Goal: Information Seeking & Learning: Learn about a topic

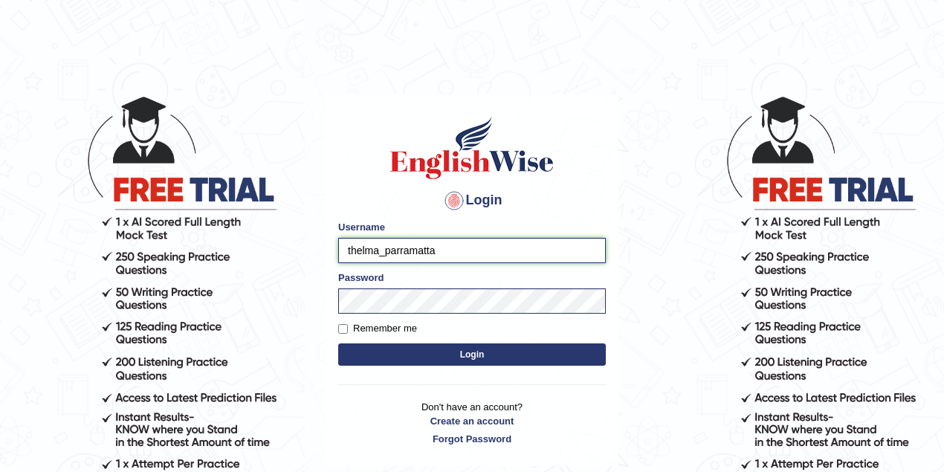
click at [376, 250] on input "thelma_parramatta" at bounding box center [472, 250] width 268 height 25
type input "nkechi_parramatta"
click at [425, 352] on button "Login" at bounding box center [472, 354] width 268 height 22
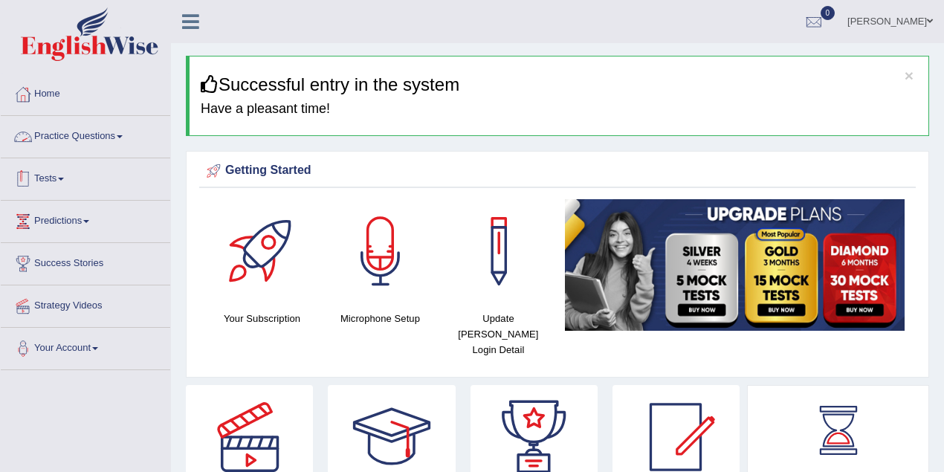
click at [82, 143] on link "Practice Questions" at bounding box center [85, 134] width 169 height 37
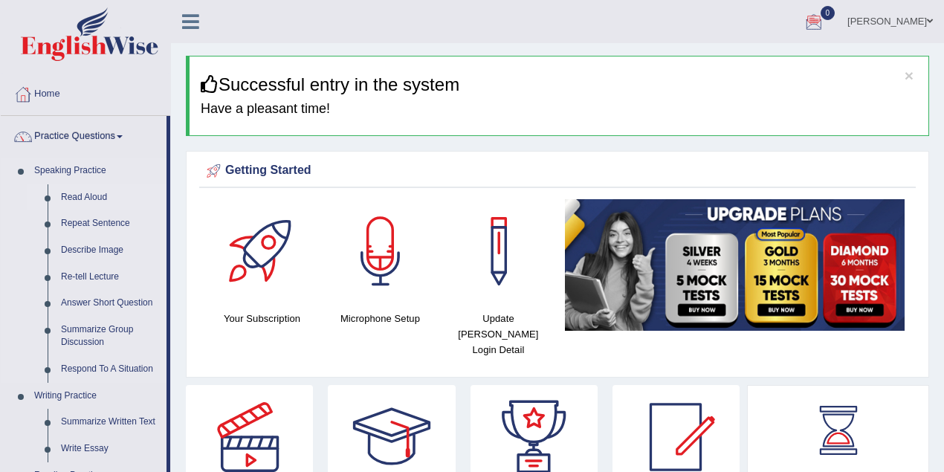
click at [90, 195] on link "Read Aloud" at bounding box center [110, 197] width 112 height 27
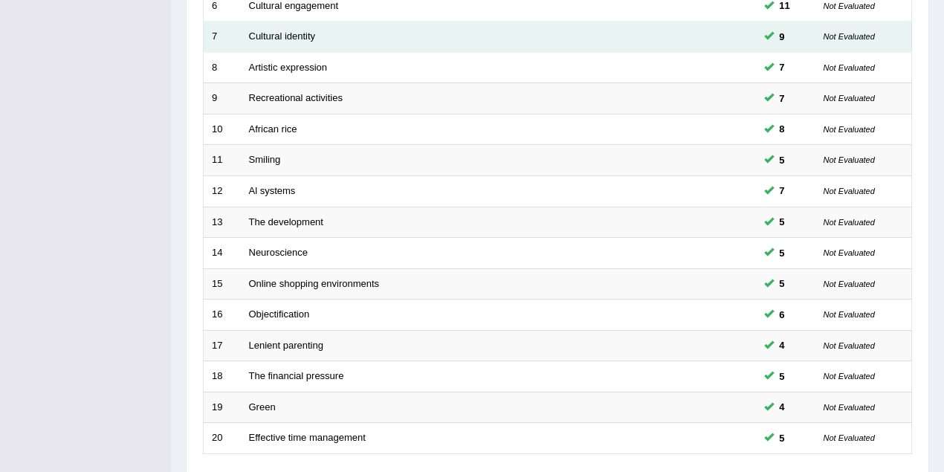
scroll to position [505, 0]
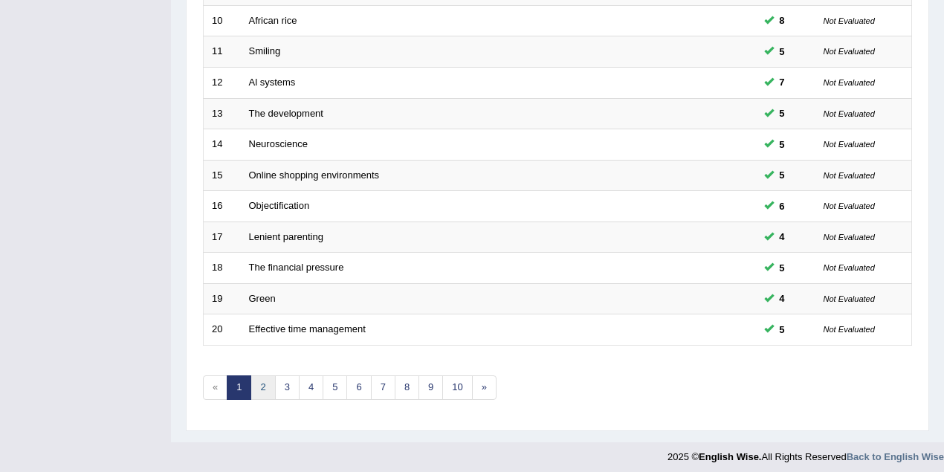
click at [262, 382] on link "2" at bounding box center [262, 387] width 25 height 25
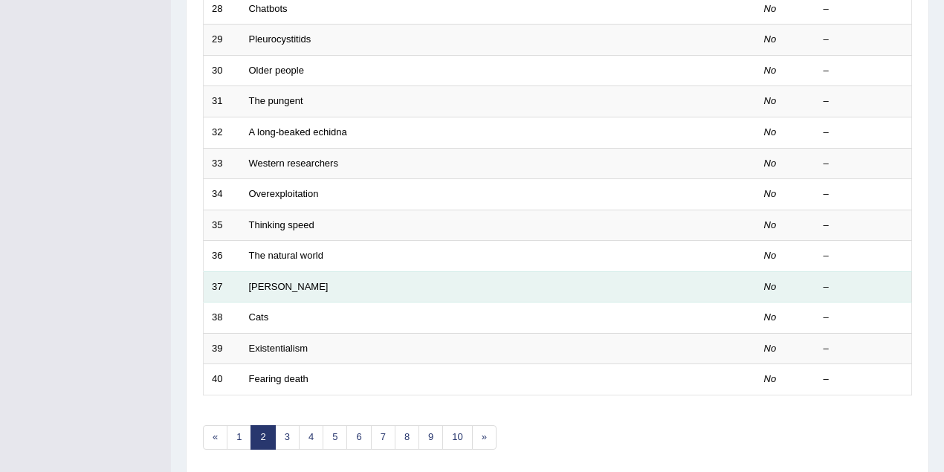
scroll to position [505, 0]
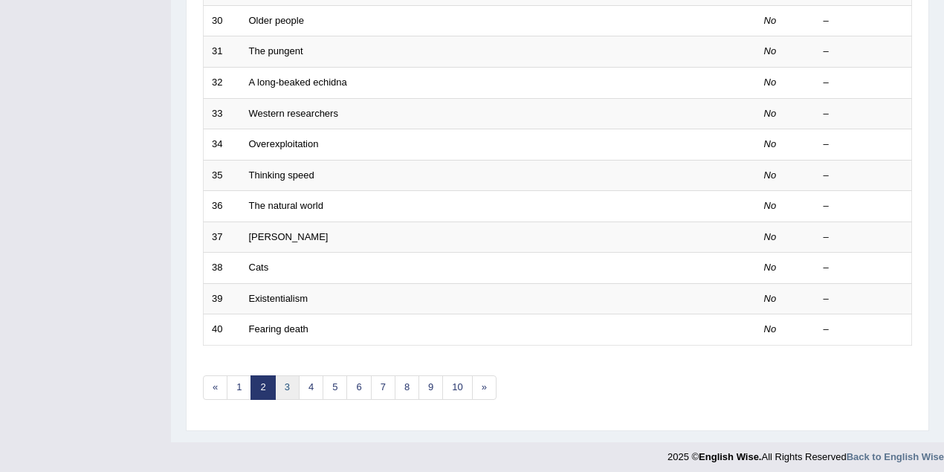
click at [291, 385] on link "3" at bounding box center [287, 387] width 25 height 25
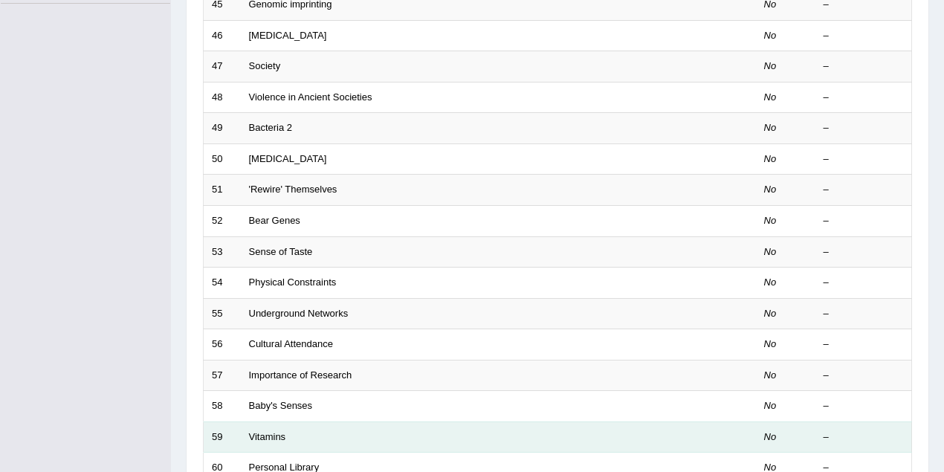
scroll to position [505, 0]
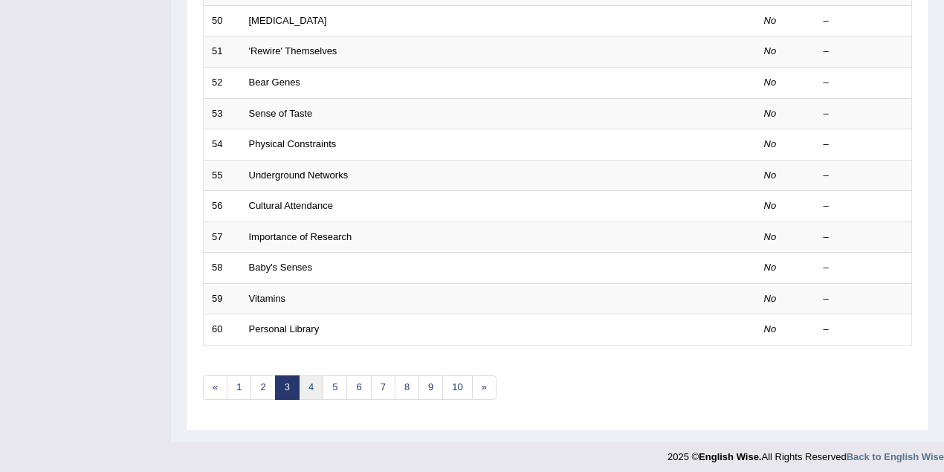
click at [312, 381] on link "4" at bounding box center [311, 387] width 25 height 25
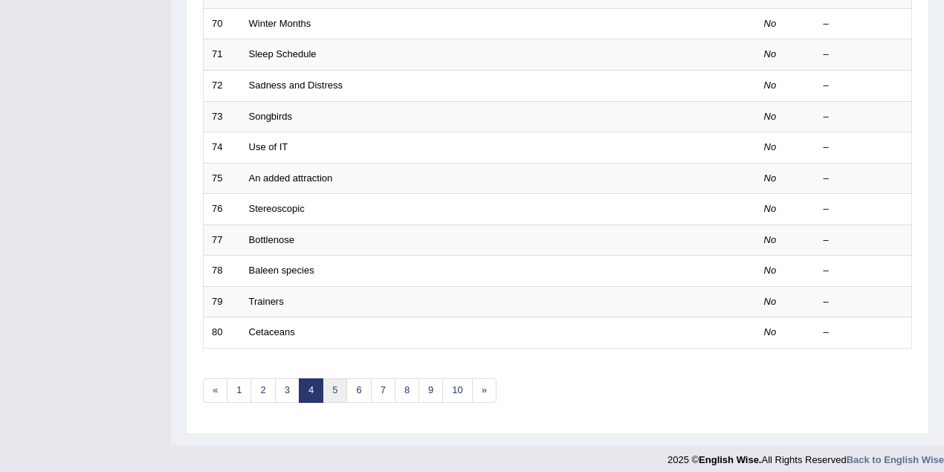
scroll to position [505, 0]
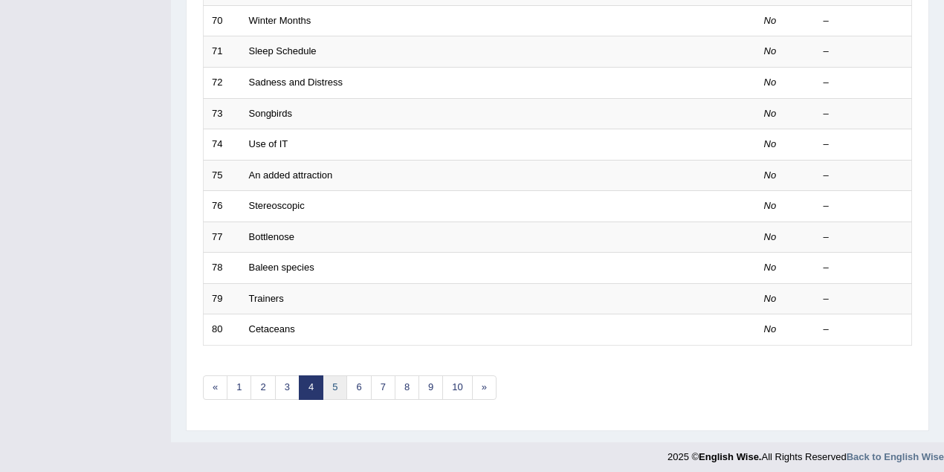
click at [332, 377] on link "5" at bounding box center [335, 387] width 25 height 25
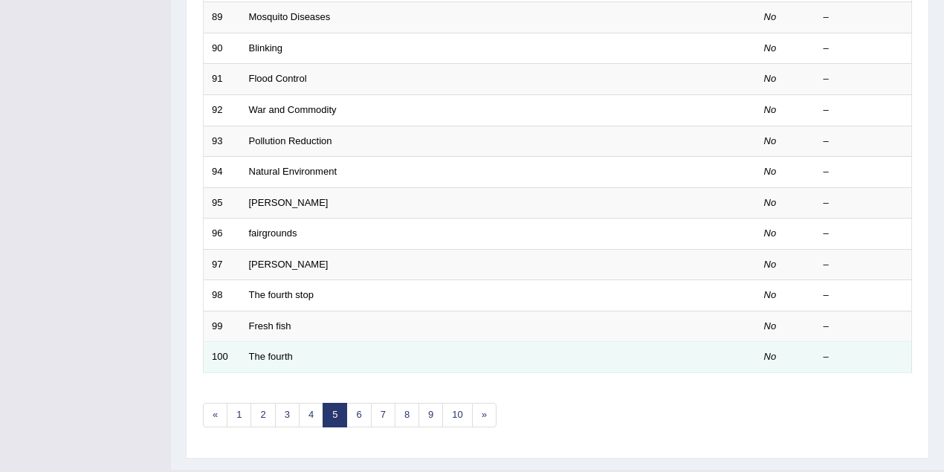
scroll to position [505, 0]
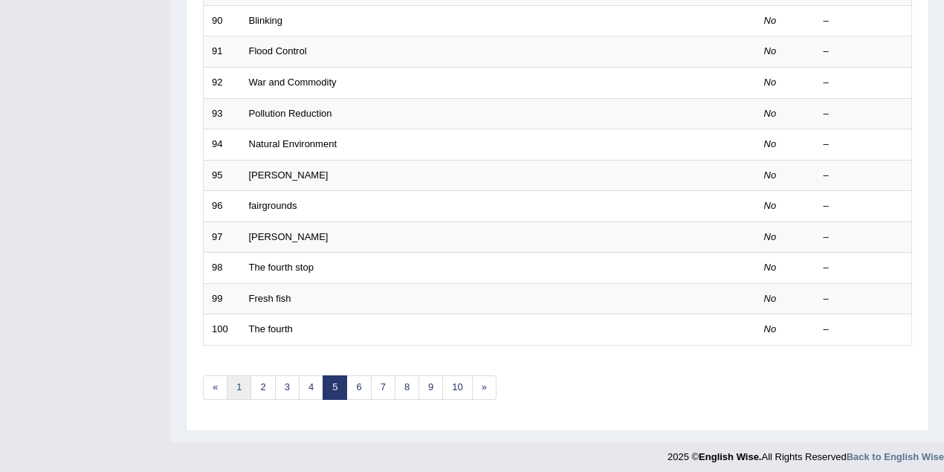
click at [242, 380] on link "1" at bounding box center [239, 387] width 25 height 25
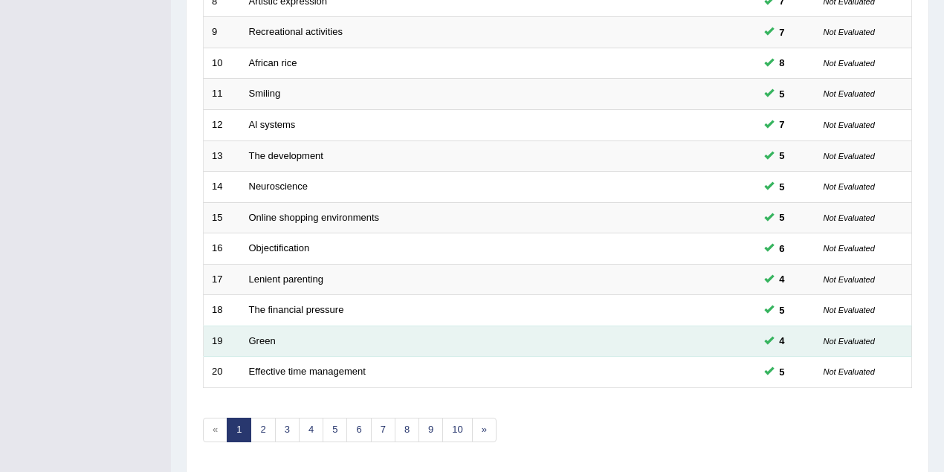
scroll to position [505, 0]
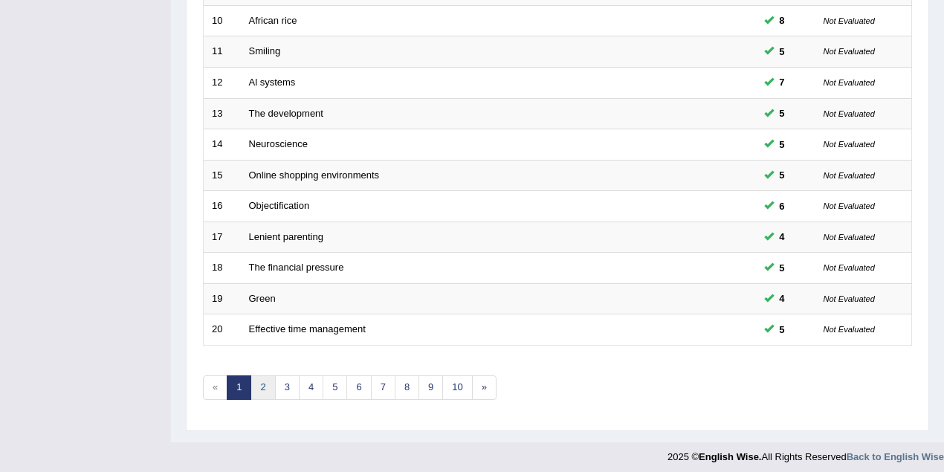
drag, startPoint x: 258, startPoint y: 369, endPoint x: 266, endPoint y: 375, distance: 10.1
click at [259, 369] on div "Showing 1-20 of 1,184 items. # Title Exam Occurring Taken Last Result 1 Seven N…" at bounding box center [557, 33] width 709 height 771
click at [266, 376] on link "2" at bounding box center [262, 387] width 25 height 25
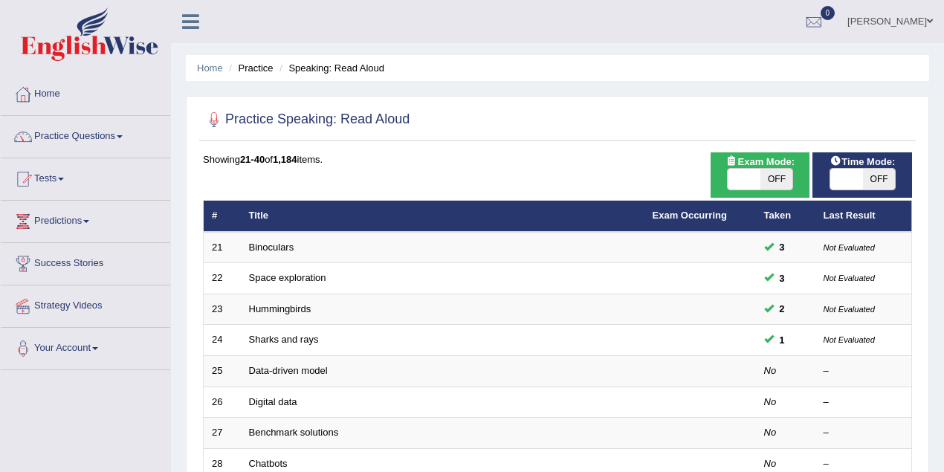
scroll to position [65, 0]
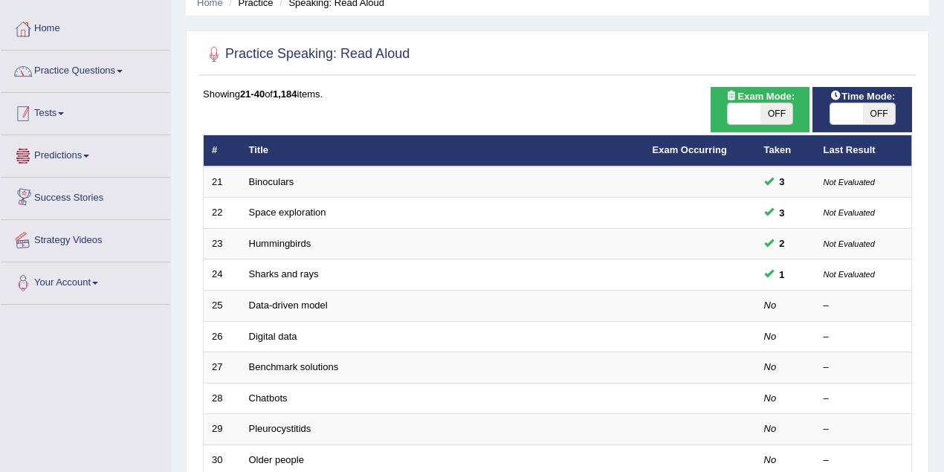
click at [96, 71] on link "Practice Questions" at bounding box center [85, 69] width 169 height 37
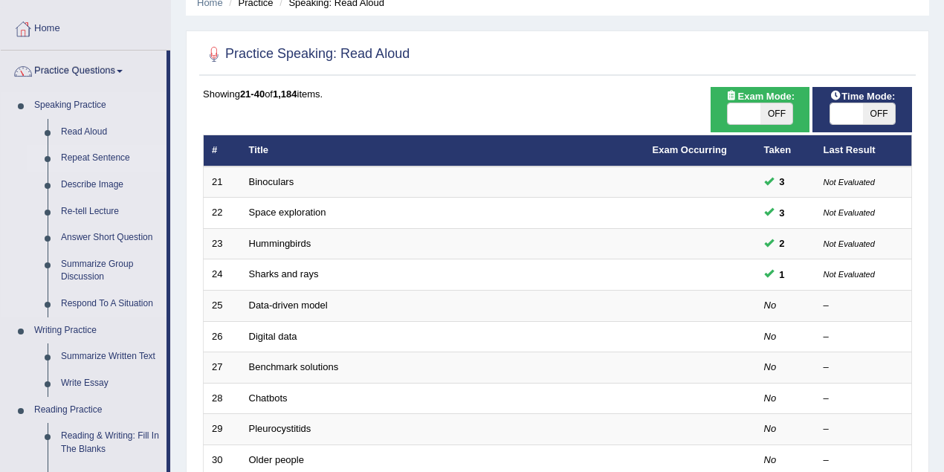
click at [91, 158] on link "Repeat Sentence" at bounding box center [110, 158] width 112 height 27
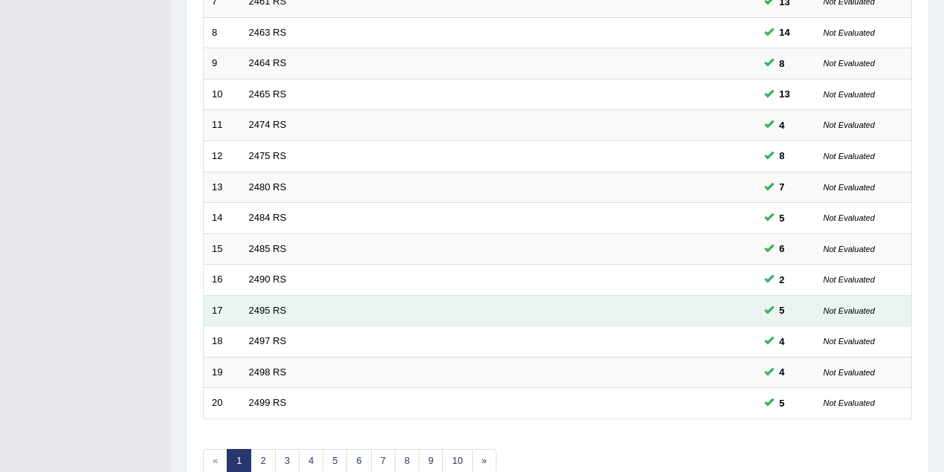
scroll to position [505, 0]
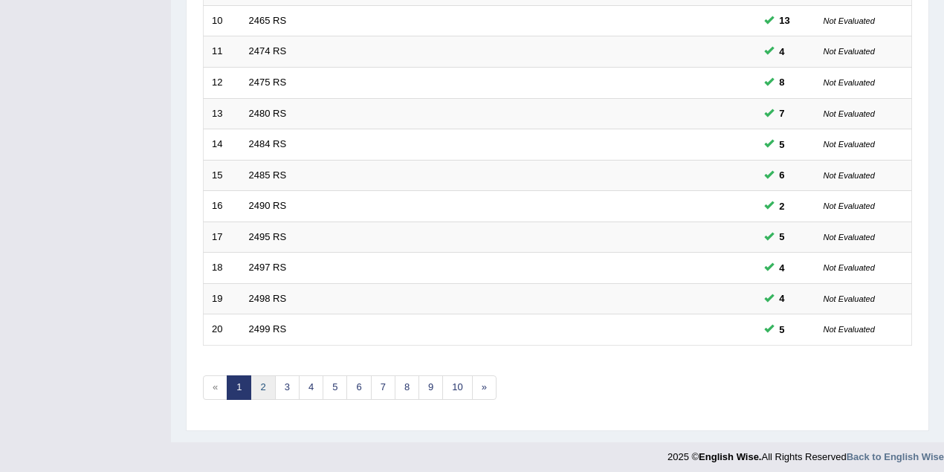
click at [260, 378] on link "2" at bounding box center [262, 387] width 25 height 25
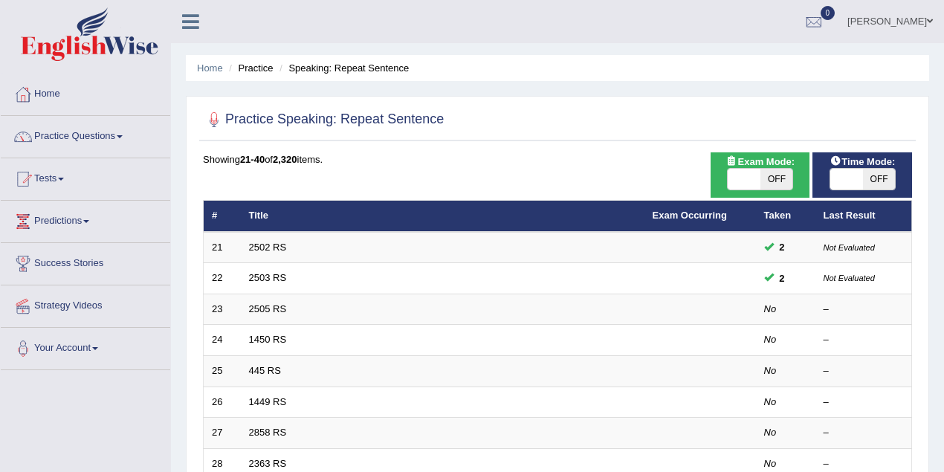
click at [874, 178] on span "OFF" at bounding box center [879, 179] width 33 height 21
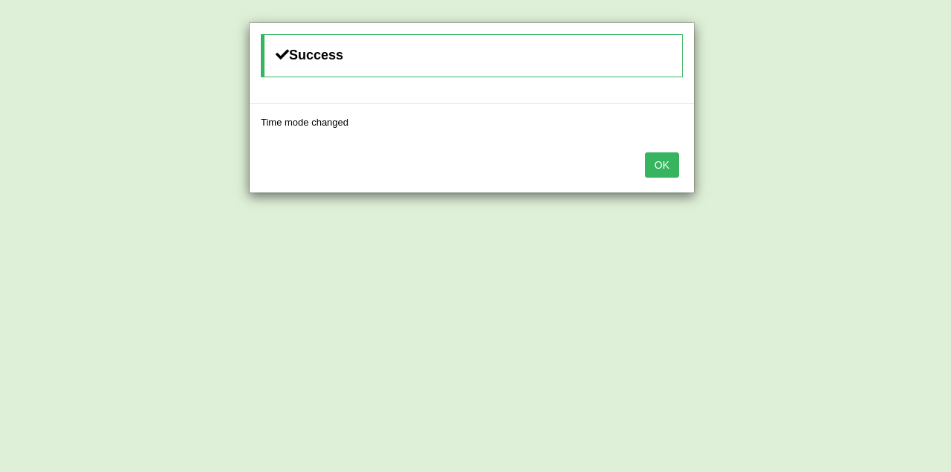
drag, startPoint x: 669, startPoint y: 166, endPoint x: 721, endPoint y: 168, distance: 52.1
click at [670, 165] on button "OK" at bounding box center [662, 164] width 34 height 25
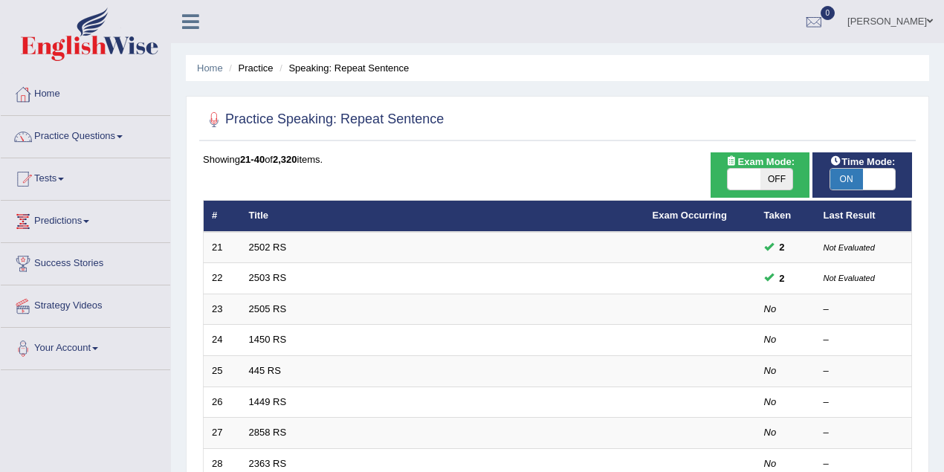
click at [855, 182] on span "ON" at bounding box center [846, 179] width 33 height 21
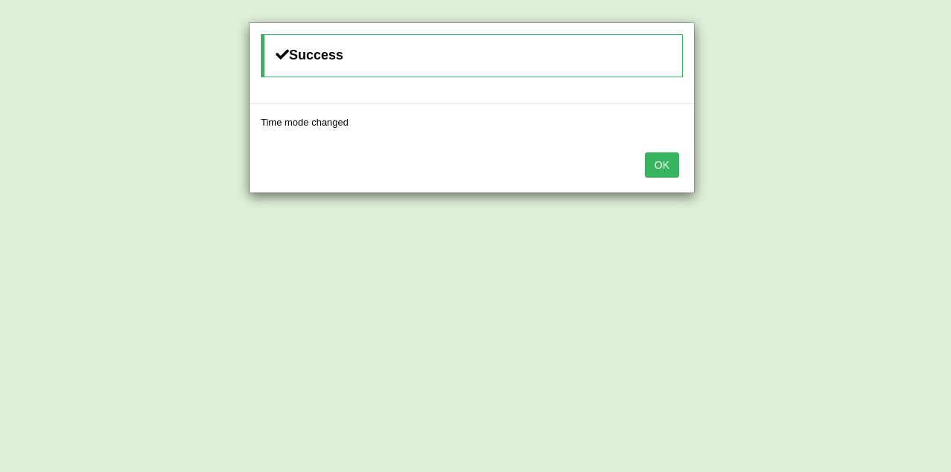
click at [666, 164] on button "OK" at bounding box center [662, 164] width 34 height 25
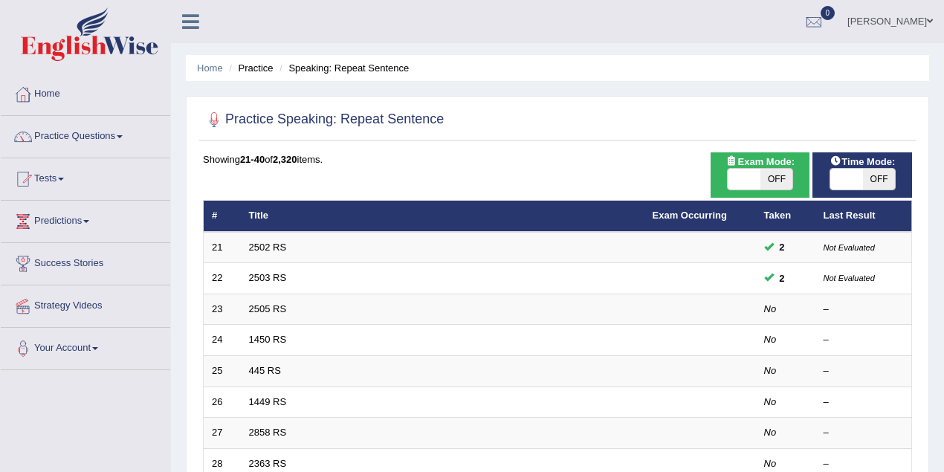
drag, startPoint x: 843, startPoint y: 158, endPoint x: 901, endPoint y: 158, distance: 58.0
click at [901, 158] on span "Time Mode:" at bounding box center [861, 162] width 77 height 16
click at [860, 161] on span "Time Mode:" at bounding box center [861, 162] width 77 height 16
click at [884, 183] on span "OFF" at bounding box center [879, 179] width 33 height 21
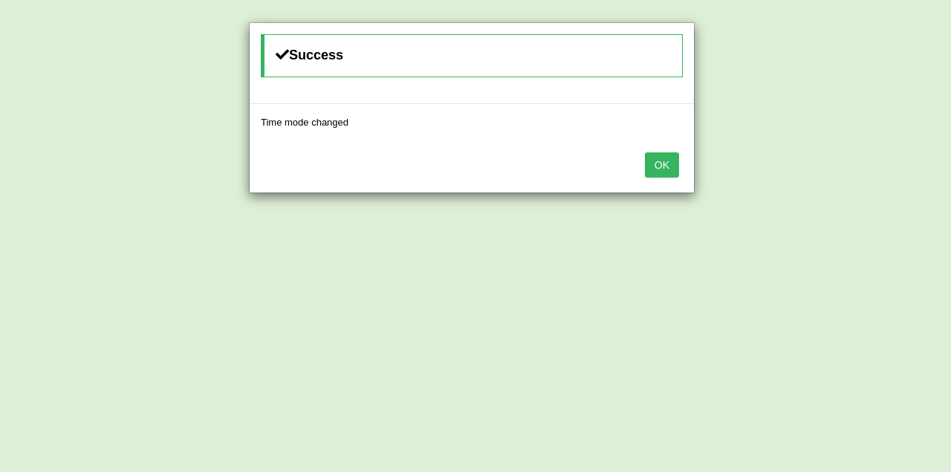
click at [664, 166] on button "OK" at bounding box center [662, 164] width 34 height 25
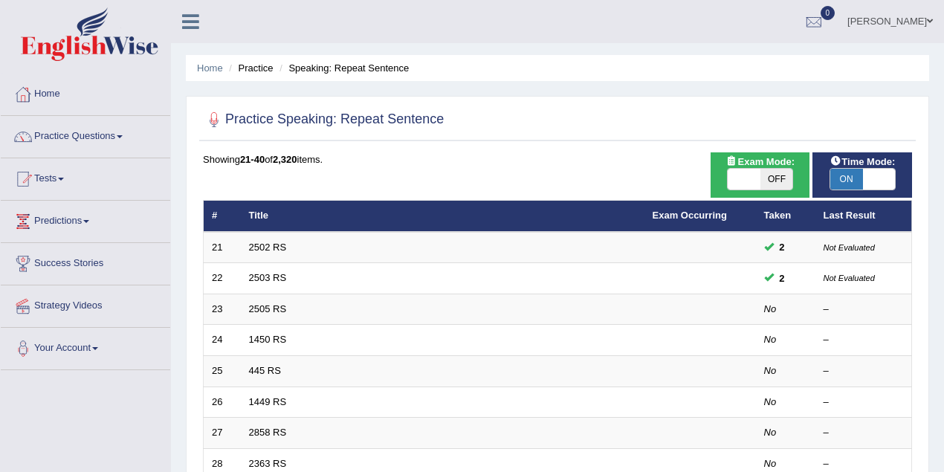
click at [844, 175] on span "ON" at bounding box center [846, 179] width 33 height 21
checkbox input "false"
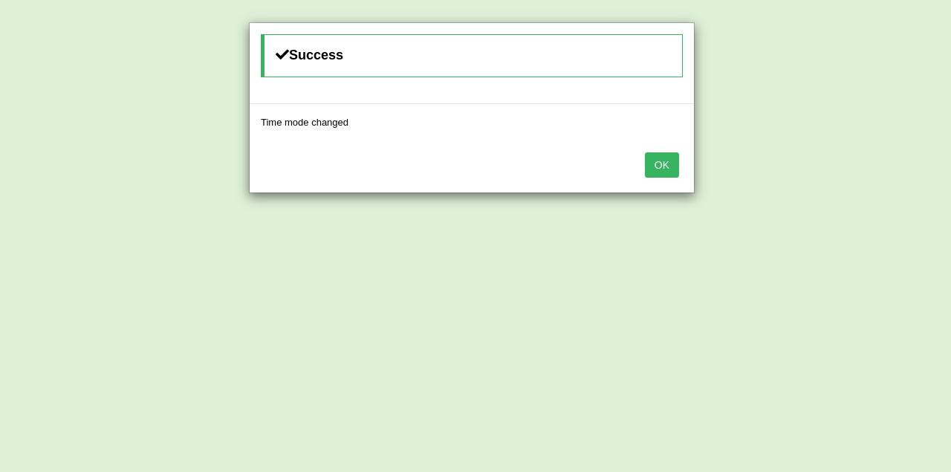
click at [673, 162] on button "OK" at bounding box center [662, 164] width 34 height 25
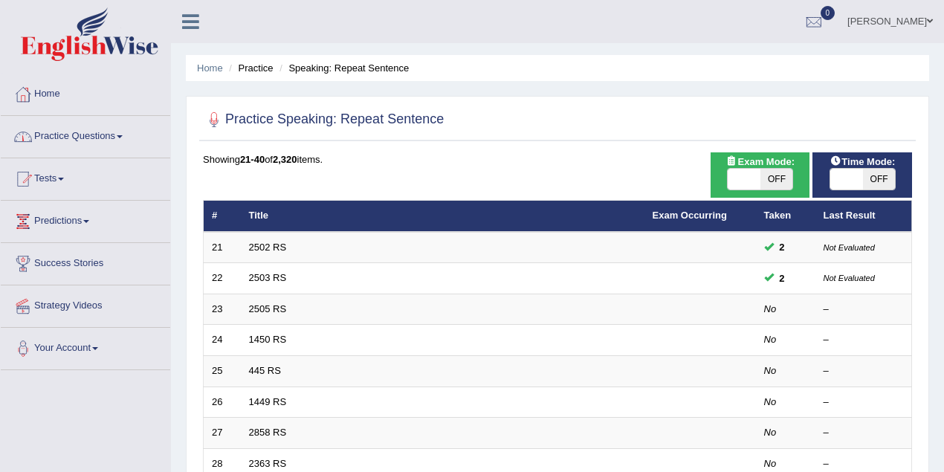
click at [103, 130] on link "Practice Questions" at bounding box center [85, 134] width 169 height 37
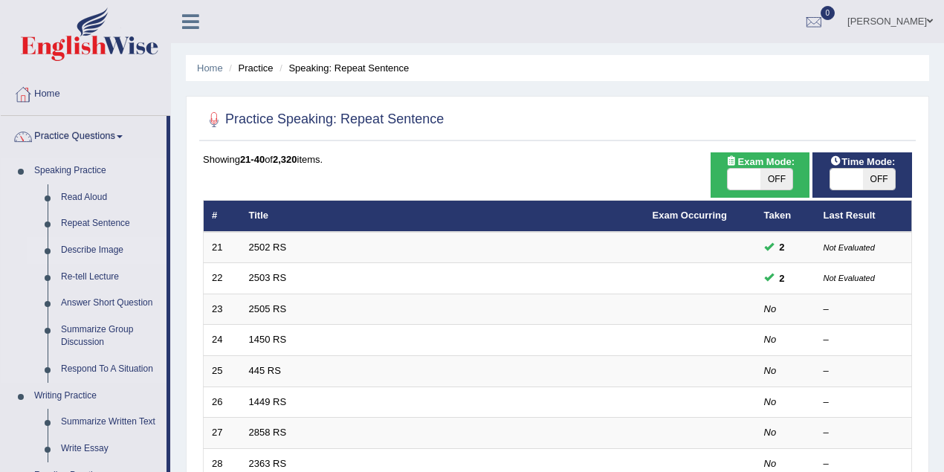
click at [111, 251] on link "Describe Image" at bounding box center [110, 250] width 112 height 27
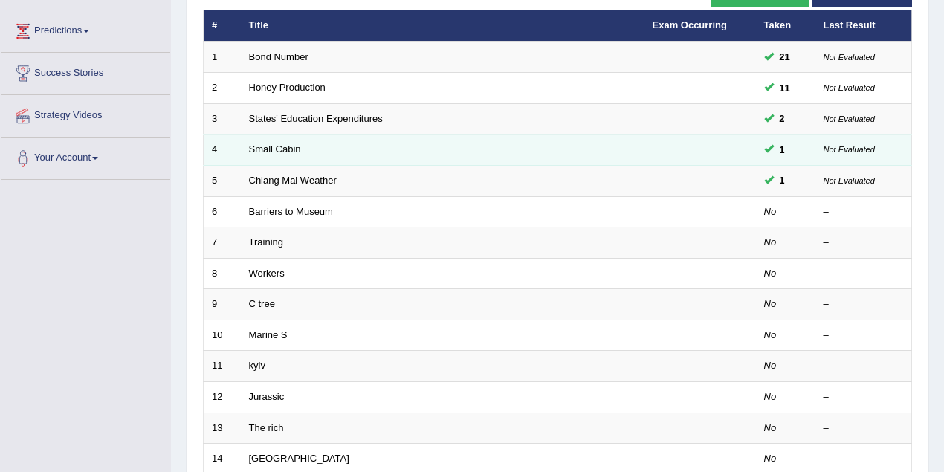
scroll to position [198, 0]
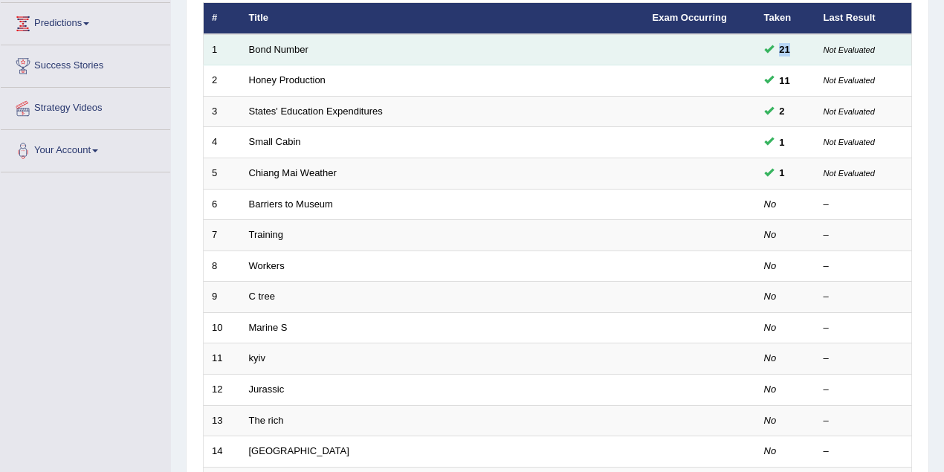
drag, startPoint x: 790, startPoint y: 47, endPoint x: 779, endPoint y: 48, distance: 11.2
click at [779, 48] on span "21" at bounding box center [785, 50] width 22 height 16
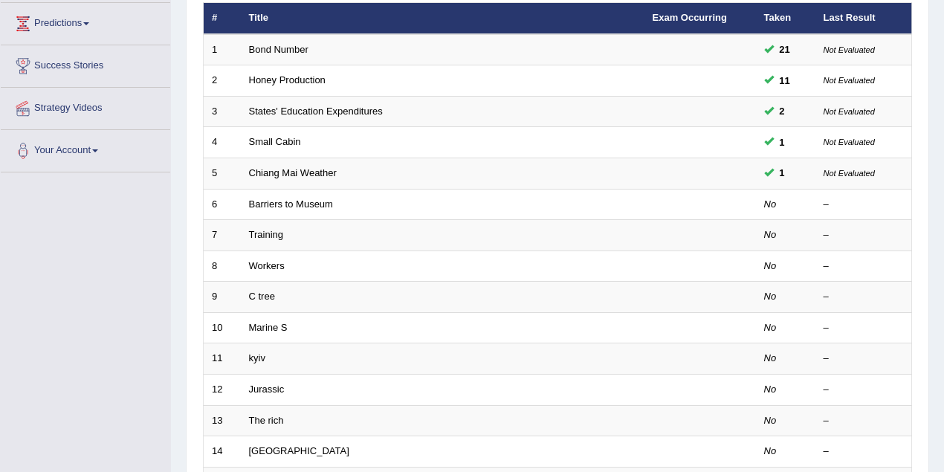
click at [175, 222] on div "Home Practice Speaking: Describe Image Practice Speaking: Describe Image Time M…" at bounding box center [557, 275] width 773 height 947
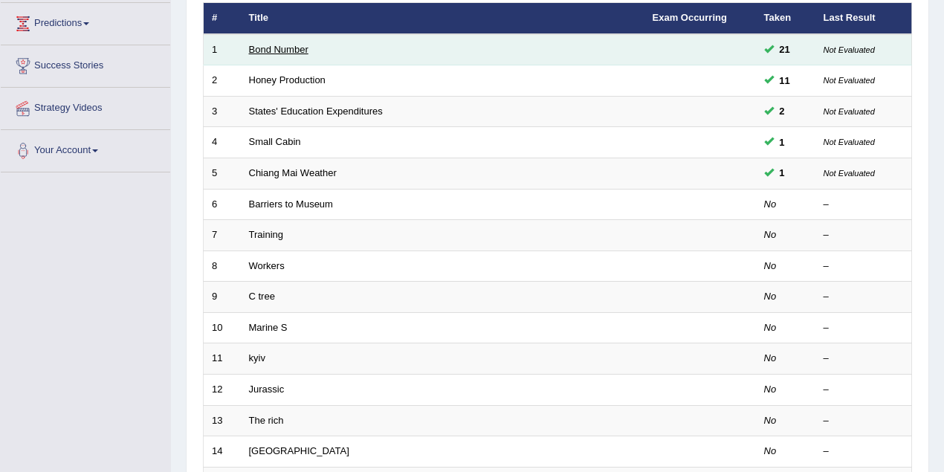
click at [275, 48] on link "Bond Number" at bounding box center [278, 49] width 59 height 11
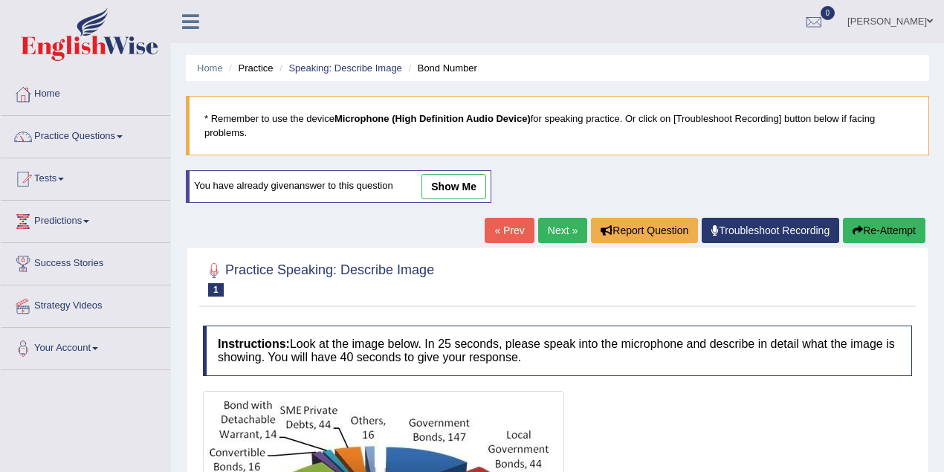
click at [442, 189] on link "show me" at bounding box center [453, 186] width 65 height 25
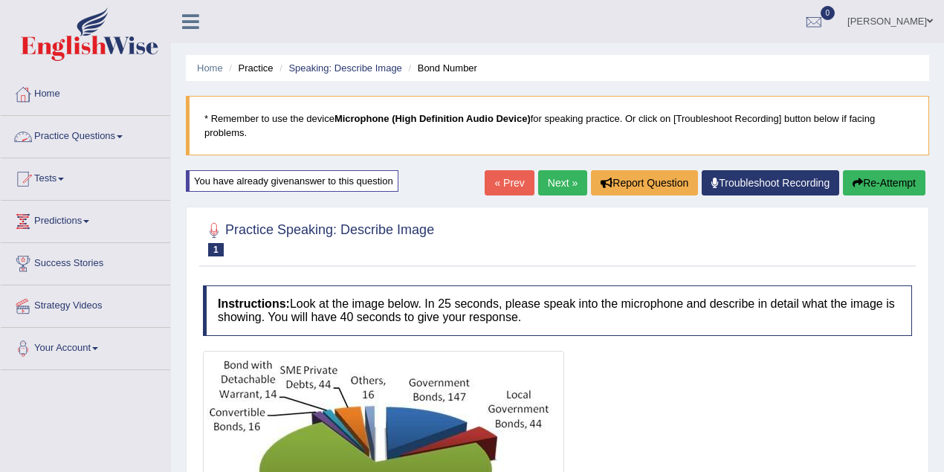
click at [123, 134] on link "Practice Questions" at bounding box center [85, 134] width 169 height 37
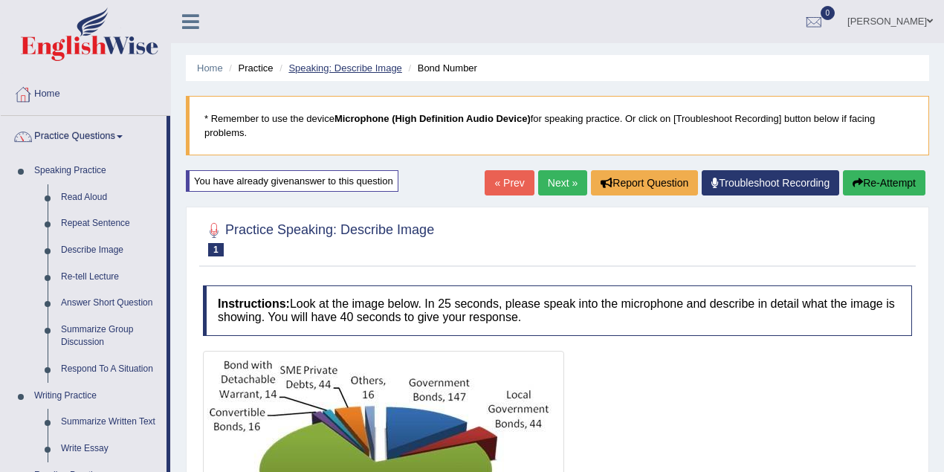
click at [352, 65] on link "Speaking: Describe Image" at bounding box center [344, 67] width 113 height 11
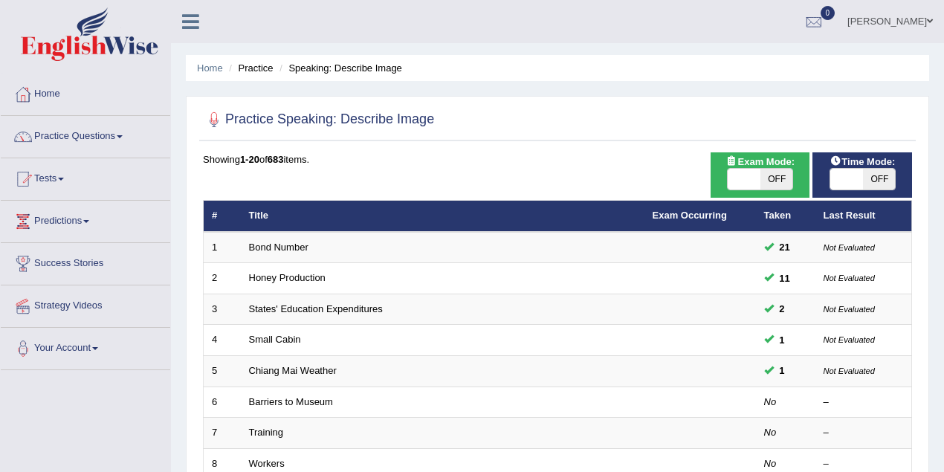
scroll to position [65, 0]
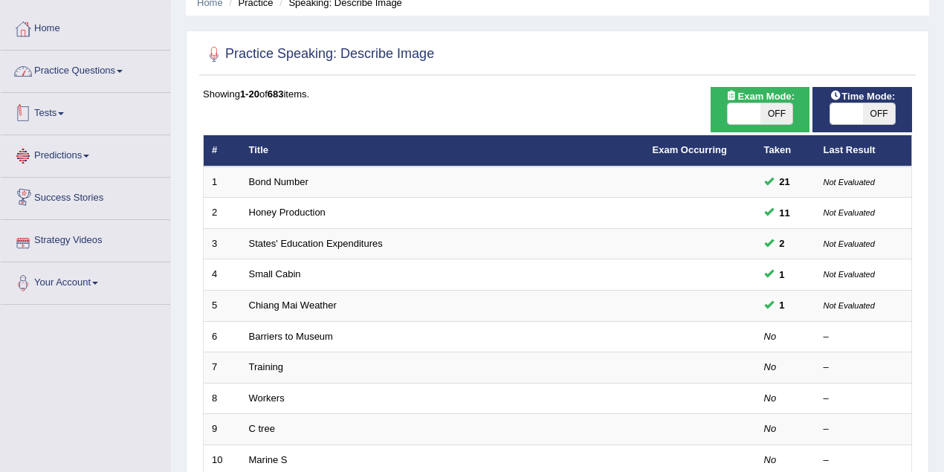
click at [103, 68] on link "Practice Questions" at bounding box center [85, 69] width 169 height 37
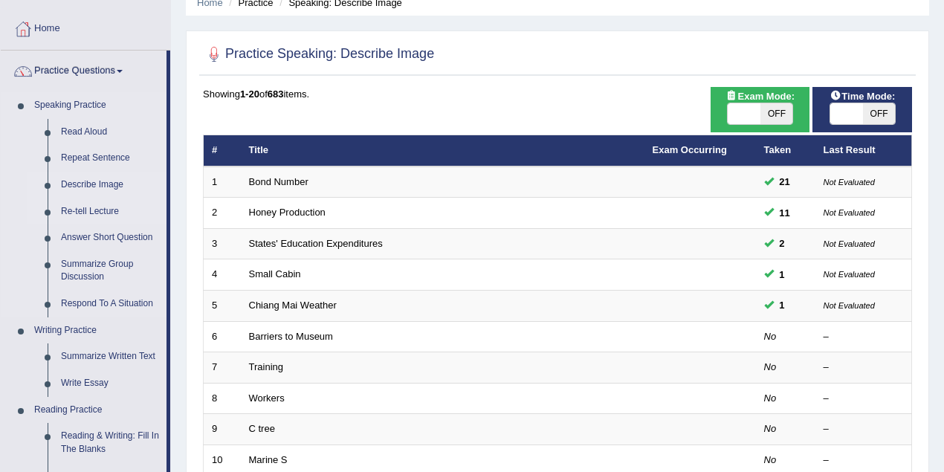
click at [103, 211] on link "Re-tell Lecture" at bounding box center [110, 211] width 112 height 27
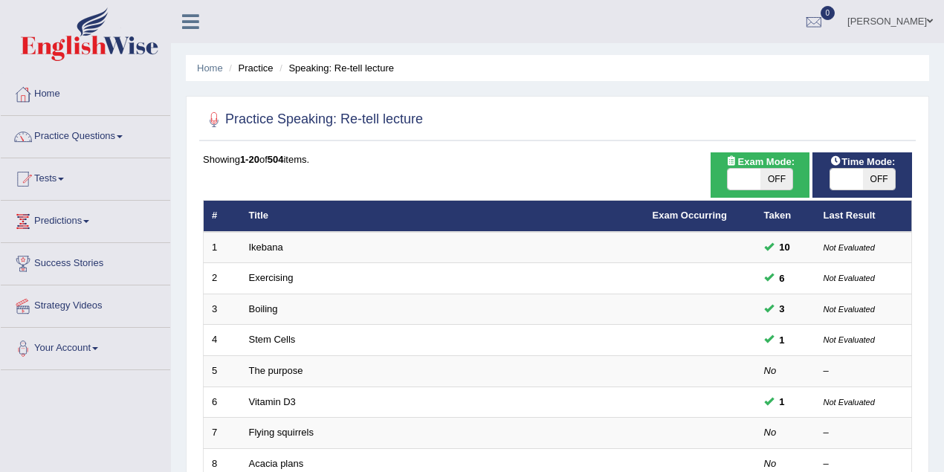
click at [924, 13] on link "Nkechi Olaogbebikan" at bounding box center [890, 19] width 108 height 39
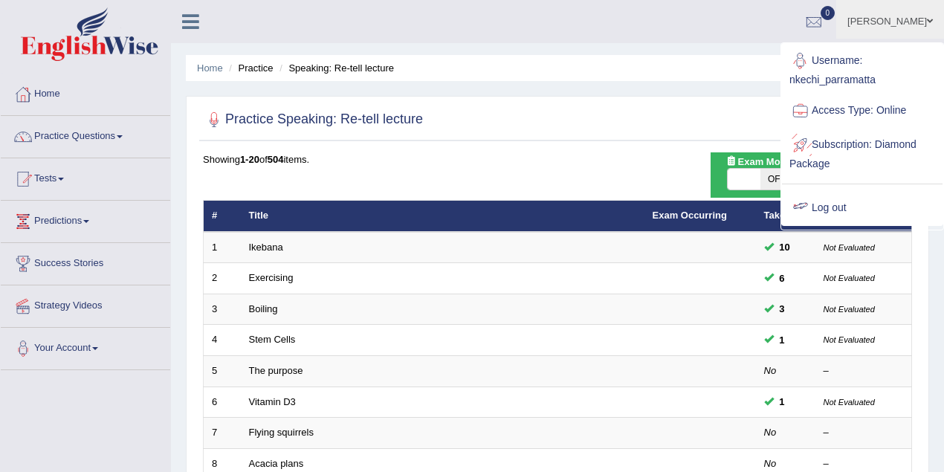
click at [838, 201] on link "Log out" at bounding box center [862, 208] width 161 height 34
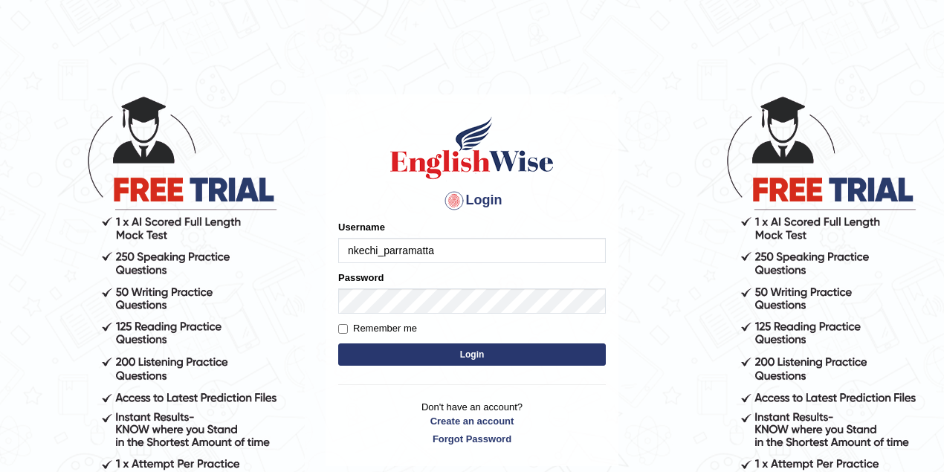
click at [374, 259] on input "nkechi_parramatta" at bounding box center [472, 250] width 268 height 25
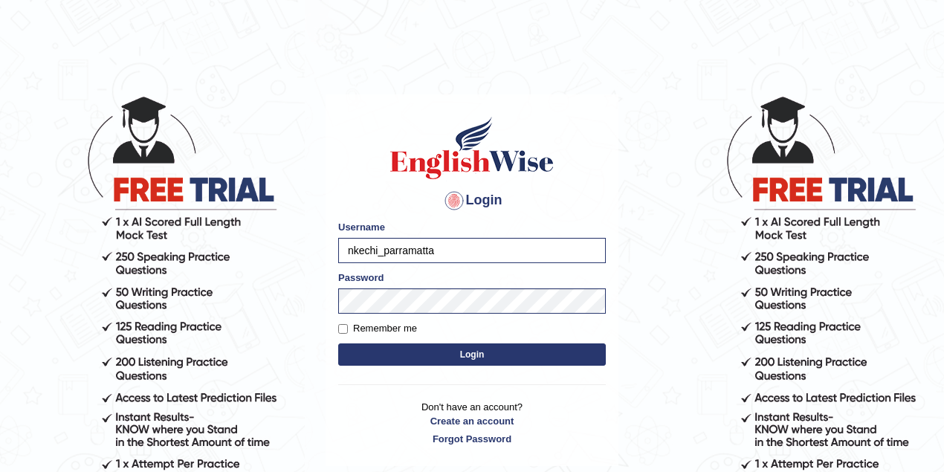
click at [374, 250] on input "nkechi_parramatta" at bounding box center [472, 250] width 268 height 25
drag, startPoint x: 363, startPoint y: 250, endPoint x: 336, endPoint y: 250, distance: 27.5
click at [336, 250] on div "Login Please fix the following errors: Username nkechi_parramatta Password Reme…" at bounding box center [472, 280] width 293 height 372
type input "maitree_parramatta"
click at [338, 343] on button "Login" at bounding box center [472, 354] width 268 height 22
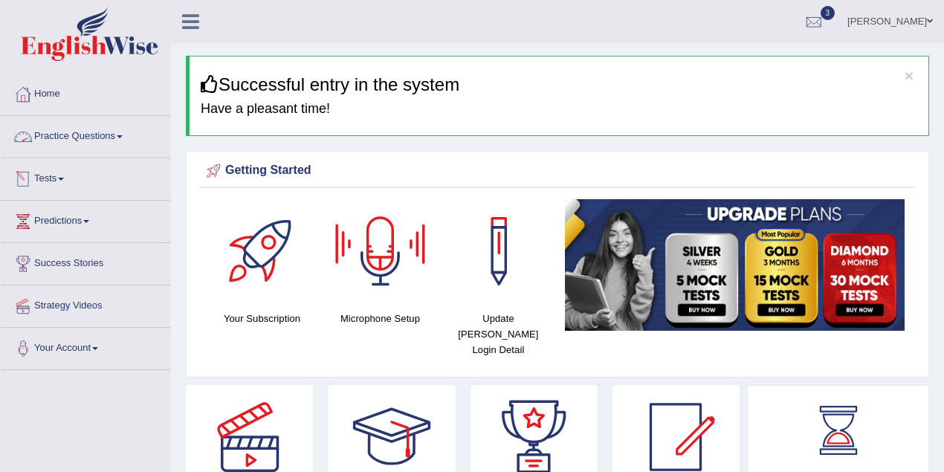
click at [92, 146] on link "Practice Questions" at bounding box center [85, 134] width 169 height 37
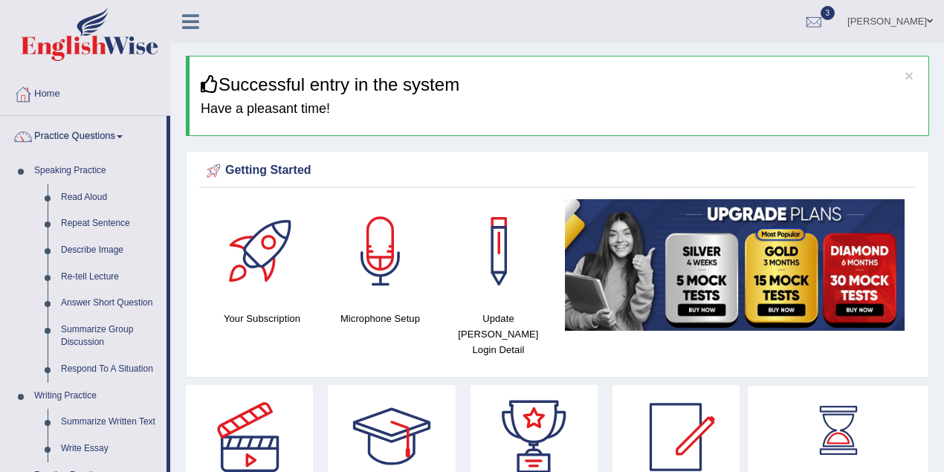
scroll to position [396, 0]
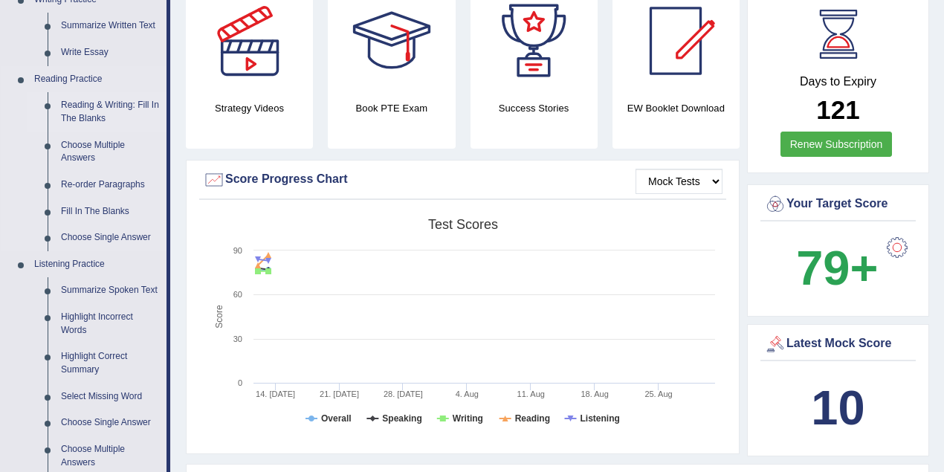
click at [122, 109] on link "Reading & Writing: Fill In The Blanks" at bounding box center [110, 111] width 112 height 39
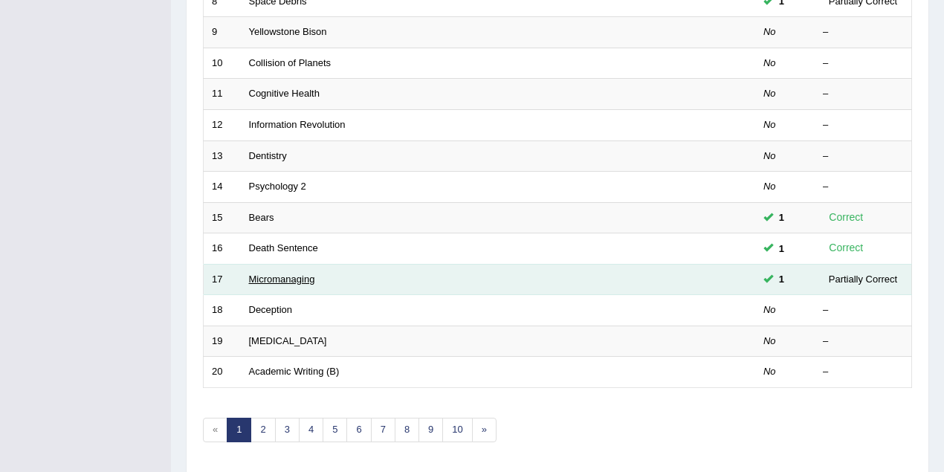
click at [293, 273] on link "Micromanaging" at bounding box center [282, 278] width 66 height 11
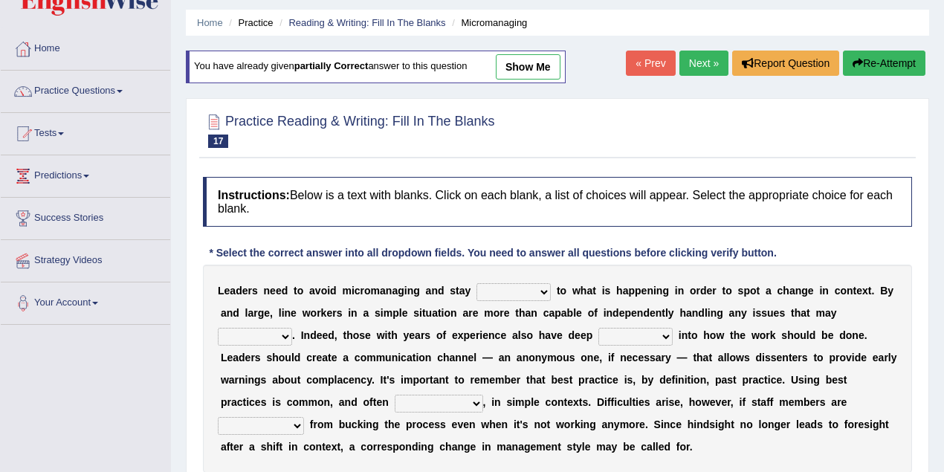
scroll to position [65, 0]
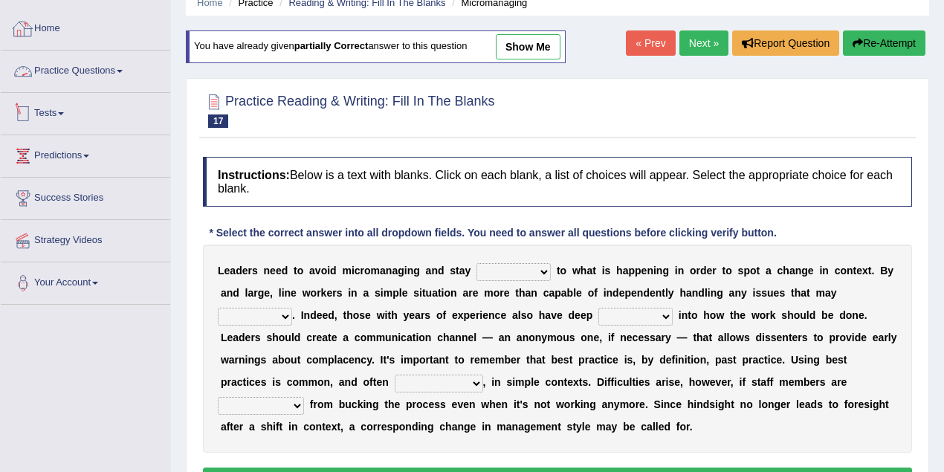
click at [84, 81] on link "Practice Questions" at bounding box center [85, 69] width 169 height 37
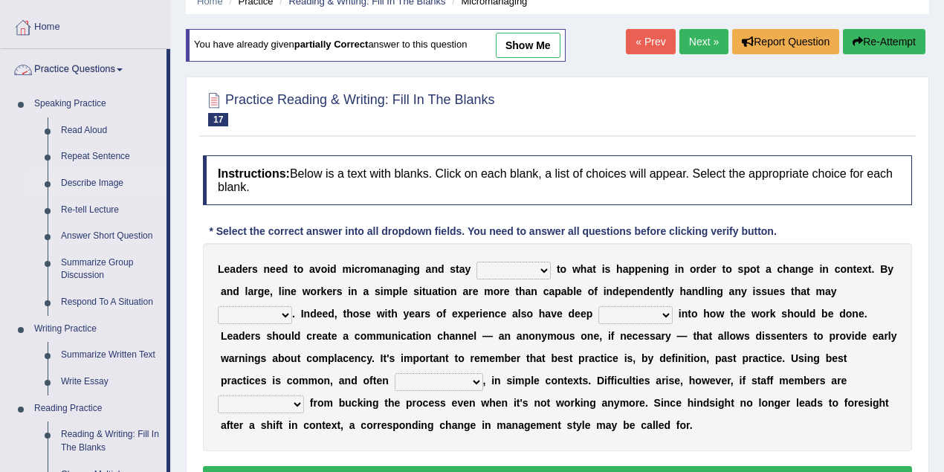
scroll to position [330, 0]
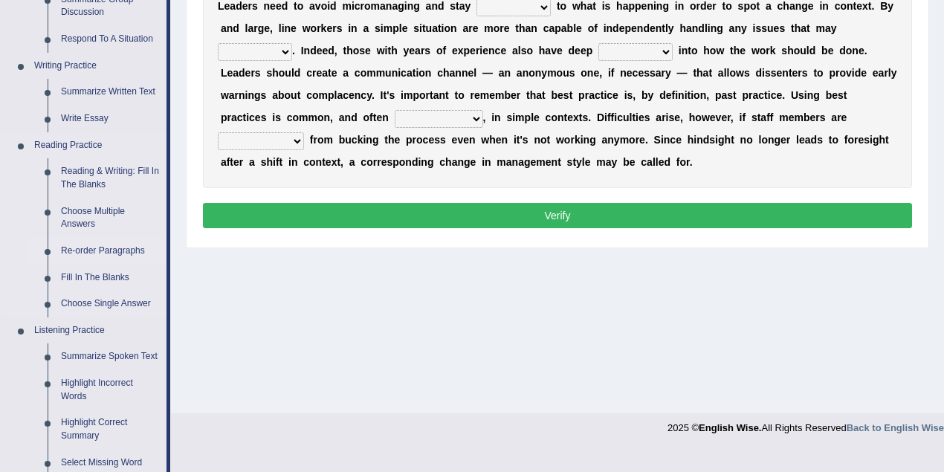
click at [104, 247] on link "Re-order Paragraphs" at bounding box center [110, 251] width 112 height 27
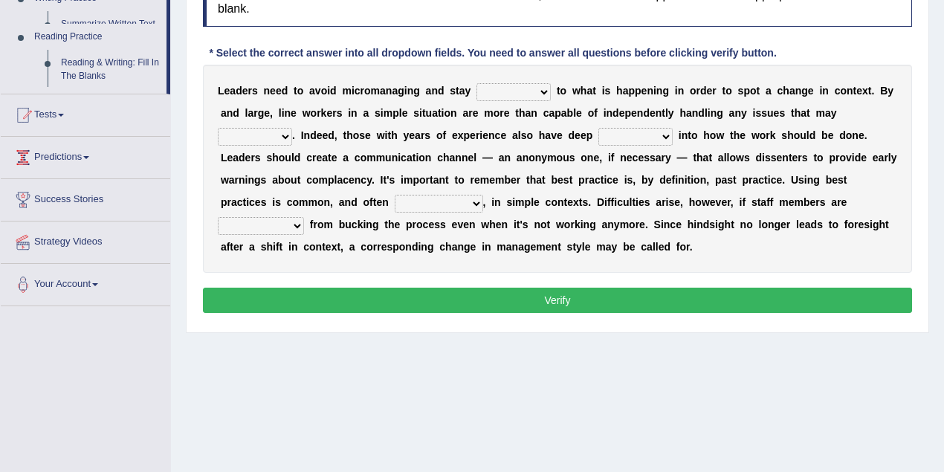
scroll to position [175, 0]
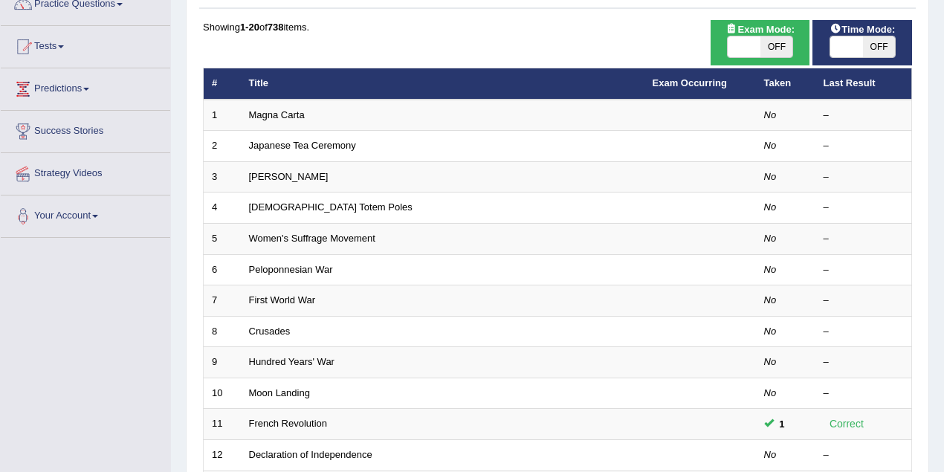
click at [275, 326] on link "Crusades" at bounding box center [270, 331] width 42 height 11
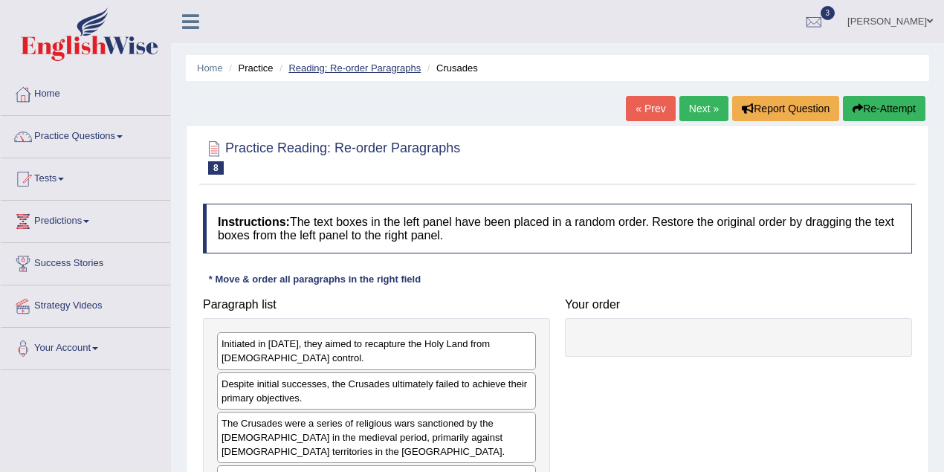
click at [372, 68] on link "Reading: Re-order Paragraphs" at bounding box center [354, 67] width 132 height 11
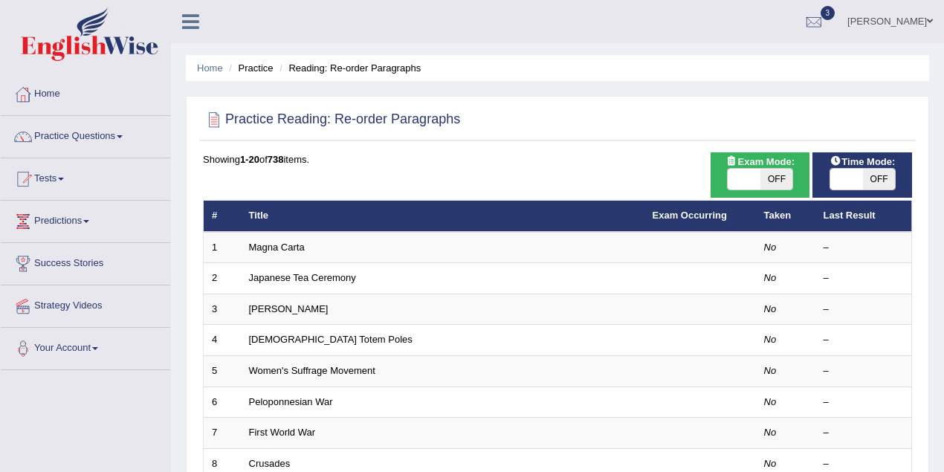
click at [582, 76] on ul "Home Practice Reading: Re-order Paragraphs" at bounding box center [557, 68] width 743 height 26
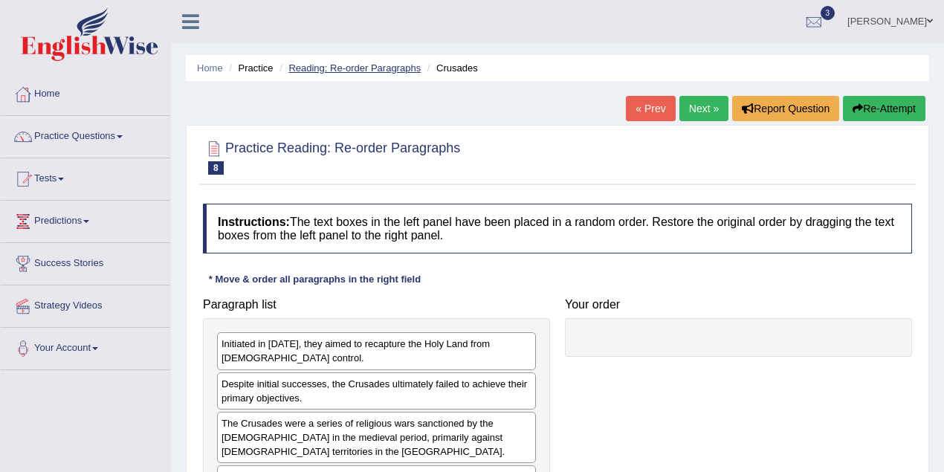
click at [321, 67] on link "Reading: Re-order Paragraphs" at bounding box center [354, 67] width 132 height 11
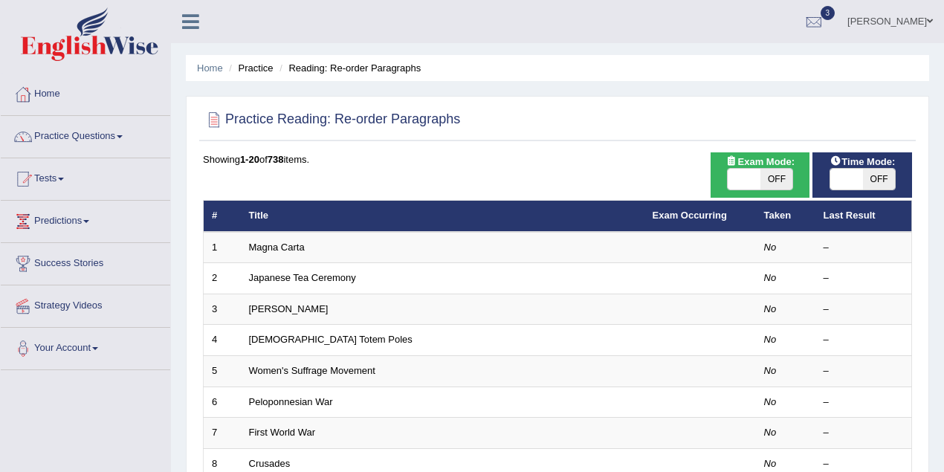
click at [906, 21] on link "[PERSON_NAME]" at bounding box center [890, 19] width 108 height 39
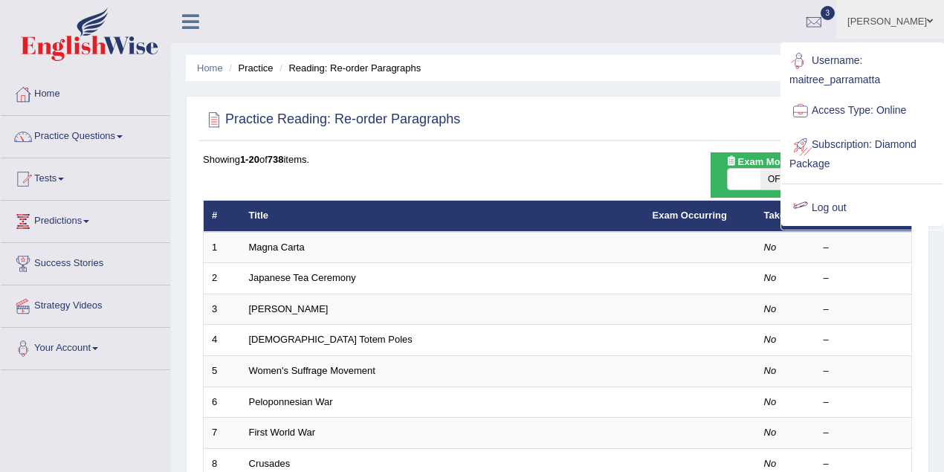
click at [835, 201] on link "Log out" at bounding box center [862, 208] width 161 height 34
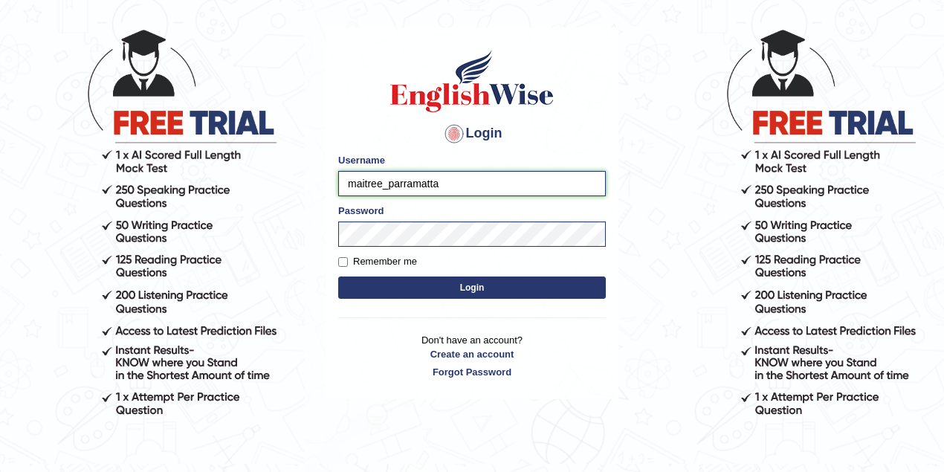
drag, startPoint x: 382, startPoint y: 184, endPoint x: 337, endPoint y: 186, distance: 44.6
click at [337, 186] on div "Login Please fix the following errors: Username maitree_parramatta Password Rem…" at bounding box center [472, 213] width 293 height 372
type input "sultan_parramatta"
click at [338, 276] on button "Login" at bounding box center [472, 287] width 268 height 22
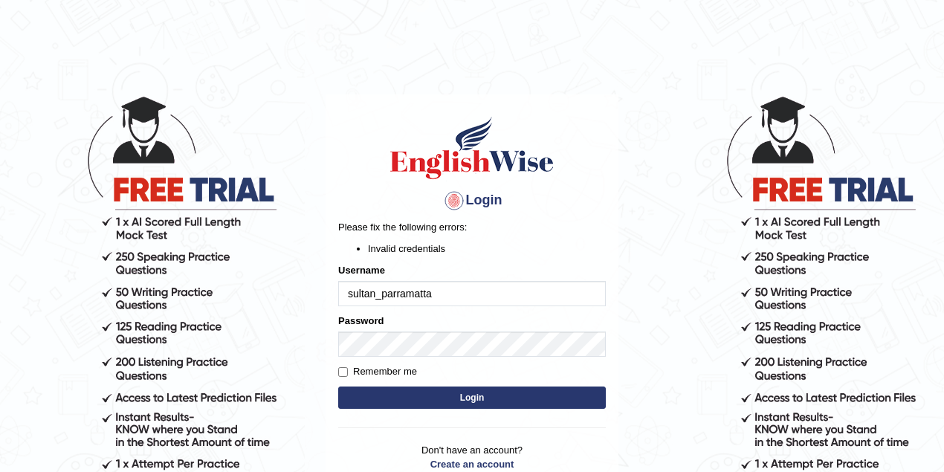
click at [373, 294] on input "sultan_parramatta" at bounding box center [472, 293] width 268 height 25
drag, startPoint x: 373, startPoint y: 294, endPoint x: 340, endPoint y: 297, distance: 32.8
click at [340, 297] on input "sultan_parramatta" at bounding box center [472, 293] width 268 height 25
click at [367, 299] on input "sultan_parramatta" at bounding box center [472, 293] width 268 height 25
click at [375, 294] on input "sultan_parramatta" at bounding box center [472, 293] width 268 height 25
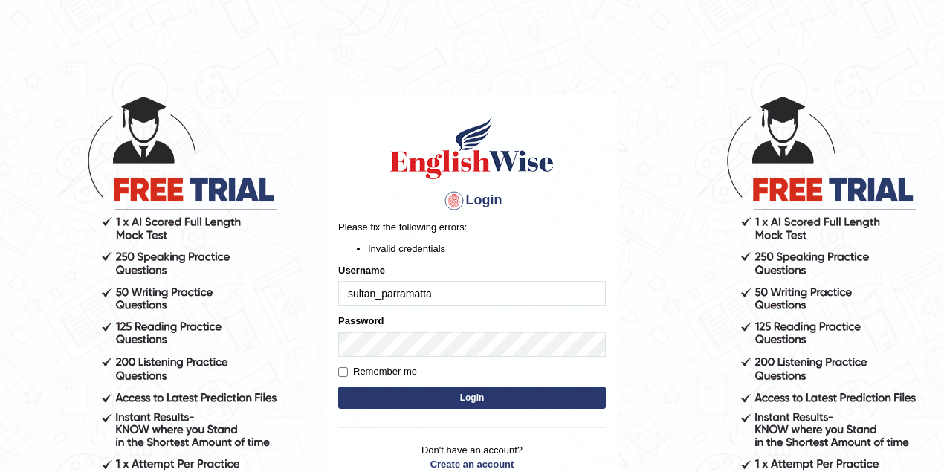
drag, startPoint x: 375, startPoint y: 294, endPoint x: 349, endPoint y: 293, distance: 26.1
click at [349, 293] on input "sultan_parramatta" at bounding box center [472, 293] width 268 height 25
click at [351, 292] on input "sultan_parramatta" at bounding box center [472, 293] width 268 height 25
click at [372, 293] on input "sultan_parramatta" at bounding box center [472, 293] width 268 height 25
click at [375, 293] on input "sultan_parramatta" at bounding box center [472, 293] width 268 height 25
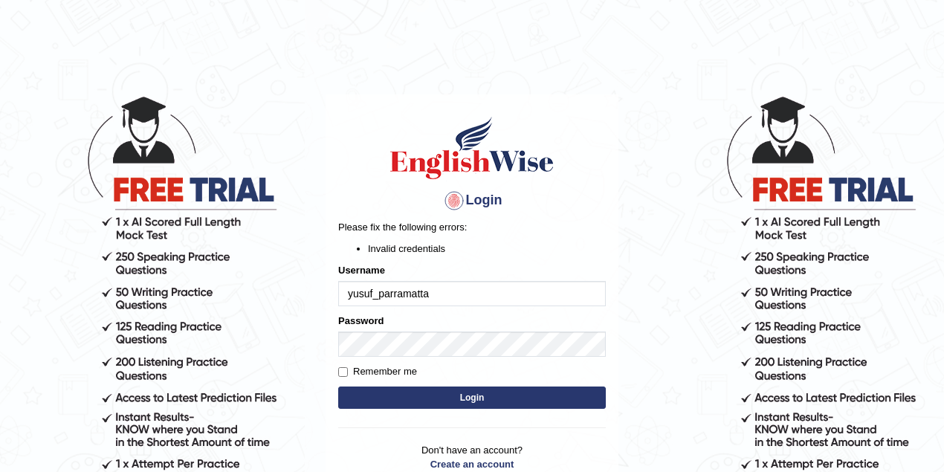
click at [358, 293] on input "yusuf_parramatta" at bounding box center [472, 293] width 268 height 25
type input "yosuf_parramatta"
click at [450, 399] on button "Login" at bounding box center [472, 397] width 268 height 22
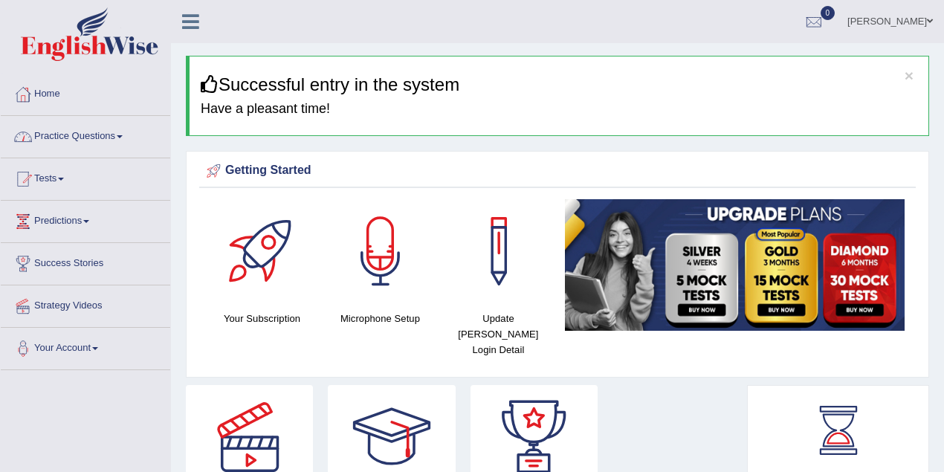
click at [108, 137] on link "Practice Questions" at bounding box center [85, 134] width 169 height 37
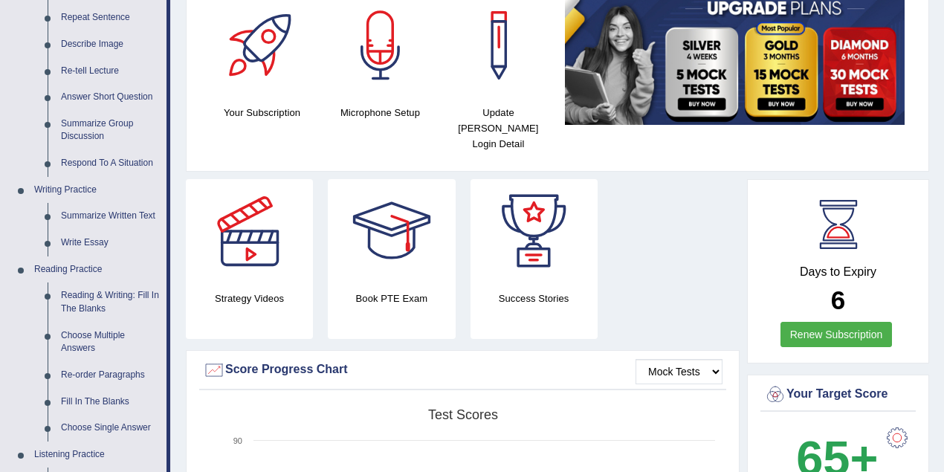
scroll to position [264, 0]
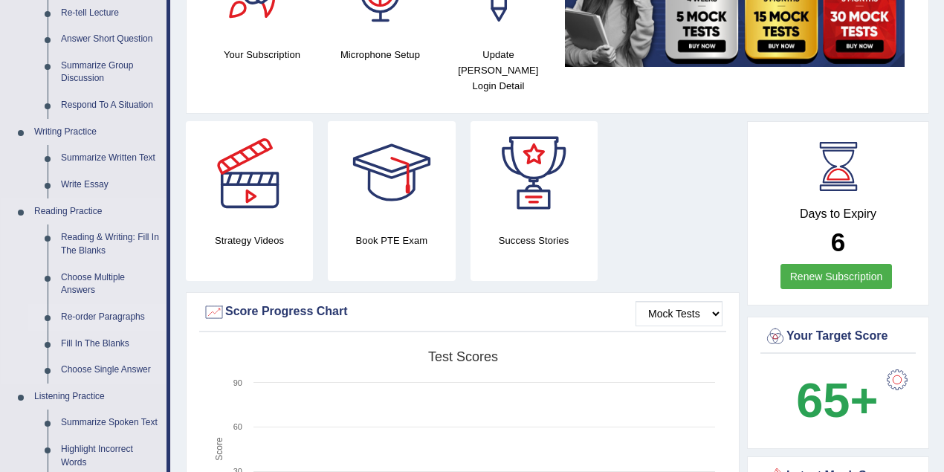
click at [104, 315] on link "Re-order Paragraphs" at bounding box center [110, 317] width 112 height 27
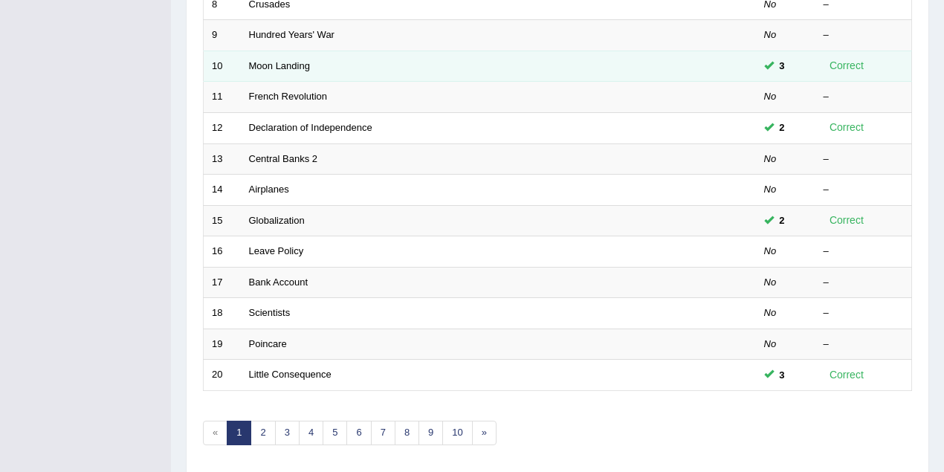
scroll to position [505, 0]
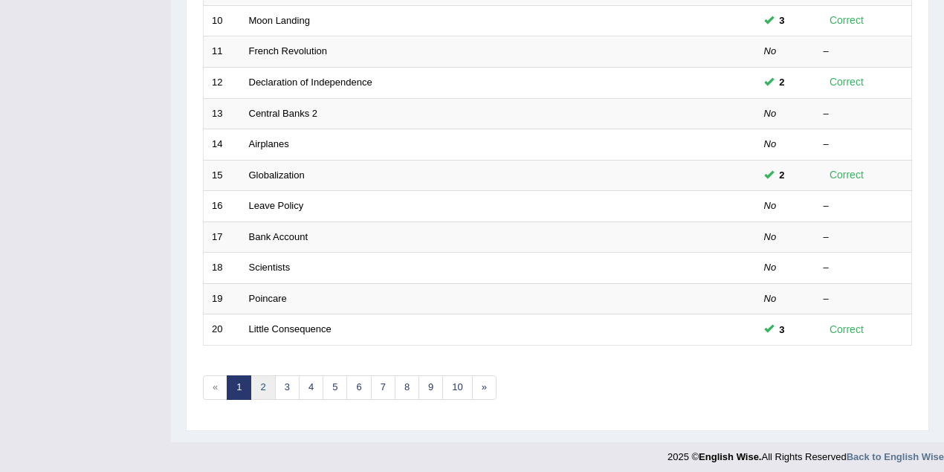
click at [264, 378] on link "2" at bounding box center [262, 387] width 25 height 25
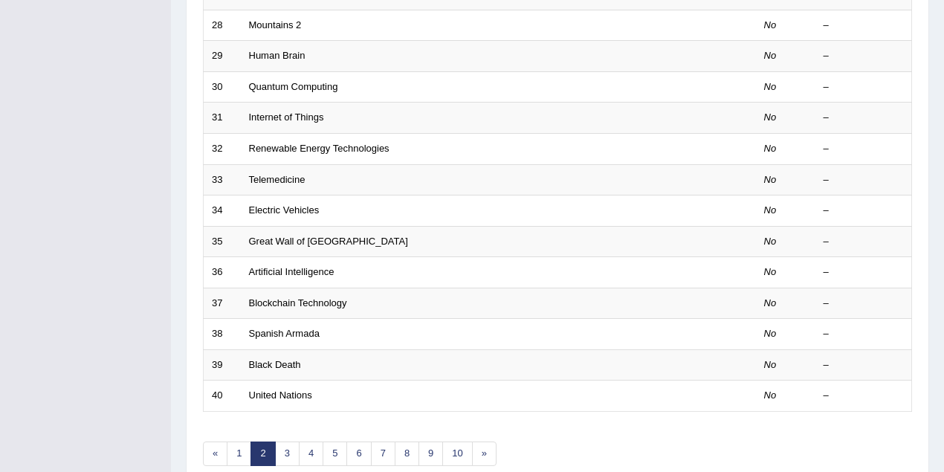
scroll to position [505, 0]
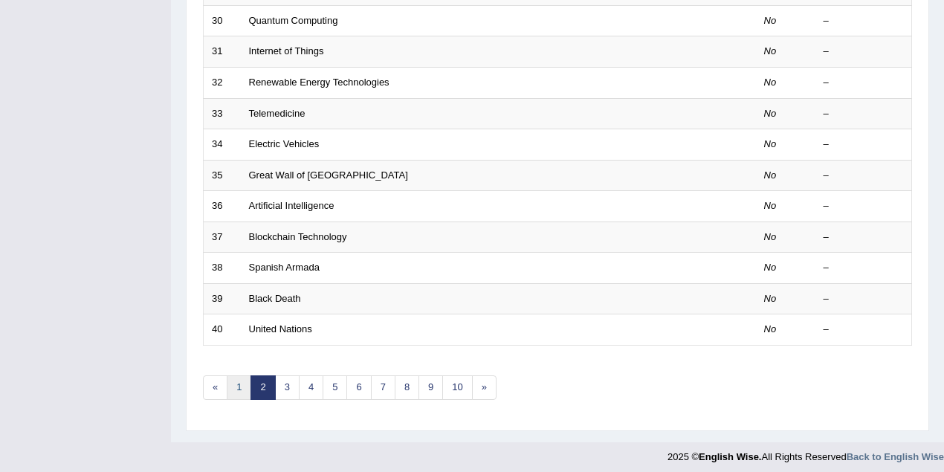
click at [239, 380] on link "1" at bounding box center [239, 387] width 25 height 25
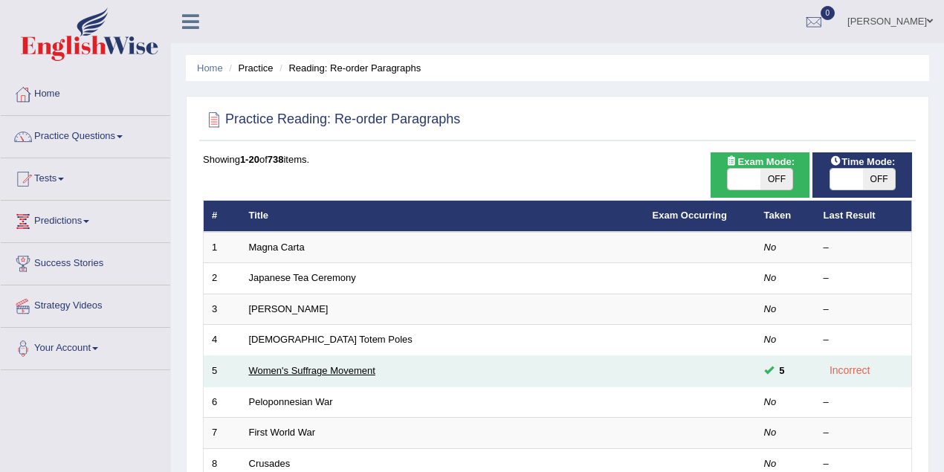
click at [345, 369] on link "Women's Suffrage Movement" at bounding box center [312, 370] width 126 height 11
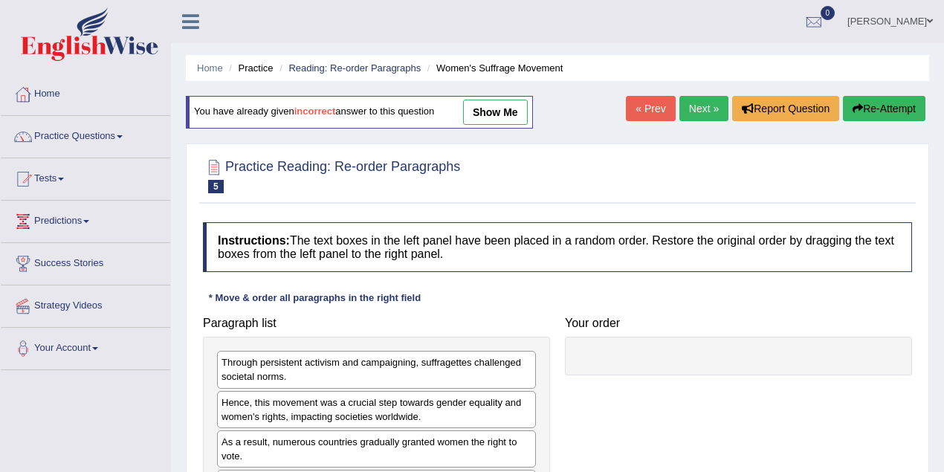
click at [496, 106] on link "show me" at bounding box center [495, 112] width 65 height 25
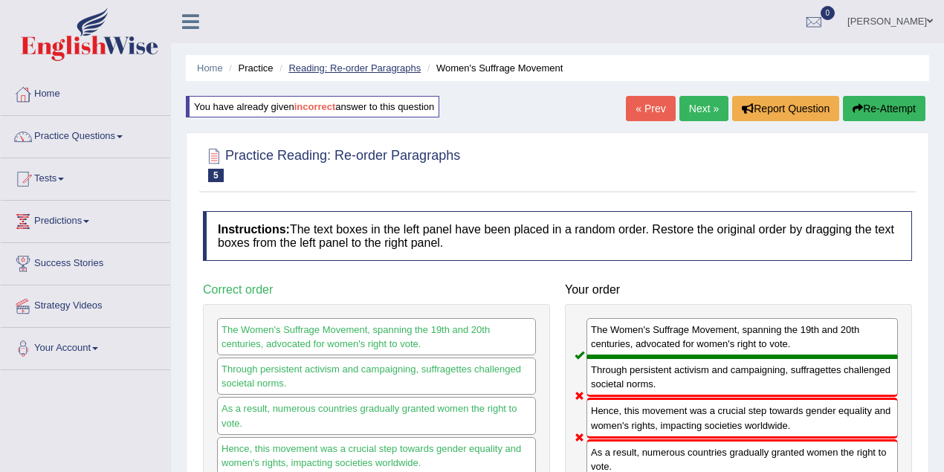
click at [390, 71] on link "Reading: Re-order Paragraphs" at bounding box center [354, 67] width 132 height 11
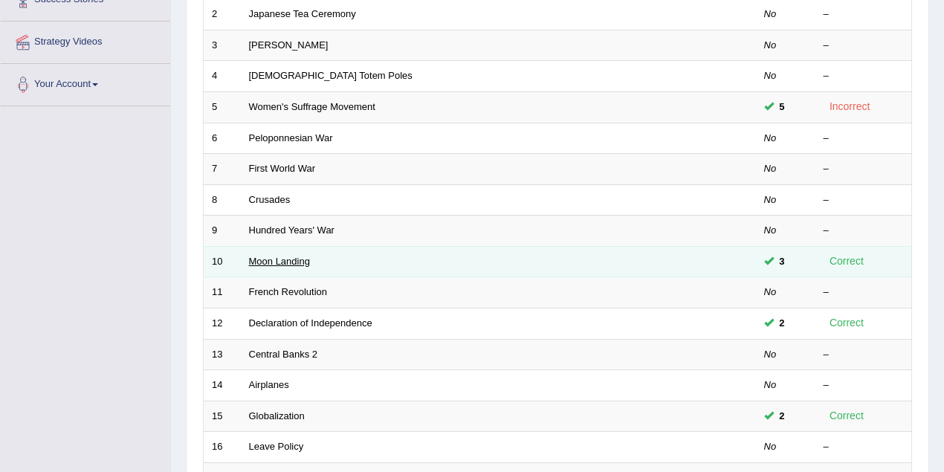
click at [302, 256] on link "Moon Landing" at bounding box center [279, 261] width 61 height 11
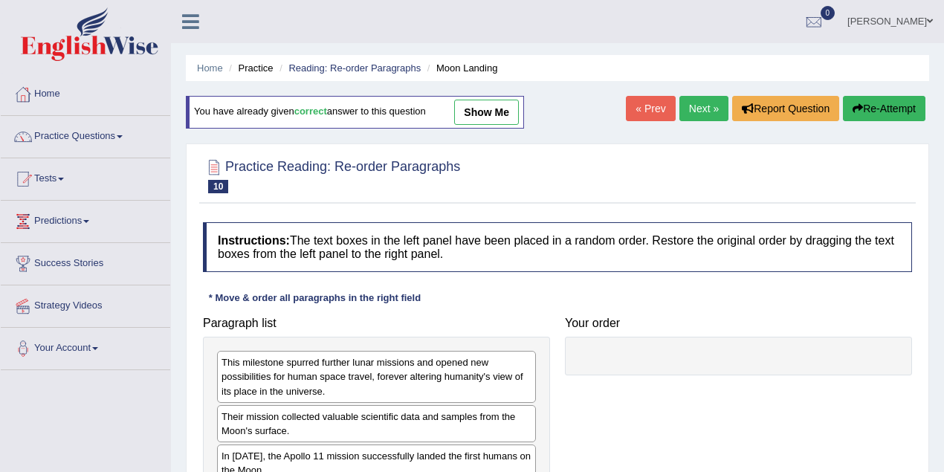
click at [486, 122] on link "show me" at bounding box center [486, 112] width 65 height 25
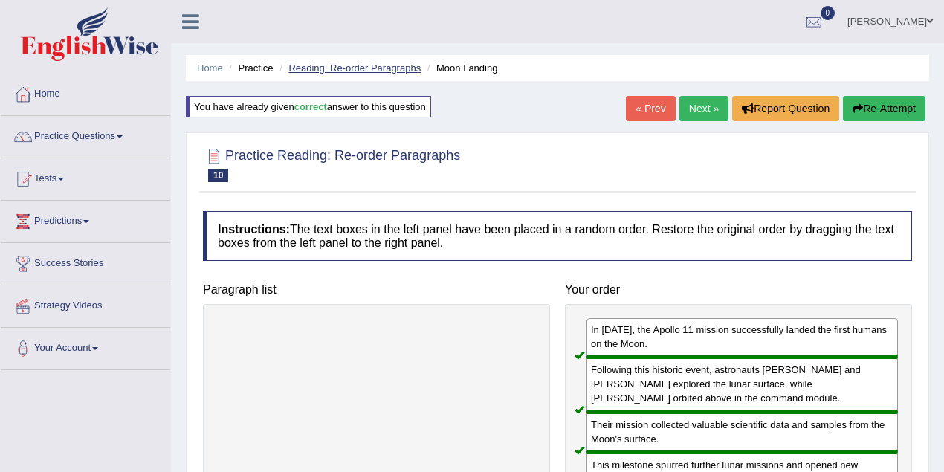
click at [339, 65] on link "Reading: Re-order Paragraphs" at bounding box center [354, 67] width 132 height 11
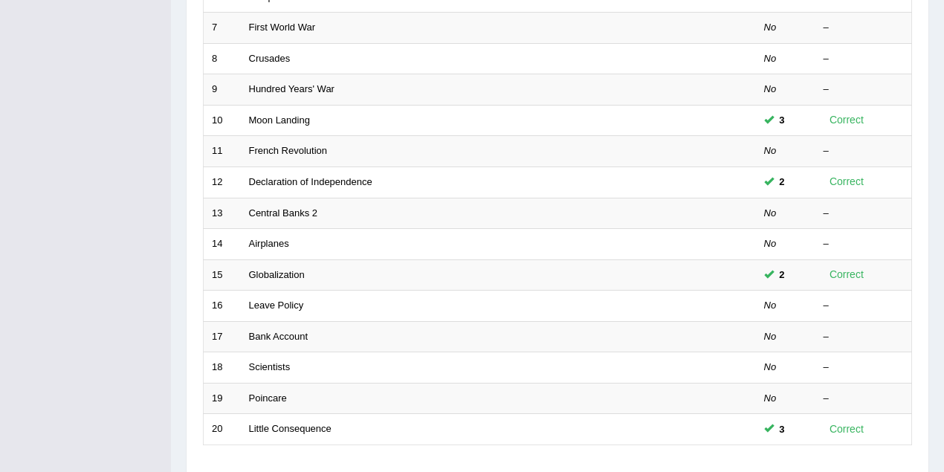
scroll to position [505, 0]
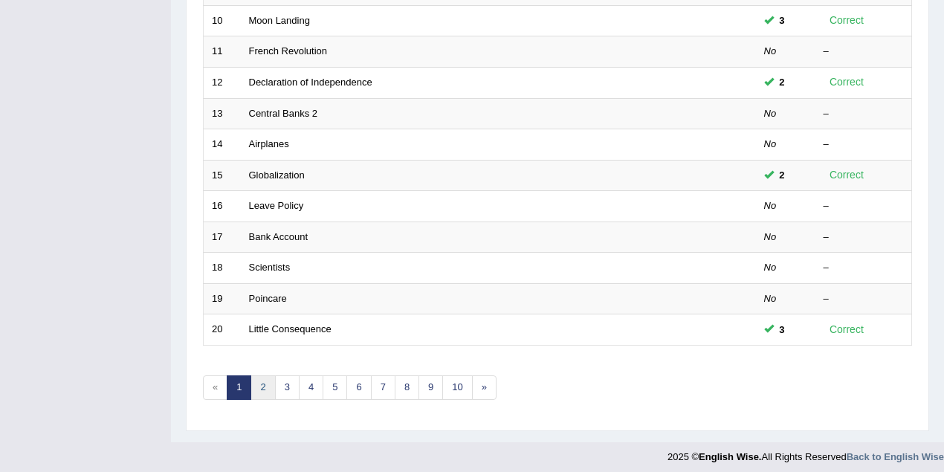
click at [262, 380] on link "2" at bounding box center [262, 387] width 25 height 25
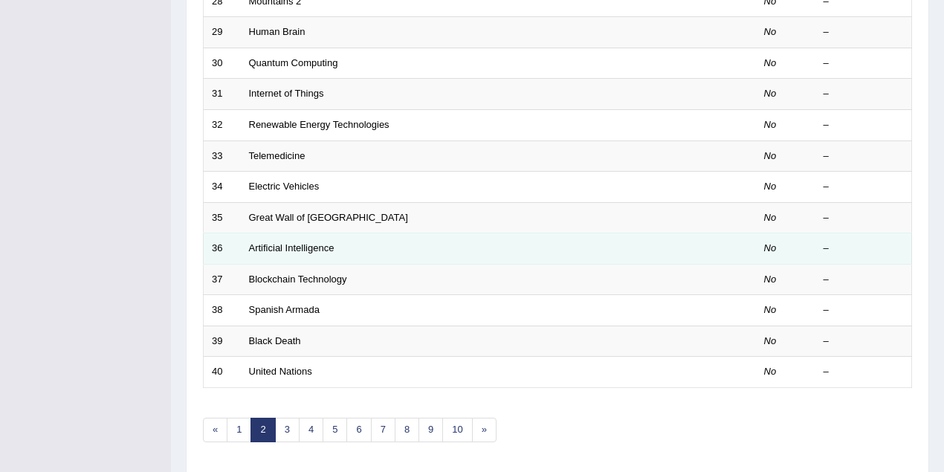
scroll to position [505, 0]
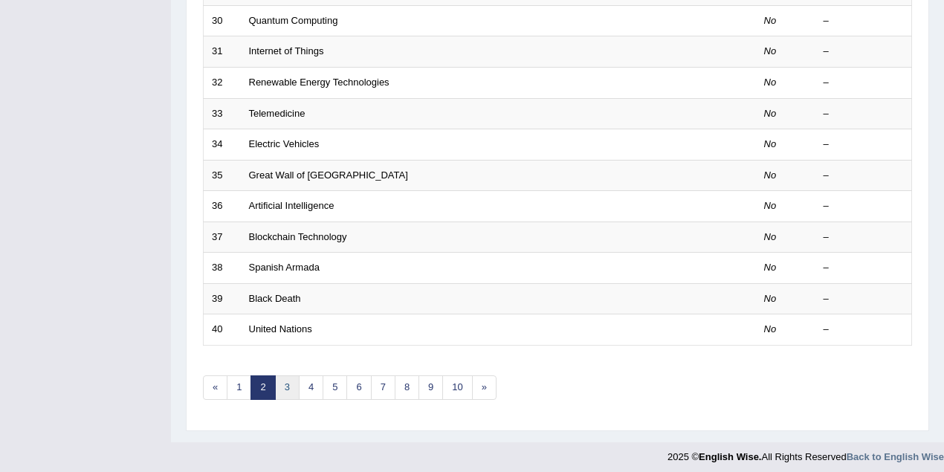
click at [287, 379] on link "3" at bounding box center [287, 387] width 25 height 25
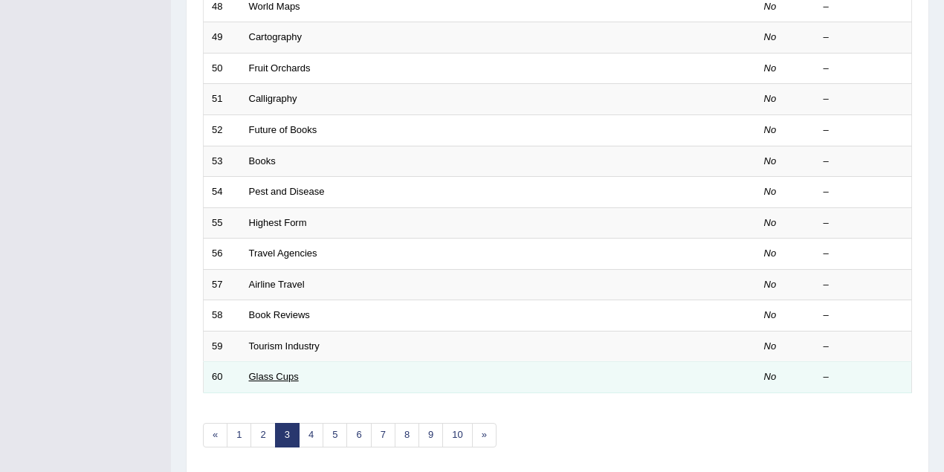
scroll to position [505, 0]
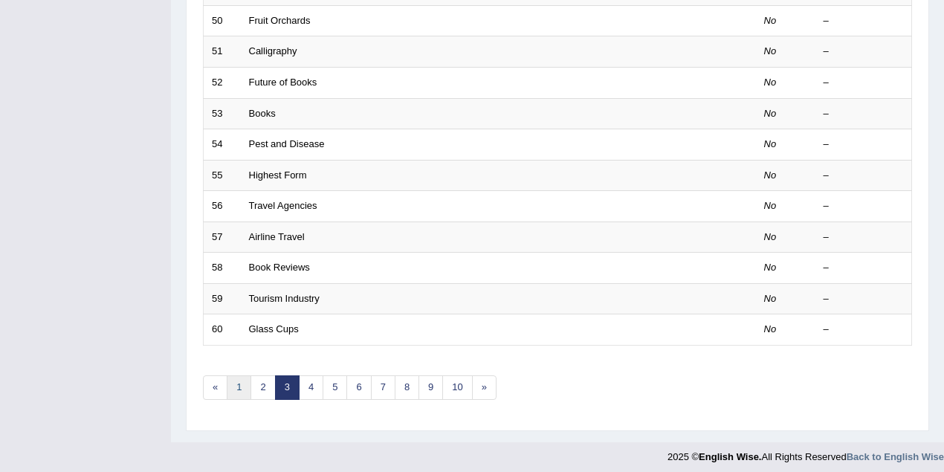
click at [238, 383] on link "1" at bounding box center [239, 387] width 25 height 25
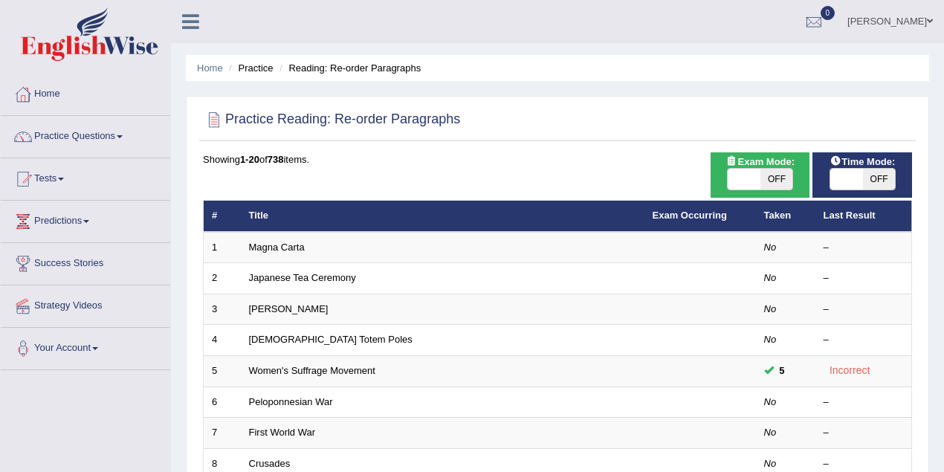
click at [791, 181] on span "OFF" at bounding box center [776, 179] width 33 height 21
checkbox input "true"
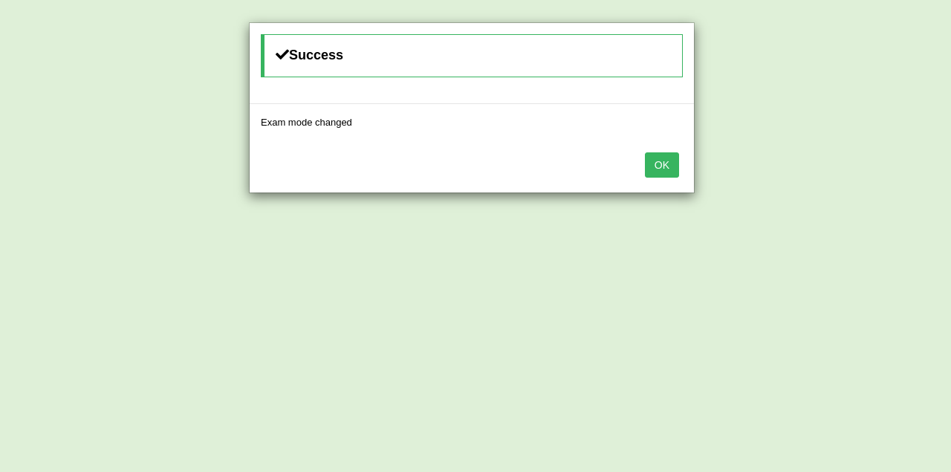
click at [657, 166] on button "OK" at bounding box center [662, 164] width 34 height 25
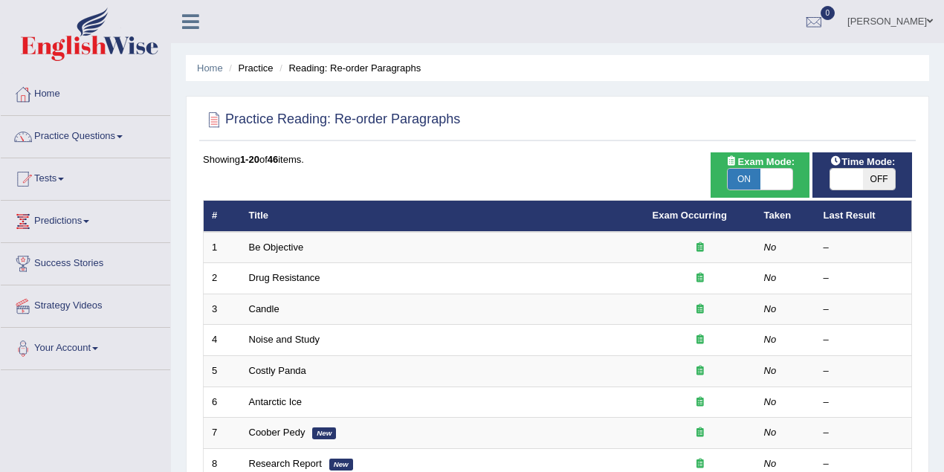
click at [748, 177] on span "ON" at bounding box center [744, 179] width 33 height 21
checkbox input "false"
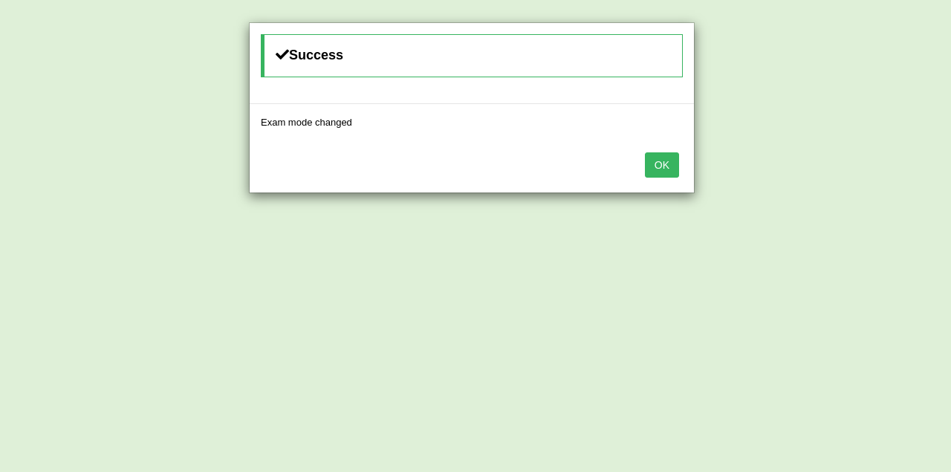
drag, startPoint x: 658, startPoint y: 160, endPoint x: 541, endPoint y: 229, distance: 136.2
click at [657, 161] on button "OK" at bounding box center [662, 164] width 34 height 25
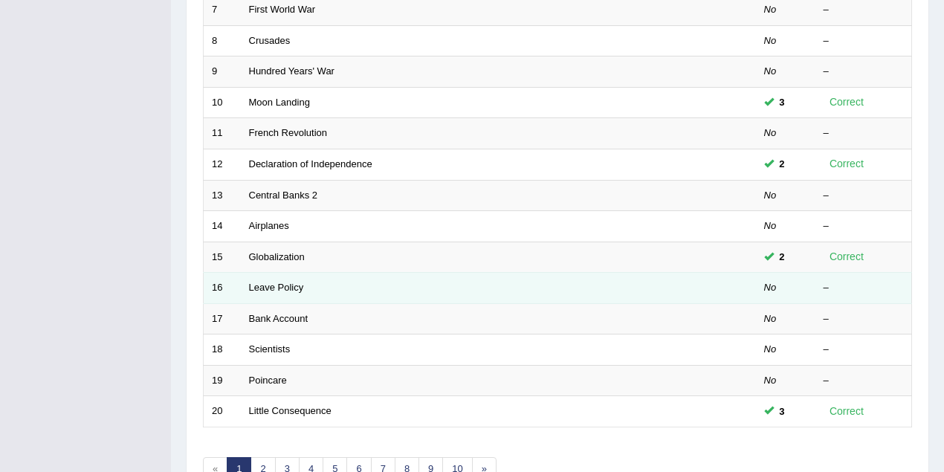
scroll to position [505, 0]
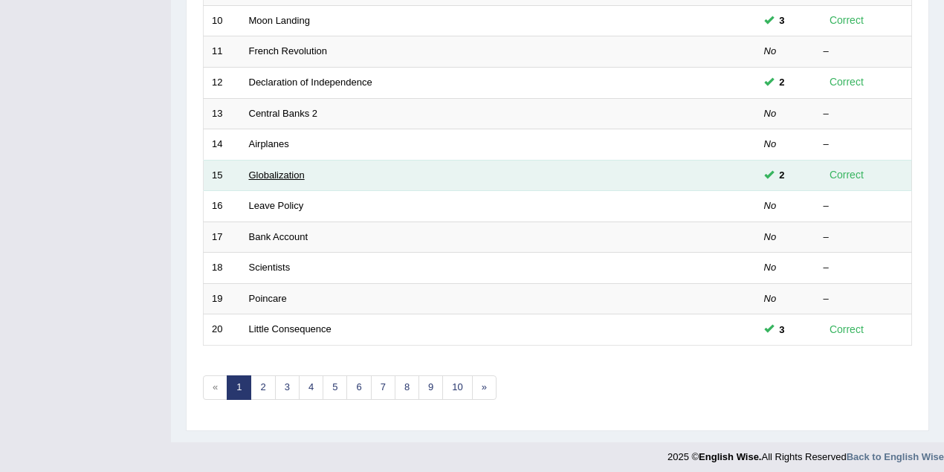
click at [288, 171] on link "Globalization" at bounding box center [277, 174] width 56 height 11
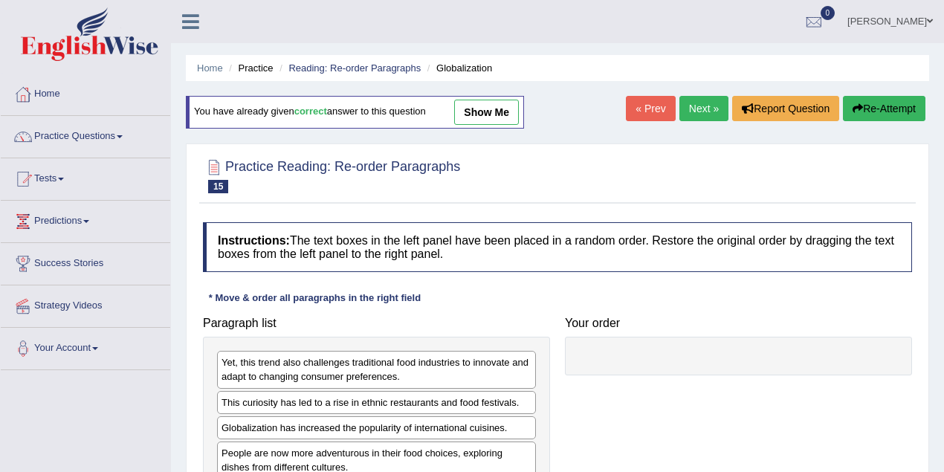
click at [474, 109] on link "show me" at bounding box center [486, 112] width 65 height 25
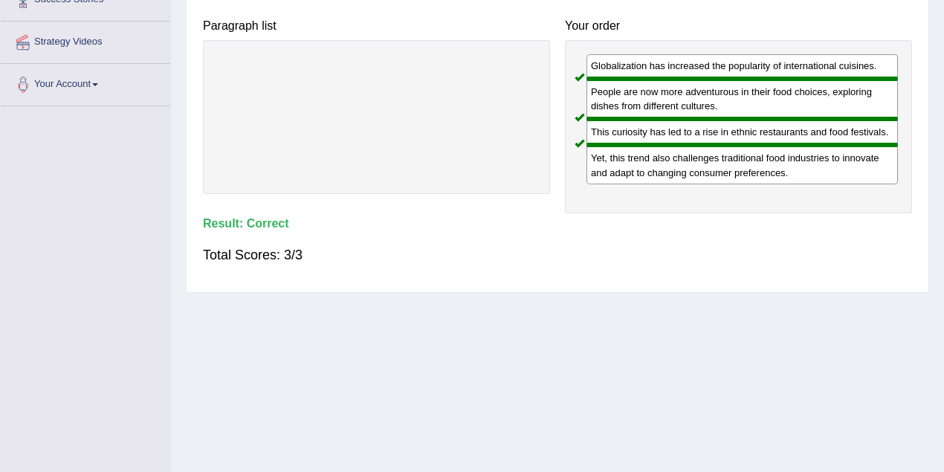
scroll to position [65, 0]
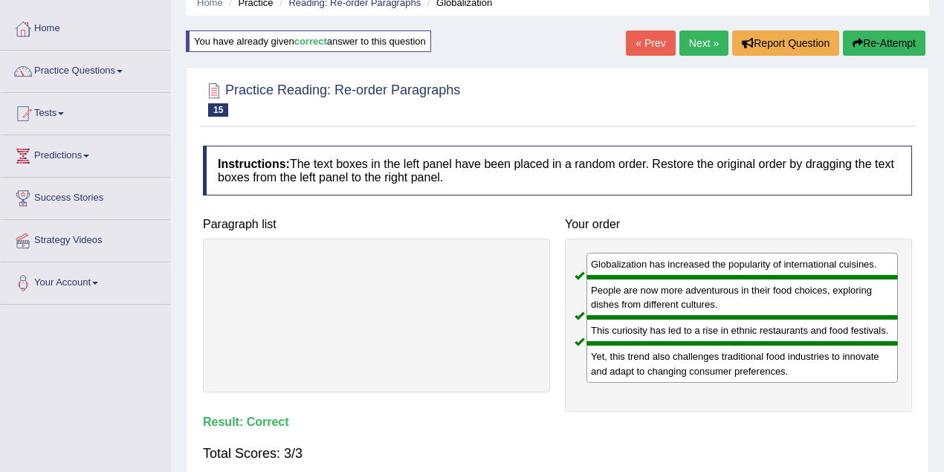
drag, startPoint x: 589, startPoint y: 314, endPoint x: 577, endPoint y: 327, distance: 17.9
click at [578, 326] on div "Globalization has increased the popularity of international cuisines. People ar…" at bounding box center [738, 325] width 347 height 173
click at [363, 5] on link "Reading: Re-order Paragraphs" at bounding box center [354, 2] width 132 height 11
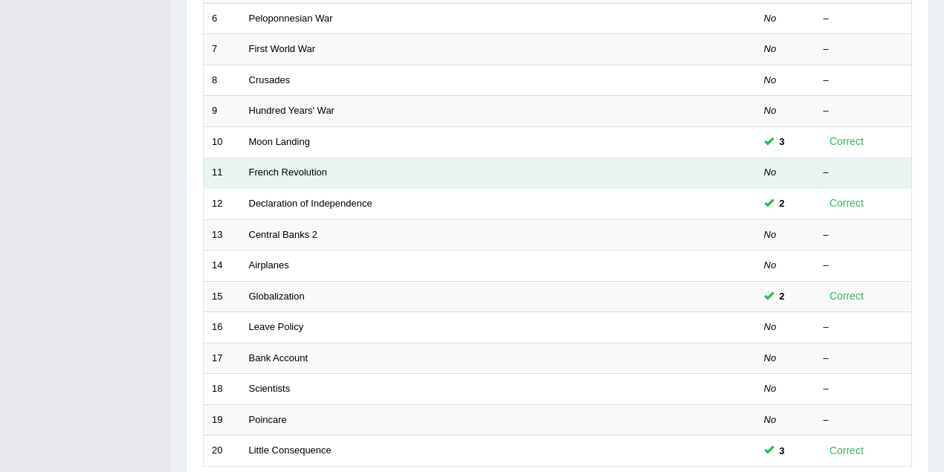
scroll to position [462, 0]
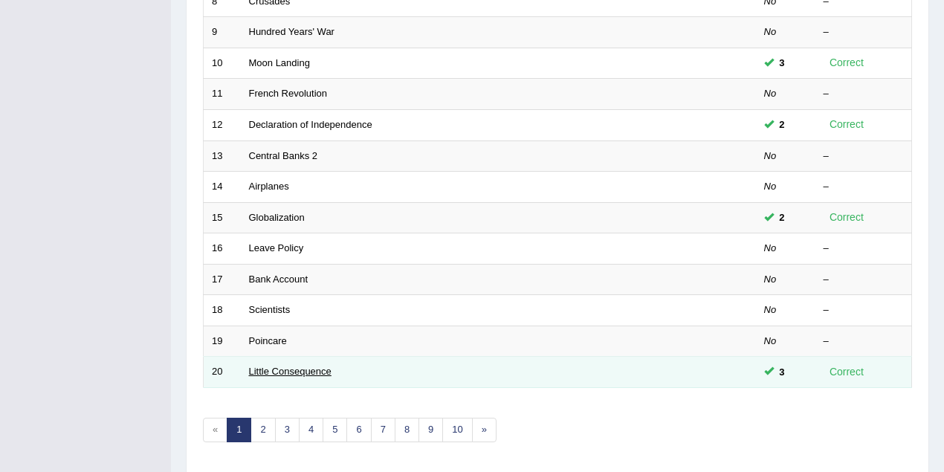
click at [309, 368] on link "Little Consequence" at bounding box center [290, 371] width 82 height 11
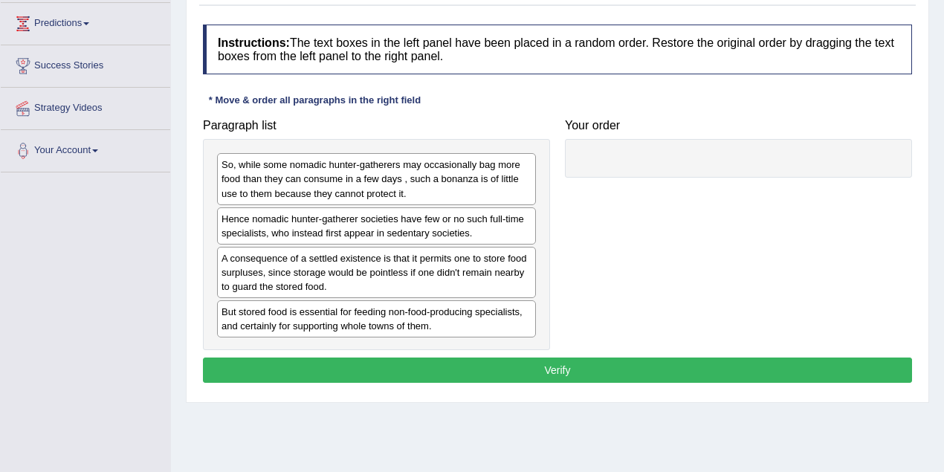
scroll to position [65, 0]
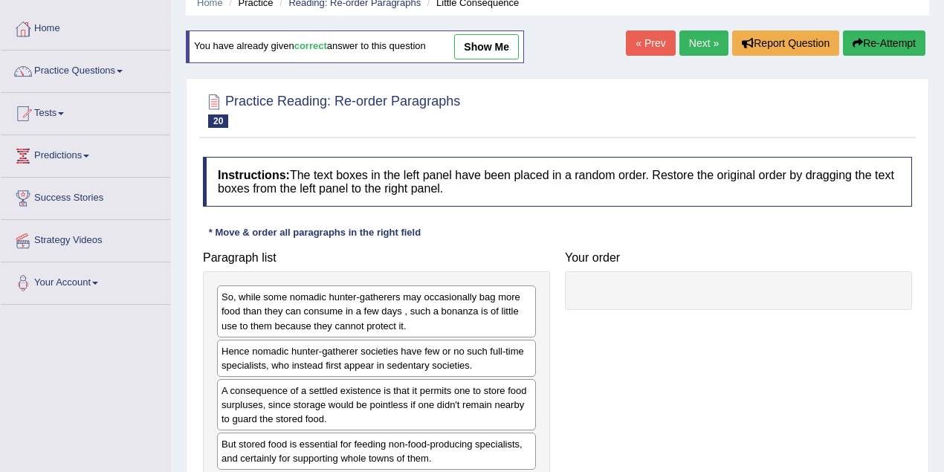
click at [495, 51] on link "show me" at bounding box center [486, 46] width 65 height 25
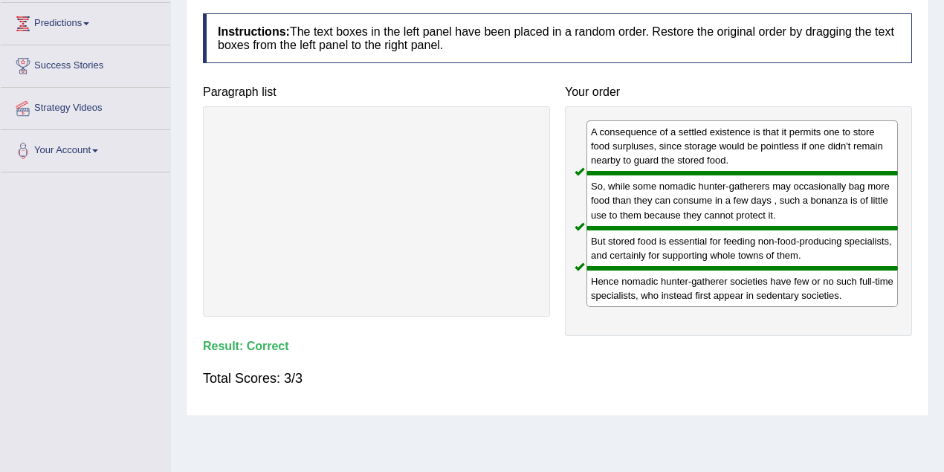
scroll to position [0, 0]
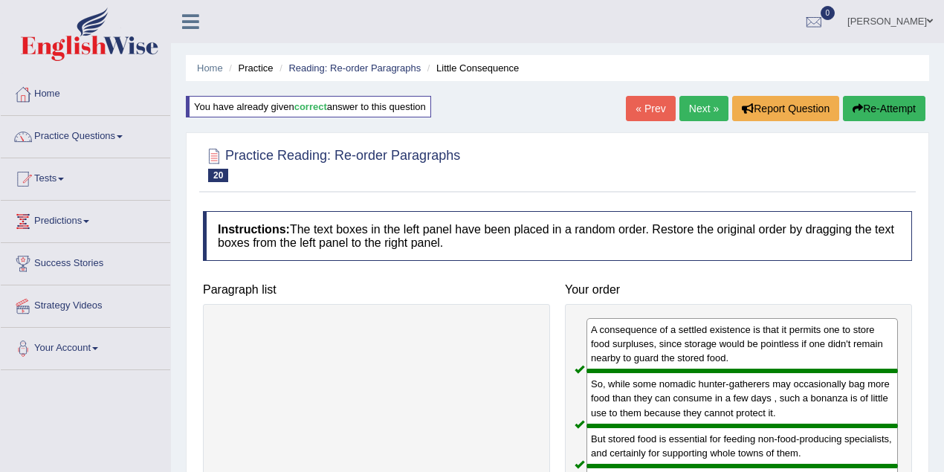
click at [361, 62] on li "Reading: Re-order Paragraphs" at bounding box center [348, 68] width 145 height 14
click at [372, 73] on link "Reading: Re-order Paragraphs" at bounding box center [354, 67] width 132 height 11
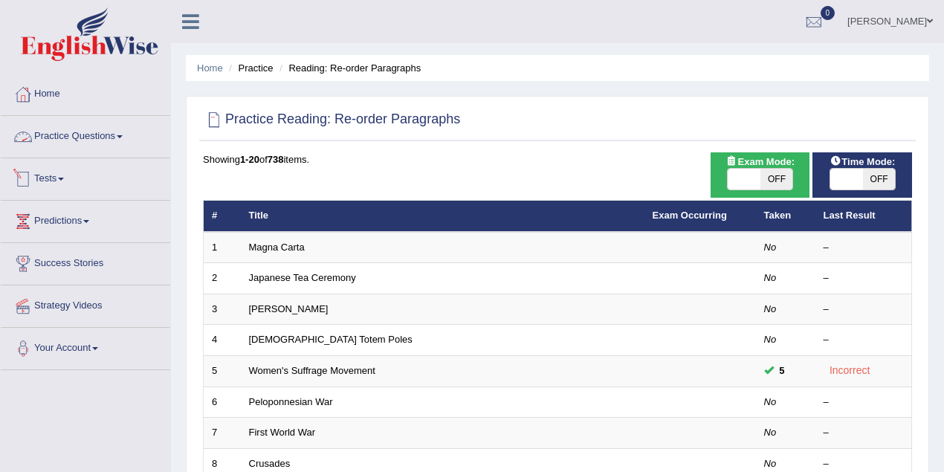
click at [104, 137] on link "Practice Questions" at bounding box center [85, 134] width 169 height 37
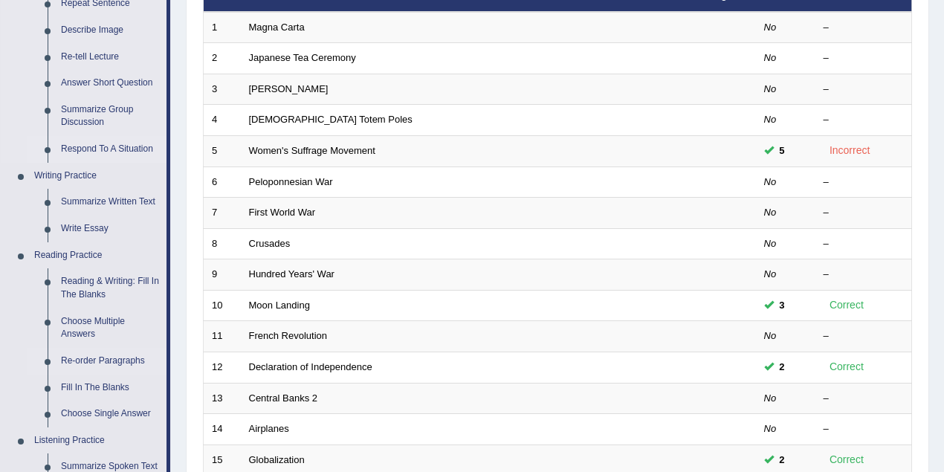
scroll to position [264, 0]
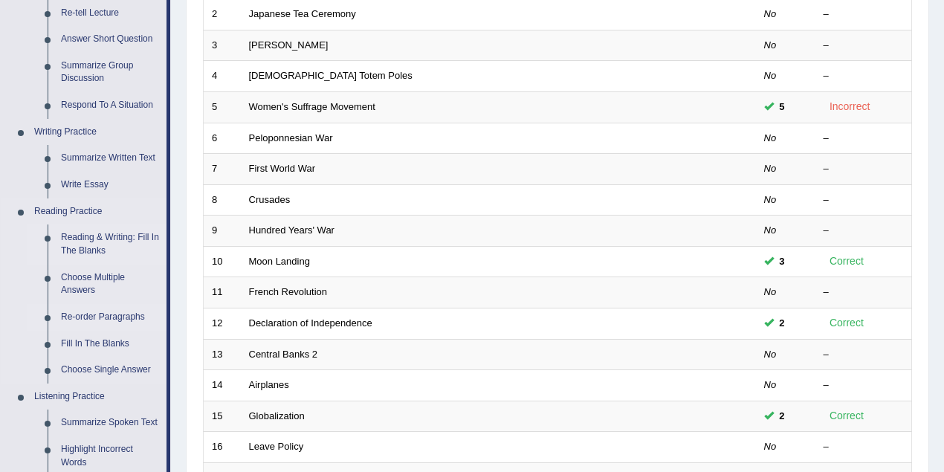
click at [93, 242] on link "Reading & Writing: Fill In The Blanks" at bounding box center [110, 243] width 112 height 39
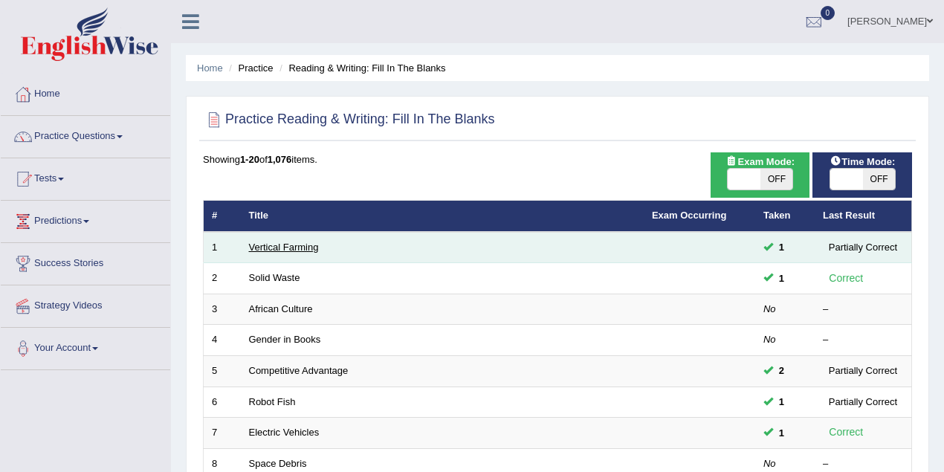
click at [290, 243] on link "Vertical Farming" at bounding box center [284, 247] width 70 height 11
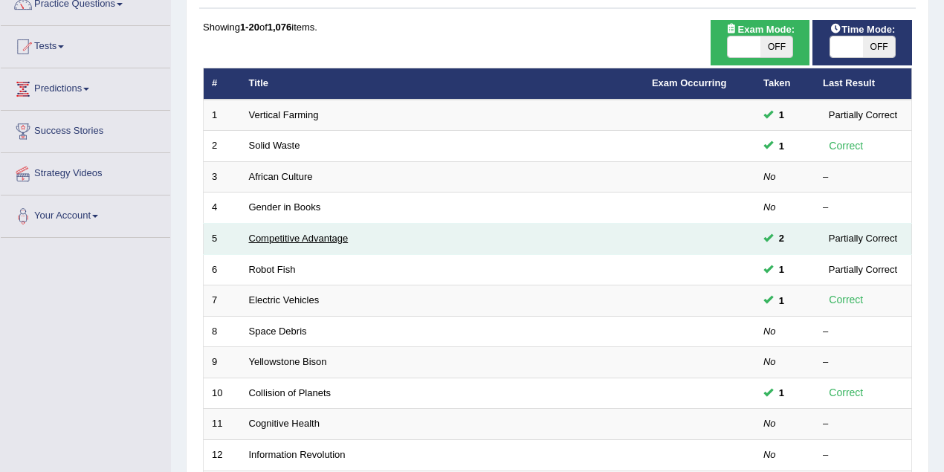
click at [314, 238] on link "Competitive Advantage" at bounding box center [299, 238] width 100 height 11
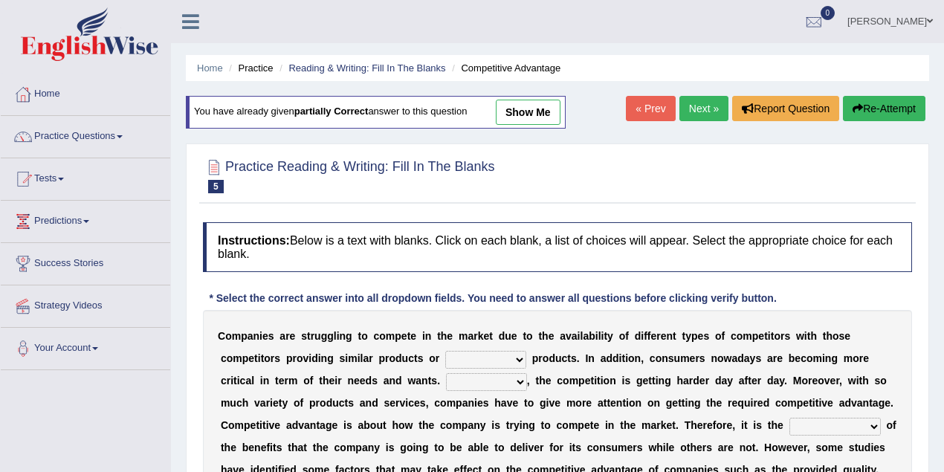
click at [508, 116] on link "show me" at bounding box center [528, 112] width 65 height 25
select select "substitution"
select select "However"
select select "determination"
select select "innovation"
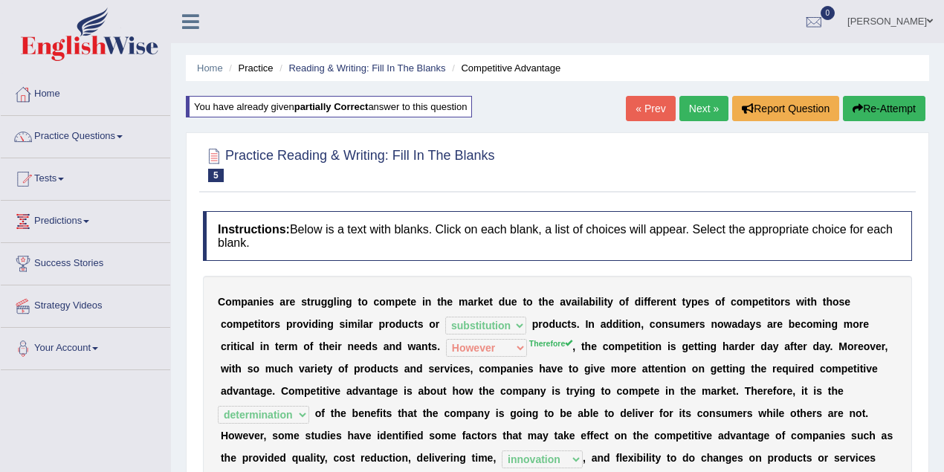
click at [886, 106] on button "Re-Attempt" at bounding box center [884, 108] width 82 height 25
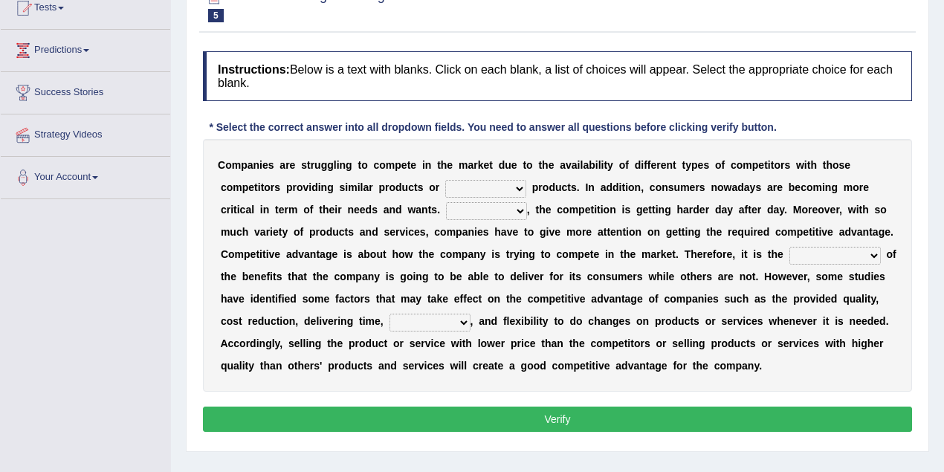
scroll to position [198, 0]
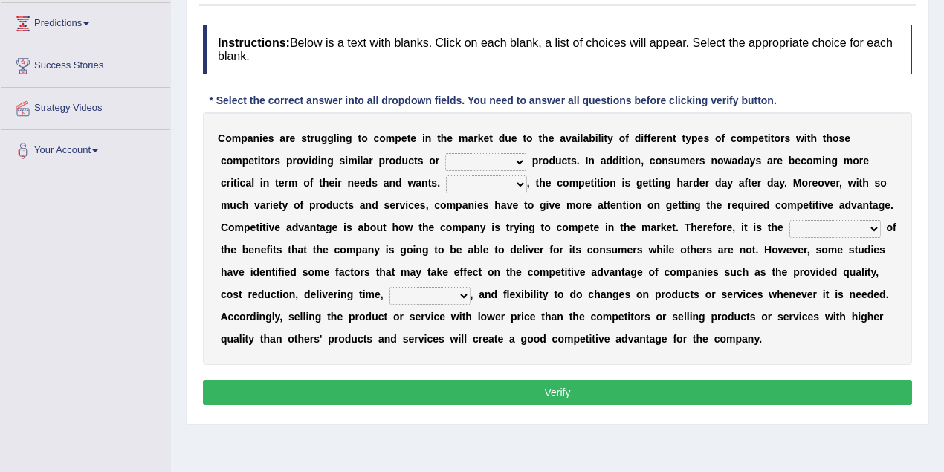
click at [519, 186] on select "However Instead Additionally Therefore" at bounding box center [486, 184] width 81 height 18
click at [846, 234] on select "dissemination ordination determination incarnation" at bounding box center [834, 229] width 91 height 18
click at [430, 287] on select "captivation aggregation deprivation innovation" at bounding box center [429, 296] width 81 height 18
click at [568, 279] on div "C o m p a n i e s a r e s t r u g g l i n g t o c o m p e t e i n t h e m a r k…" at bounding box center [557, 238] width 709 height 253
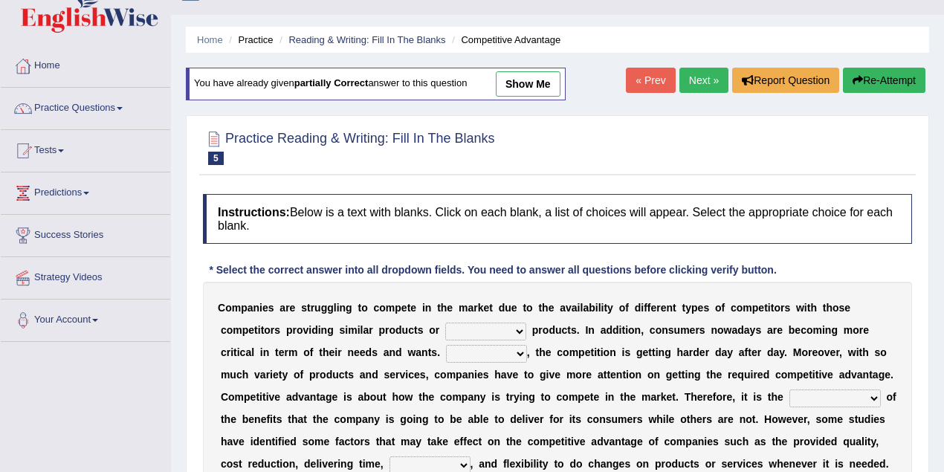
scroll to position [0, 0]
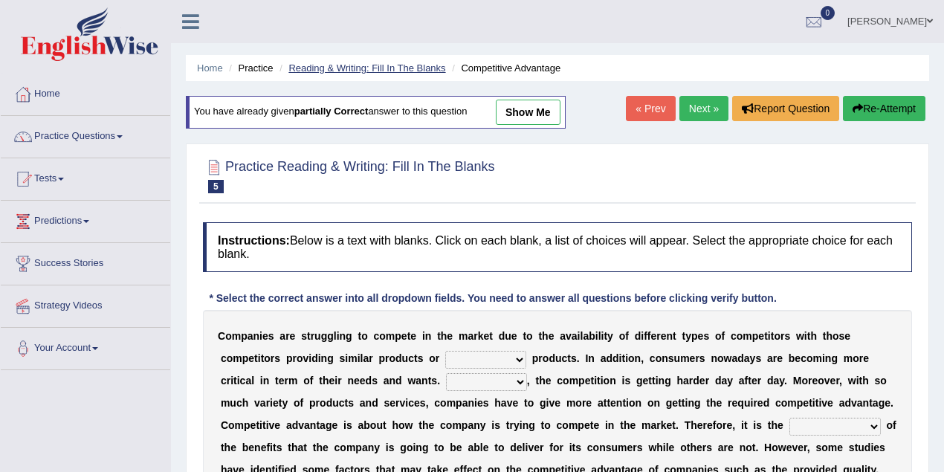
click at [329, 65] on link "Reading & Writing: Fill In The Blanks" at bounding box center [366, 67] width 157 height 11
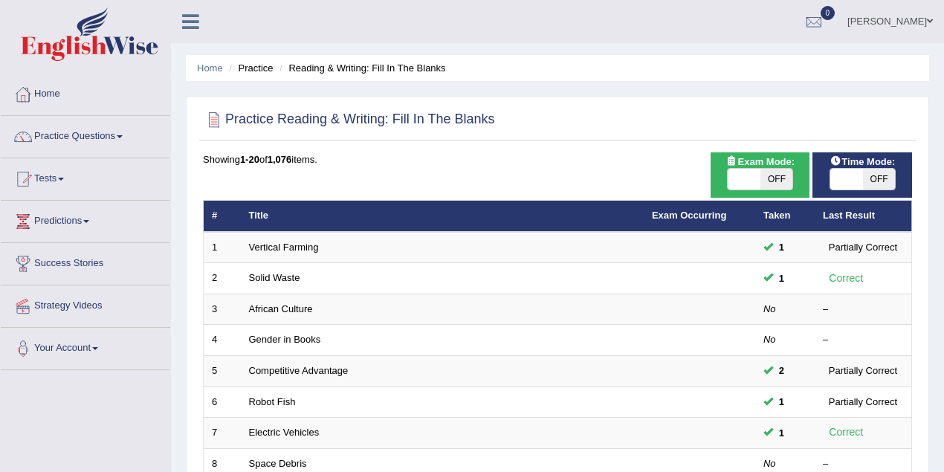
click at [259, 67] on li "Practice" at bounding box center [249, 68] width 48 height 14
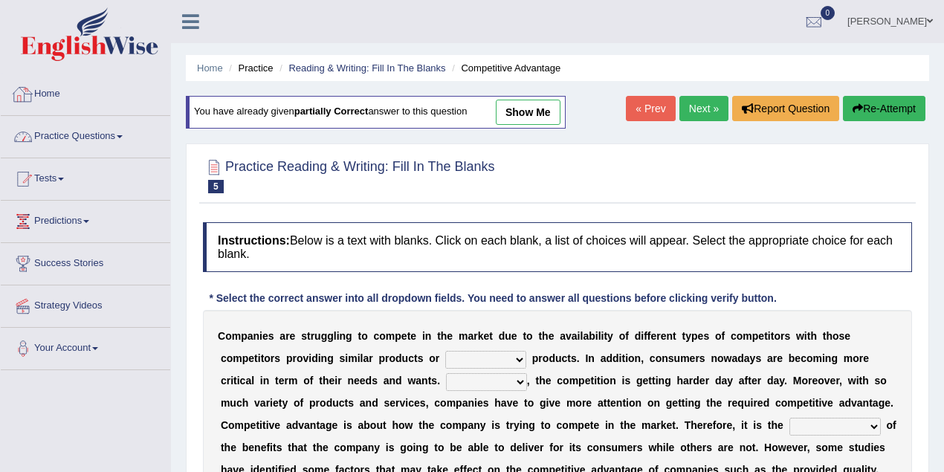
click at [43, 95] on link "Home" at bounding box center [85, 92] width 169 height 37
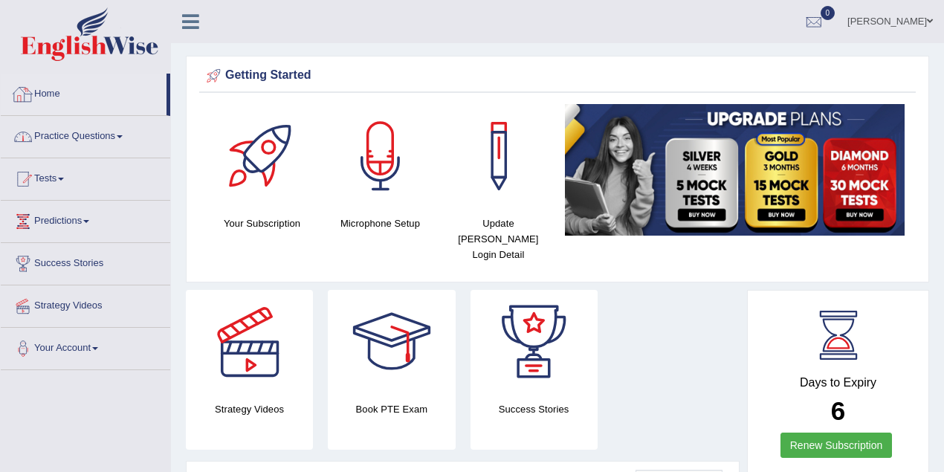
click at [89, 133] on link "Practice Questions" at bounding box center [85, 134] width 169 height 37
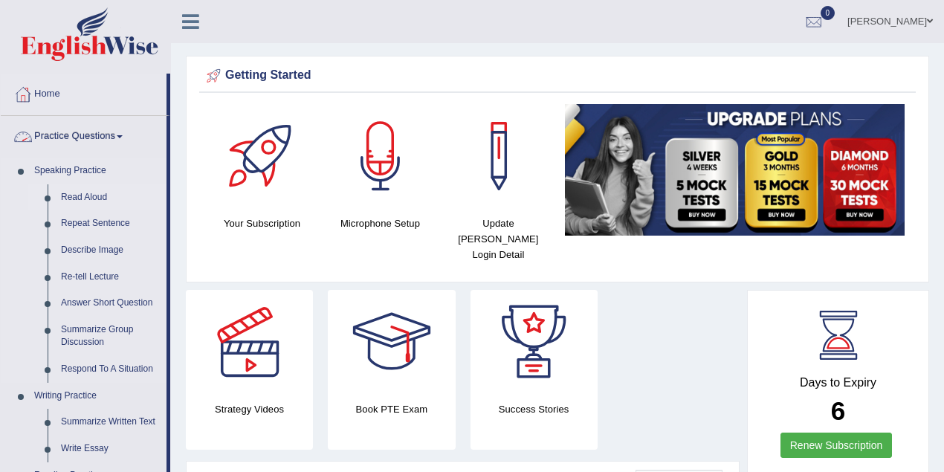
click at [93, 200] on link "Read Aloud" at bounding box center [110, 197] width 112 height 27
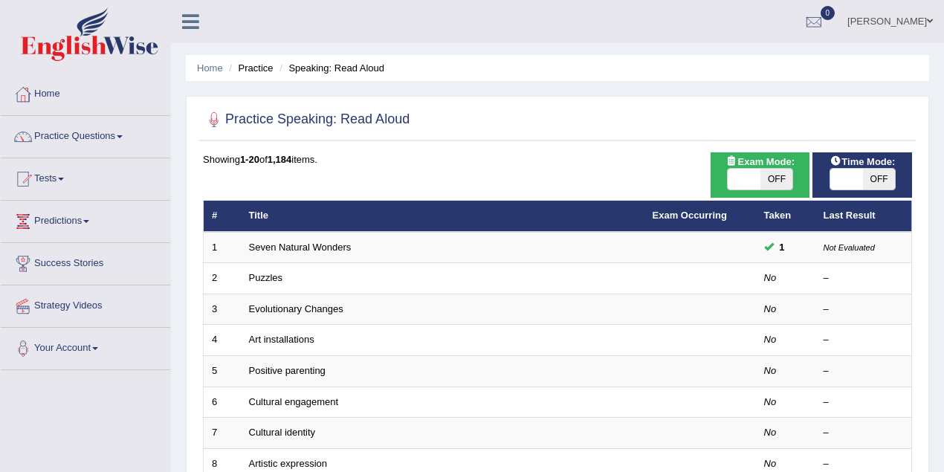
click at [861, 179] on span at bounding box center [846, 179] width 33 height 21
checkbox input "true"
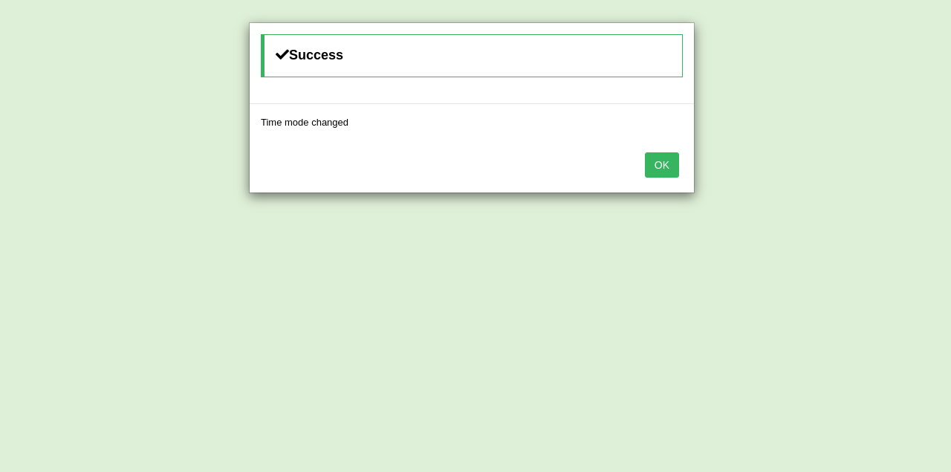
click at [652, 161] on button "OK" at bounding box center [662, 164] width 34 height 25
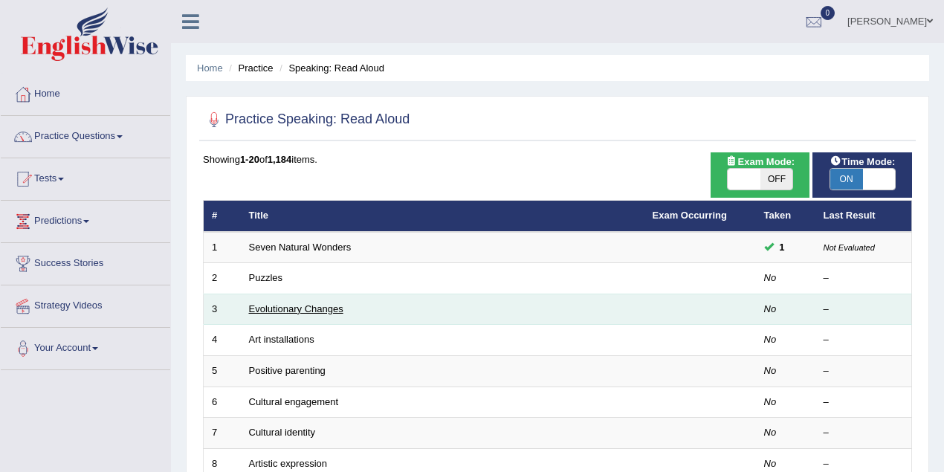
click at [313, 311] on link "Evolutionary Changes" at bounding box center [296, 308] width 94 height 11
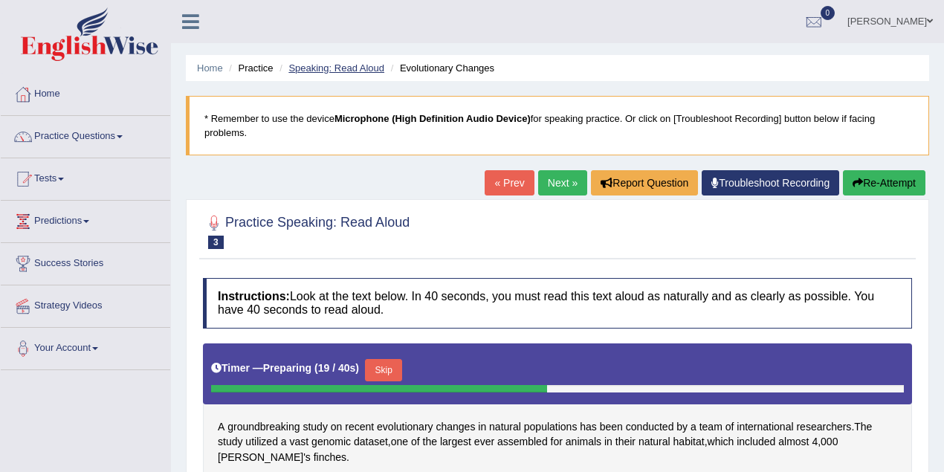
click at [352, 65] on link "Speaking: Read Aloud" at bounding box center [336, 67] width 96 height 11
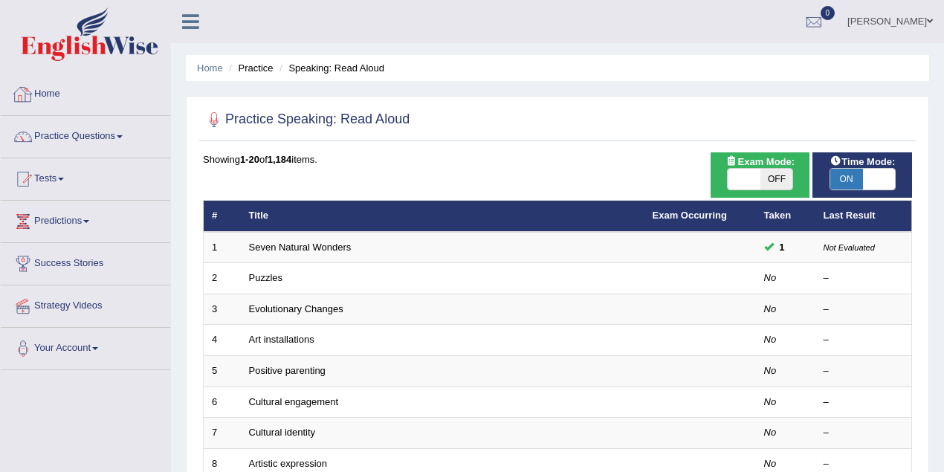
click at [86, 128] on link "Practice Questions" at bounding box center [85, 134] width 169 height 37
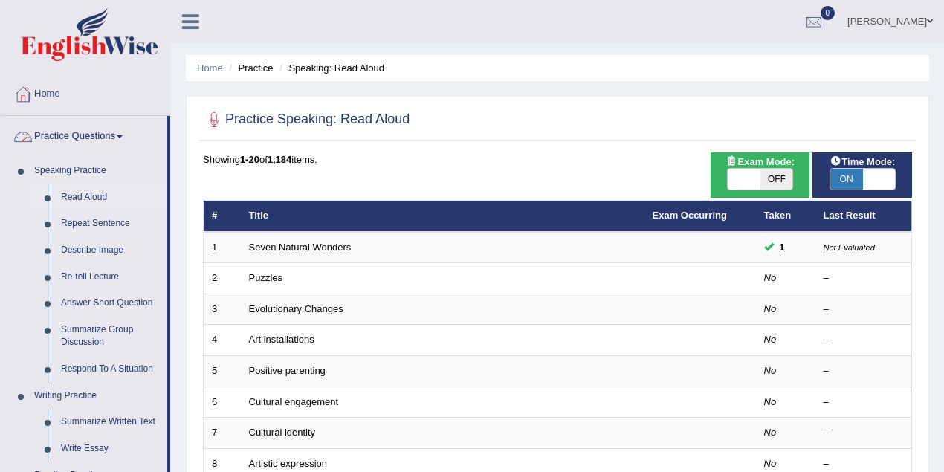
click at [88, 193] on link "Read Aloud" at bounding box center [110, 197] width 112 height 27
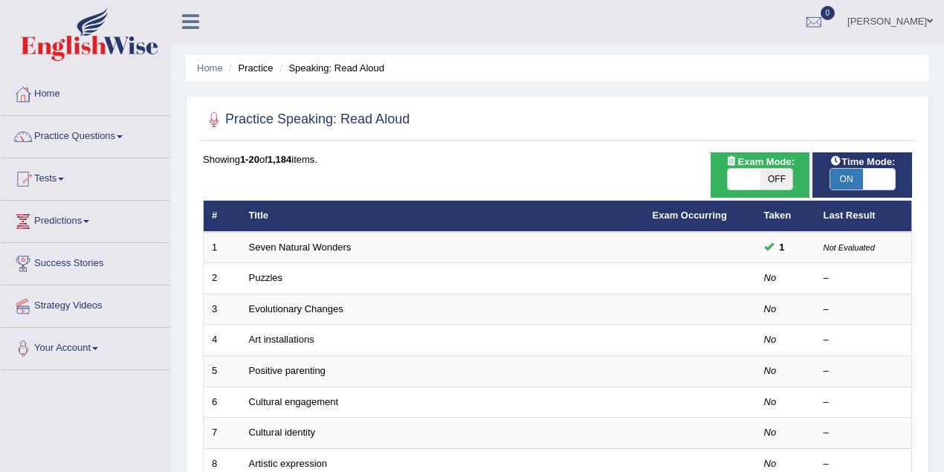
click at [846, 178] on span "ON" at bounding box center [846, 179] width 33 height 21
checkbox input "false"
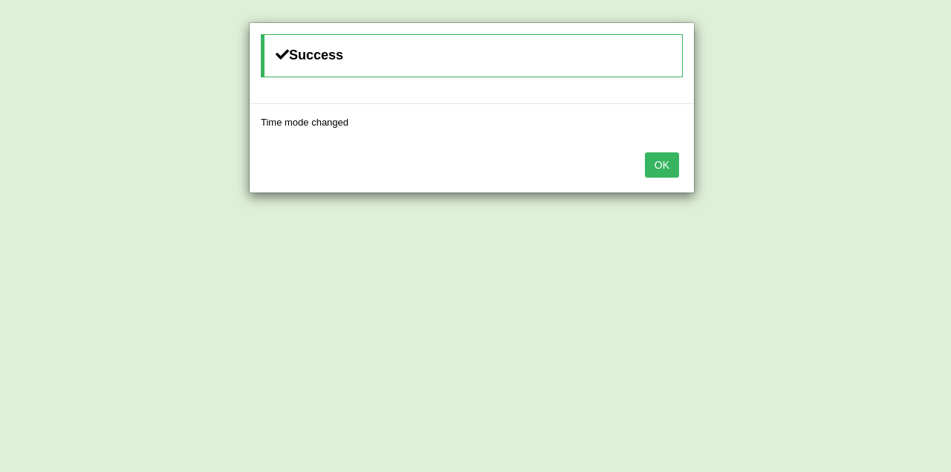
click at [660, 161] on button "OK" at bounding box center [662, 164] width 34 height 25
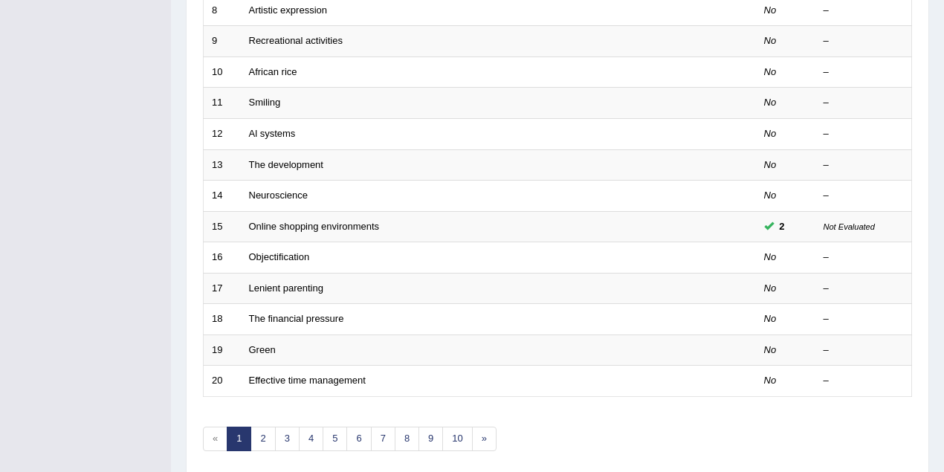
scroll to position [462, 0]
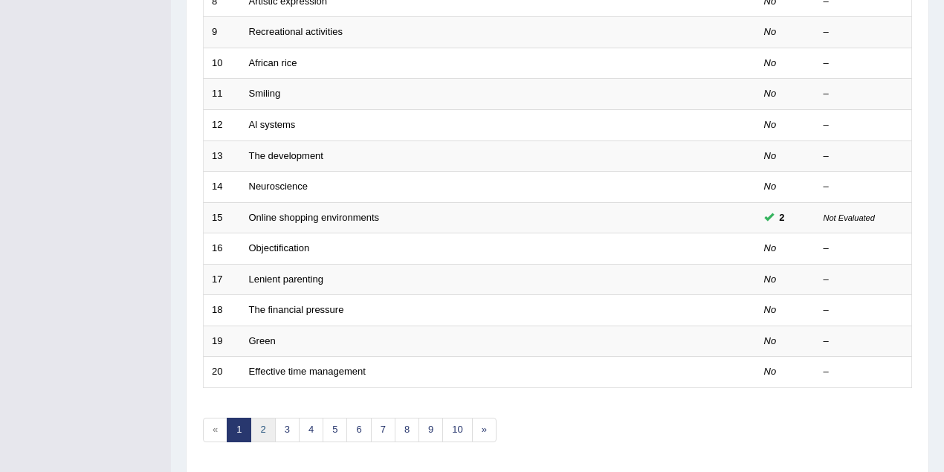
click at [261, 418] on link "2" at bounding box center [262, 430] width 25 height 25
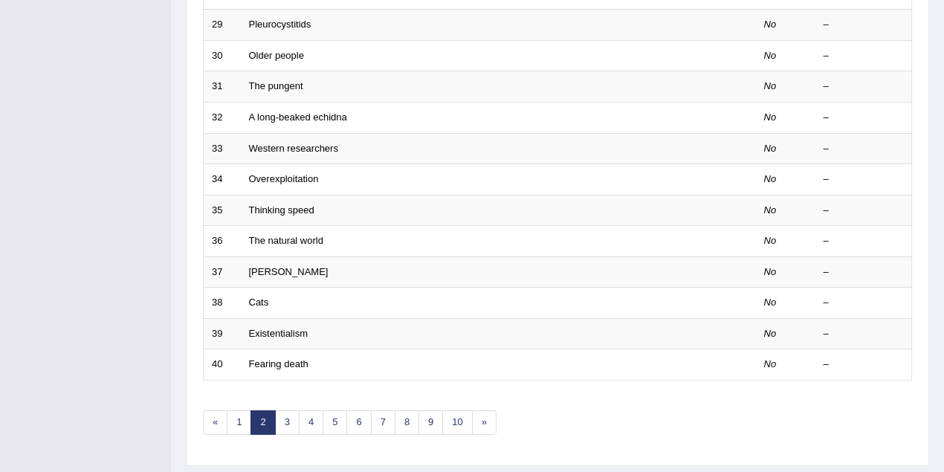
scroll to position [505, 0]
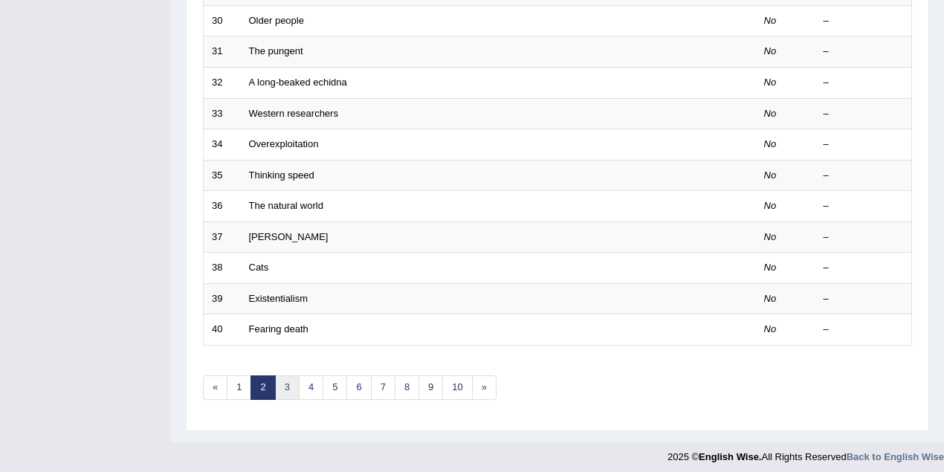
click at [292, 378] on link "3" at bounding box center [287, 387] width 25 height 25
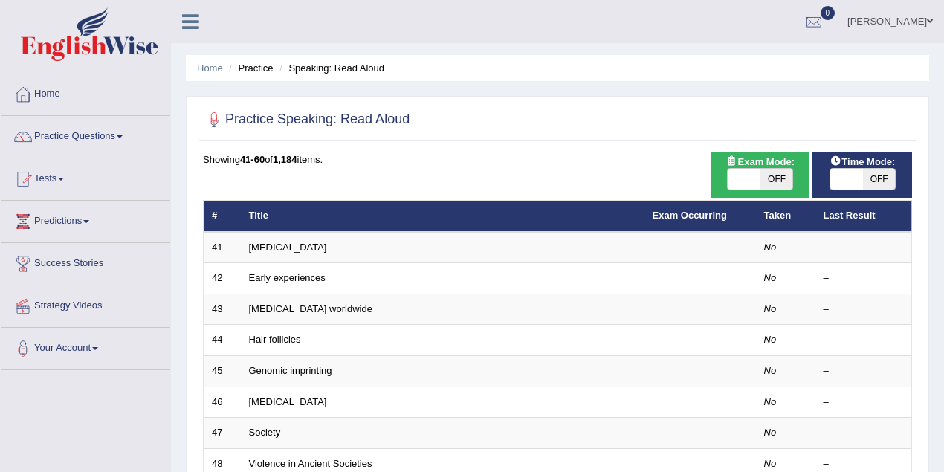
click at [779, 187] on span "OFF" at bounding box center [776, 179] width 33 height 21
checkbox input "true"
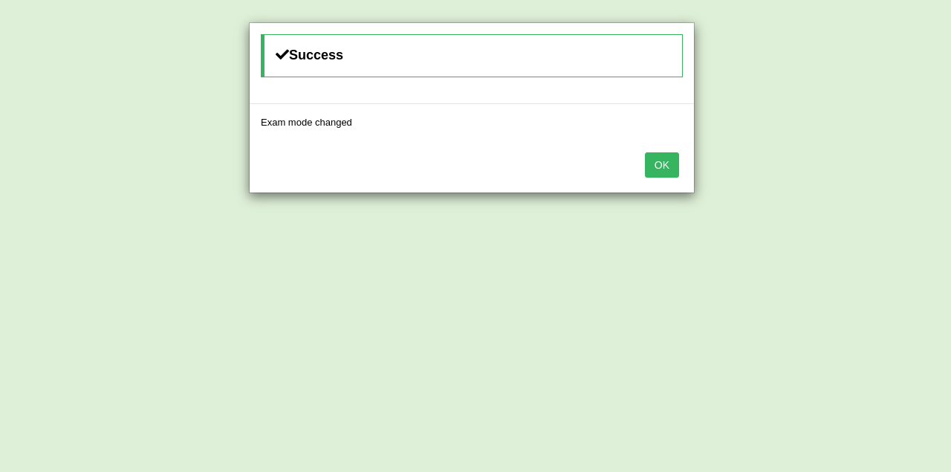
click at [675, 152] on button "OK" at bounding box center [662, 164] width 34 height 25
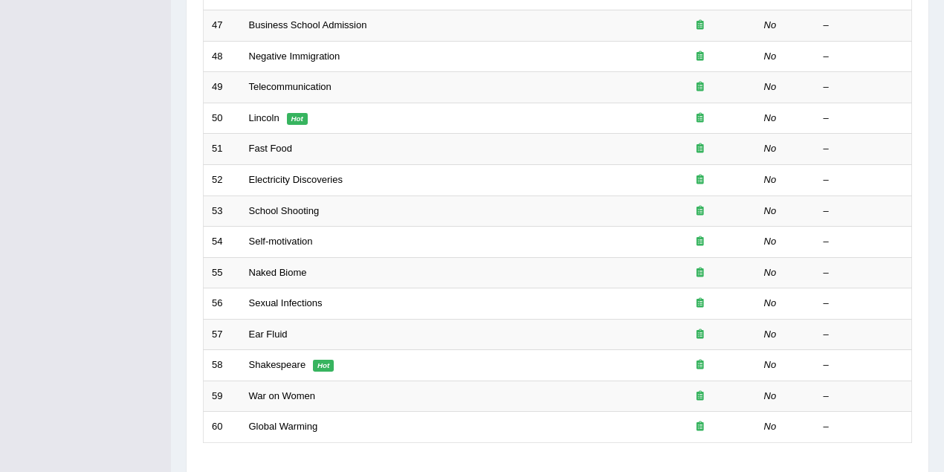
scroll to position [462, 0]
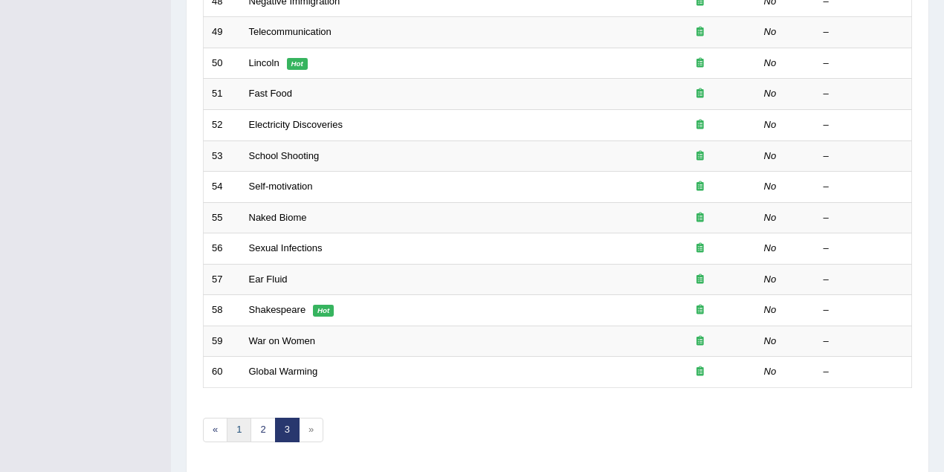
click at [236, 427] on link "1" at bounding box center [239, 430] width 25 height 25
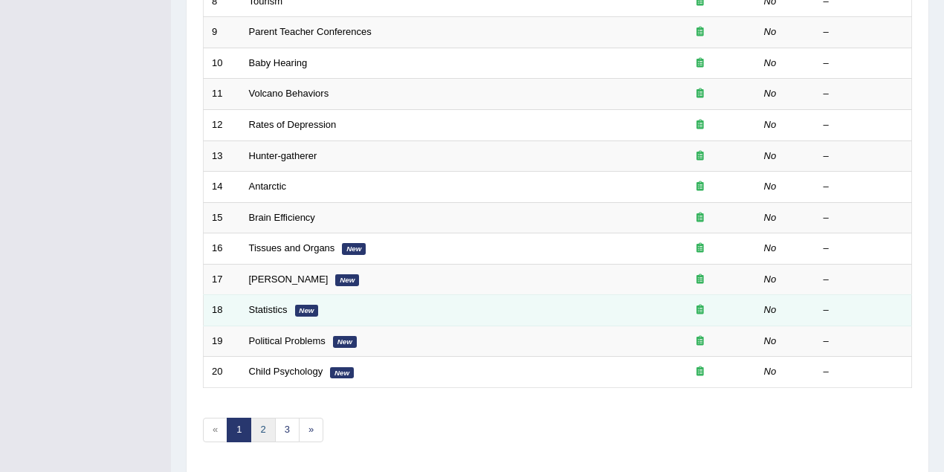
drag, startPoint x: 263, startPoint y: 424, endPoint x: 372, endPoint y: 303, distance: 162.6
click at [263, 424] on link "2" at bounding box center [262, 430] width 25 height 25
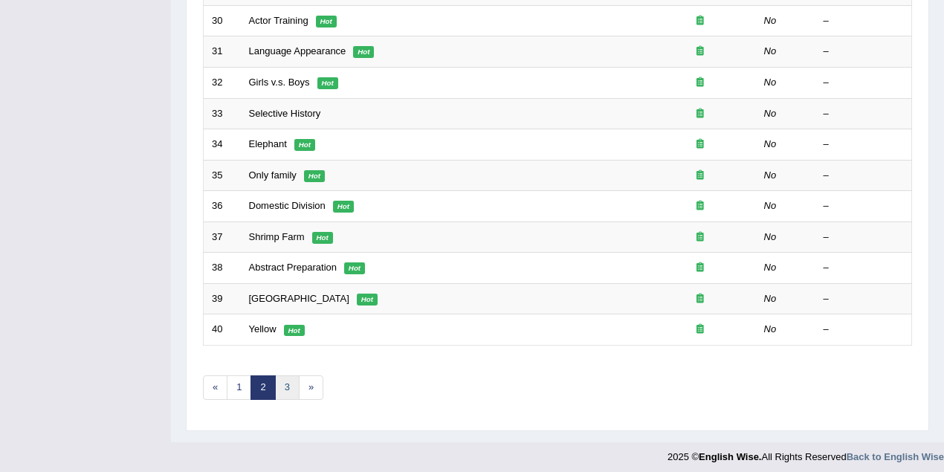
click at [284, 380] on link "3" at bounding box center [287, 387] width 25 height 25
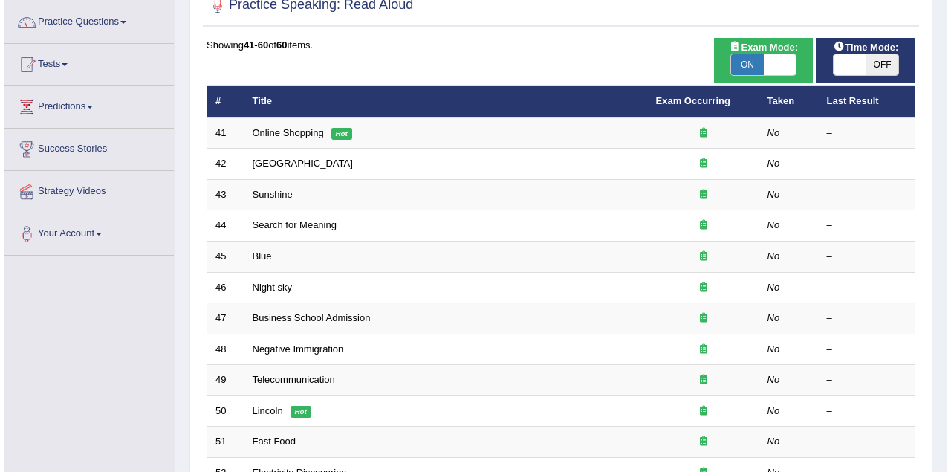
scroll to position [65, 0]
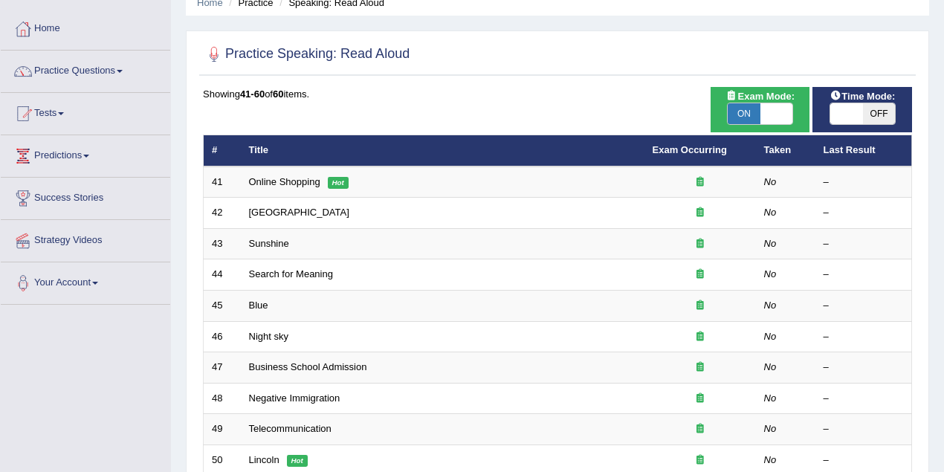
click at [751, 111] on span "ON" at bounding box center [744, 113] width 33 height 21
checkbox input "false"
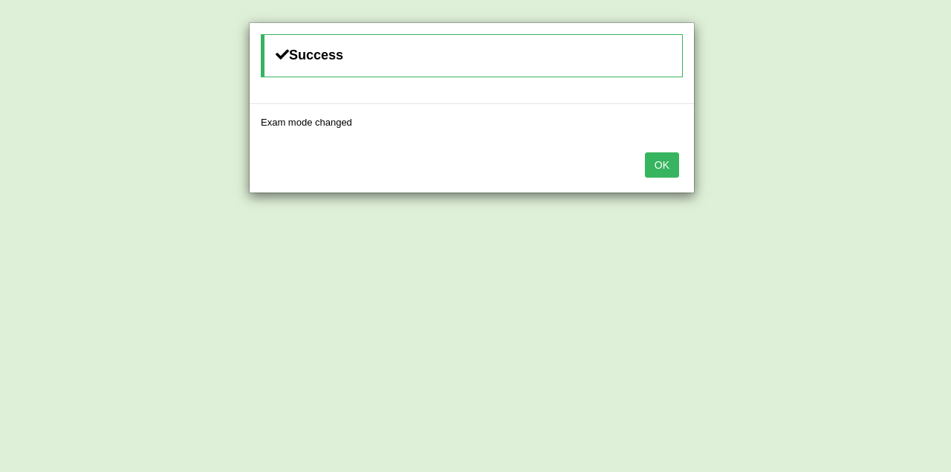
click at [670, 161] on button "OK" at bounding box center [662, 164] width 34 height 25
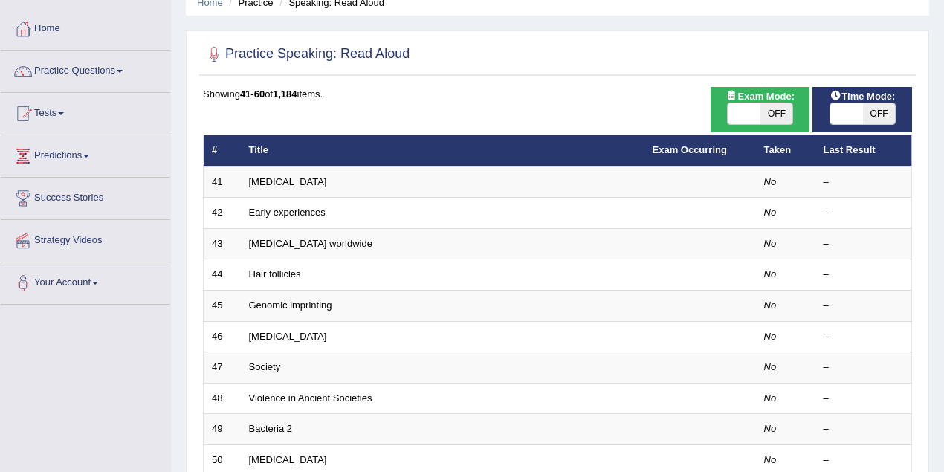
click at [872, 110] on span "OFF" at bounding box center [879, 113] width 33 height 21
checkbox input "true"
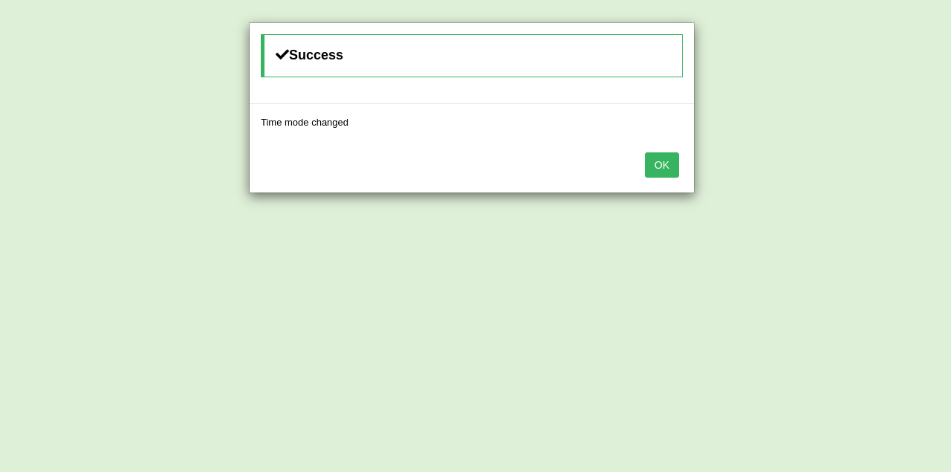
click at [671, 163] on button "OK" at bounding box center [662, 164] width 34 height 25
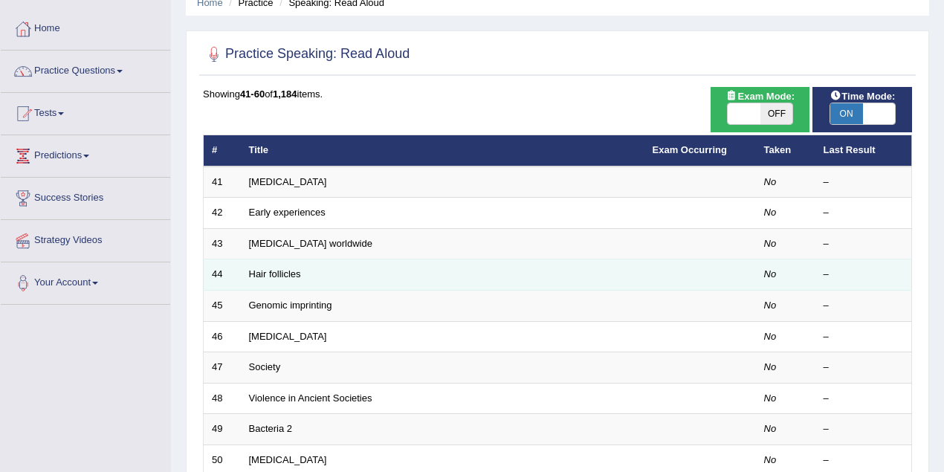
scroll to position [505, 0]
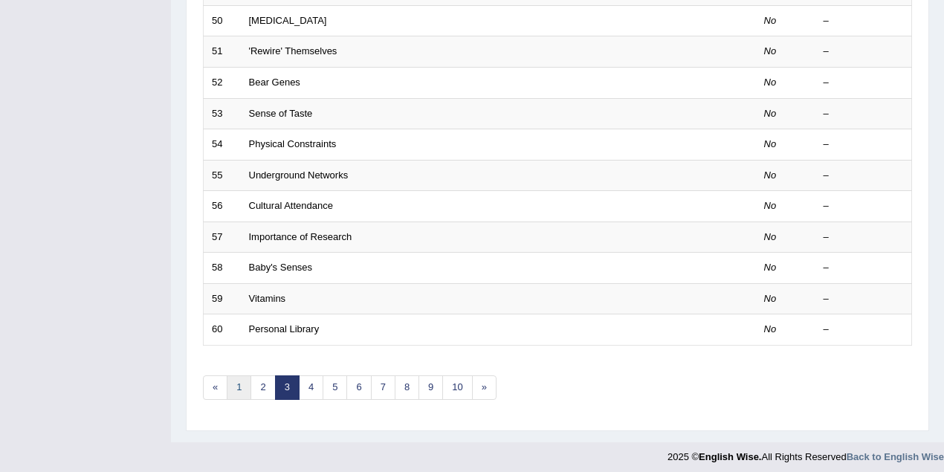
click at [238, 379] on link "1" at bounding box center [239, 387] width 25 height 25
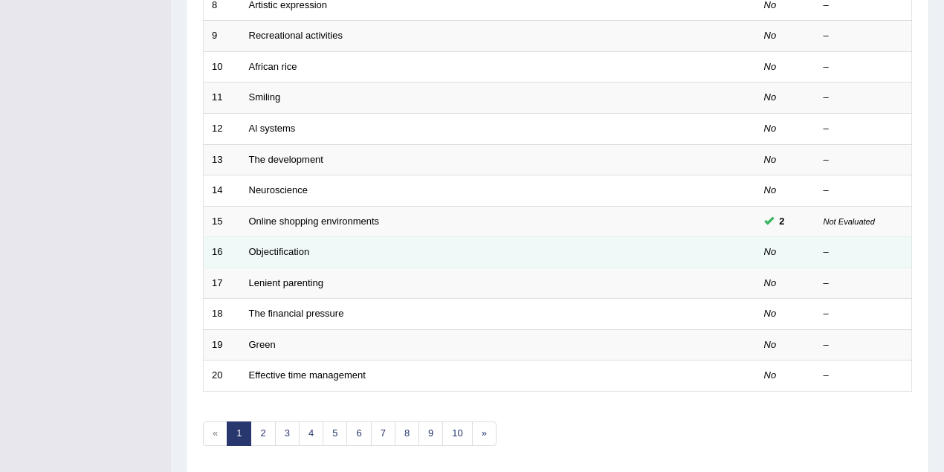
scroll to position [505, 0]
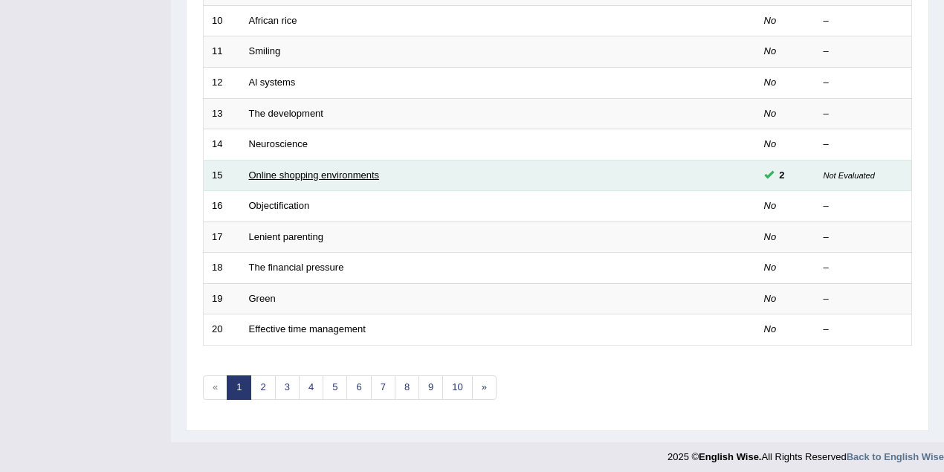
click at [296, 171] on link "Online shopping environments" at bounding box center [314, 174] width 131 height 11
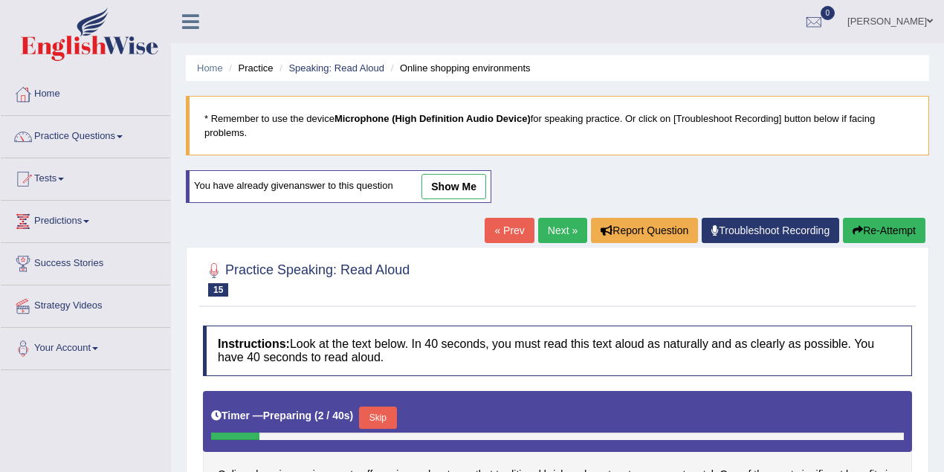
click at [440, 189] on link "show me" at bounding box center [453, 186] width 65 height 25
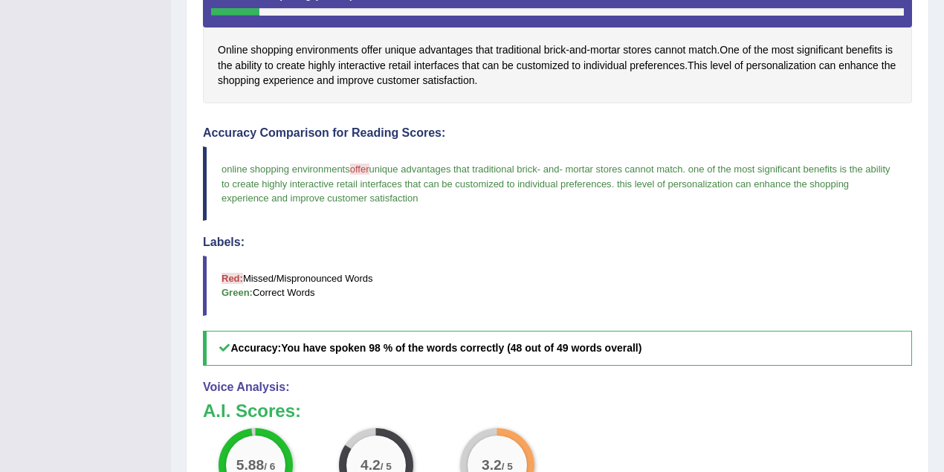
scroll to position [339, 0]
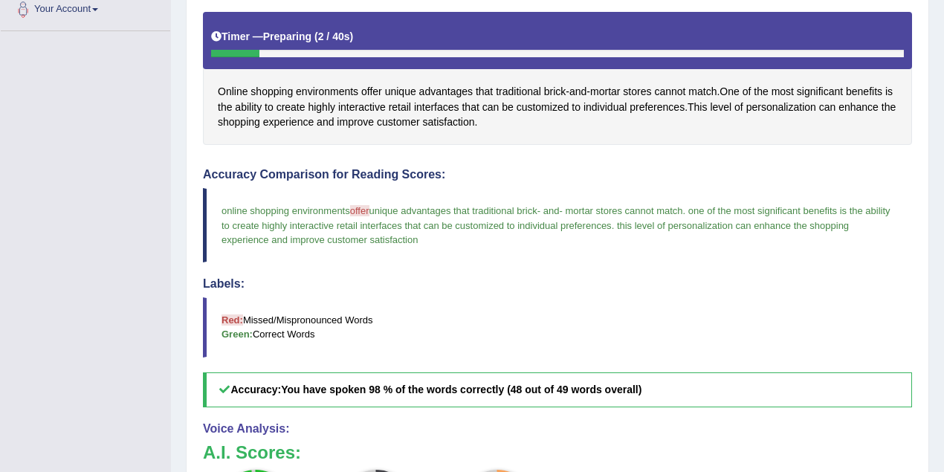
click at [435, 297] on blockquote "Red: Missed/Mispronounced Words Green: Correct Words" at bounding box center [557, 326] width 709 height 59
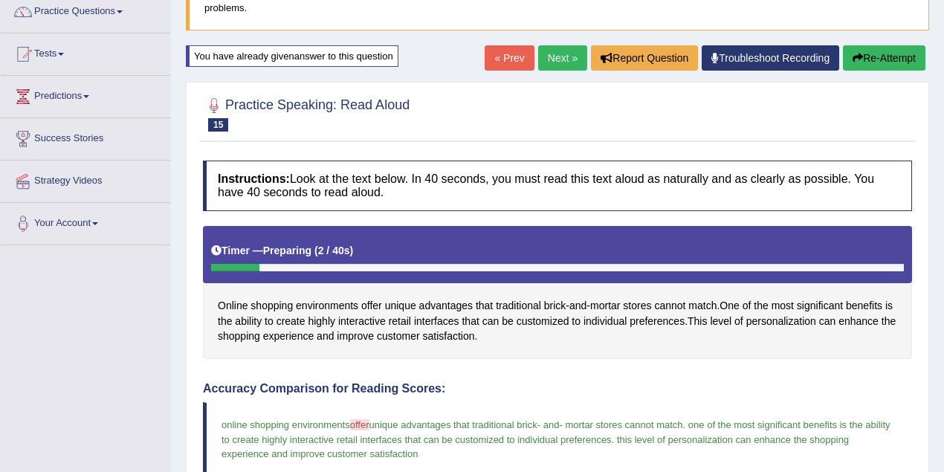
scroll to position [9, 0]
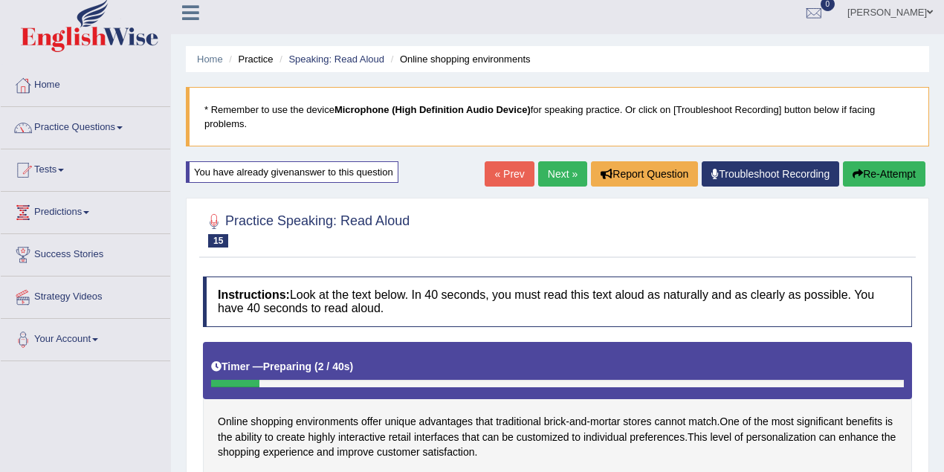
click at [355, 53] on li "Speaking: Read Aloud" at bounding box center [330, 59] width 109 height 14
click at [363, 56] on link "Speaking: Read Aloud" at bounding box center [336, 59] width 96 height 11
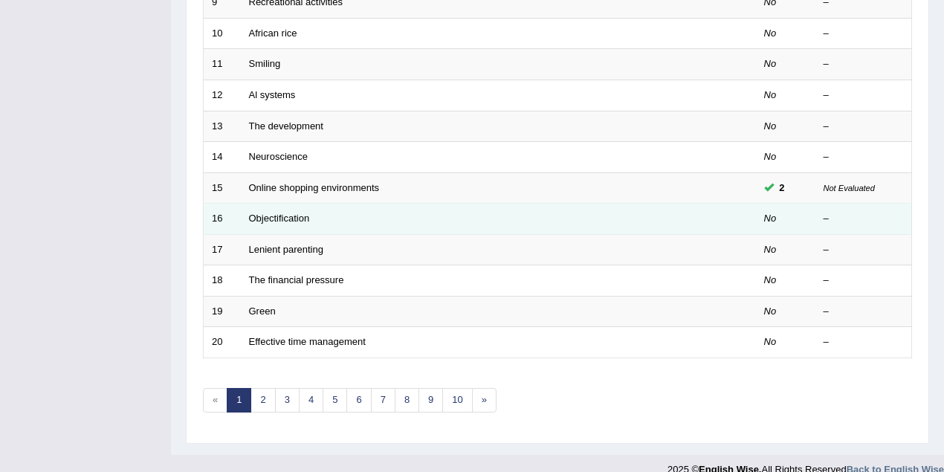
scroll to position [505, 0]
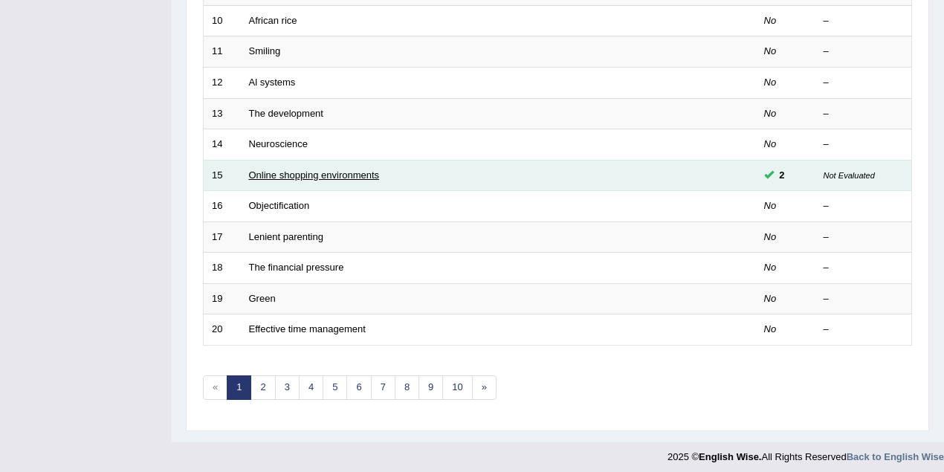
click at [349, 169] on link "Online shopping environments" at bounding box center [314, 174] width 131 height 11
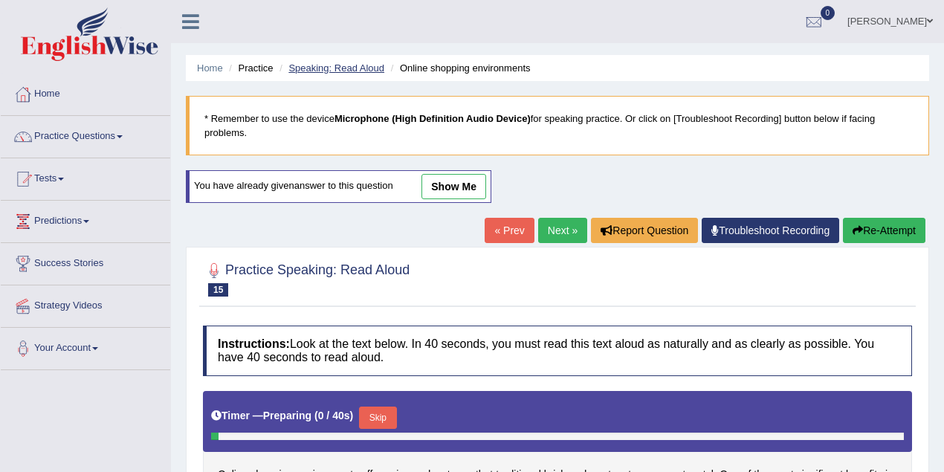
click at [338, 68] on link "Speaking: Read Aloud" at bounding box center [336, 67] width 96 height 11
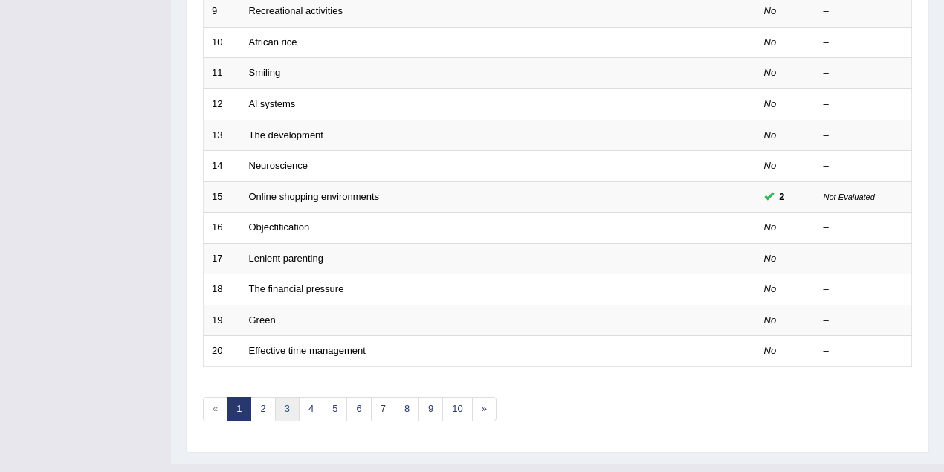
scroll to position [505, 0]
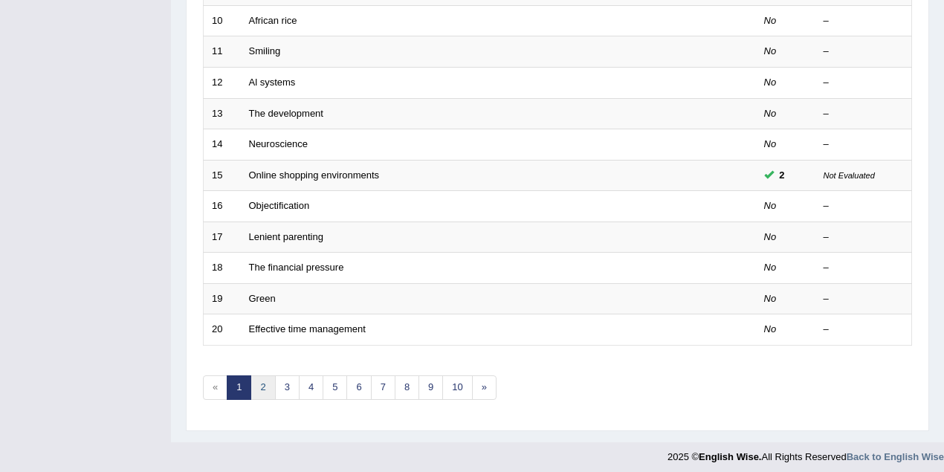
click at [266, 378] on link "2" at bounding box center [262, 387] width 25 height 25
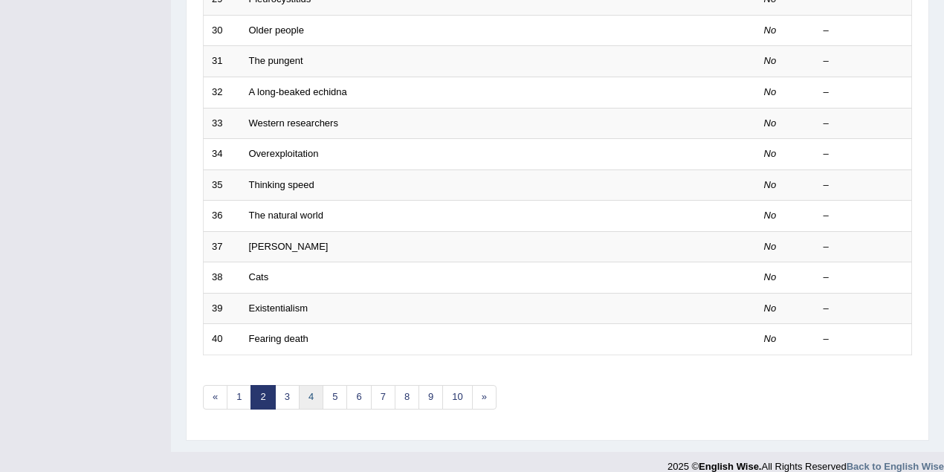
scroll to position [505, 0]
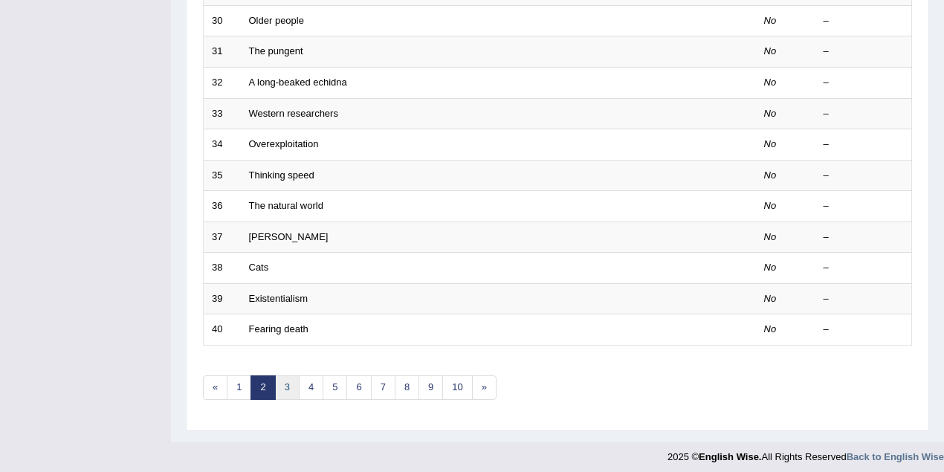
click at [287, 382] on link "3" at bounding box center [287, 387] width 25 height 25
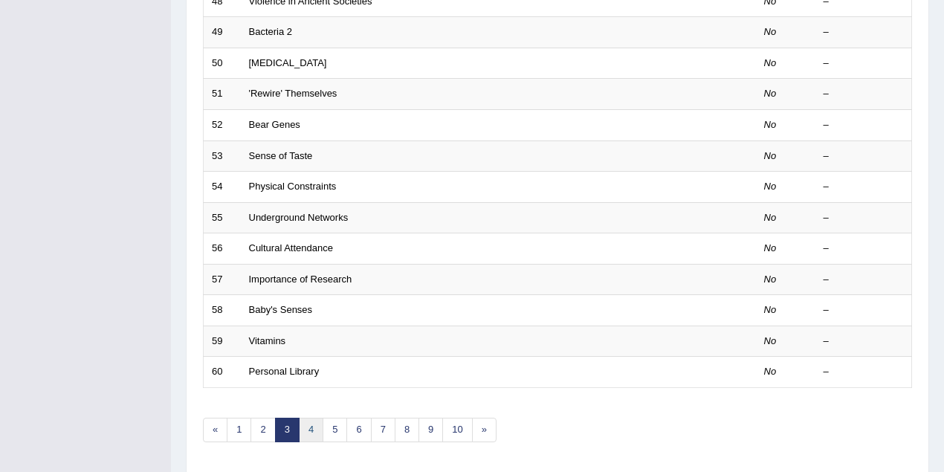
click at [311, 421] on link "4" at bounding box center [311, 430] width 25 height 25
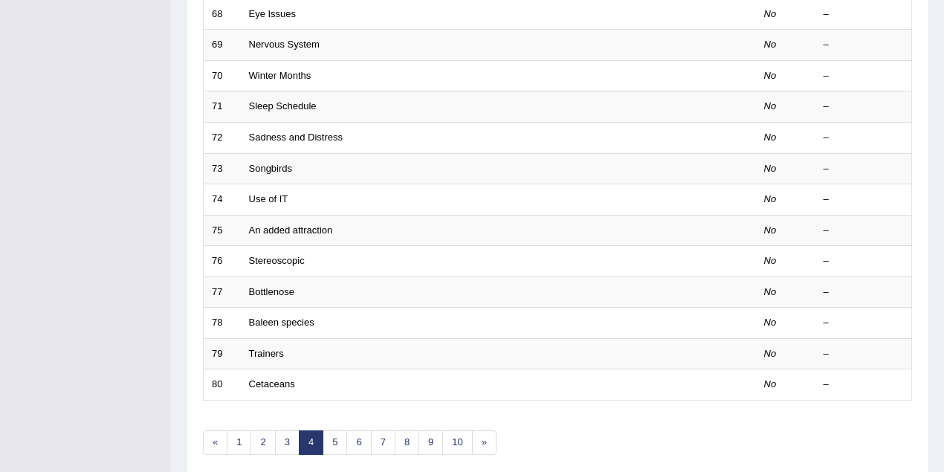
scroll to position [505, 0]
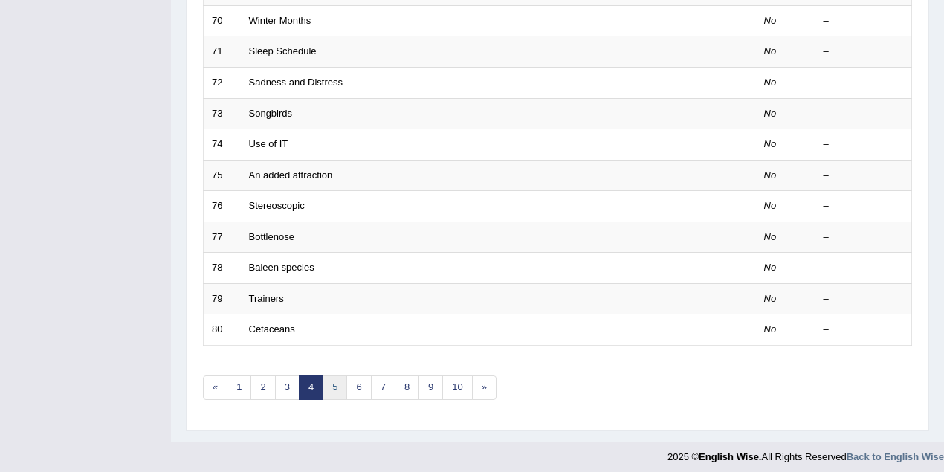
click at [331, 384] on link "5" at bounding box center [335, 387] width 25 height 25
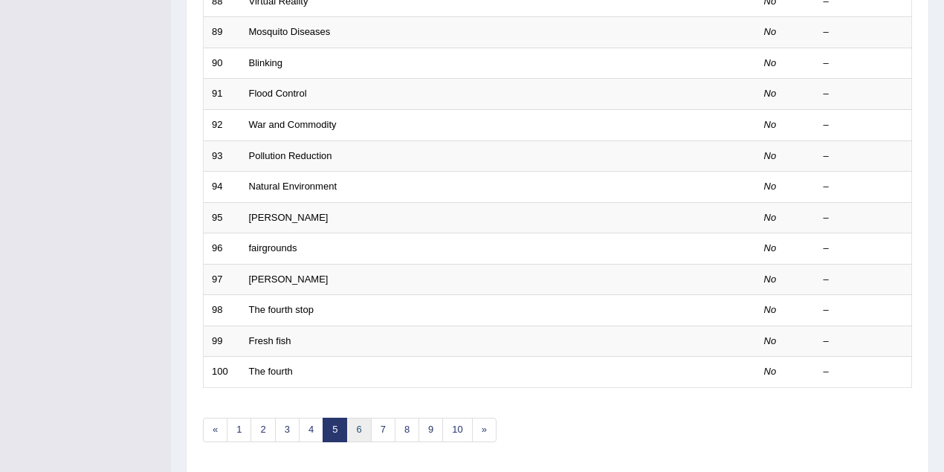
click at [356, 418] on link "6" at bounding box center [358, 430] width 25 height 25
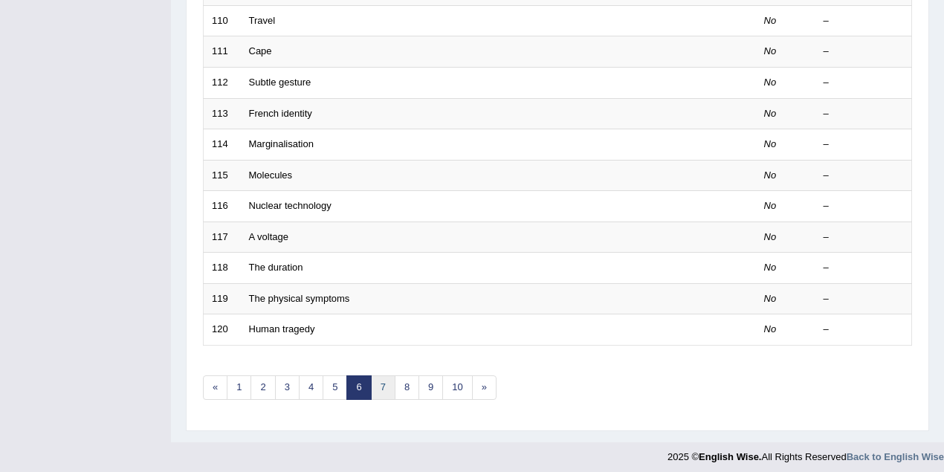
click at [376, 383] on link "7" at bounding box center [383, 387] width 25 height 25
click at [378, 388] on link "8" at bounding box center [383, 387] width 25 height 25
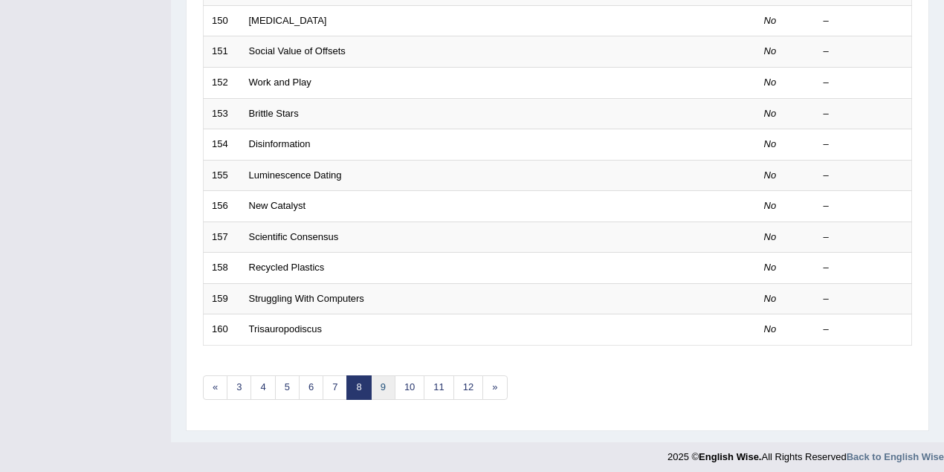
drag, startPoint x: 383, startPoint y: 376, endPoint x: 383, endPoint y: 363, distance: 13.4
click at [383, 376] on link "9" at bounding box center [383, 387] width 25 height 25
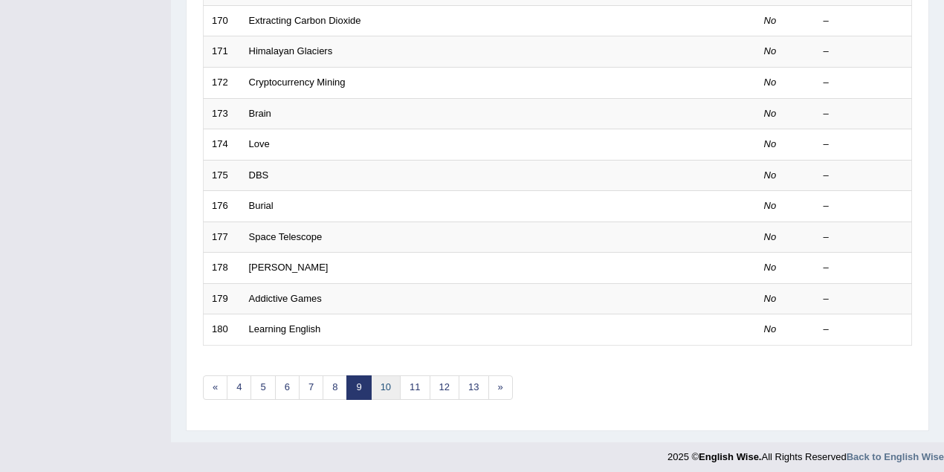
click at [381, 386] on link "10" at bounding box center [386, 387] width 30 height 25
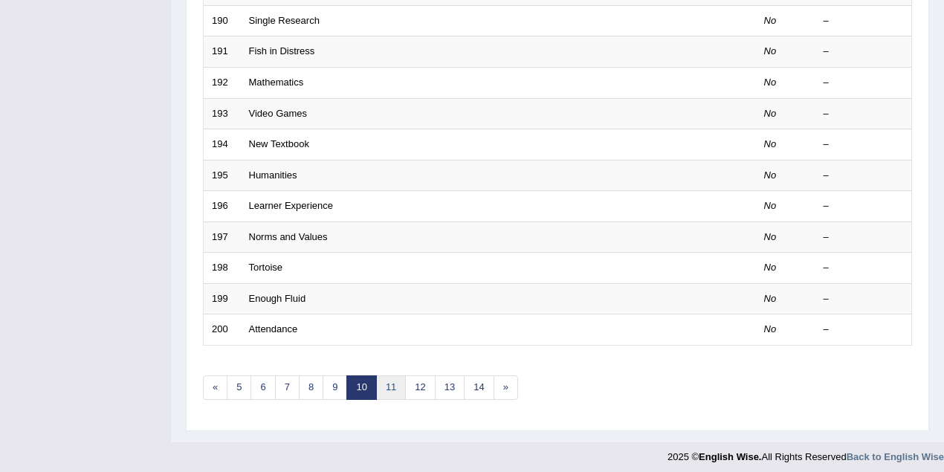
click at [395, 389] on link "11" at bounding box center [391, 387] width 30 height 25
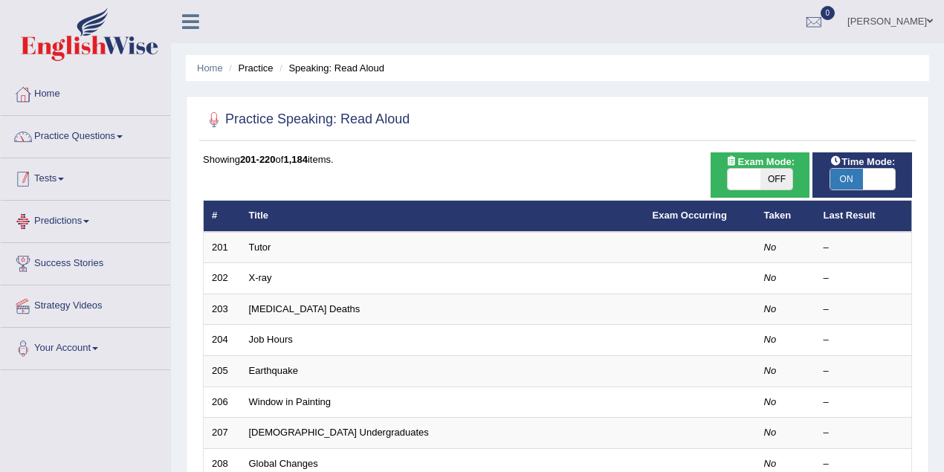
click at [113, 140] on link "Practice Questions" at bounding box center [85, 134] width 169 height 37
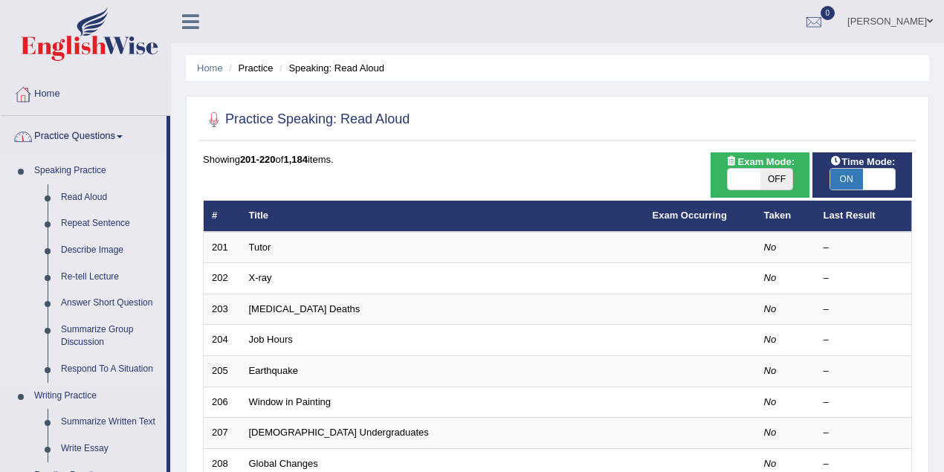
click at [110, 224] on link "Repeat Sentence" at bounding box center [110, 223] width 112 height 27
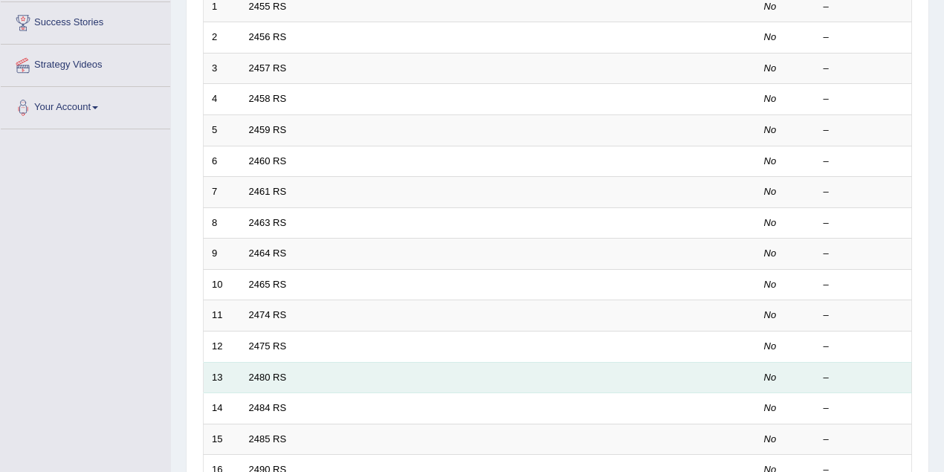
scroll to position [505, 0]
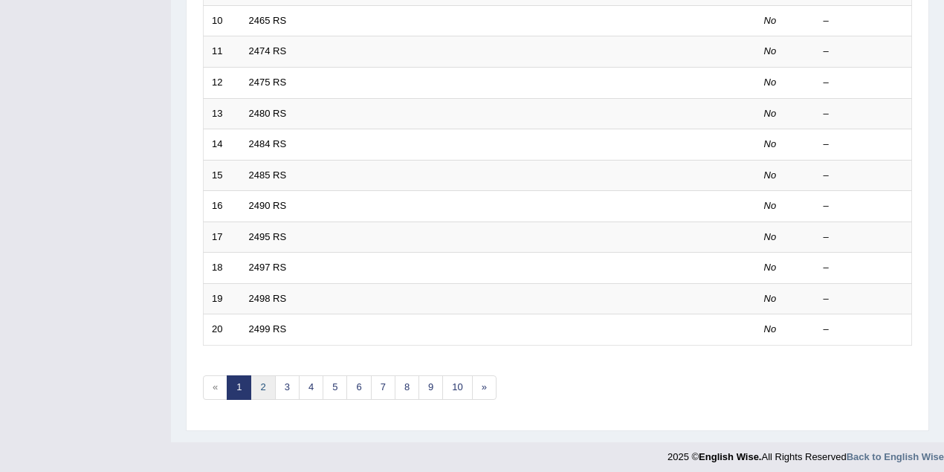
click at [264, 383] on link "2" at bounding box center [262, 387] width 25 height 25
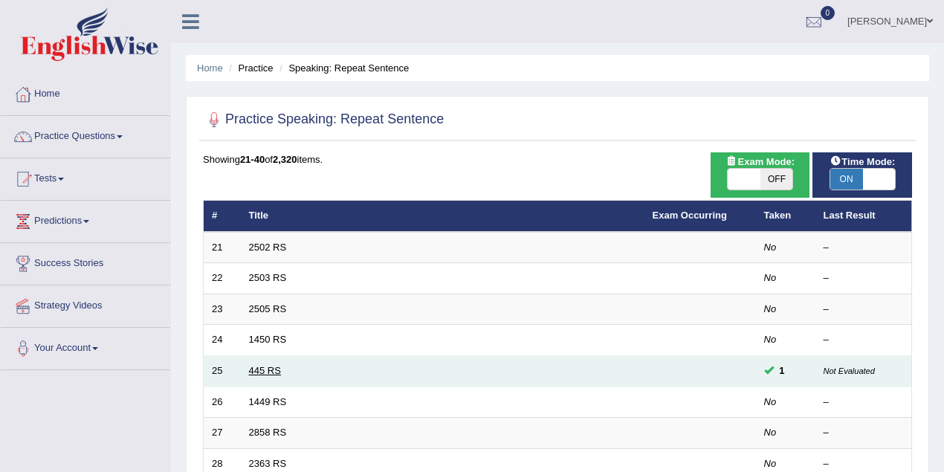
click at [279, 367] on link "445 RS" at bounding box center [265, 370] width 32 height 11
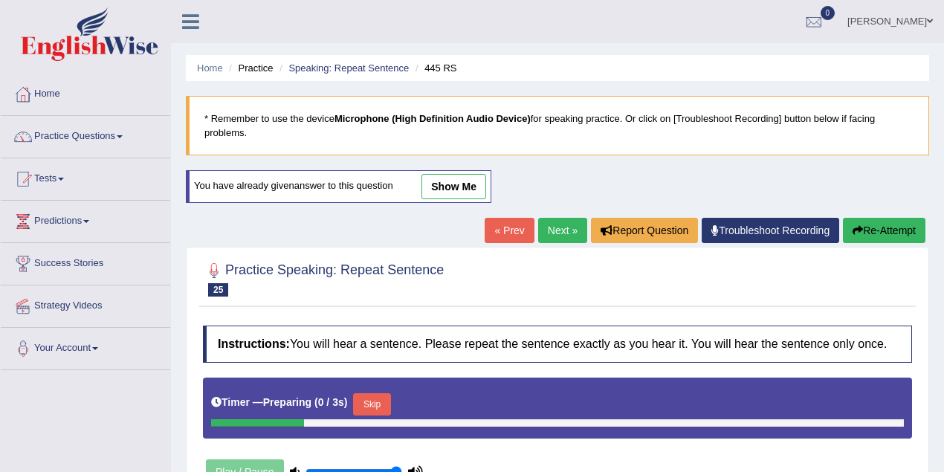
click at [449, 182] on link "show me" at bounding box center [453, 186] width 65 height 25
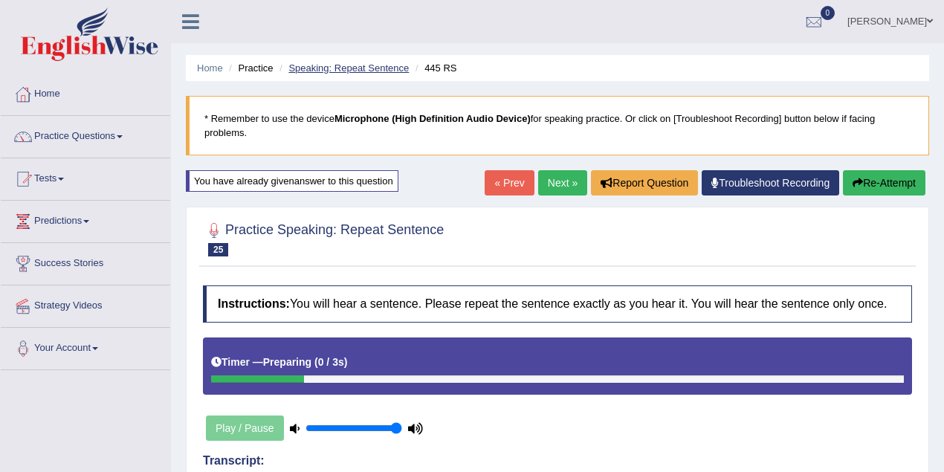
click at [339, 68] on link "Speaking: Repeat Sentence" at bounding box center [348, 67] width 120 height 11
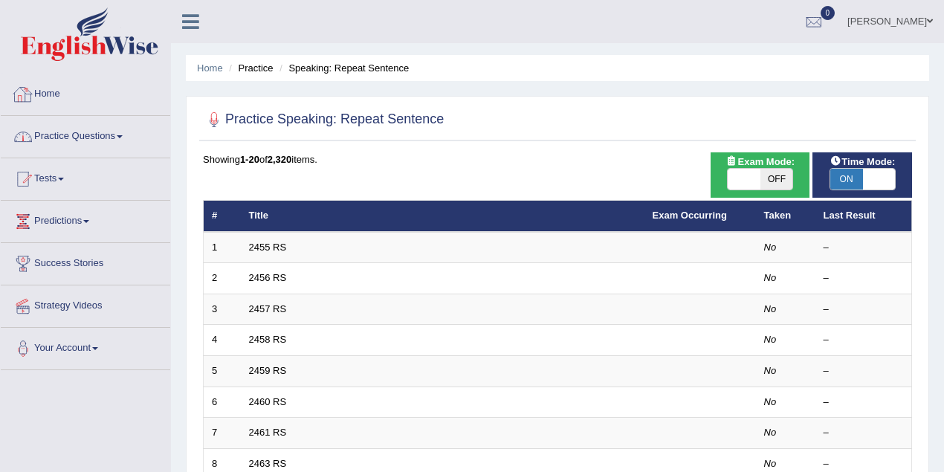
click at [92, 150] on link "Practice Questions" at bounding box center [85, 134] width 169 height 37
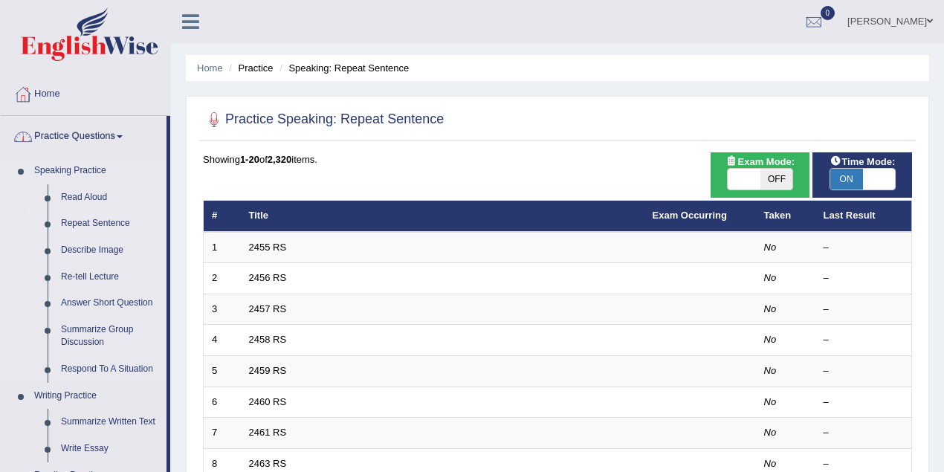
click at [105, 251] on link "Describe Image" at bounding box center [110, 250] width 112 height 27
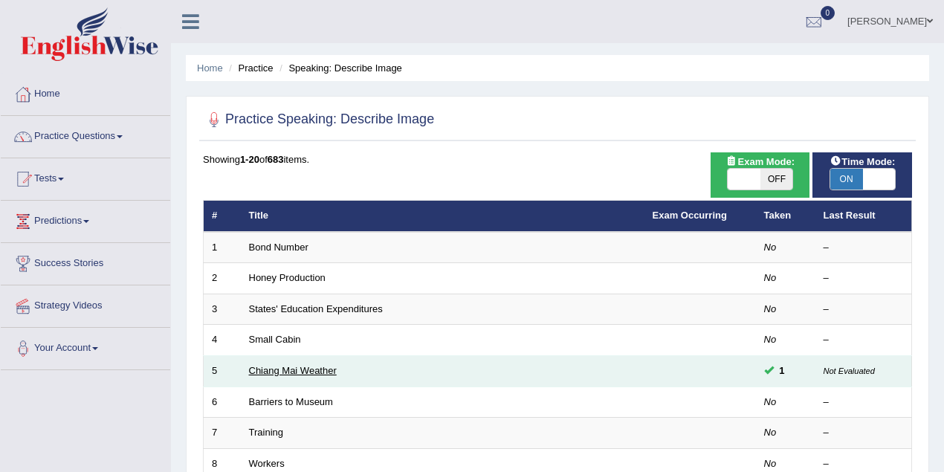
click at [329, 369] on link "Chiang Mai Weather" at bounding box center [293, 370] width 88 height 11
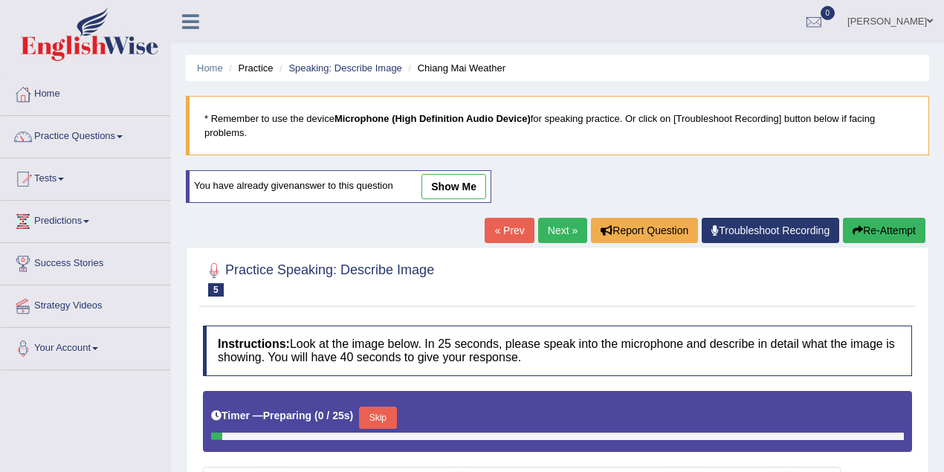
click at [435, 175] on link "show me" at bounding box center [453, 186] width 65 height 25
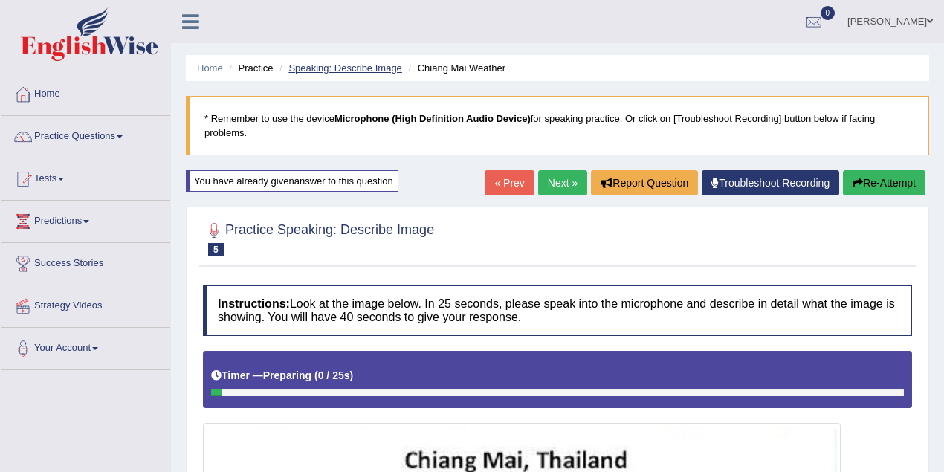
click at [358, 64] on link "Speaking: Describe Image" at bounding box center [344, 67] width 113 height 11
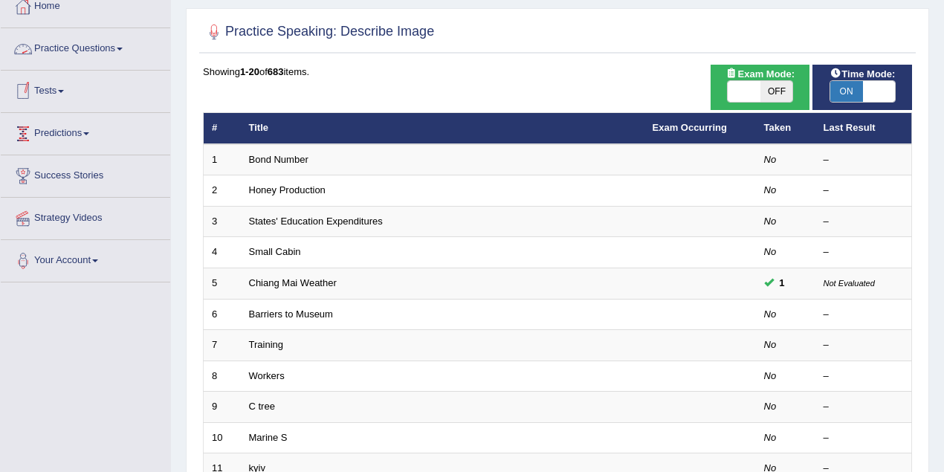
scroll to position [65, 0]
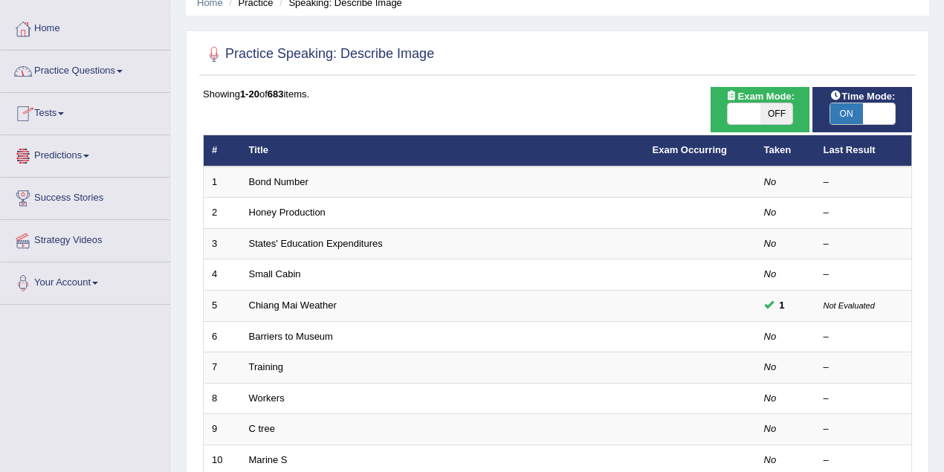
click at [129, 70] on link "Practice Questions" at bounding box center [85, 69] width 169 height 37
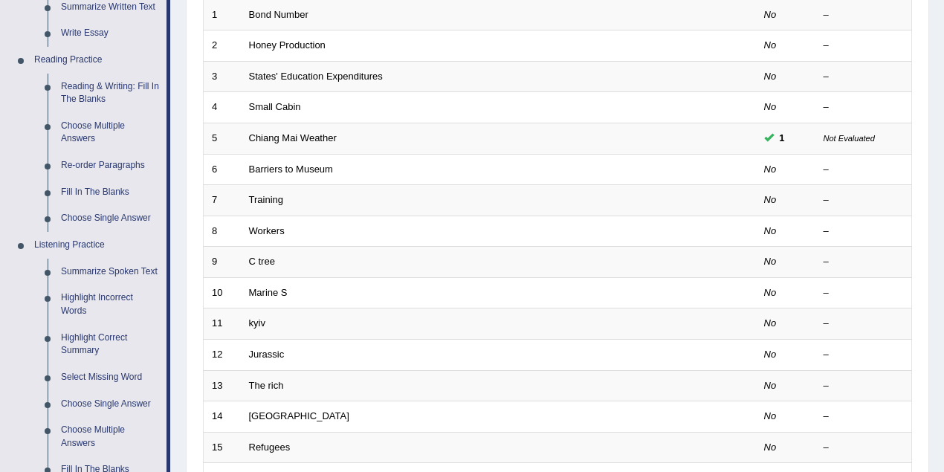
scroll to position [264, 0]
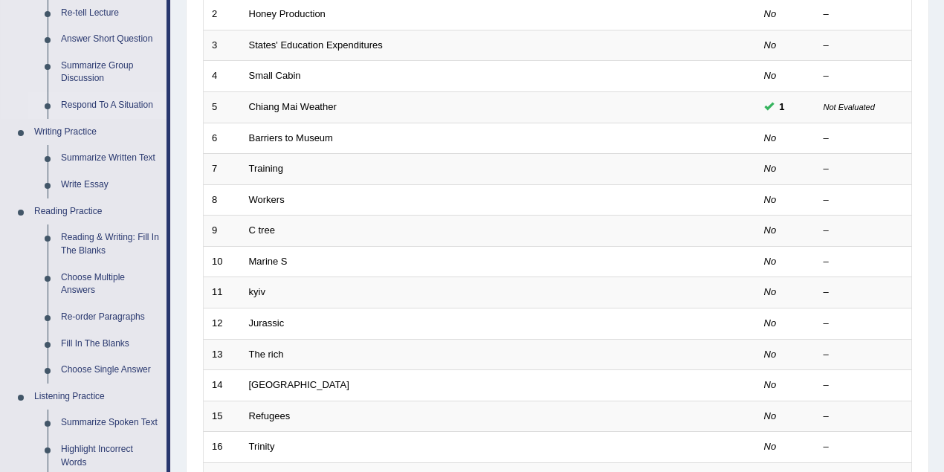
click at [114, 109] on link "Respond To A Situation" at bounding box center [110, 105] width 112 height 27
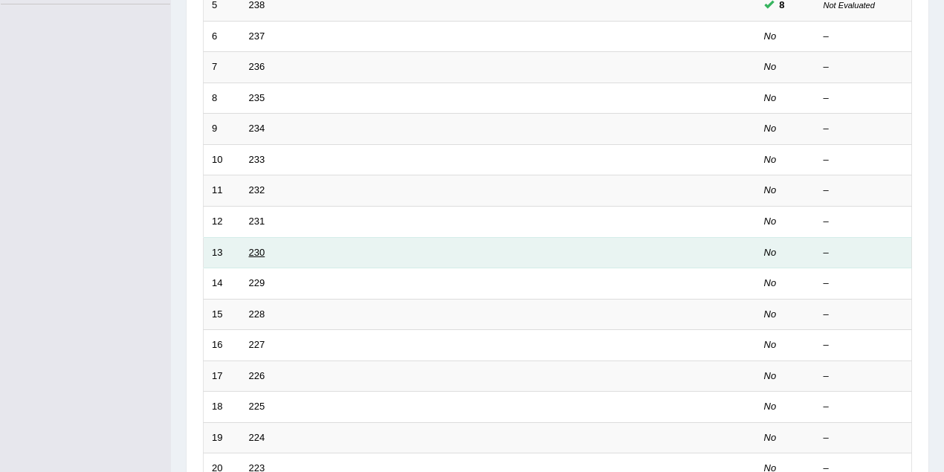
scroll to position [101, 0]
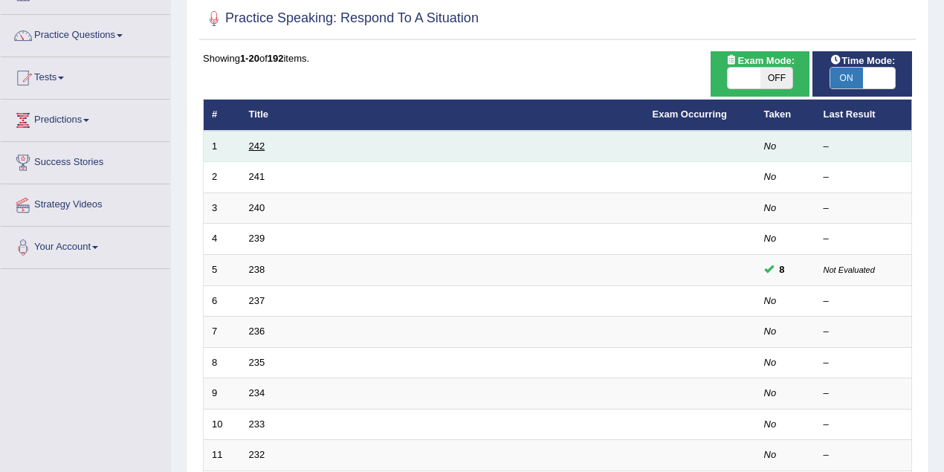
click at [262, 140] on link "242" at bounding box center [257, 145] width 16 height 11
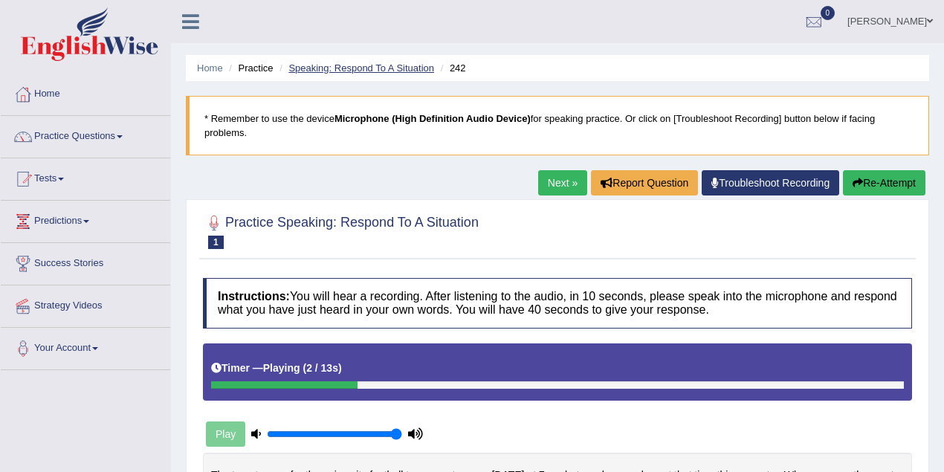
click at [323, 68] on link "Speaking: Respond To A Situation" at bounding box center [361, 67] width 146 height 11
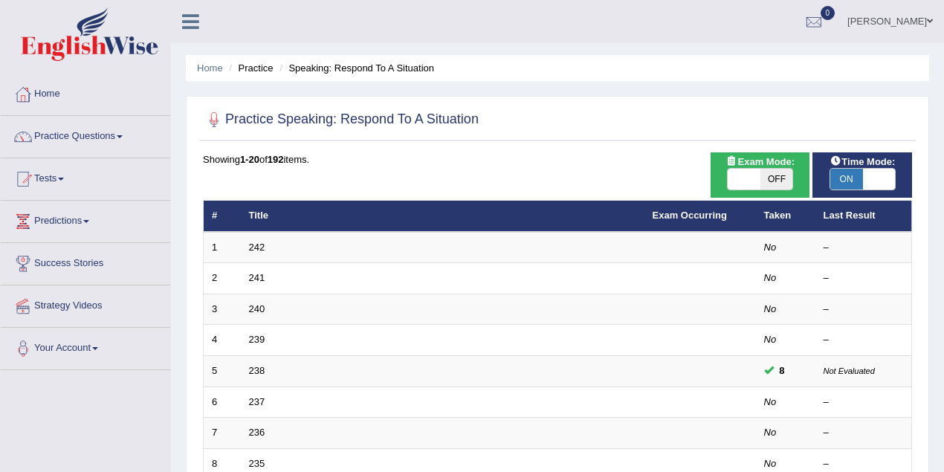
click at [855, 180] on span "ON" at bounding box center [846, 179] width 33 height 21
checkbox input "false"
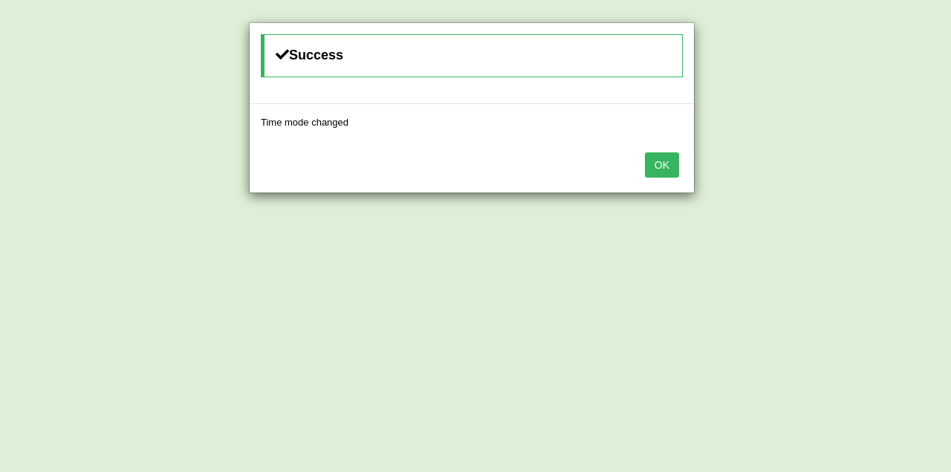
click at [669, 169] on button "OK" at bounding box center [662, 164] width 34 height 25
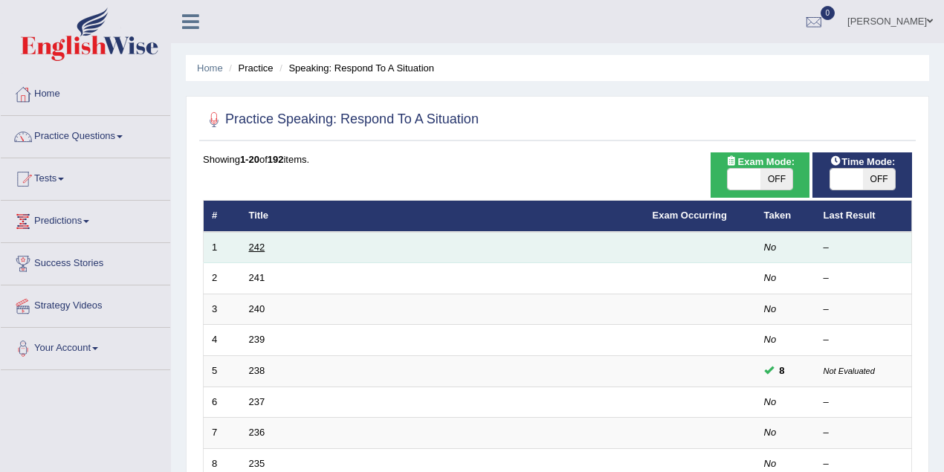
click at [256, 251] on link "242" at bounding box center [257, 247] width 16 height 11
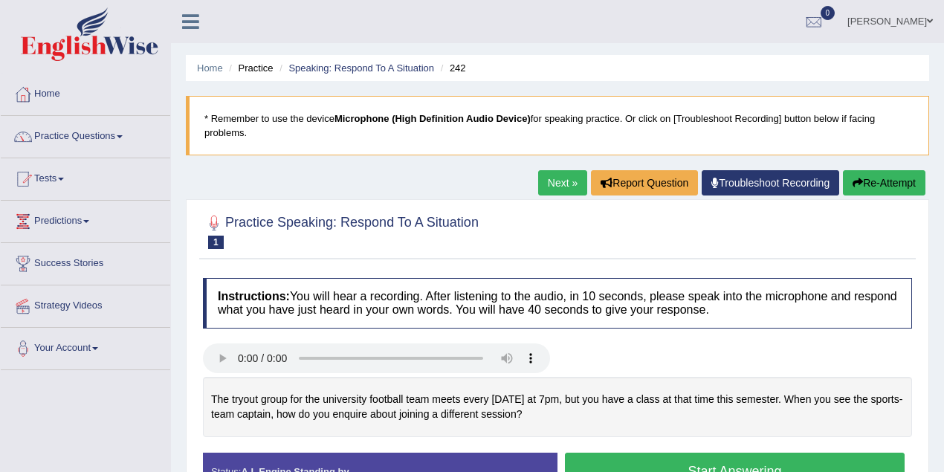
scroll to position [65, 0]
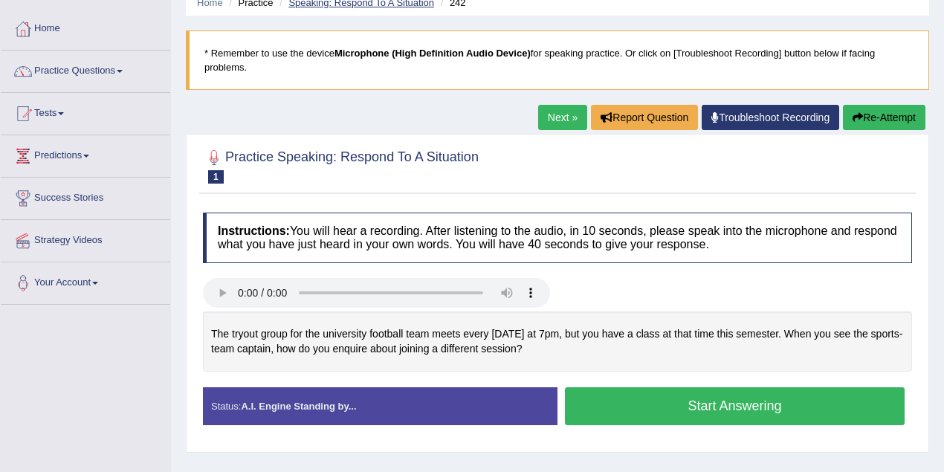
click at [377, 3] on link "Speaking: Respond To A Situation" at bounding box center [361, 2] width 146 height 11
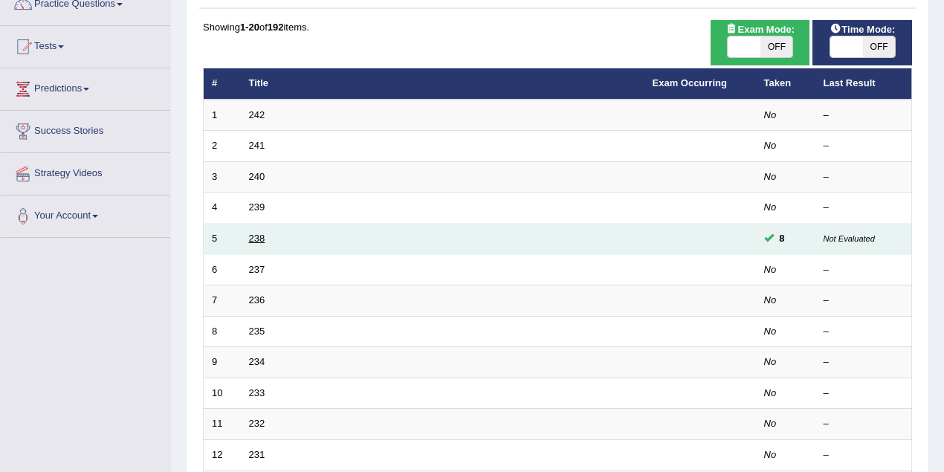
click at [252, 238] on link "238" at bounding box center [257, 238] width 16 height 11
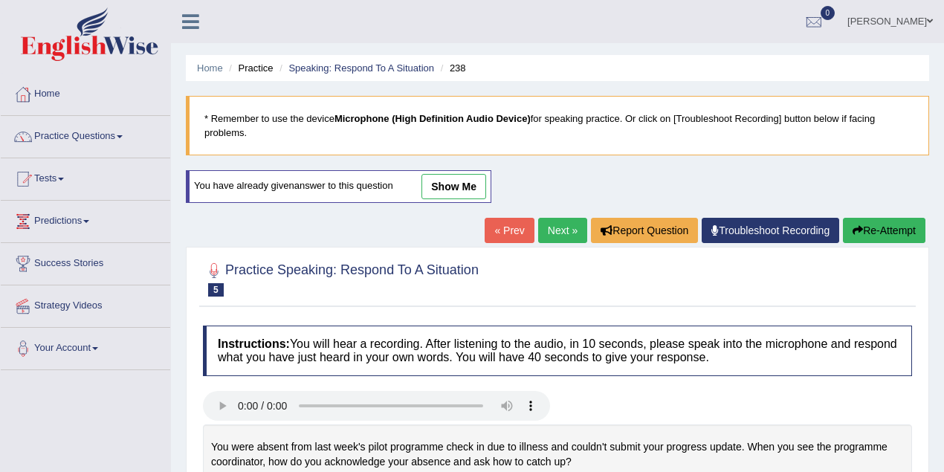
click at [456, 186] on link "show me" at bounding box center [453, 186] width 65 height 25
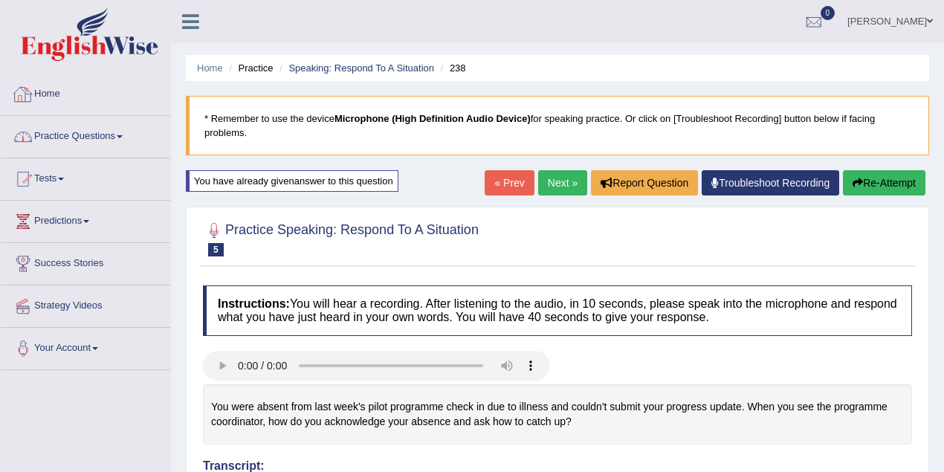
click at [140, 129] on link "Practice Questions" at bounding box center [85, 134] width 169 height 37
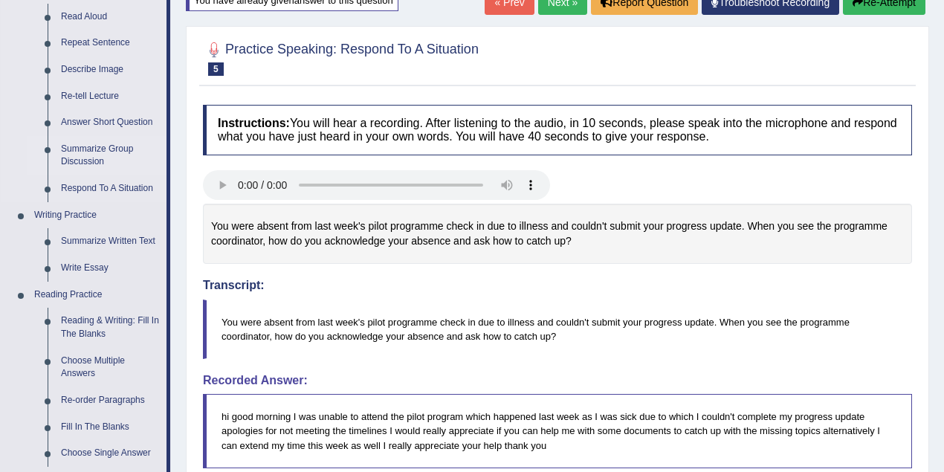
scroll to position [264, 0]
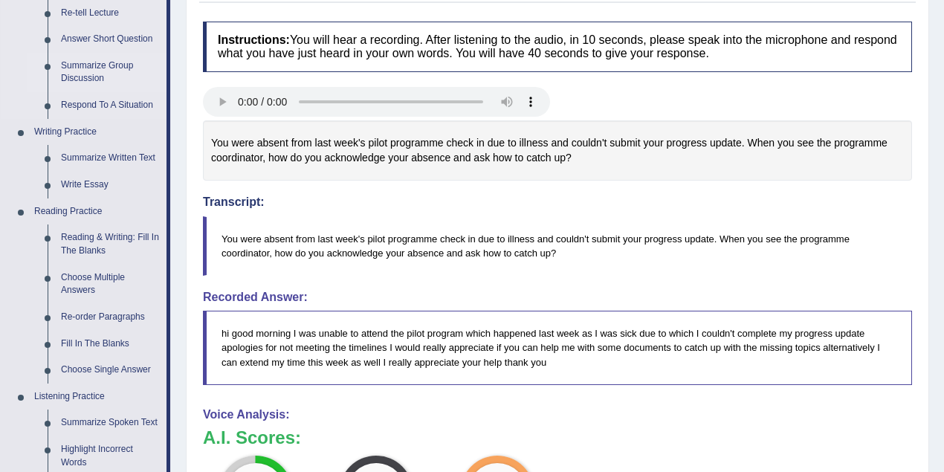
click at [106, 64] on link "Summarize Group Discussion" at bounding box center [110, 72] width 112 height 39
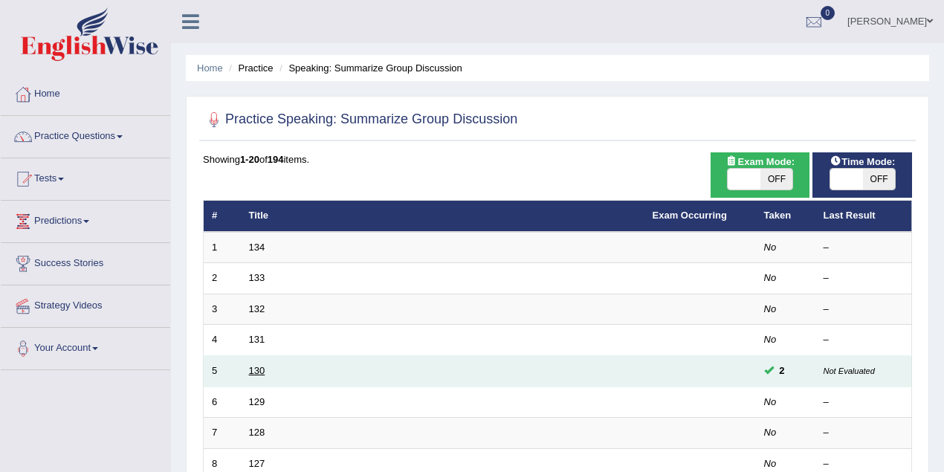
click at [259, 371] on link "130" at bounding box center [257, 370] width 16 height 11
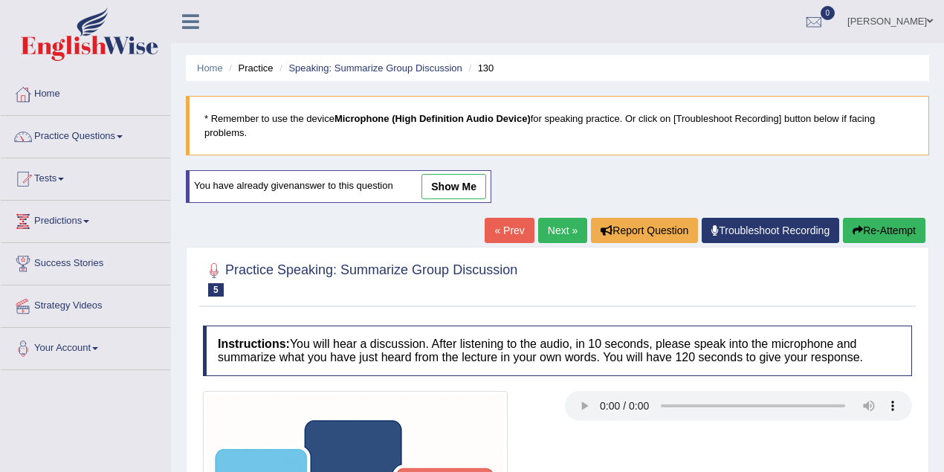
click at [444, 193] on link "show me" at bounding box center [453, 186] width 65 height 25
click at [456, 183] on div "Home Practice Speaking: Summarize Group Discussion 130 * Remember to use the de…" at bounding box center [557, 386] width 773 height 773
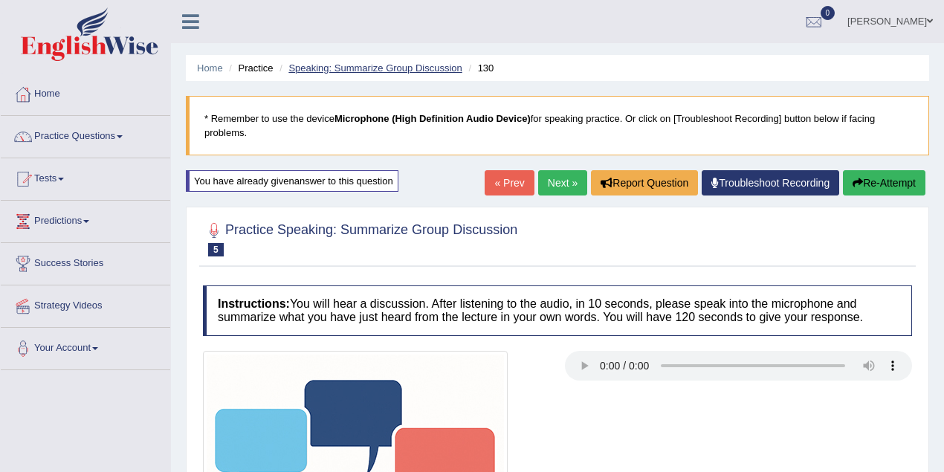
click at [362, 67] on link "Speaking: Summarize Group Discussion" at bounding box center [374, 67] width 173 height 11
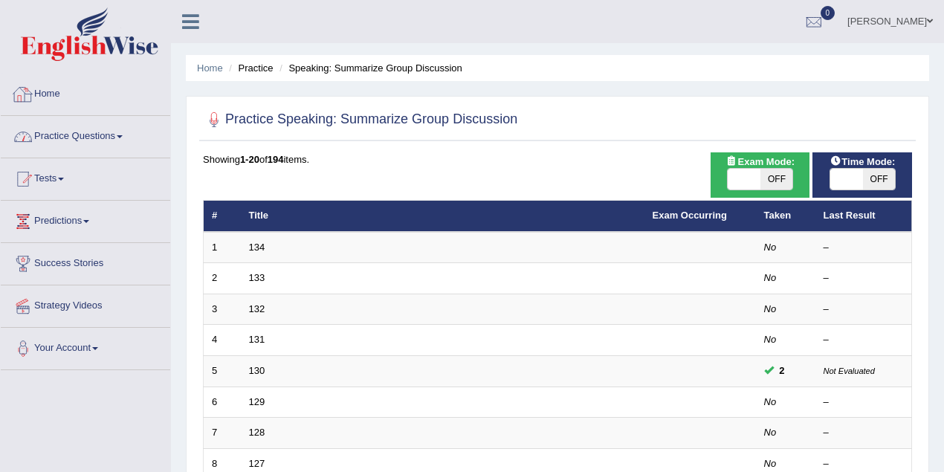
click at [123, 136] on span at bounding box center [120, 136] width 6 height 3
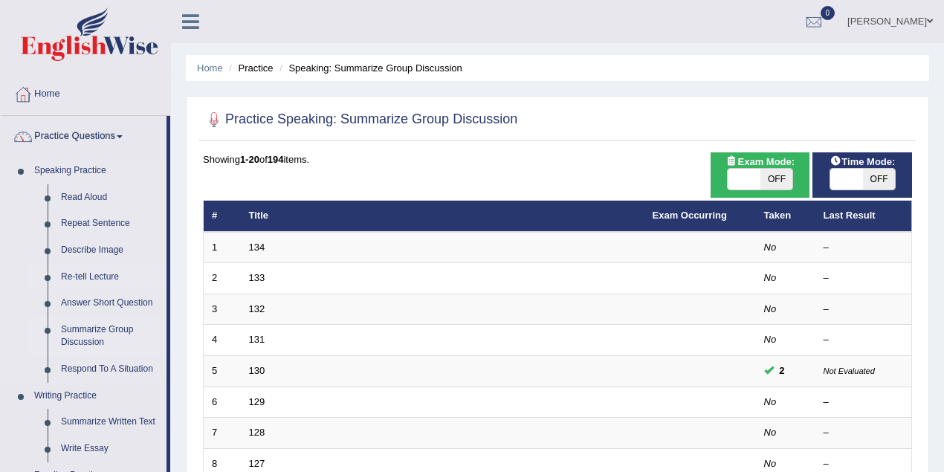
click at [109, 273] on link "Re-tell Lecture" at bounding box center [110, 277] width 112 height 27
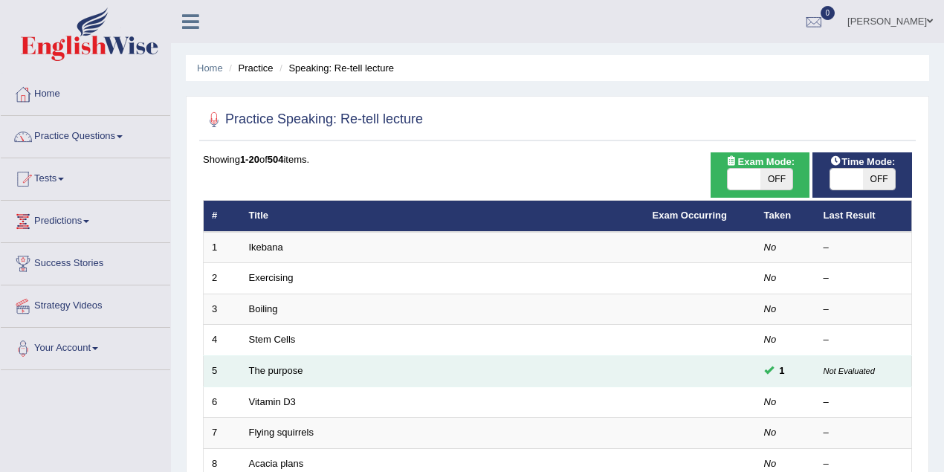
scroll to position [198, 0]
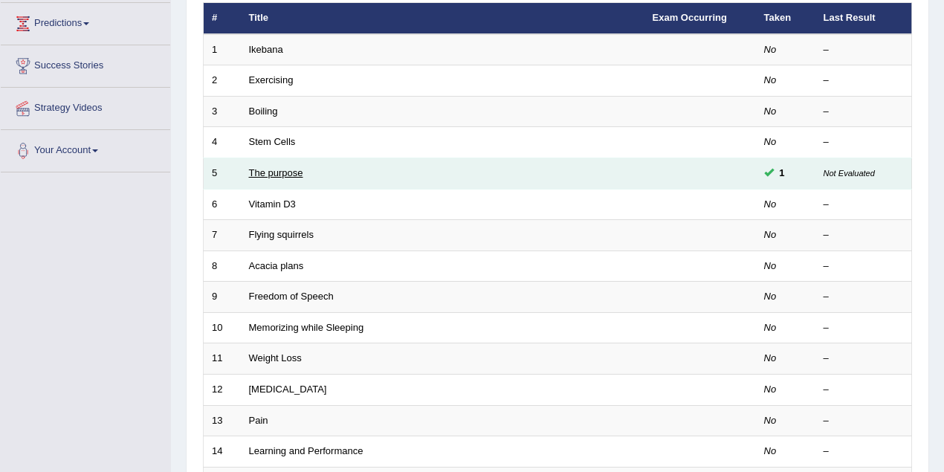
click at [288, 175] on link "The purpose" at bounding box center [276, 172] width 54 height 11
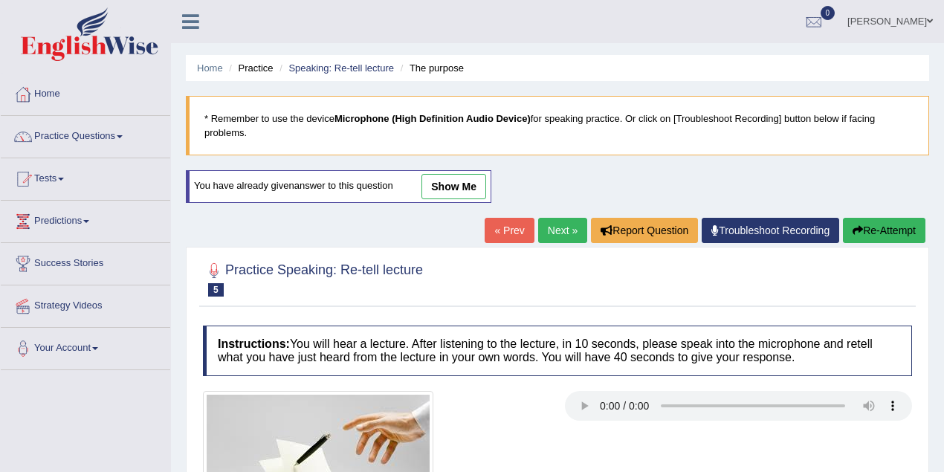
click at [447, 181] on link "show me" at bounding box center [453, 186] width 65 height 25
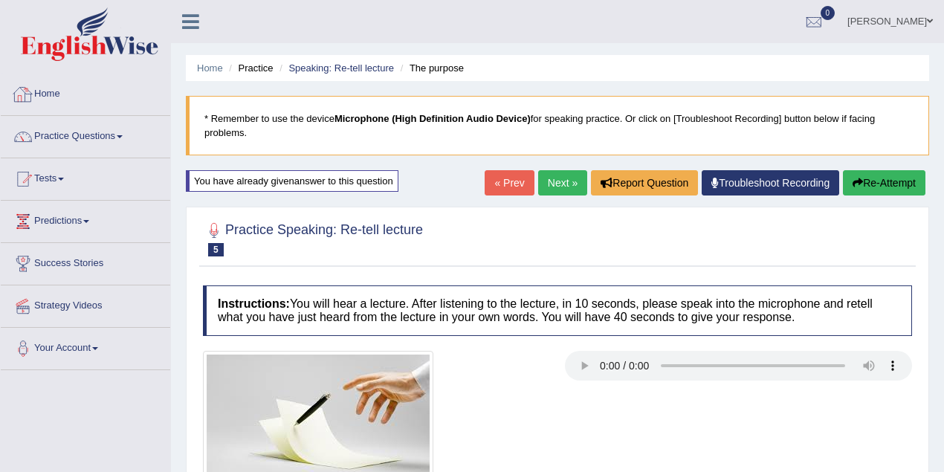
click at [46, 101] on link "Home" at bounding box center [85, 92] width 169 height 37
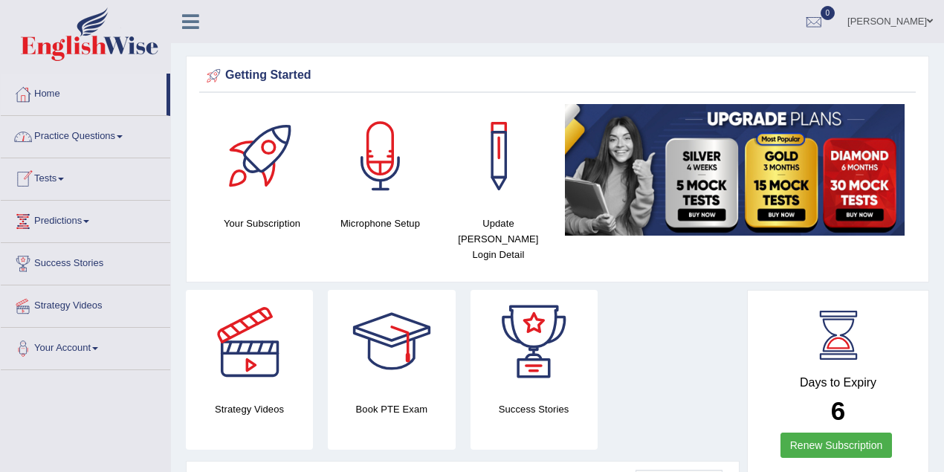
click at [74, 170] on link "Tests" at bounding box center [85, 176] width 169 height 37
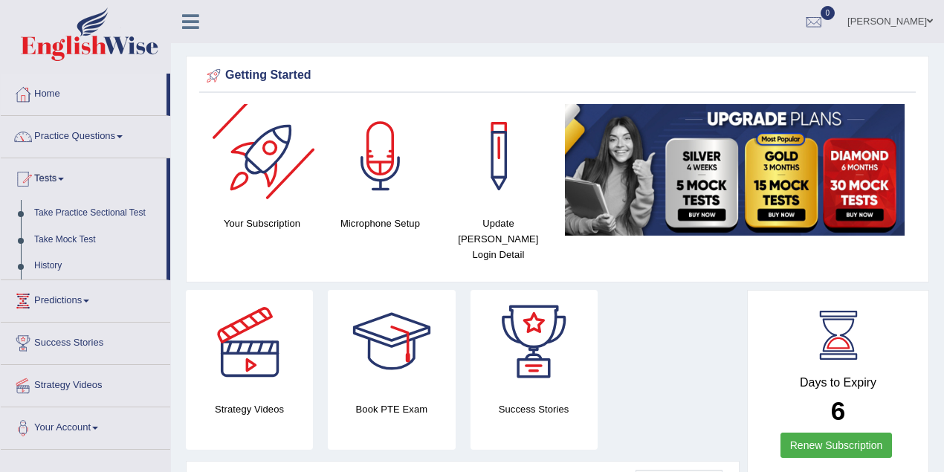
click at [892, 21] on link "Yosuf Peer Mohammed Sulthan" at bounding box center [890, 19] width 108 height 39
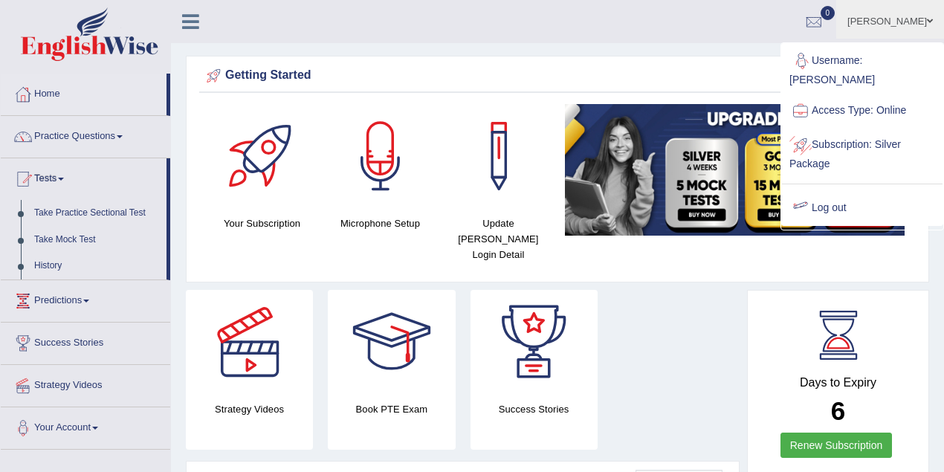
click at [828, 207] on link "Log out" at bounding box center [862, 208] width 161 height 34
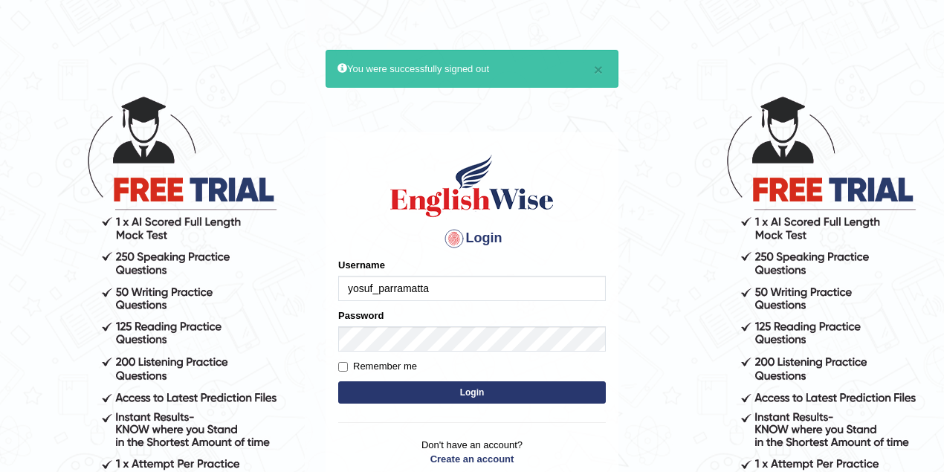
click at [366, 294] on input "yosuf_parramatta" at bounding box center [472, 288] width 268 height 25
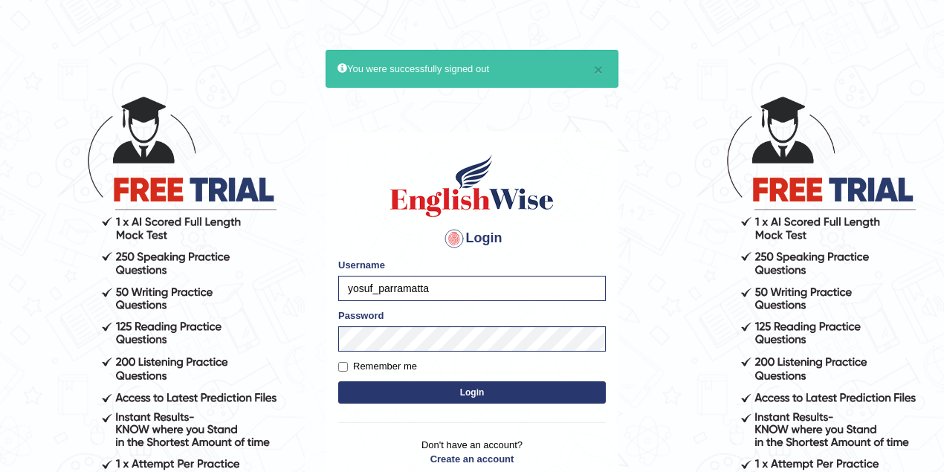
drag, startPoint x: 372, startPoint y: 288, endPoint x: 335, endPoint y: 290, distance: 37.2
click at [335, 290] on div "Login Please fix the following errors: Username [PERSON_NAME] Password Remember…" at bounding box center [472, 318] width 293 height 372
type input "grishmi_parramatta"
click at [449, 385] on button "Login" at bounding box center [472, 392] width 268 height 22
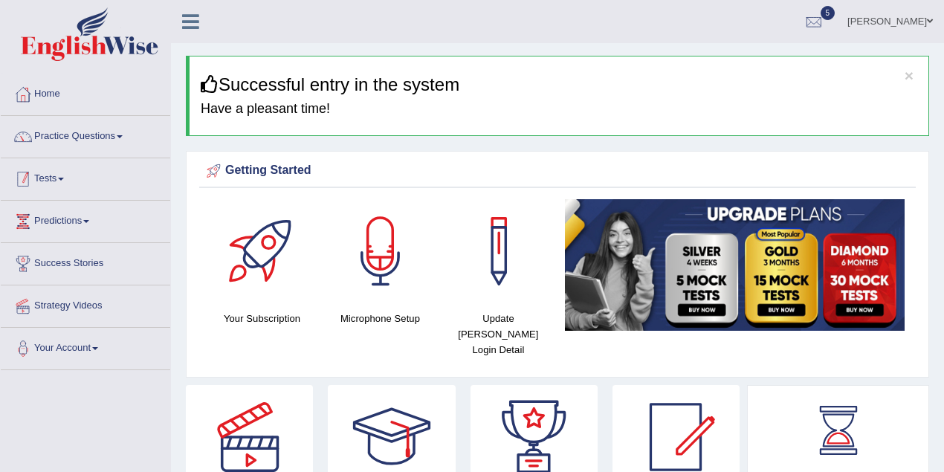
click at [64, 175] on link "Tests" at bounding box center [85, 176] width 169 height 37
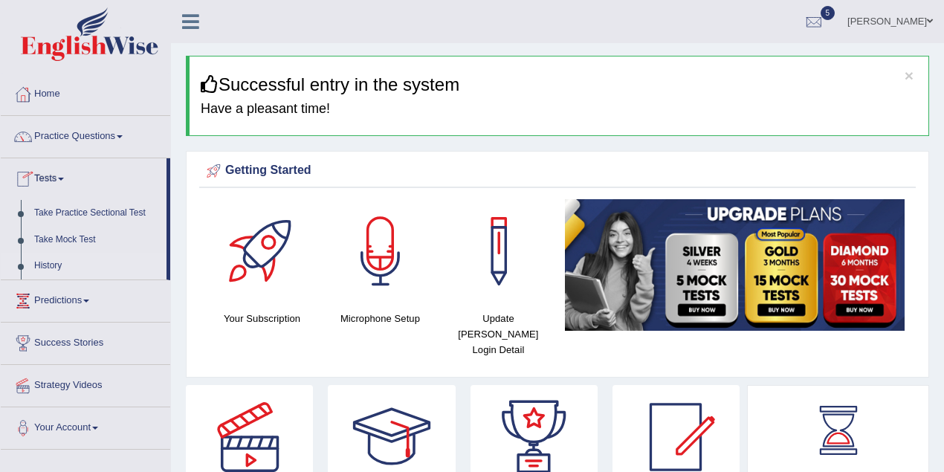
click at [57, 265] on link "History" at bounding box center [96, 266] width 139 height 27
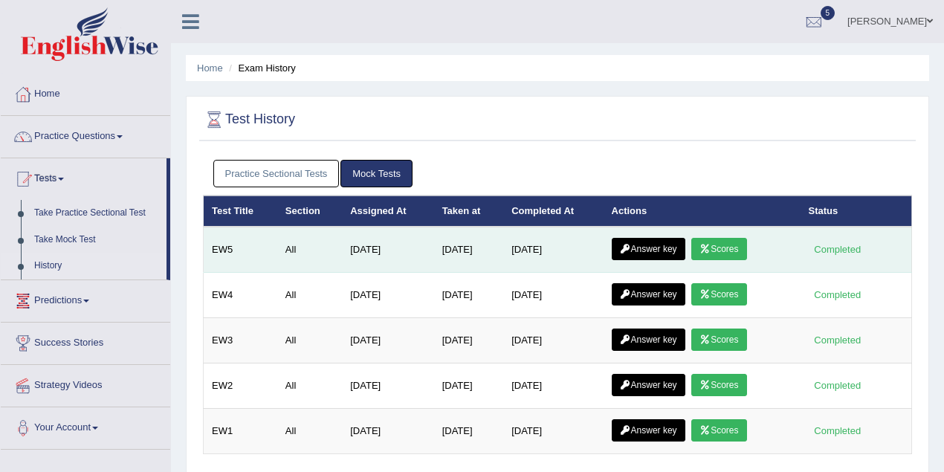
click at [731, 248] on link "Scores" at bounding box center [718, 249] width 55 height 22
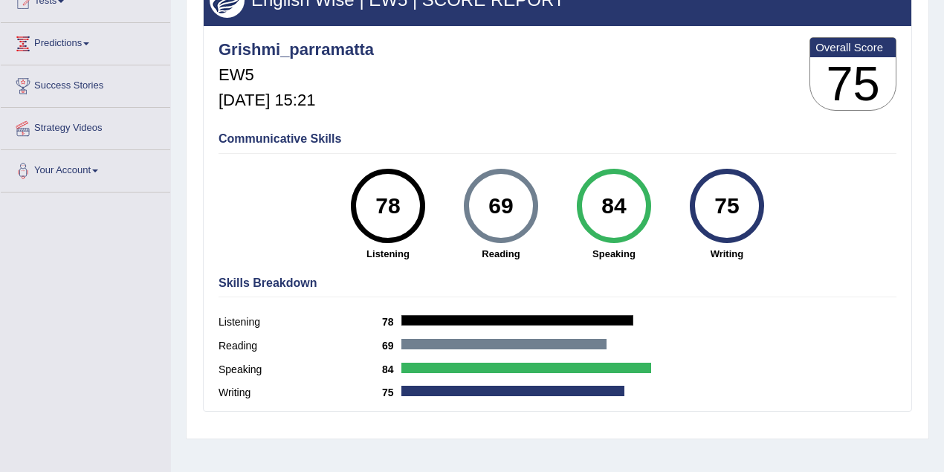
scroll to position [264, 0]
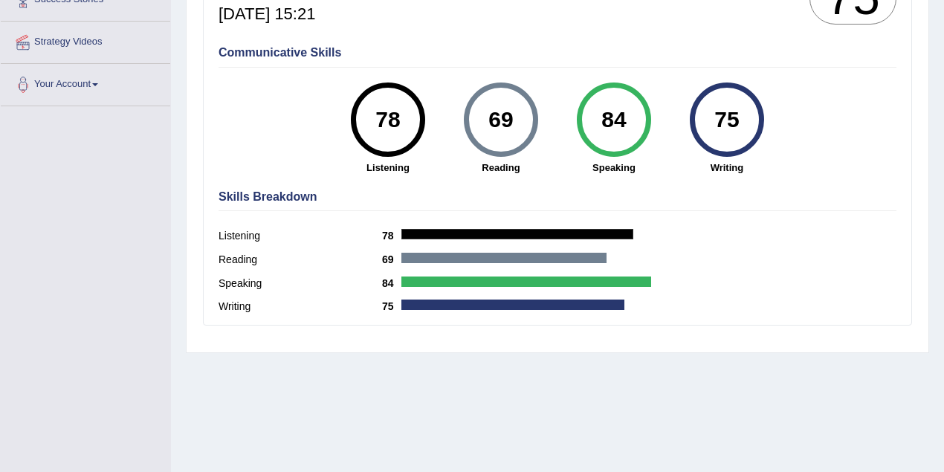
drag, startPoint x: 600, startPoint y: 112, endPoint x: 626, endPoint y: 110, distance: 25.4
click at [626, 110] on div "84" at bounding box center [613, 119] width 54 height 62
click at [510, 119] on div "69" at bounding box center [500, 119] width 54 height 62
click at [527, 201] on h4 "Skills Breakdown" at bounding box center [557, 196] width 678 height 13
drag, startPoint x: 716, startPoint y: 120, endPoint x: 745, endPoint y: 118, distance: 28.3
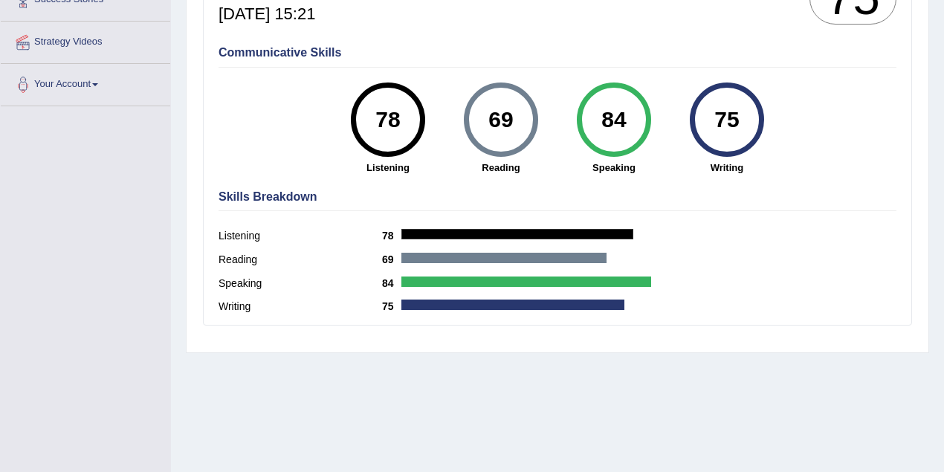
click at [745, 118] on div "75" at bounding box center [726, 119] width 54 height 62
drag, startPoint x: 485, startPoint y: 120, endPoint x: 511, endPoint y: 119, distance: 26.8
click at [511, 119] on div "69" at bounding box center [500, 119] width 54 height 62
drag, startPoint x: 716, startPoint y: 117, endPoint x: 750, endPoint y: 119, distance: 33.5
click at [750, 119] on div "75" at bounding box center [726, 119] width 54 height 62
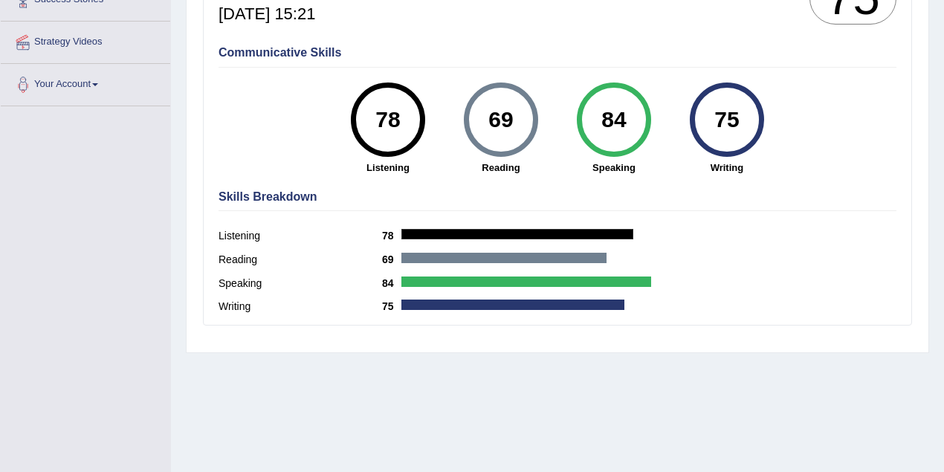
click at [783, 242] on div "Listening 78" at bounding box center [557, 238] width 678 height 24
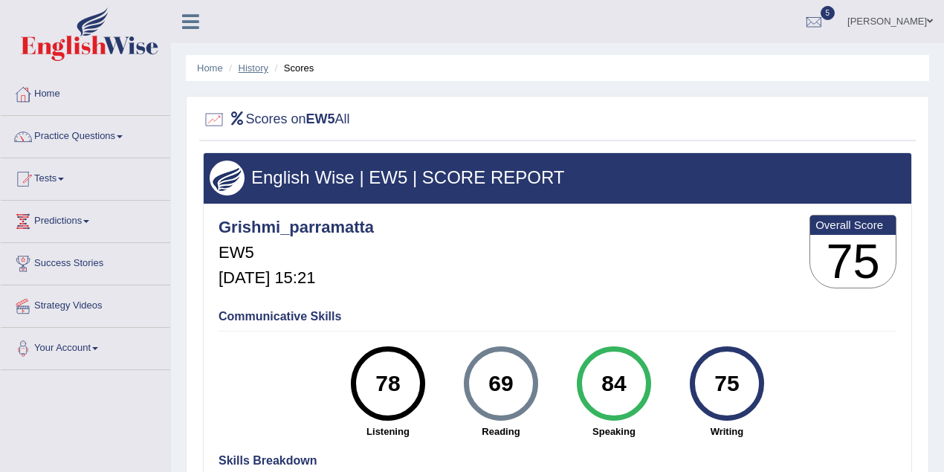
click at [257, 68] on link "History" at bounding box center [254, 67] width 30 height 11
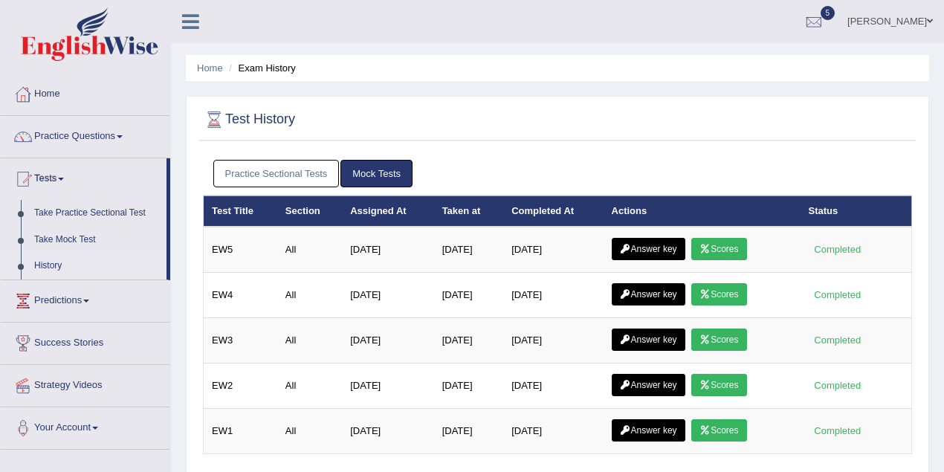
click at [655, 248] on link "Answer key" at bounding box center [649, 249] width 74 height 22
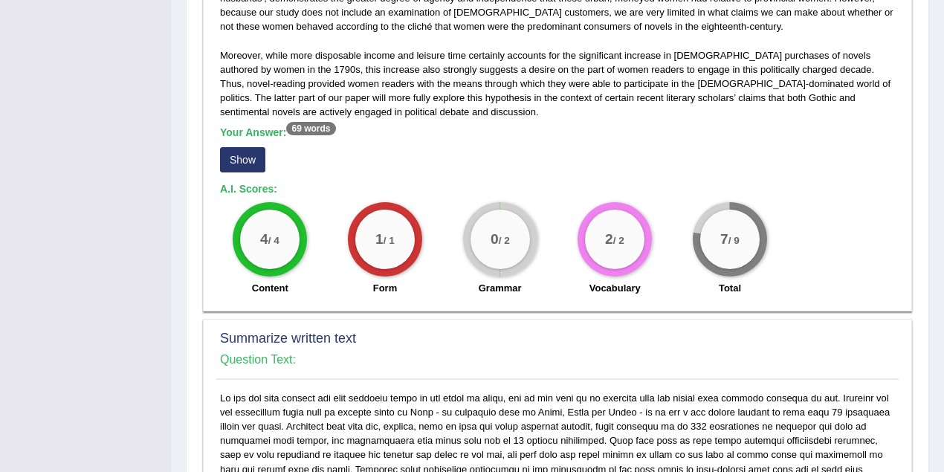
scroll to position [595, 0]
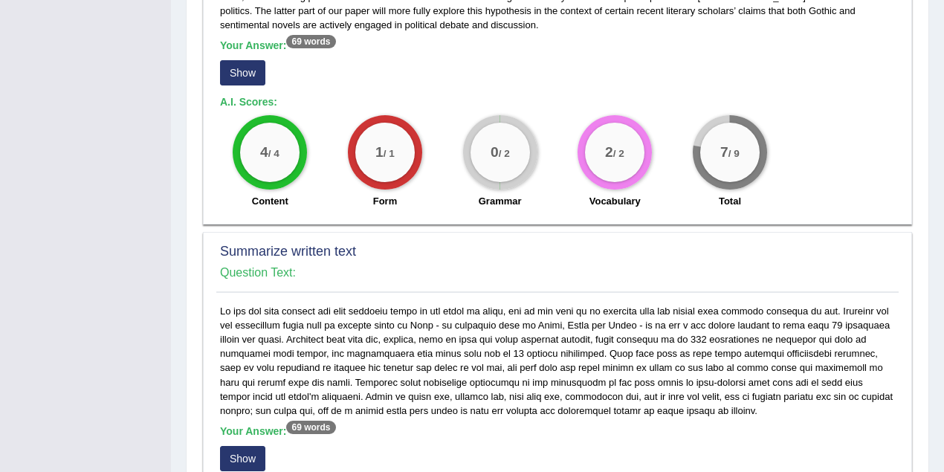
drag, startPoint x: 516, startPoint y: 126, endPoint x: 482, endPoint y: 120, distance: 34.6
click at [482, 123] on div "0 / 2" at bounding box center [499, 152] width 59 height 59
click at [249, 60] on button "Show" at bounding box center [242, 72] width 45 height 25
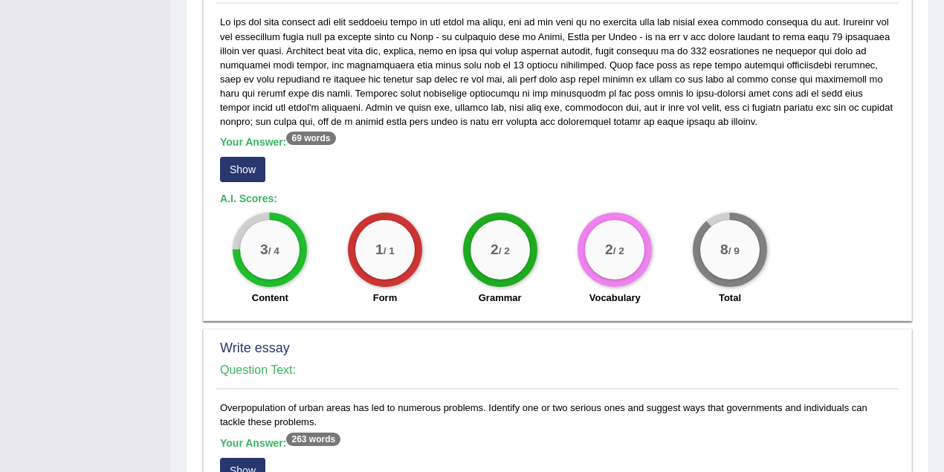
scroll to position [991, 0]
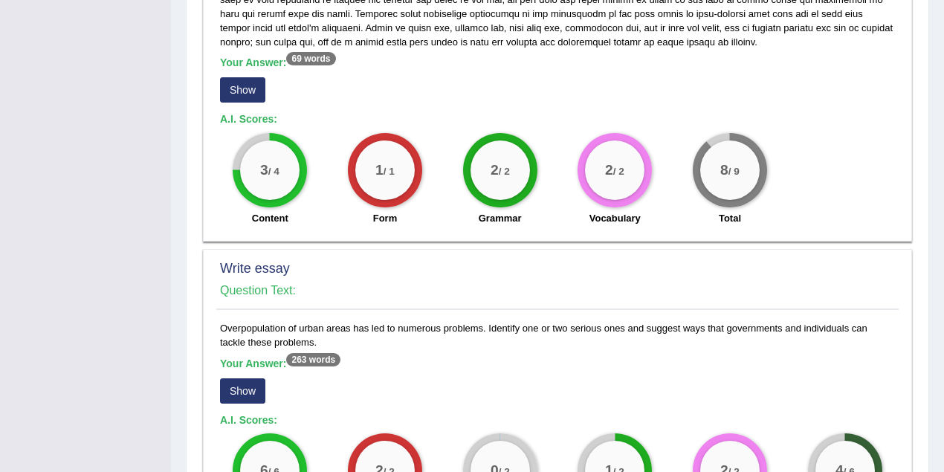
click at [254, 77] on button "Show" at bounding box center [242, 89] width 45 height 25
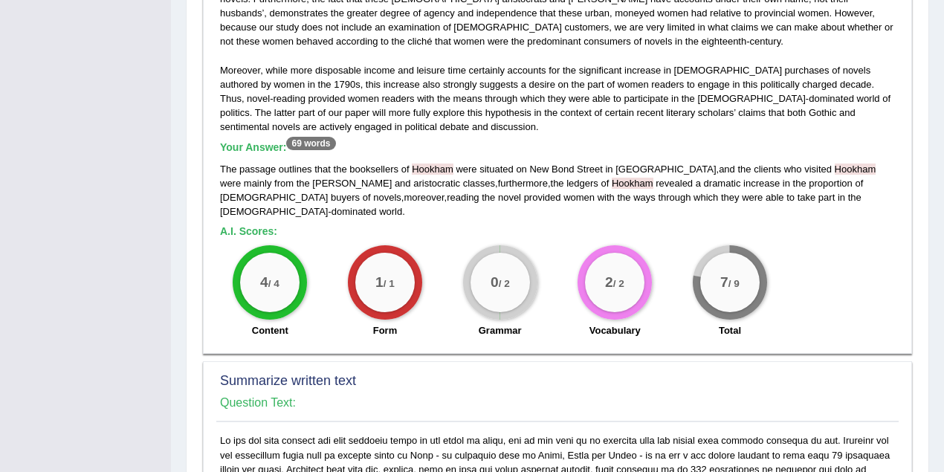
scroll to position [396, 0]
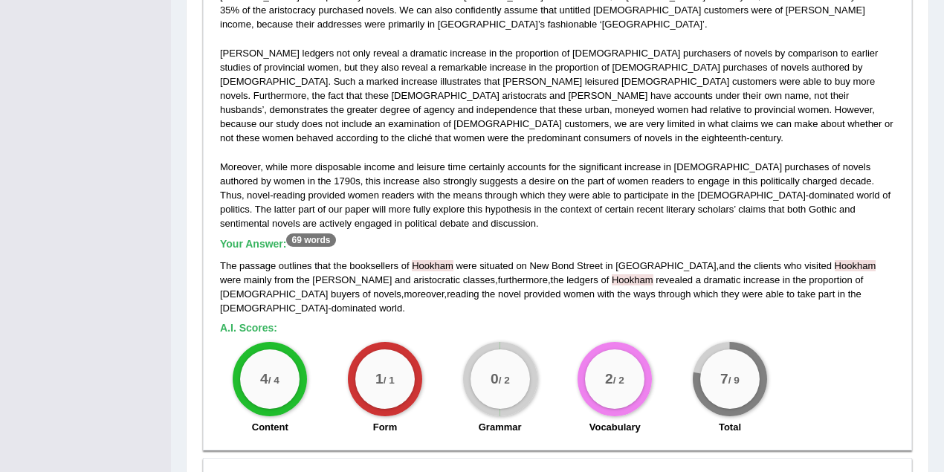
click at [360, 238] on h5 "Your Answer: 69 words" at bounding box center [557, 244] width 675 height 13
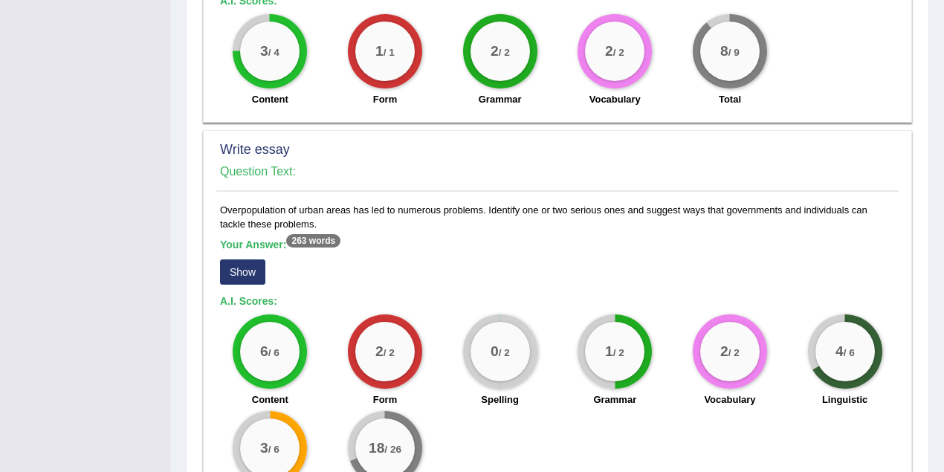
scroll to position [1192, 0]
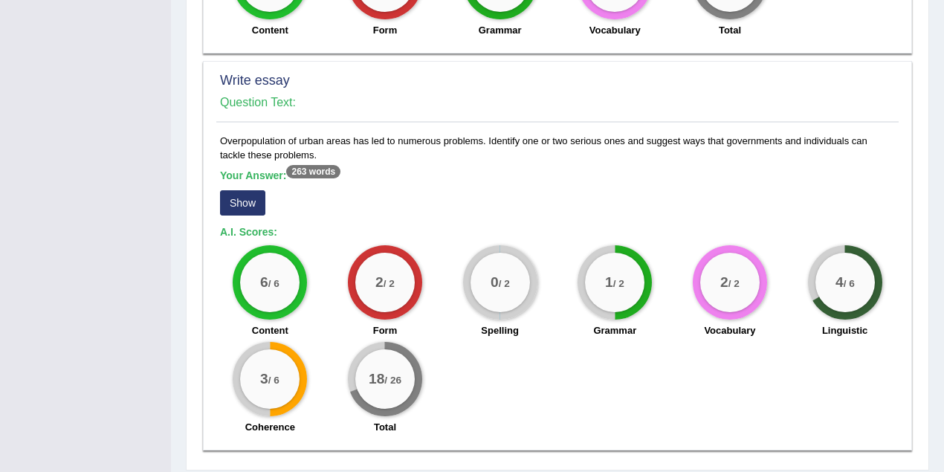
drag, startPoint x: 473, startPoint y: 232, endPoint x: 544, endPoint y: 235, distance: 70.7
click at [544, 245] on div "0 / 2 Spelling" at bounding box center [499, 293] width 115 height 96
drag, startPoint x: 835, startPoint y: 236, endPoint x: 742, endPoint y: 245, distance: 92.6
click at [864, 253] on div "4 / 6" at bounding box center [844, 282] width 59 height 59
drag, startPoint x: 254, startPoint y: 328, endPoint x: 296, endPoint y: 332, distance: 41.8
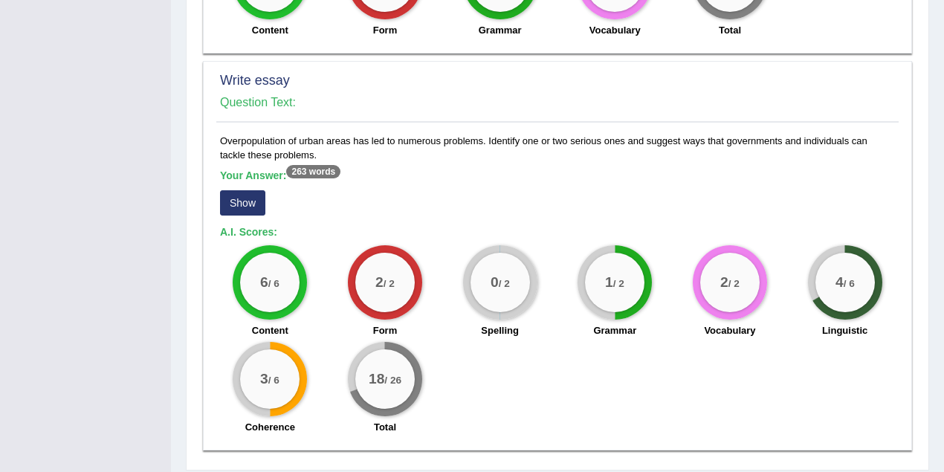
click at [296, 349] on div "3 / 6" at bounding box center [269, 378] width 59 height 59
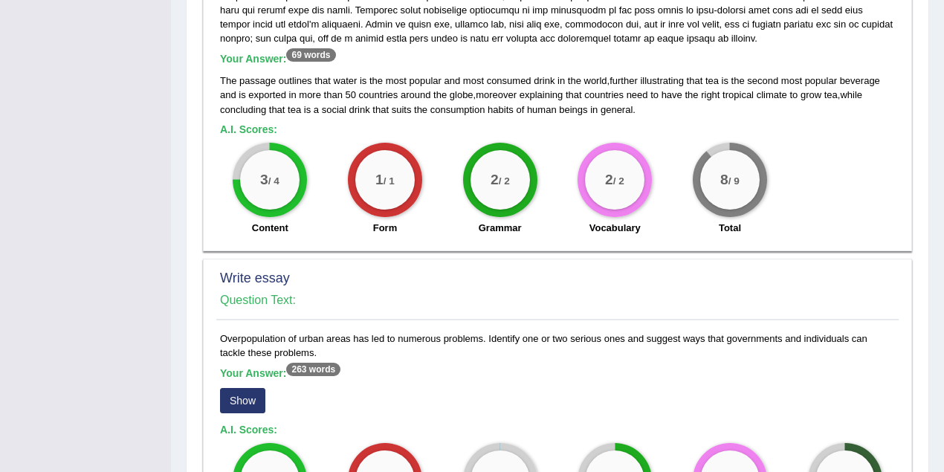
click at [250, 388] on button "Show" at bounding box center [242, 400] width 45 height 25
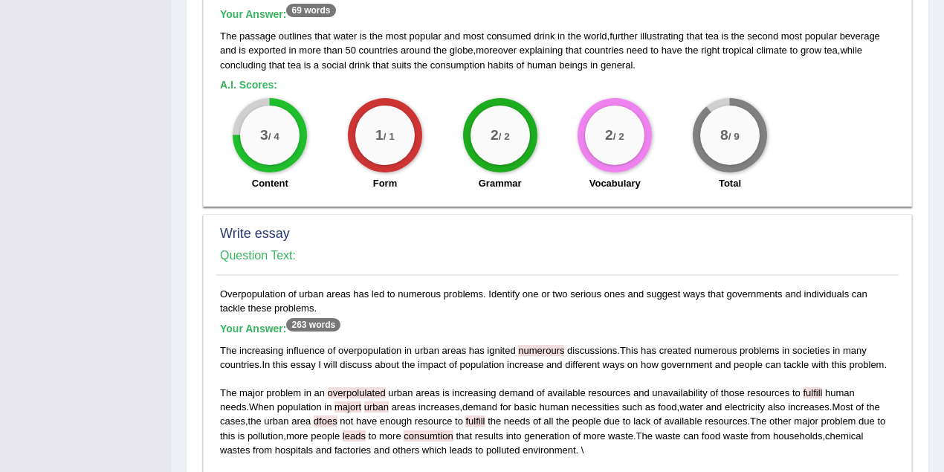
scroll to position [1060, 0]
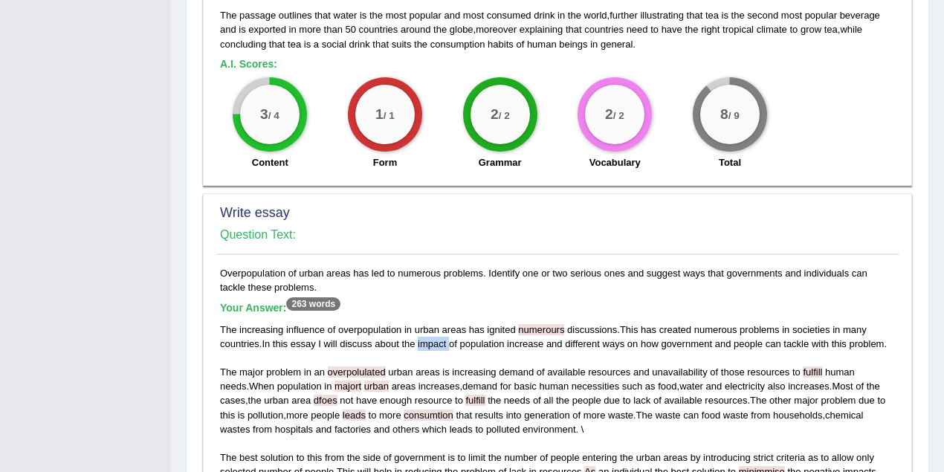
drag, startPoint x: 419, startPoint y: 297, endPoint x: 451, endPoint y: 299, distance: 32.1
click at [451, 323] on div "The increasing influence of overpopulation in urban areas has ignited numerours…" at bounding box center [557, 429] width 675 height 213
drag, startPoint x: 490, startPoint y: 216, endPoint x: 762, endPoint y: 247, distance: 273.7
click at [806, 247] on div "Write essay Question Text: Overpopulation of urban areas has led to numerous pr…" at bounding box center [557, 479] width 709 height 573
drag, startPoint x: 762, startPoint y: 247, endPoint x: 585, endPoint y: 239, distance: 177.8
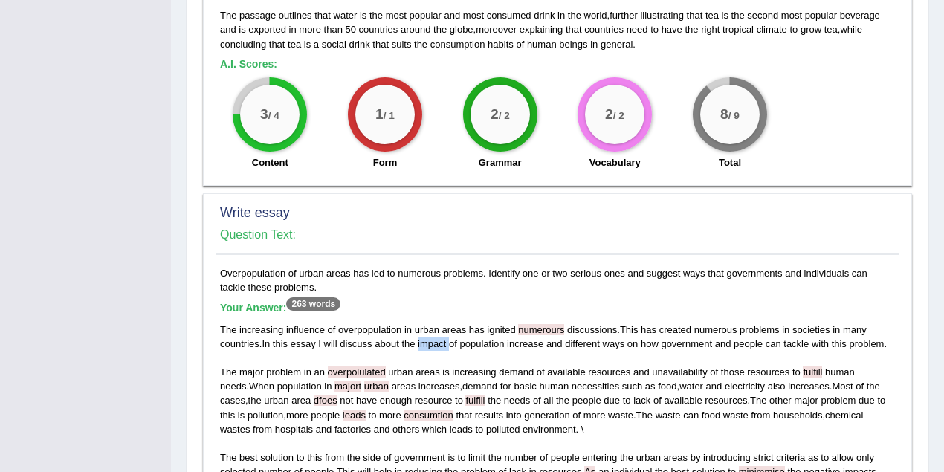
drag, startPoint x: 485, startPoint y: 225, endPoint x: 510, endPoint y: 239, distance: 27.9
drag, startPoint x: 336, startPoint y: 281, endPoint x: 445, endPoint y: 282, distance: 109.2
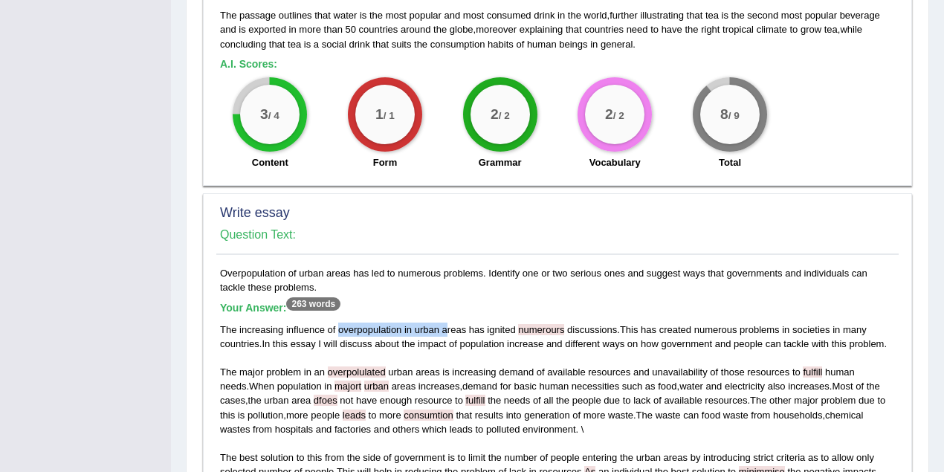
click at [445, 323] on div "The increasing influence of overpopulation in urban areas has ignited numerours…" at bounding box center [557, 429] width 675 height 213
drag, startPoint x: 464, startPoint y: 297, endPoint x: 533, endPoint y: 299, distance: 69.2
click at [533, 323] on div "The increasing influence of overpopulation in urban areas has ignited numerours…" at bounding box center [557, 429] width 675 height 213
drag, startPoint x: 328, startPoint y: 324, endPoint x: 438, endPoint y: 327, distance: 110.0
click at [438, 327] on div "The increasing influence of overpopulation in urban areas has ignited numerours…" at bounding box center [557, 429] width 675 height 213
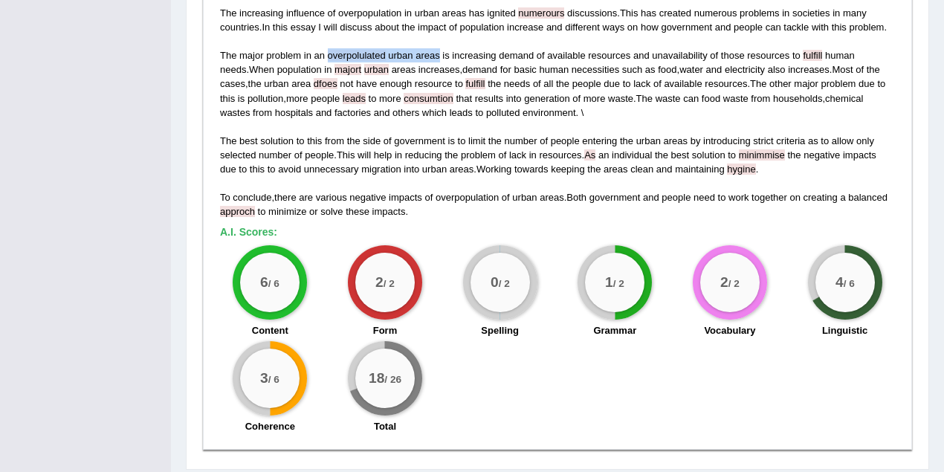
scroll to position [1311, 0]
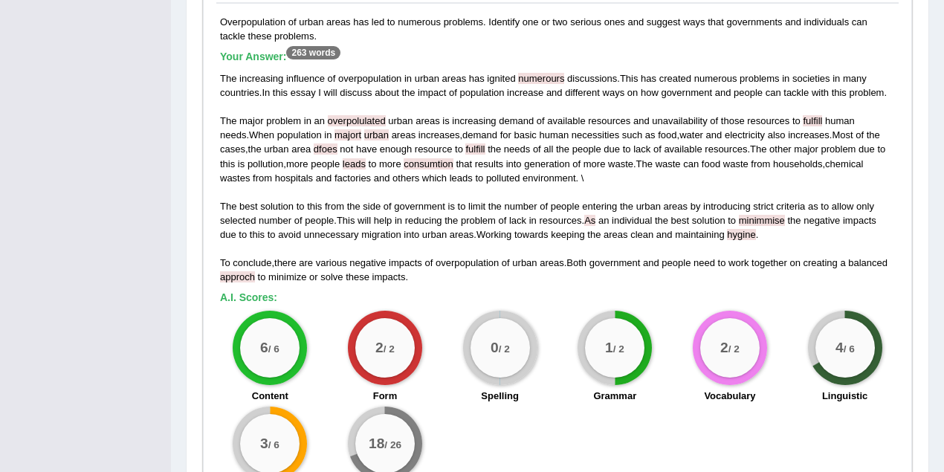
drag, startPoint x: 251, startPoint y: 77, endPoint x: 221, endPoint y: 77, distance: 29.7
click at [251, 115] on span "major" at bounding box center [251, 120] width 25 height 11
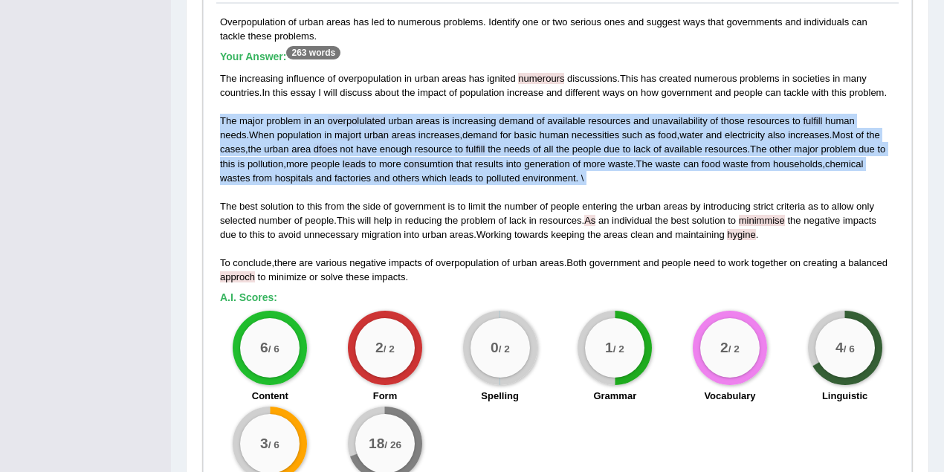
drag, startPoint x: 217, startPoint y: 71, endPoint x: 561, endPoint y: 143, distance: 351.6
click at [561, 143] on div "Overpopulation of urban areas has led to numerous problems. Identify one or two…" at bounding box center [557, 261] width 682 height 493
copy div "The major problem in an overpolulated urban areas is increasing demand of avail…"
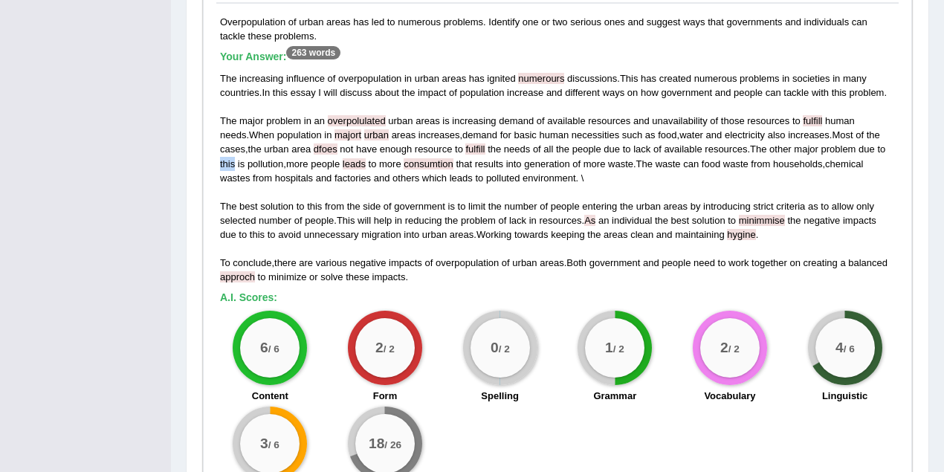
drag, startPoint x: 862, startPoint y: 103, endPoint x: 878, endPoint y: 101, distance: 15.8
click at [878, 101] on div "The increasing influence of overpopulation in urban areas has ignited numerours…" at bounding box center [557, 177] width 675 height 213
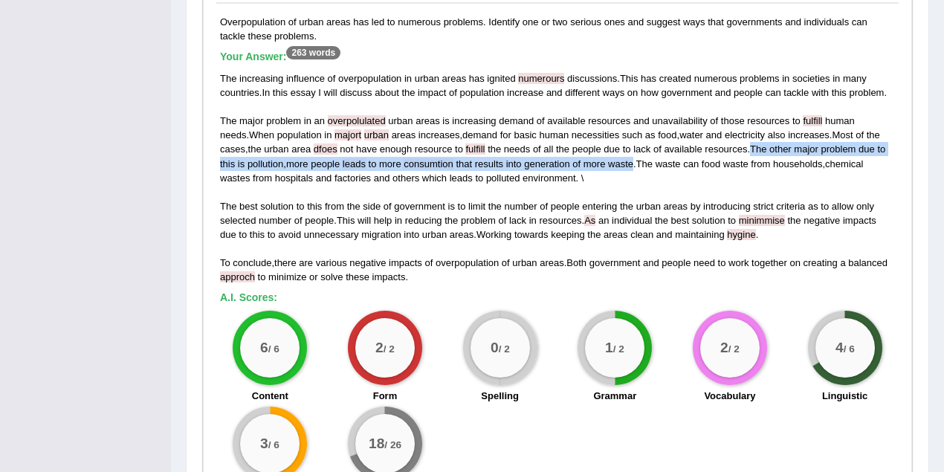
drag, startPoint x: 725, startPoint y: 102, endPoint x: 609, endPoint y: 118, distance: 117.1
click at [609, 118] on div "The increasing influence of overpopulation in urban areas has ignited numerours…" at bounding box center [557, 177] width 675 height 213
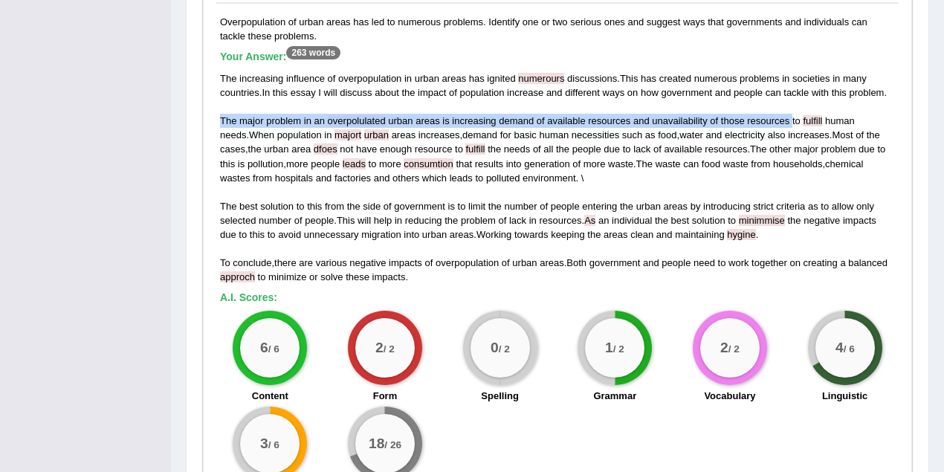
drag, startPoint x: 217, startPoint y: 71, endPoint x: 791, endPoint y: 82, distance: 574.6
click at [791, 82] on div "Overpopulation of urban areas has led to numerous problems. Identify one or two…" at bounding box center [557, 261] width 682 height 493
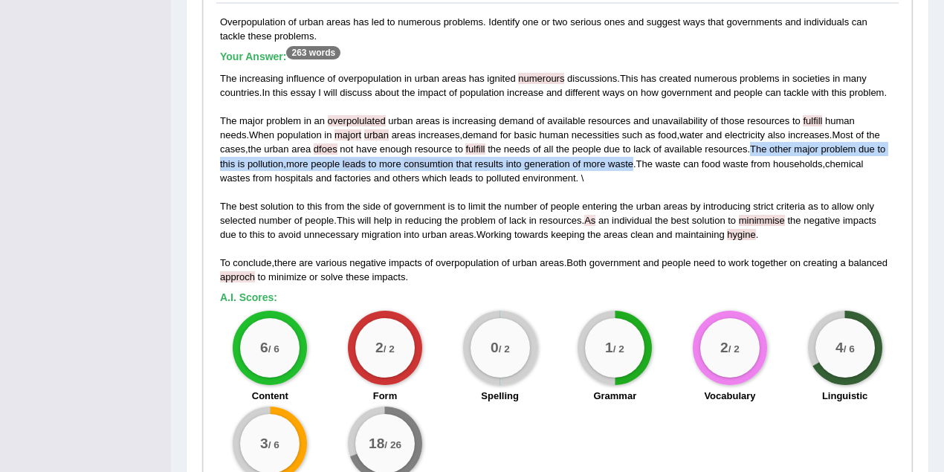
drag, startPoint x: 720, startPoint y: 103, endPoint x: 606, endPoint y: 123, distance: 116.3
click at [606, 123] on div "The increasing influence of overpopulation in urban areas has ignited numerours…" at bounding box center [557, 177] width 675 height 213
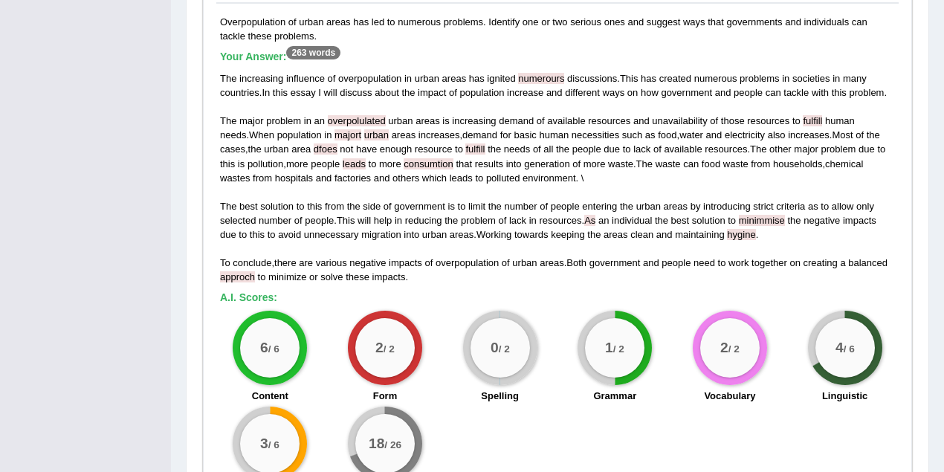
click at [667, 132] on div "The increasing influence of overpopulation in urban areas has ignited numerours…" at bounding box center [557, 177] width 675 height 213
drag, startPoint x: 724, startPoint y: 104, endPoint x: 612, endPoint y: 121, distance: 112.8
click at [612, 121] on div "The increasing influence of overpopulation in urban areas has ignited numerours…" at bounding box center [557, 177] width 675 height 213
drag, startPoint x: 260, startPoint y: 161, endPoint x: 337, endPoint y: 174, distance: 78.4
click at [337, 174] on div "The increasing influence of overpopulation in urban areas has ignited numerours…" at bounding box center [557, 177] width 675 height 213
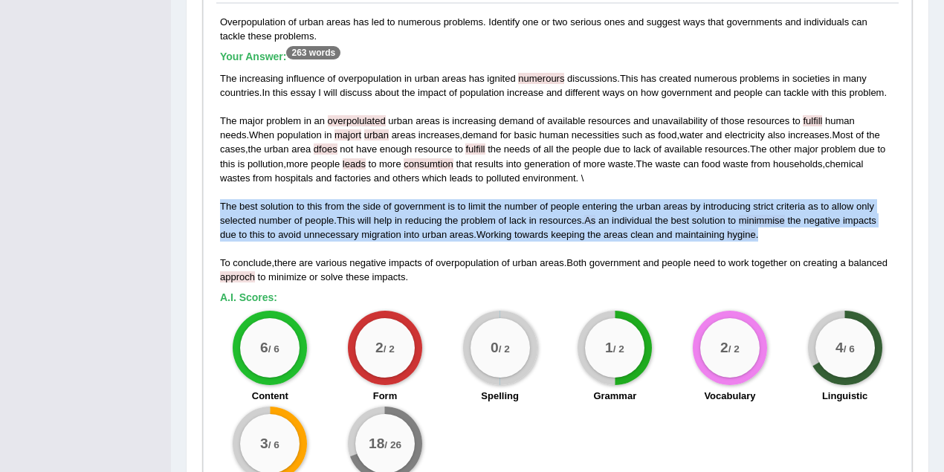
drag, startPoint x: 771, startPoint y: 184, endPoint x: 217, endPoint y: 156, distance: 554.4
click at [217, 156] on div "Overpopulation of urban areas has led to numerous problems. Identify one or two…" at bounding box center [557, 261] width 682 height 493
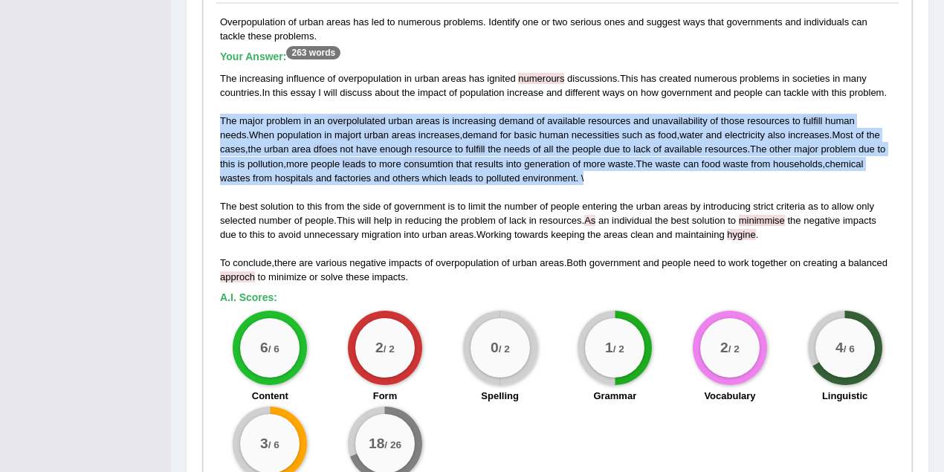
drag, startPoint x: 567, startPoint y: 130, endPoint x: 295, endPoint y: 111, distance: 272.6
click at [221, 82] on div "The increasing influence of overpopulation in urban areas has ignited numerours…" at bounding box center [557, 177] width 675 height 213
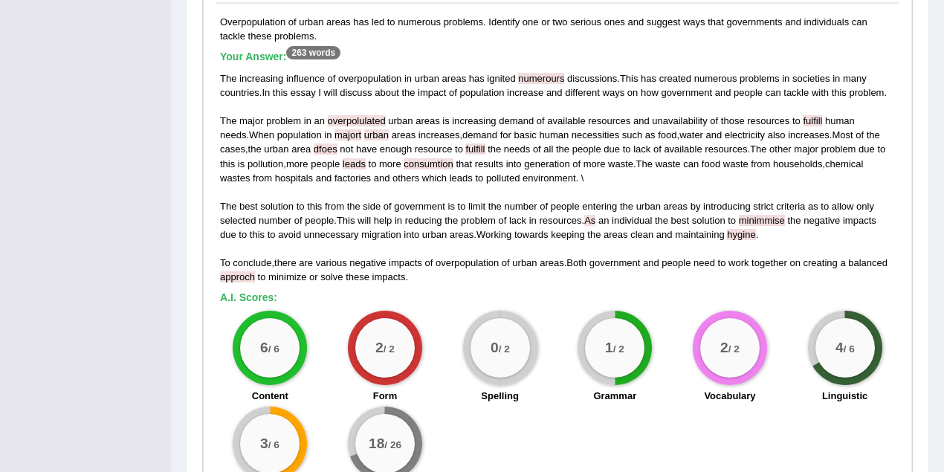
click at [430, 244] on div "Overpopulation of urban areas has led to numerous problems. Identify one or two…" at bounding box center [557, 261] width 682 height 493
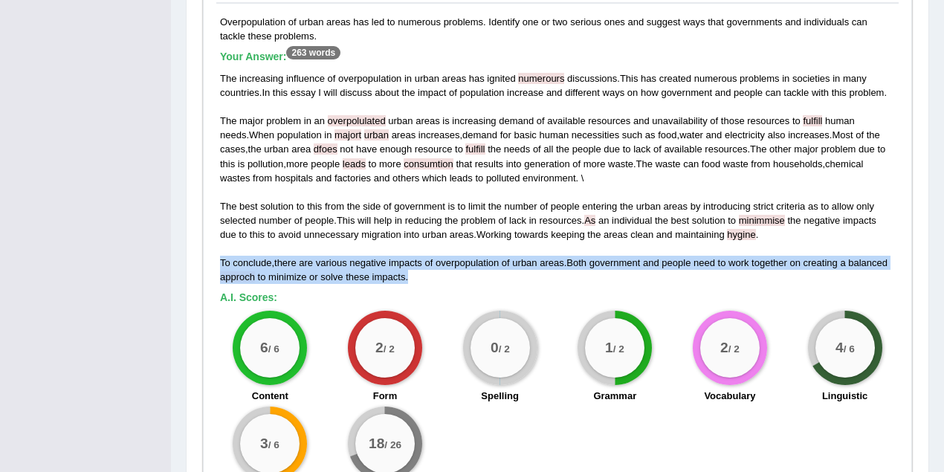
drag, startPoint x: 434, startPoint y: 233, endPoint x: 220, endPoint y: 219, distance: 214.5
click at [220, 219] on div "The increasing influence of overpopulation in urban areas has ignited numerours…" at bounding box center [557, 177] width 675 height 213
click at [438, 237] on div "The increasing influence of overpopulation in urban areas has ignited numerours…" at bounding box center [557, 177] width 675 height 213
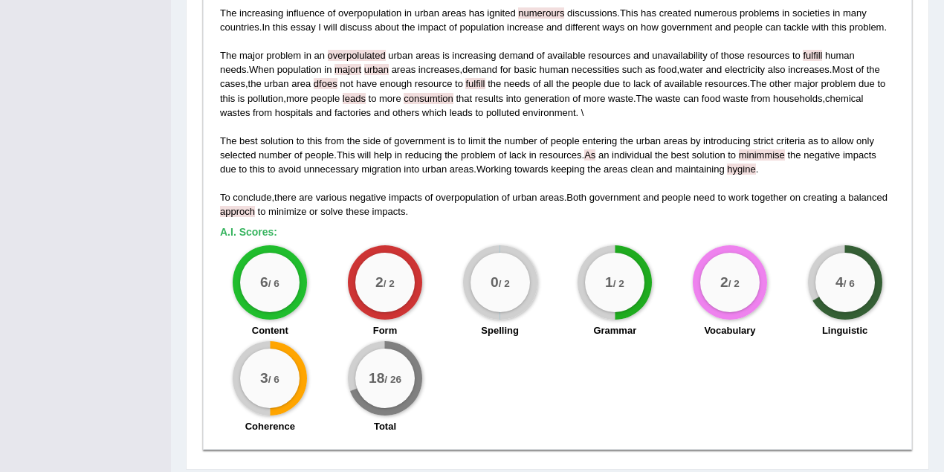
scroll to position [1179, 0]
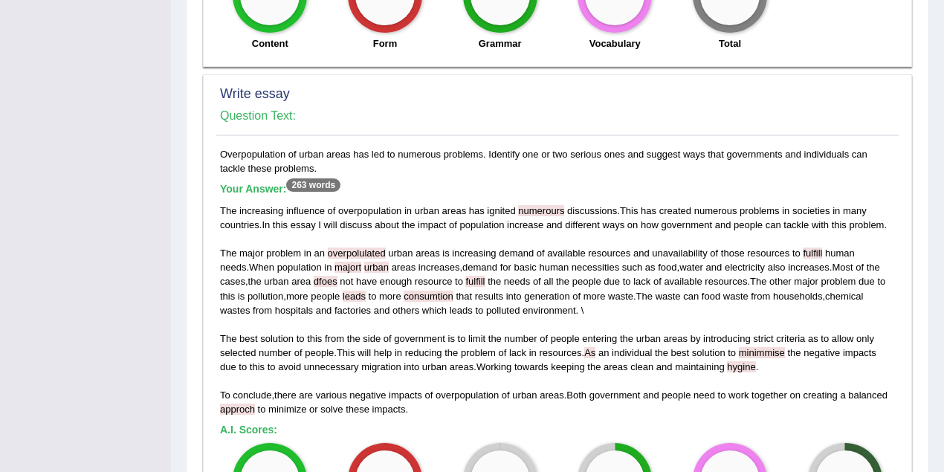
click at [361, 219] on span "discuss" at bounding box center [356, 224] width 32 height 11
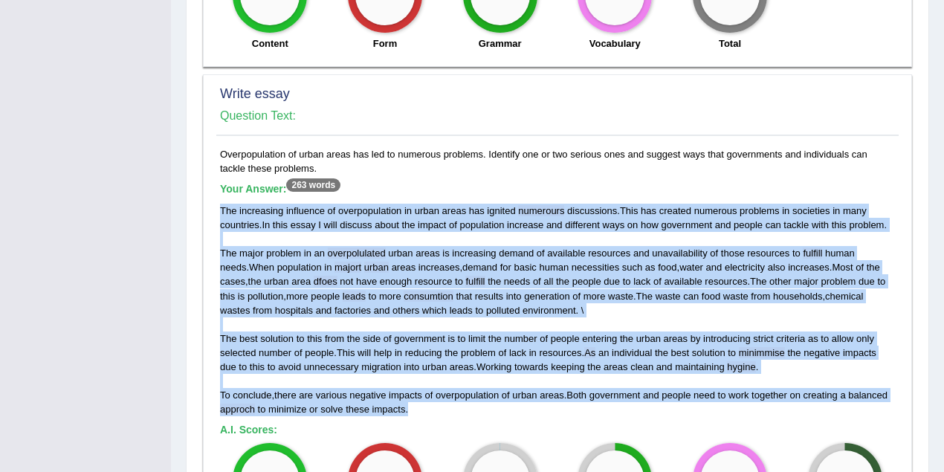
drag, startPoint x: 412, startPoint y: 364, endPoint x: 288, endPoint y: 190, distance: 213.6
click at [220, 204] on div "The increasing influence of overpopulation in urban areas has ignited numerours…" at bounding box center [557, 310] width 675 height 213
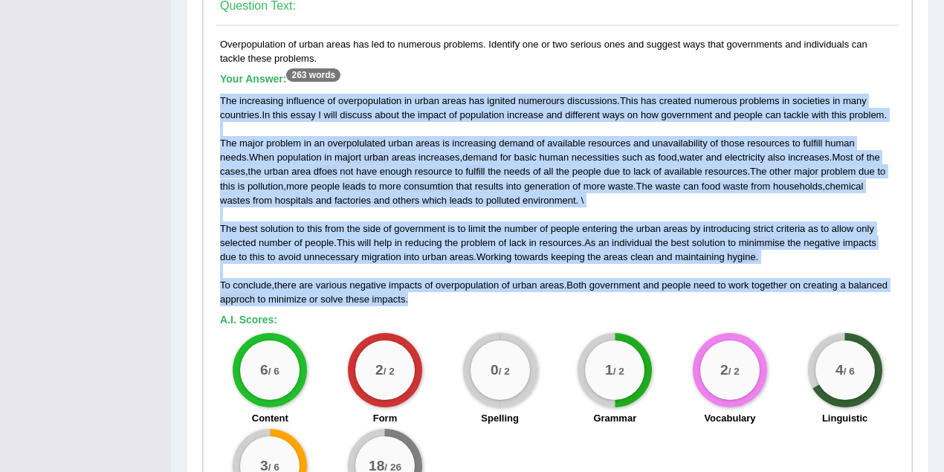
scroll to position [1376, 0]
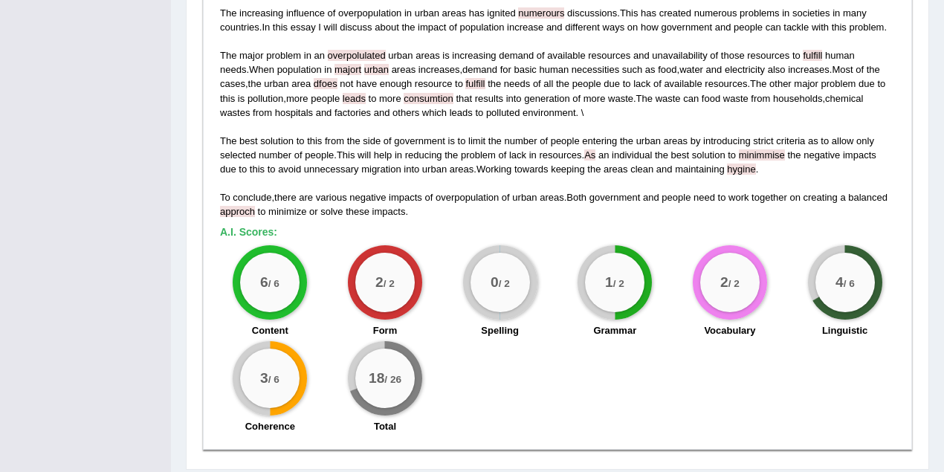
click at [438, 175] on div "Overpopulation of urban areas has led to numerous problems. Identify one or two…" at bounding box center [557, 195] width 682 height 493
drag, startPoint x: 829, startPoint y: 238, endPoint x: 864, endPoint y: 237, distance: 34.2
click at [864, 253] on div "4 / 6" at bounding box center [844, 282] width 59 height 59
drag, startPoint x: 257, startPoint y: 331, endPoint x: 288, endPoint y: 337, distance: 31.0
click at [288, 349] on div "3 / 6" at bounding box center [269, 378] width 59 height 59
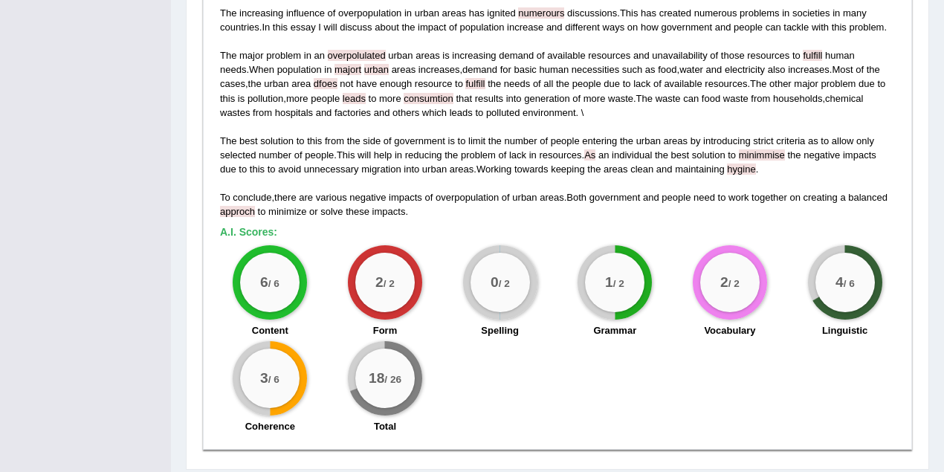
drag, startPoint x: 832, startPoint y: 238, endPoint x: 861, endPoint y: 236, distance: 29.0
click at [861, 253] on div "4 / 6" at bounding box center [844, 282] width 59 height 59
click at [507, 311] on div "6 / 6 Content 2 / 2 Form 0 / 2 Spelling 1 / 2 Grammar 2 / 2 Vocabulary 4 / 6 Li…" at bounding box center [558, 341] width 690 height 192
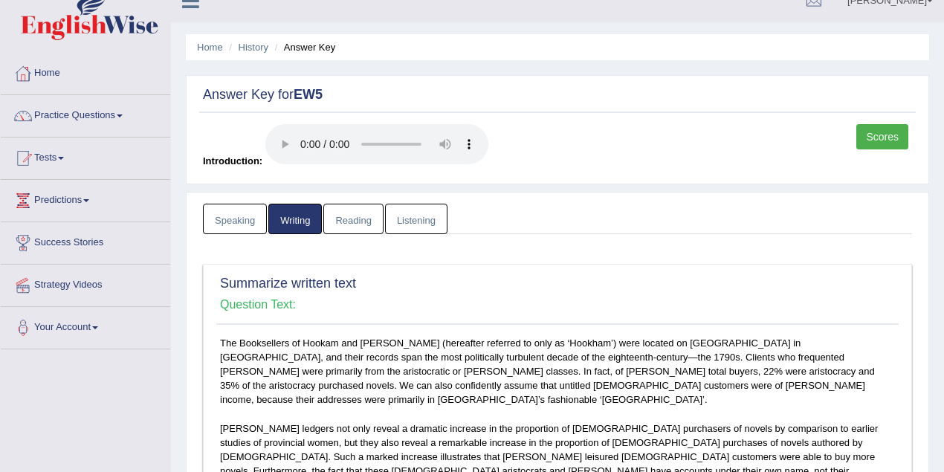
scroll to position [0, 0]
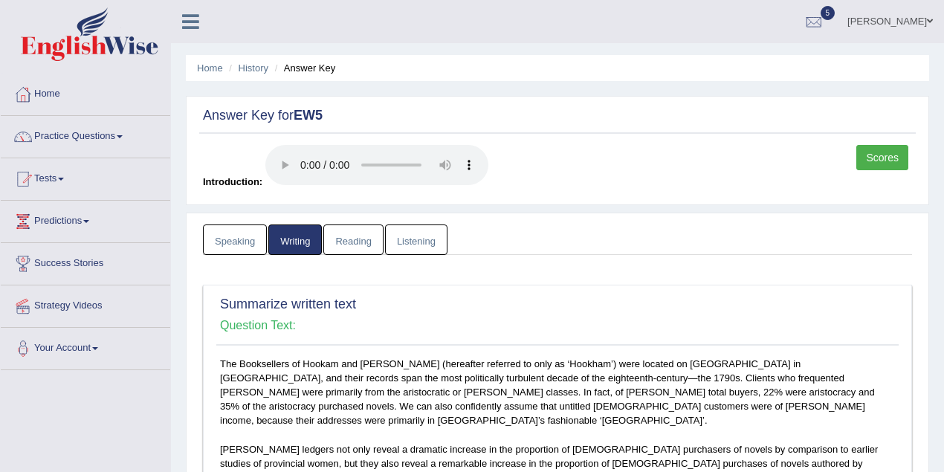
click at [404, 233] on link "Listening" at bounding box center [416, 239] width 62 height 30
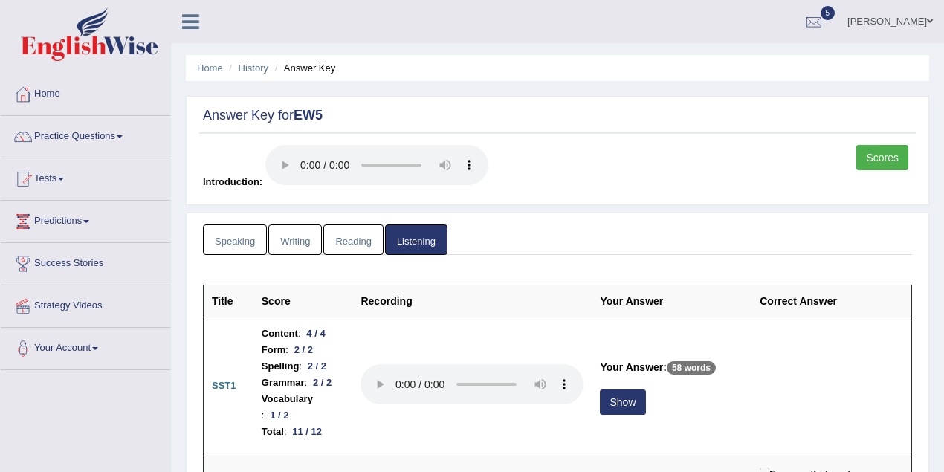
click at [248, 233] on link "Speaking" at bounding box center [235, 239] width 64 height 30
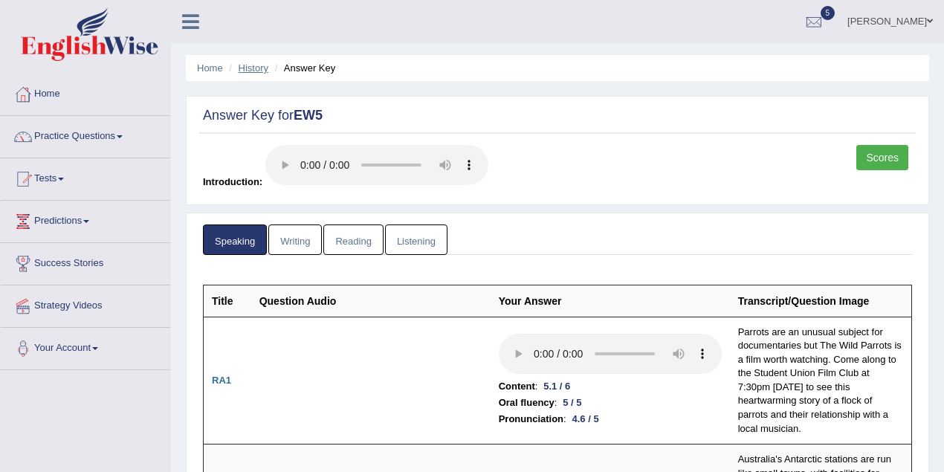
click at [261, 68] on link "History" at bounding box center [254, 67] width 30 height 11
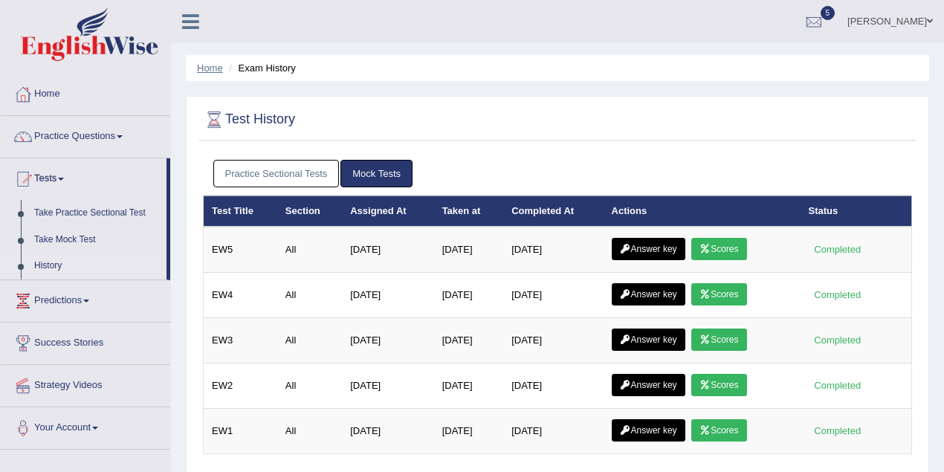
click at [213, 70] on link "Home" at bounding box center [210, 67] width 26 height 11
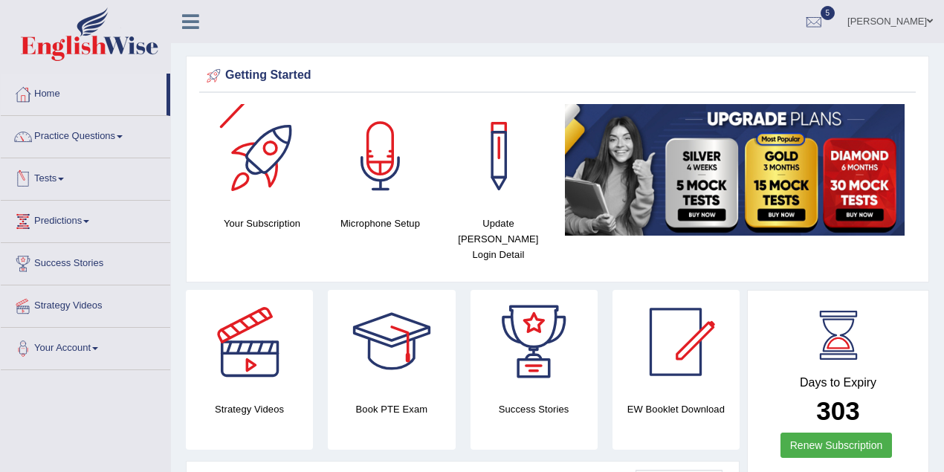
click at [887, 16] on link "[PERSON_NAME]" at bounding box center [890, 19] width 108 height 39
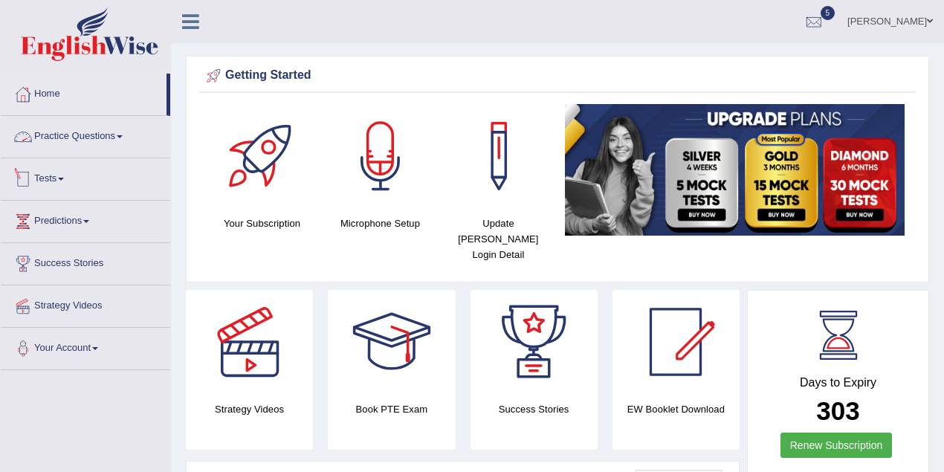
click at [61, 177] on link "Tests" at bounding box center [85, 176] width 169 height 37
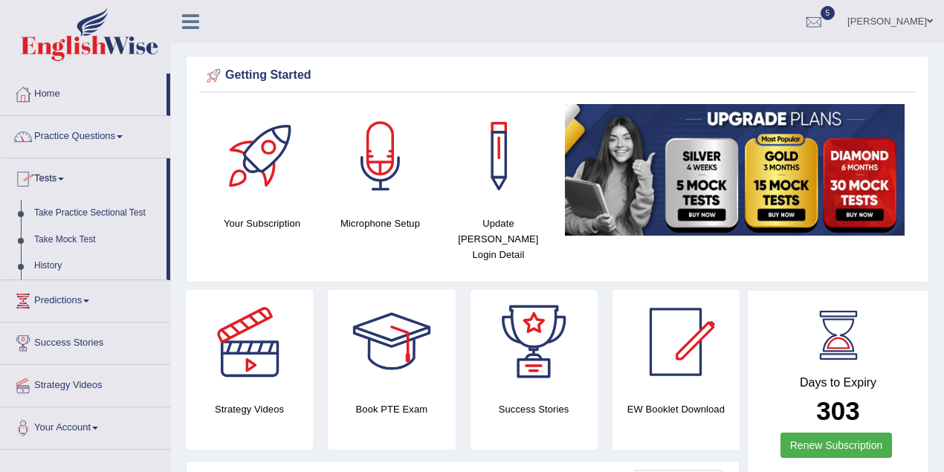
click at [56, 259] on link "History" at bounding box center [96, 266] width 139 height 27
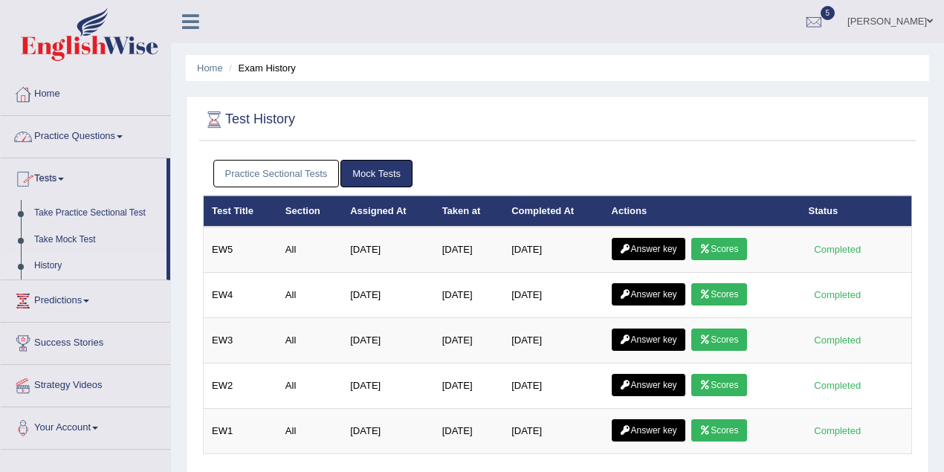
click at [88, 136] on link "Practice Questions" at bounding box center [85, 134] width 169 height 37
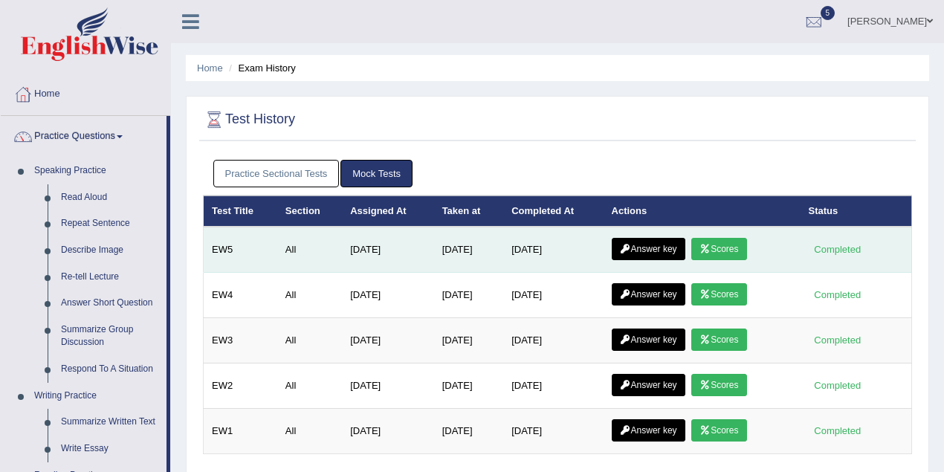
click at [709, 250] on icon at bounding box center [704, 248] width 11 height 9
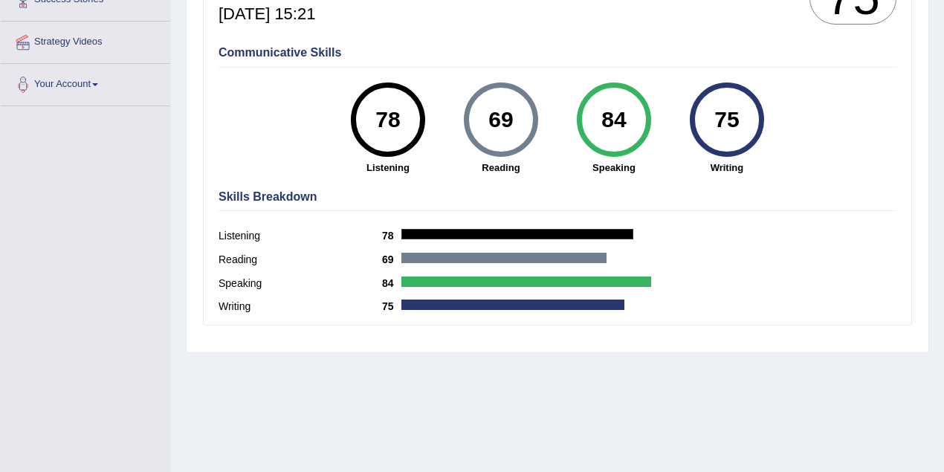
drag, startPoint x: 369, startPoint y: 116, endPoint x: 639, endPoint y: 119, distance: 270.5
click at [639, 82] on div "78 Listening 69 [GEOGRAPHIC_DATA] 84 Speaking 75 Writing" at bounding box center [557, 82] width 678 height 0
drag, startPoint x: 714, startPoint y: 116, endPoint x: 743, endPoint y: 114, distance: 29.0
click at [743, 114] on div "75" at bounding box center [726, 119] width 54 height 62
click at [733, 226] on div "Listening 78" at bounding box center [557, 238] width 678 height 24
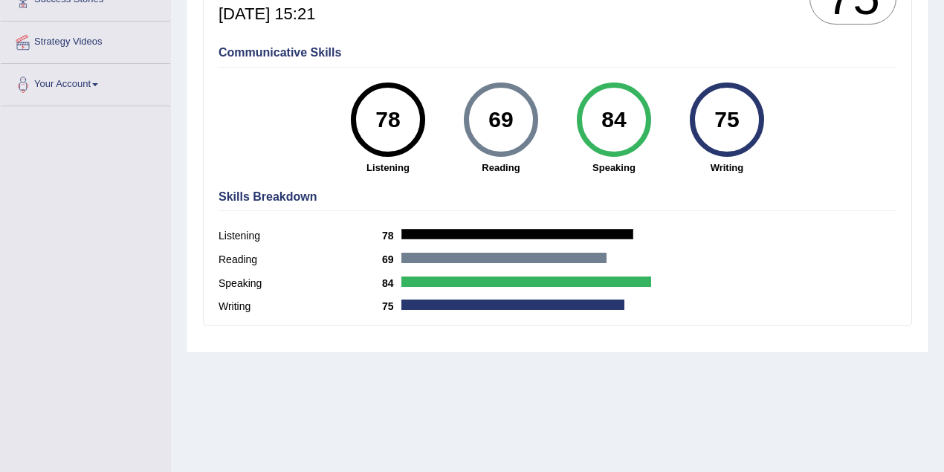
scroll to position [198, 0]
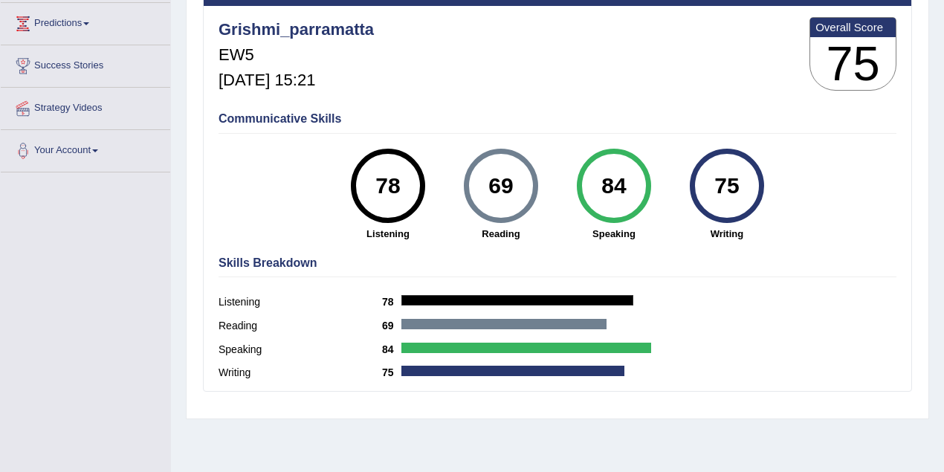
drag, startPoint x: 603, startPoint y: 184, endPoint x: 626, endPoint y: 182, distance: 22.3
click at [626, 182] on div "84" at bounding box center [613, 186] width 54 height 62
click at [675, 256] on h4 "Skills Breakdown" at bounding box center [557, 262] width 678 height 13
drag, startPoint x: 603, startPoint y: 180, endPoint x: 627, endPoint y: 178, distance: 24.6
click at [627, 178] on div "84" at bounding box center [613, 186] width 54 height 62
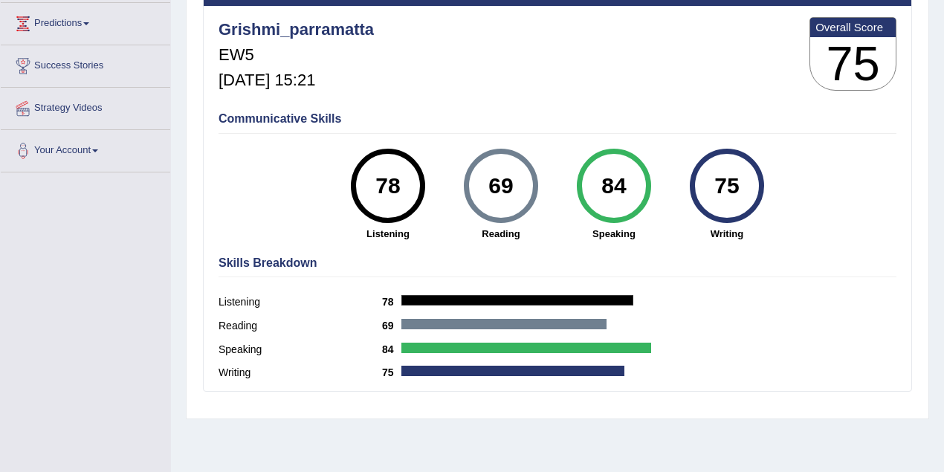
drag, startPoint x: 378, startPoint y: 185, endPoint x: 398, endPoint y: 183, distance: 20.2
click at [398, 183] on div "78" at bounding box center [387, 186] width 54 height 62
drag, startPoint x: 489, startPoint y: 184, endPoint x: 516, endPoint y: 183, distance: 27.5
click at [516, 183] on div "69" at bounding box center [500, 186] width 54 height 62
drag, startPoint x: 715, startPoint y: 184, endPoint x: 757, endPoint y: 184, distance: 41.6
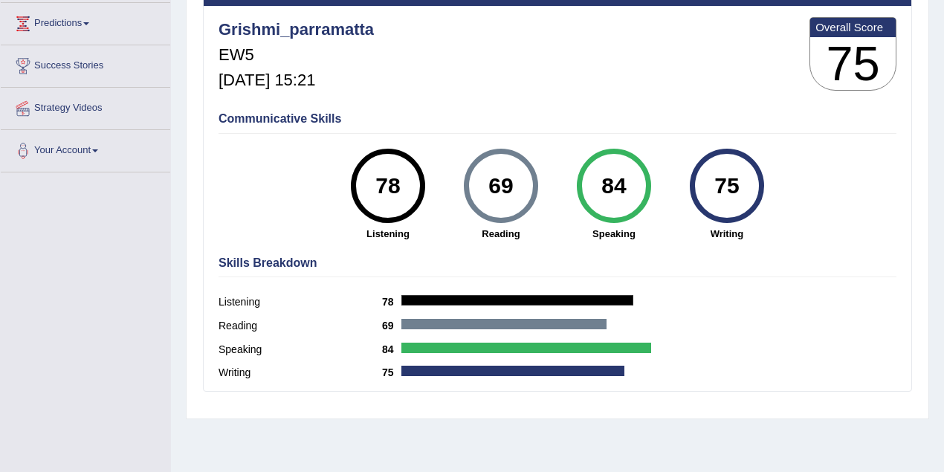
click at [757, 184] on div "75" at bounding box center [727, 186] width 74 height 74
drag, startPoint x: 716, startPoint y: 187, endPoint x: 748, endPoint y: 183, distance: 32.3
click at [748, 183] on div "75" at bounding box center [726, 186] width 54 height 62
click at [742, 195] on div "75" at bounding box center [726, 186] width 54 height 62
drag, startPoint x: 745, startPoint y: 184, endPoint x: 713, endPoint y: 186, distance: 31.2
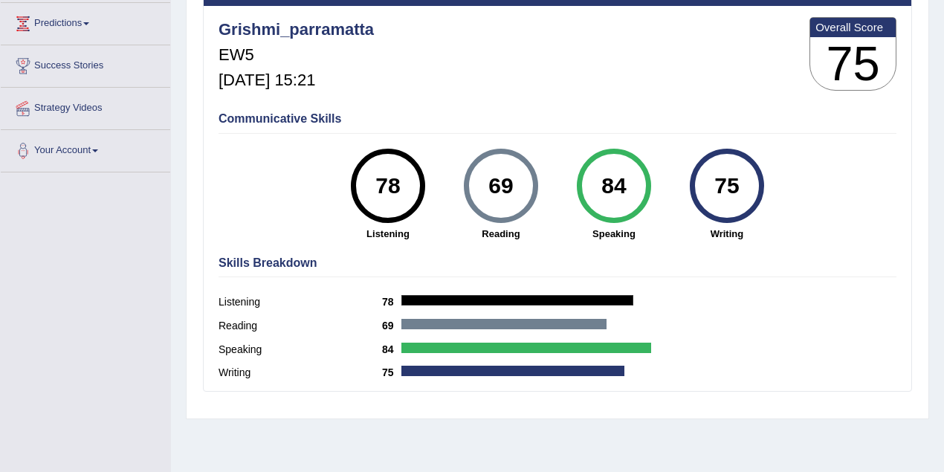
click at [713, 186] on div "75" at bounding box center [726, 186] width 54 height 62
click at [805, 197] on div "Communicative Skills 78 Listening 69 [GEOGRAPHIC_DATA] 84 Speaking 75 Writing" at bounding box center [557, 175] width 685 height 140
drag, startPoint x: 740, startPoint y: 184, endPoint x: 712, endPoint y: 186, distance: 28.3
click at [712, 186] on div "75" at bounding box center [726, 186] width 54 height 62
click at [819, 194] on div "Communicative Skills 78 Listening 69 Reading 84 Speaking 75 Writing" at bounding box center [557, 175] width 685 height 140
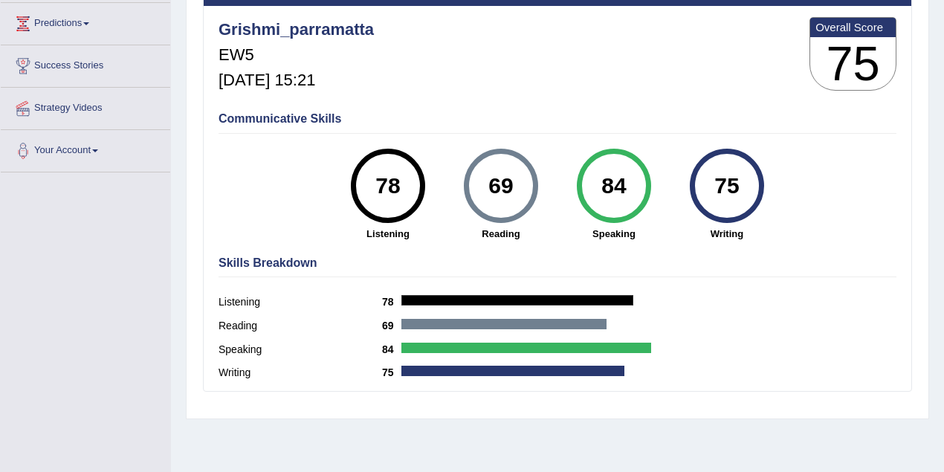
drag, startPoint x: 745, startPoint y: 186, endPoint x: 718, endPoint y: 189, distance: 26.9
click at [718, 189] on div "75" at bounding box center [726, 186] width 54 height 62
click at [804, 181] on div "Communicative Skills 78 Listening 69 Reading 84 Speaking 75 Writing" at bounding box center [557, 175] width 685 height 140
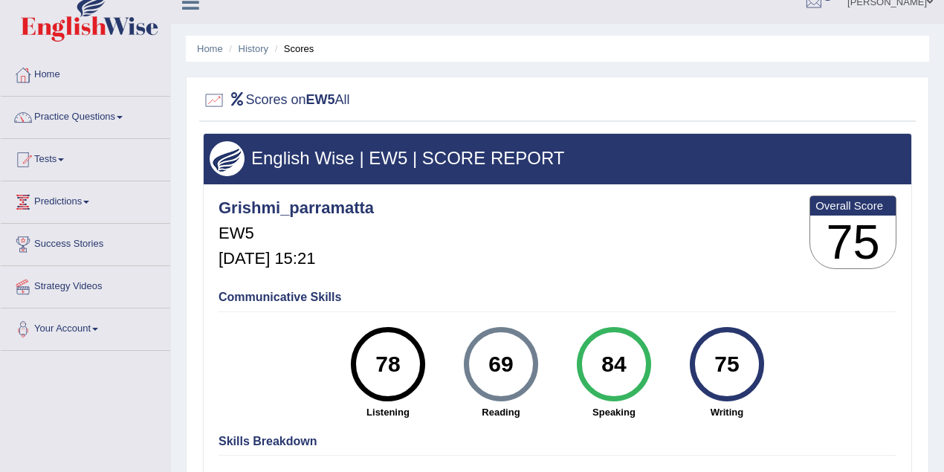
scroll to position [0, 0]
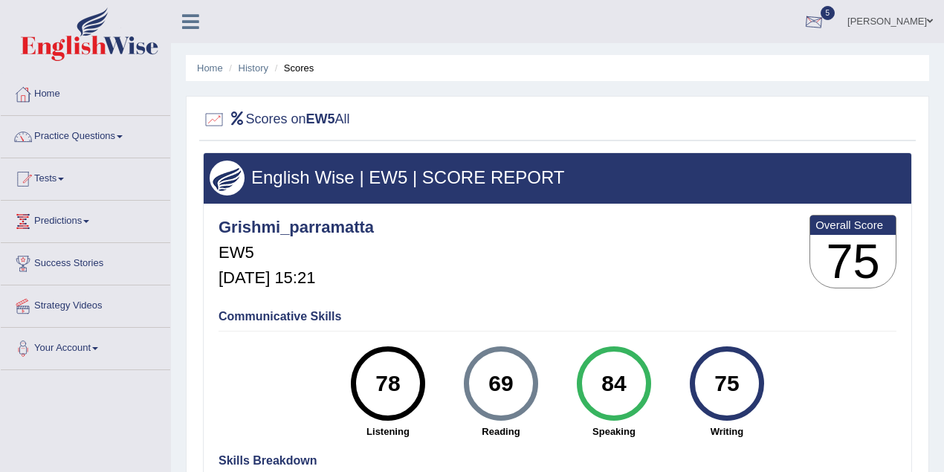
click at [936, 16] on link "Grishmi Khanal" at bounding box center [890, 19] width 108 height 39
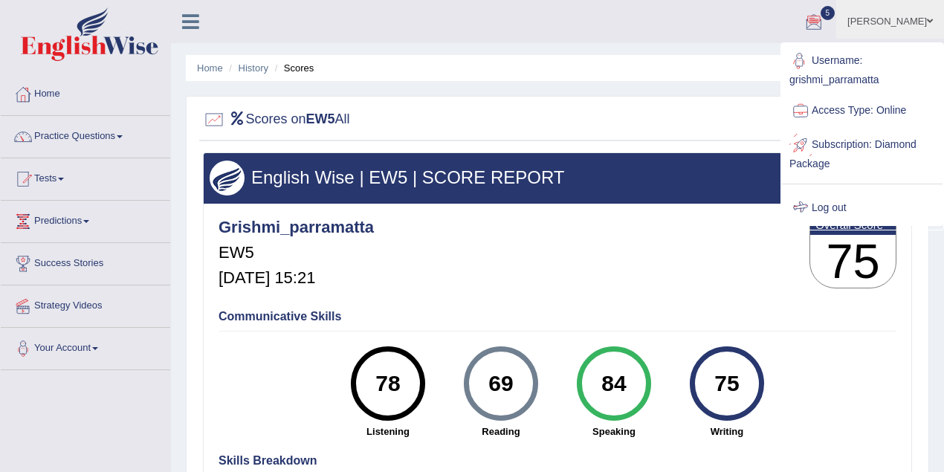
click at [845, 201] on link "Log out" at bounding box center [862, 208] width 161 height 34
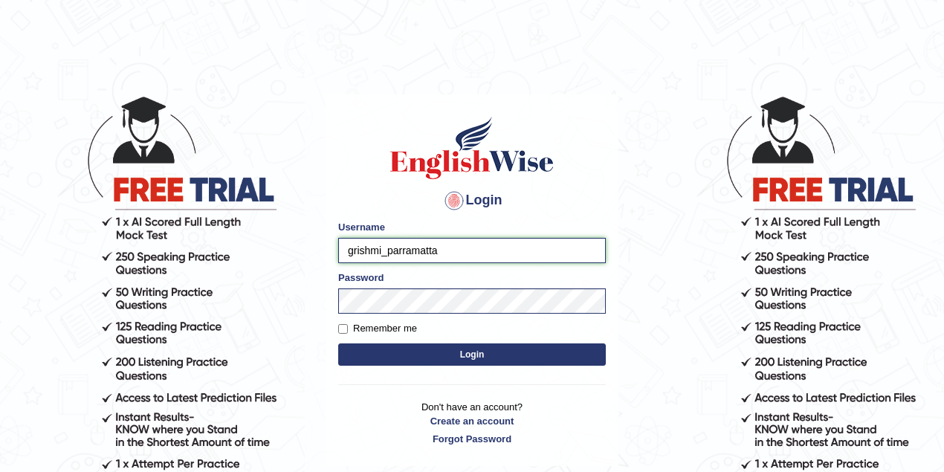
drag, startPoint x: 382, startPoint y: 251, endPoint x: 331, endPoint y: 247, distance: 50.7
click at [331, 247] on div "Login Please fix the following errors: Username grishmi_parramatta Password Rem…" at bounding box center [472, 280] width 293 height 372
type input "nkechi_parramatta"
drag, startPoint x: 474, startPoint y: 358, endPoint x: 473, endPoint y: 349, distance: 9.0
click at [474, 358] on button "Login" at bounding box center [472, 354] width 268 height 22
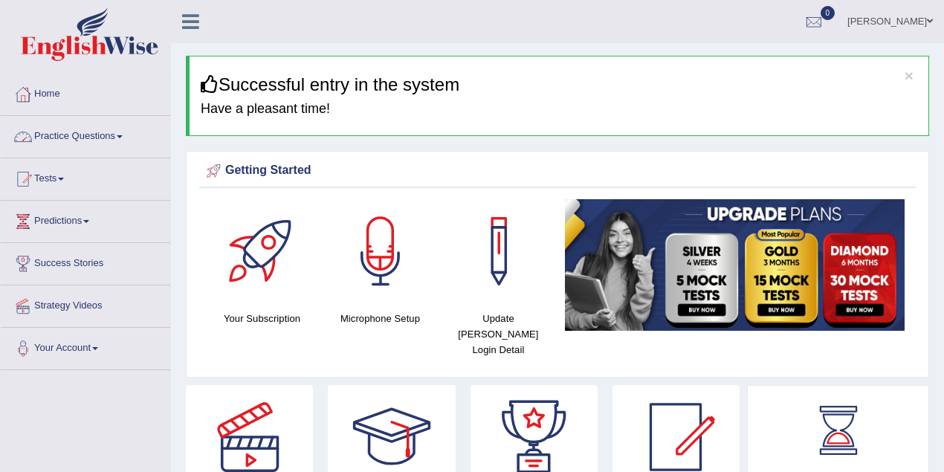
click at [123, 125] on link "Practice Questions" at bounding box center [85, 134] width 169 height 37
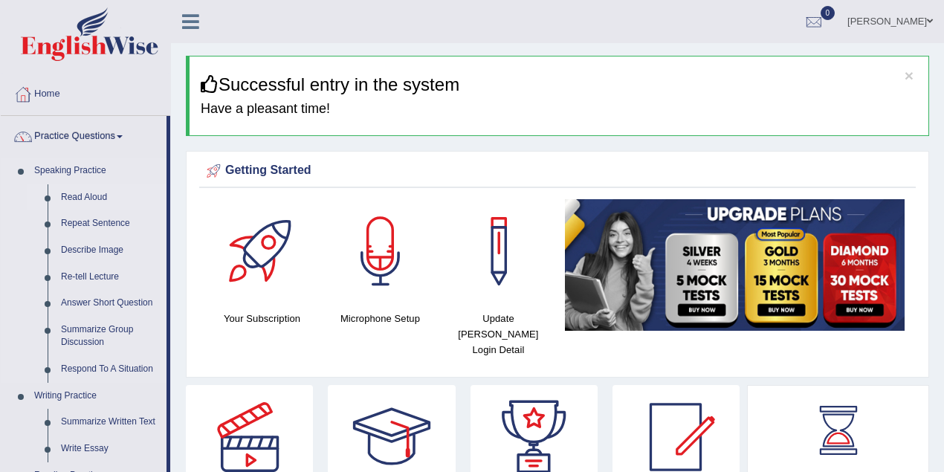
click at [97, 196] on link "Read Aloud" at bounding box center [110, 197] width 112 height 27
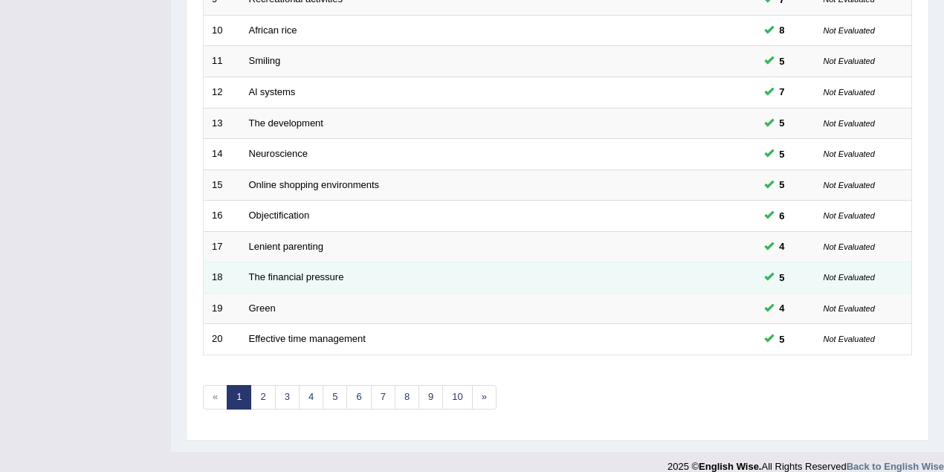
scroll to position [505, 0]
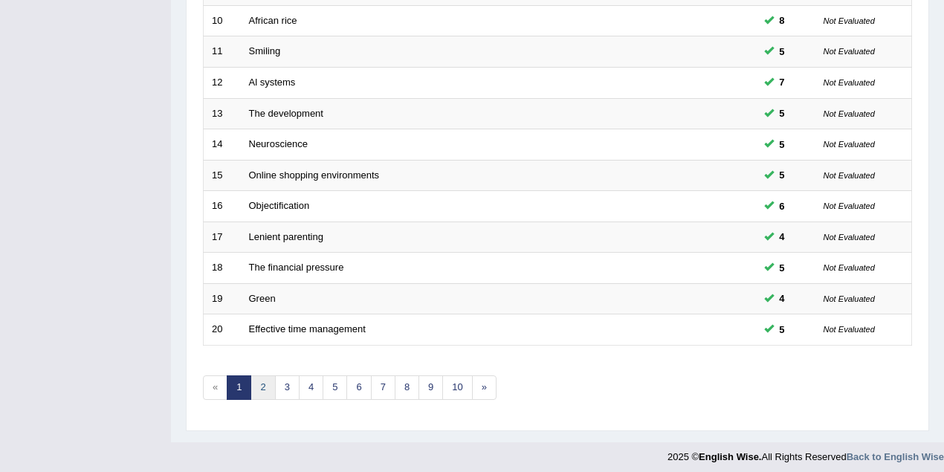
click at [266, 376] on link "2" at bounding box center [262, 387] width 25 height 25
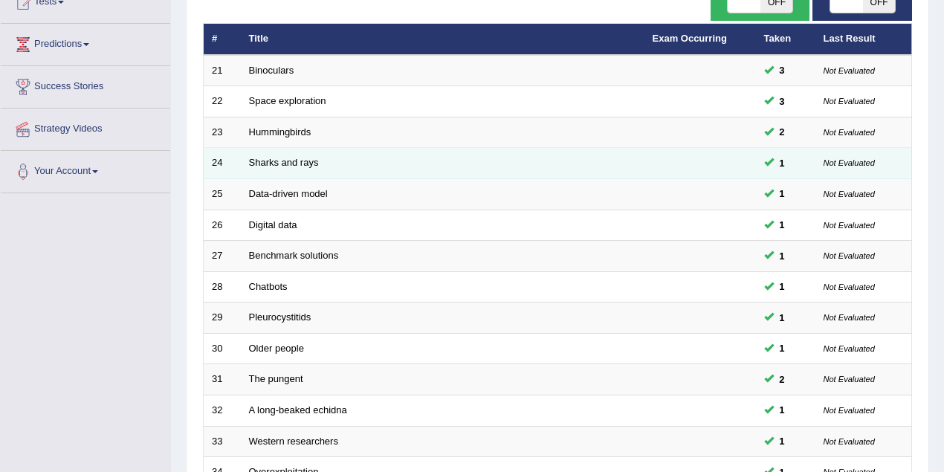
scroll to position [462, 0]
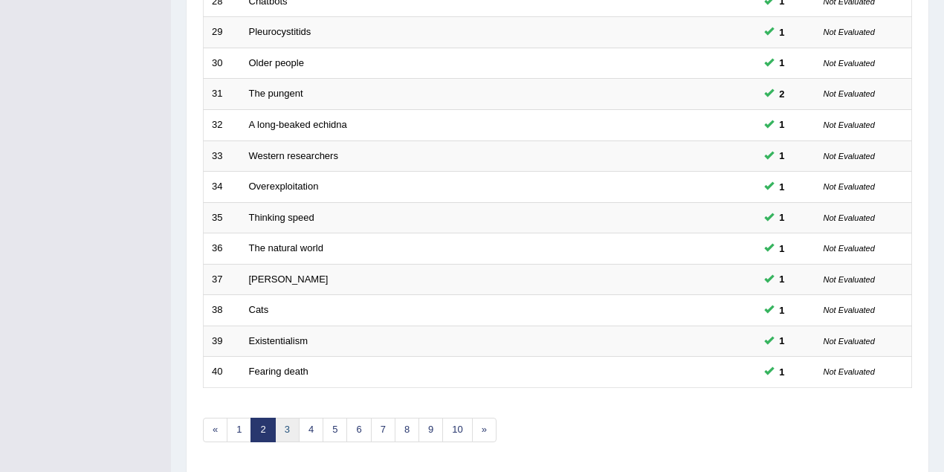
click at [291, 419] on link "3" at bounding box center [287, 430] width 25 height 25
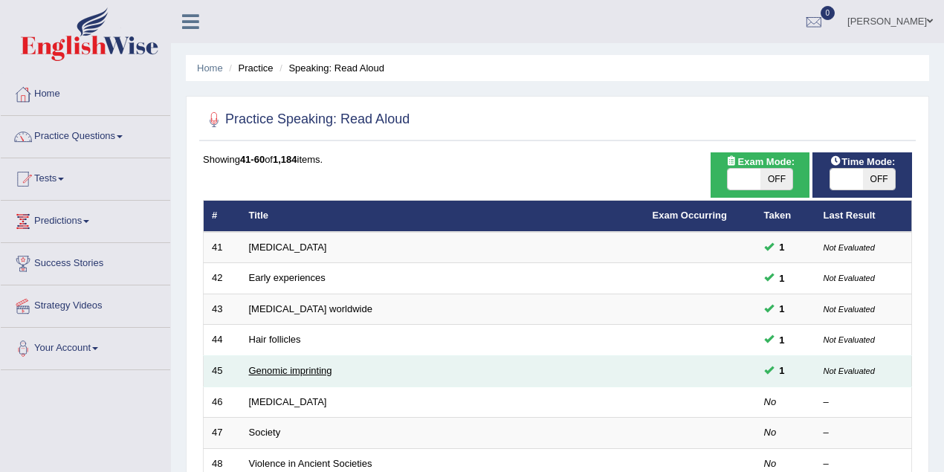
click at [292, 370] on link "Genomic imprinting" at bounding box center [290, 370] width 83 height 11
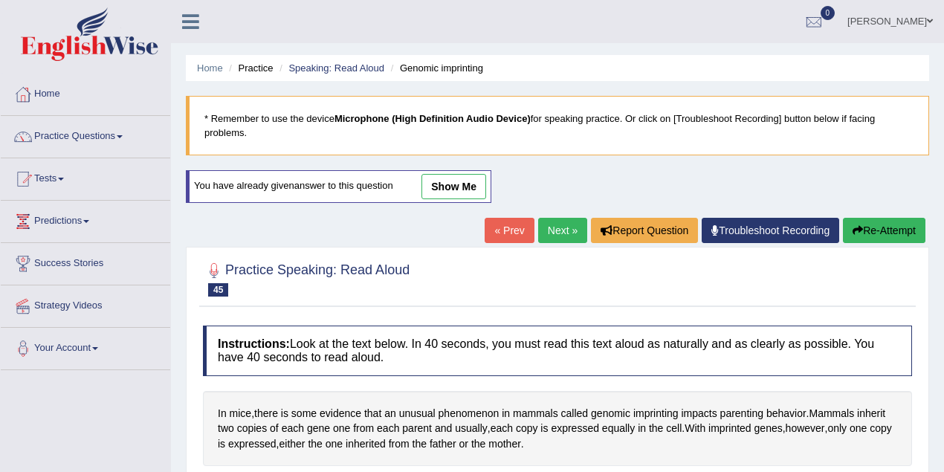
click at [444, 190] on link "show me" at bounding box center [453, 186] width 65 height 25
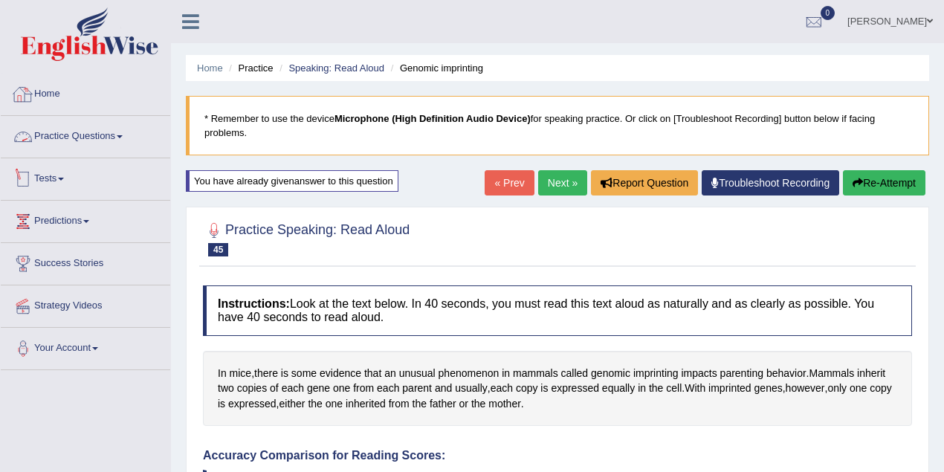
click at [85, 149] on link "Practice Questions" at bounding box center [85, 134] width 169 height 37
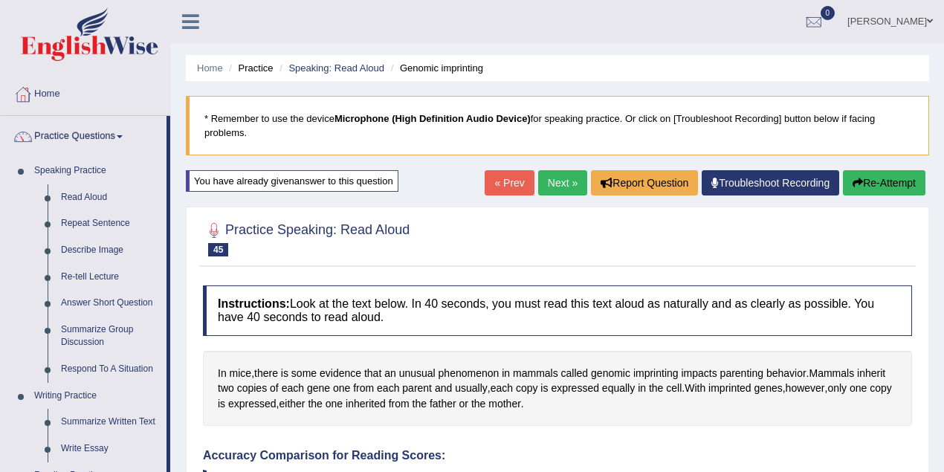
click at [916, 27] on link "Nkechi Olaogbebikan" at bounding box center [890, 19] width 108 height 39
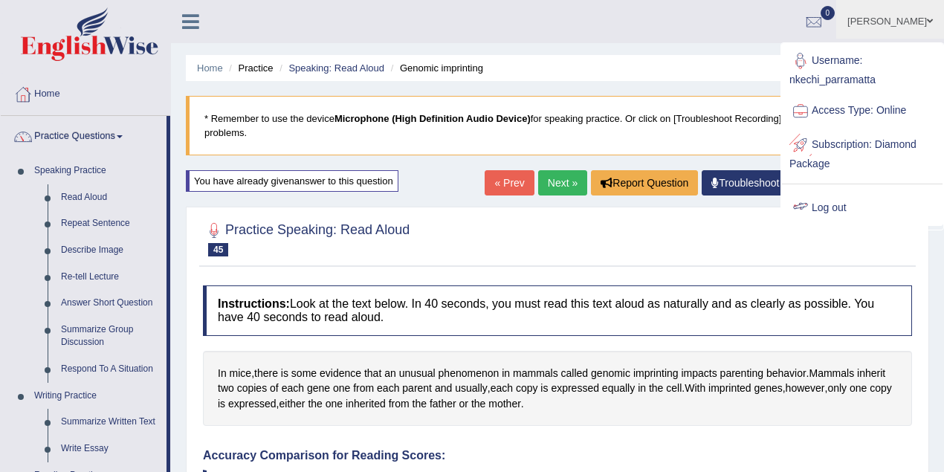
click at [843, 211] on link "Log out" at bounding box center [862, 208] width 161 height 34
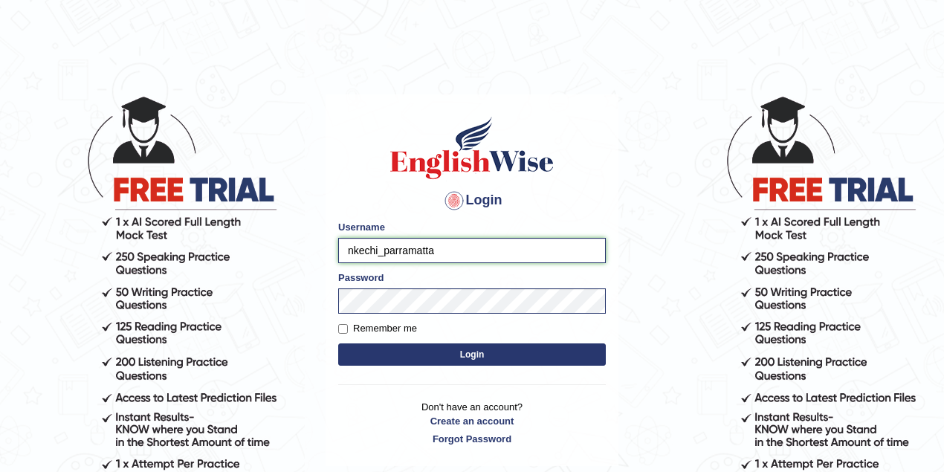
drag, startPoint x: 377, startPoint y: 250, endPoint x: 326, endPoint y: 251, distance: 51.3
click at [326, 251] on div "Login Please fix the following errors: Username nkechi_parramatta Password Reme…" at bounding box center [472, 280] width 293 height 372
type input "Zahraelahi_parramatta"
click at [449, 350] on button "Login" at bounding box center [472, 354] width 268 height 22
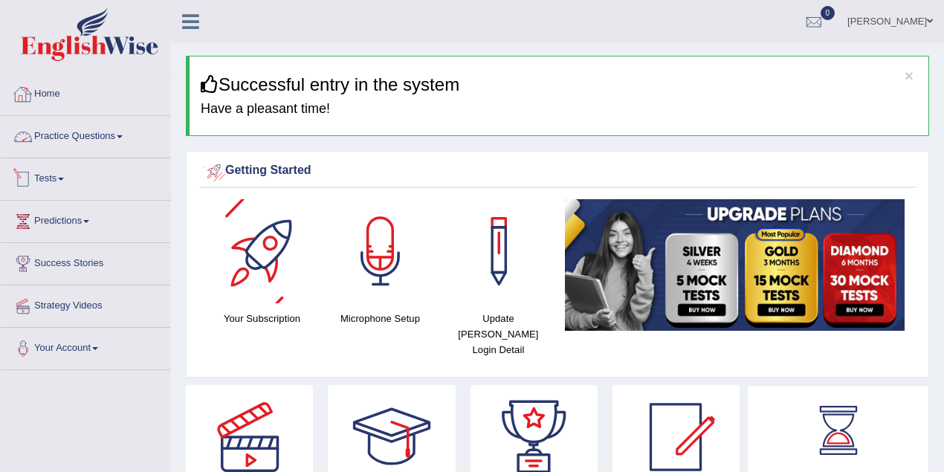
click at [103, 149] on link "Practice Questions" at bounding box center [85, 134] width 169 height 37
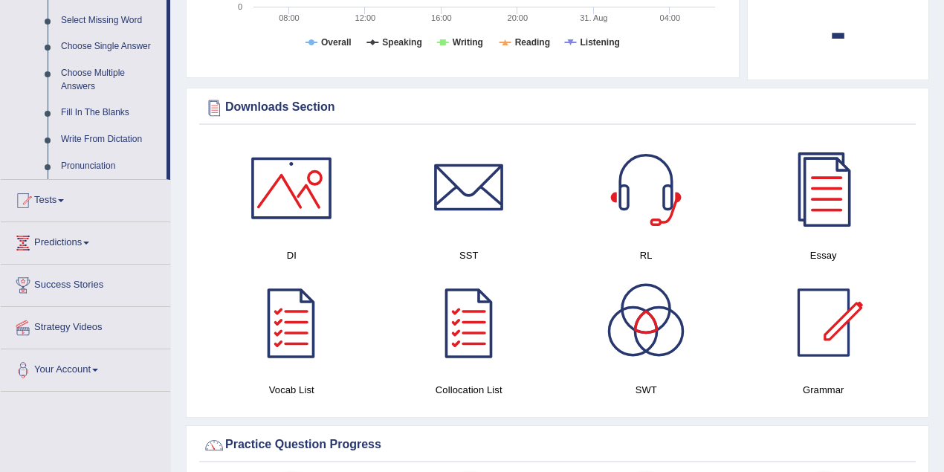
scroll to position [792, 0]
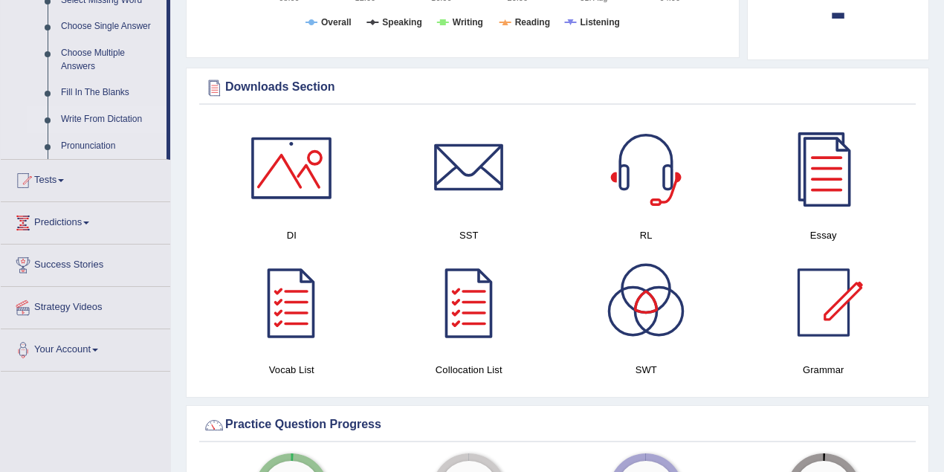
click at [95, 119] on link "Write From Dictation" at bounding box center [110, 119] width 112 height 27
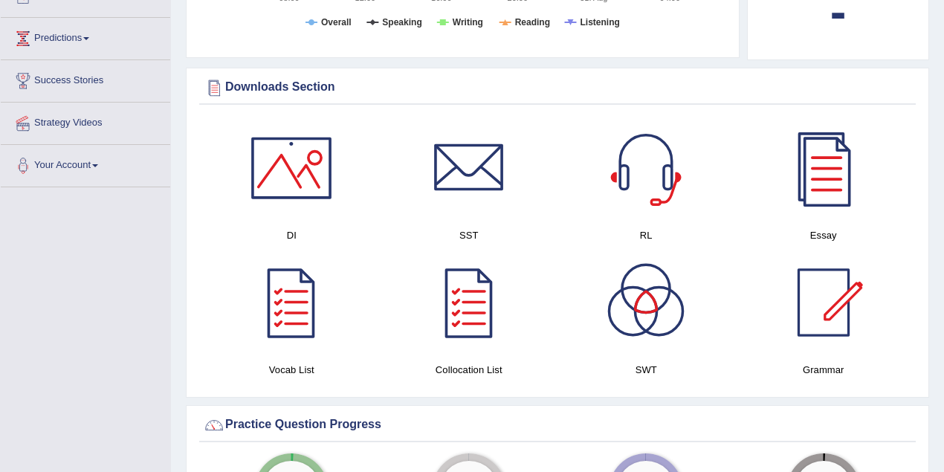
scroll to position [654, 0]
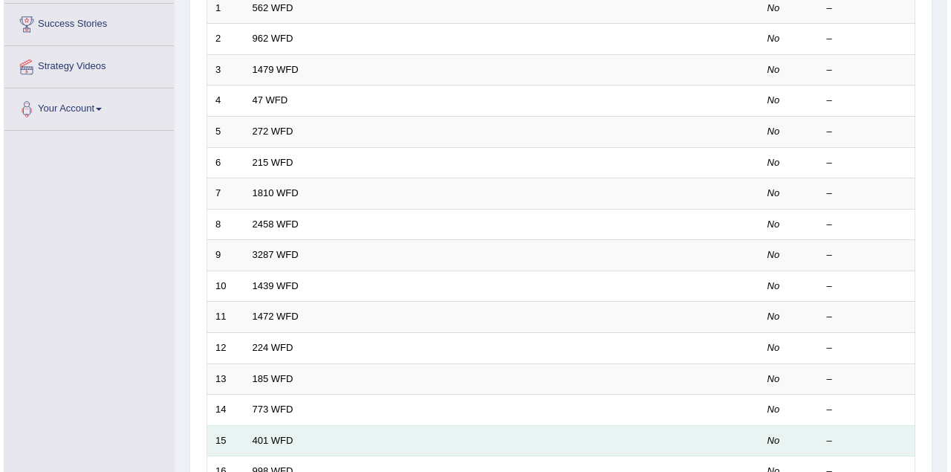
scroll to position [109, 0]
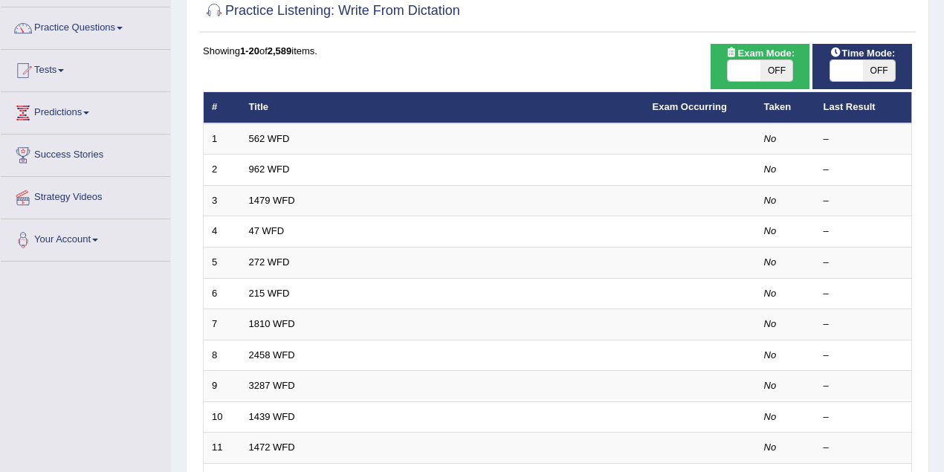
click at [773, 68] on span "OFF" at bounding box center [776, 70] width 33 height 21
checkbox input "true"
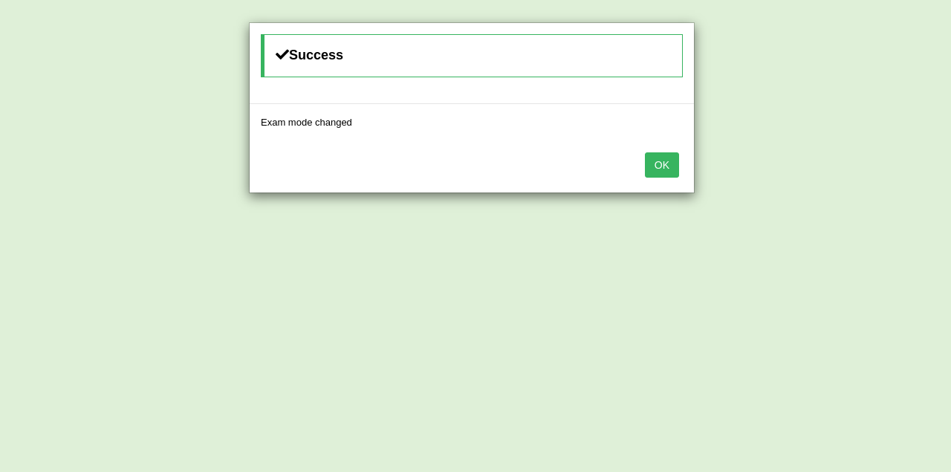
click at [664, 160] on button "OK" at bounding box center [662, 164] width 34 height 25
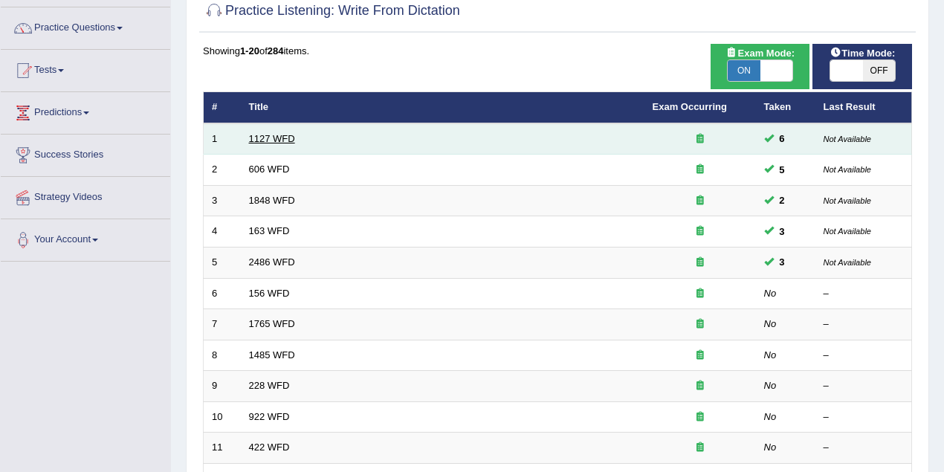
click at [276, 137] on link "1127 WFD" at bounding box center [272, 138] width 46 height 11
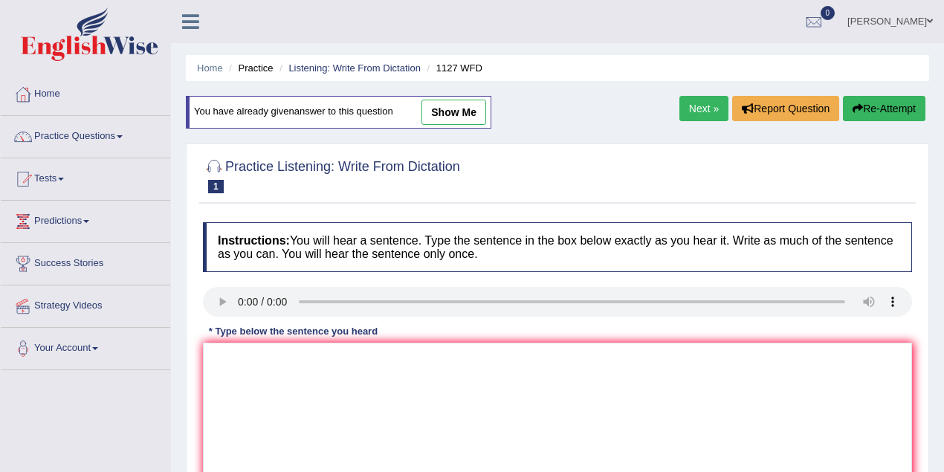
click at [457, 111] on link "show me" at bounding box center [453, 112] width 65 height 25
type textarea "Auniversity degree is a requirement to enter many profession."
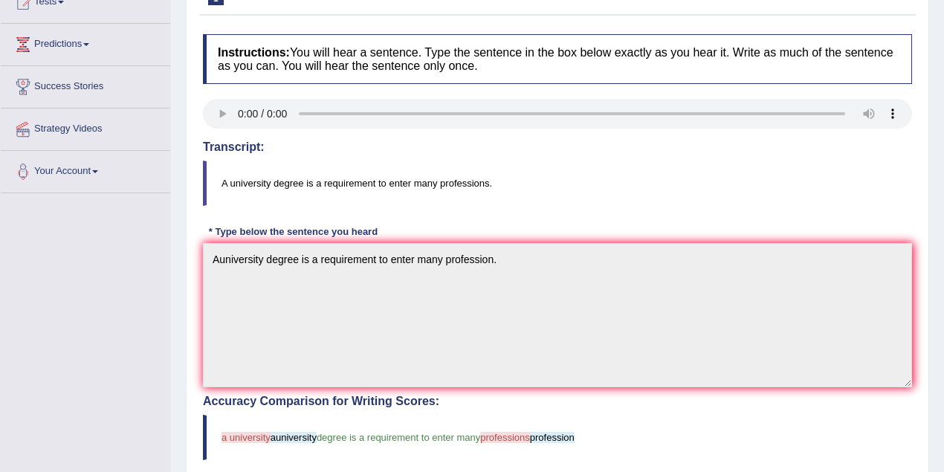
scroll to position [93, 0]
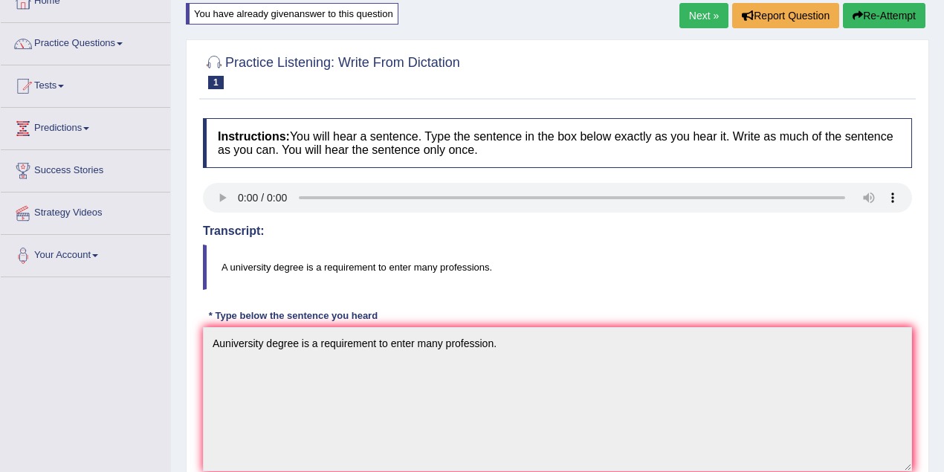
click at [681, 19] on link "Next »" at bounding box center [703, 15] width 49 height 25
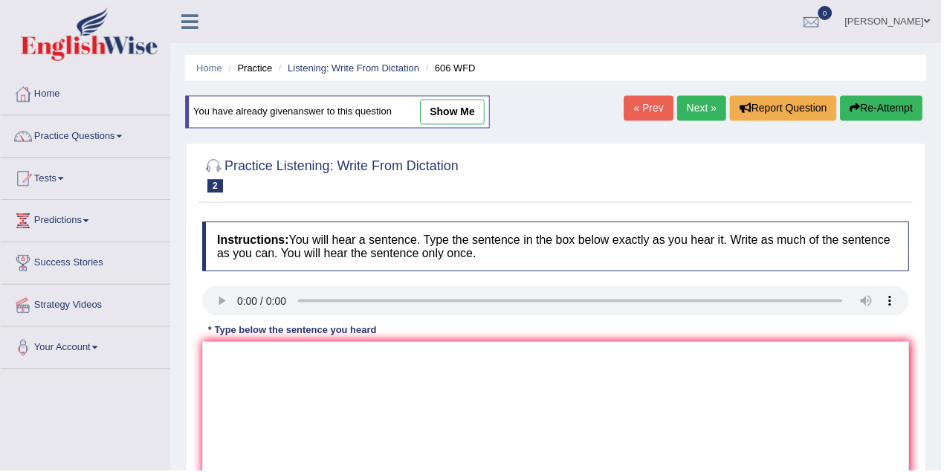
click at [444, 111] on link "show me" at bounding box center [453, 112] width 65 height 25
type textarea "Students will study the languages and literacture intecture a incient greese gr…"
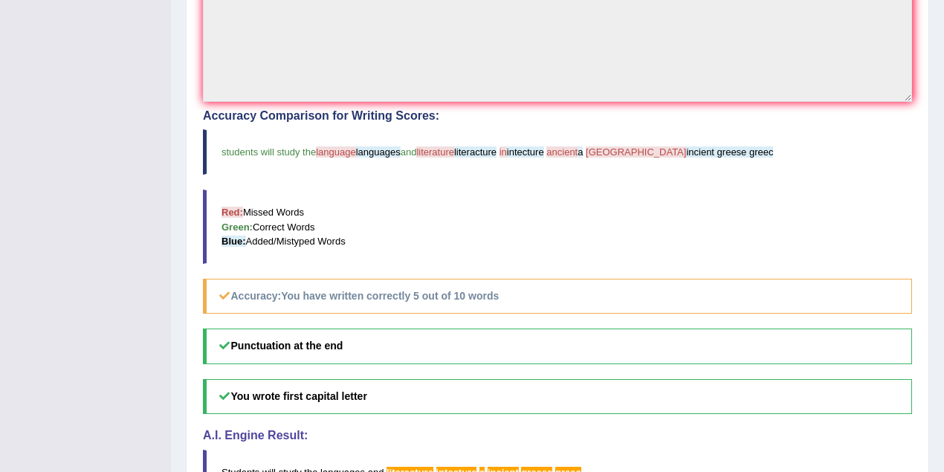
scroll to position [198, 0]
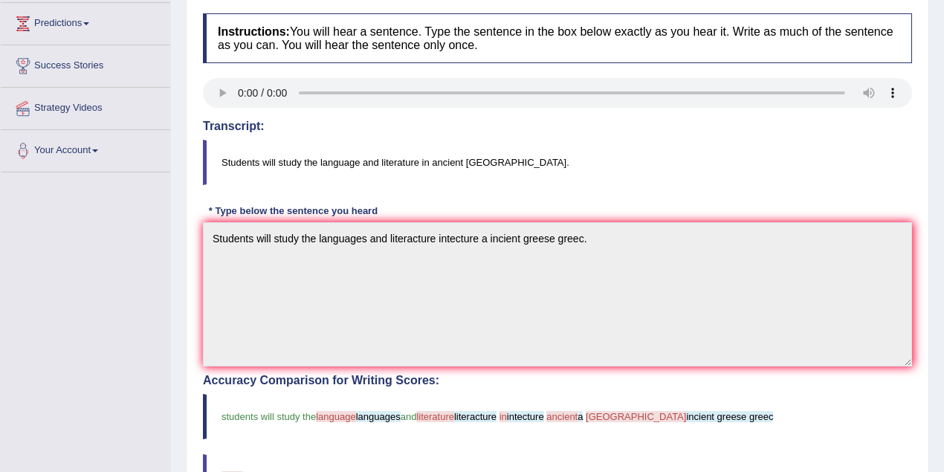
drag, startPoint x: 218, startPoint y: 159, endPoint x: 485, endPoint y: 158, distance: 266.8
click at [485, 158] on blockquote "Students will study the language and literature in ancient [GEOGRAPHIC_DATA]." at bounding box center [557, 162] width 709 height 45
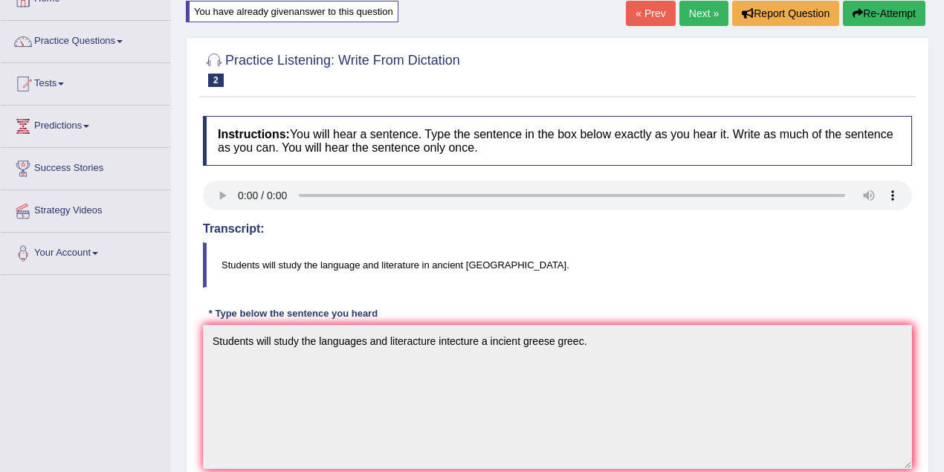
scroll to position [0, 0]
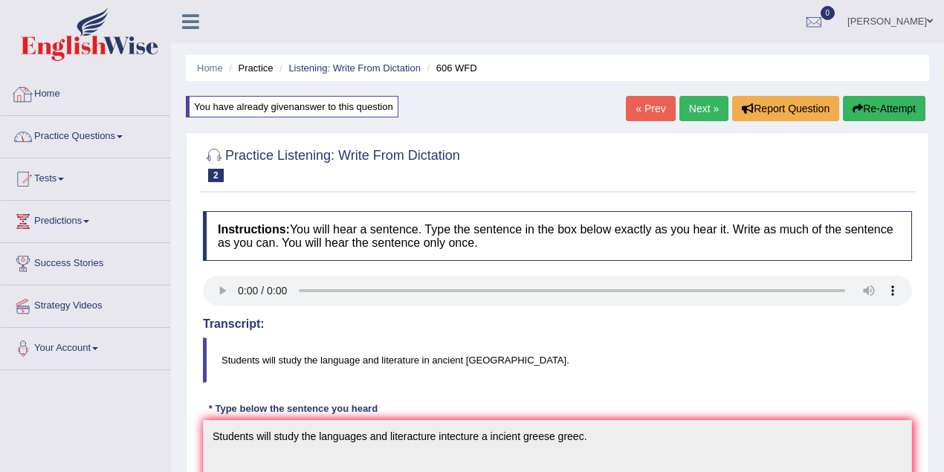
click at [90, 143] on link "Practice Questions" at bounding box center [85, 134] width 169 height 37
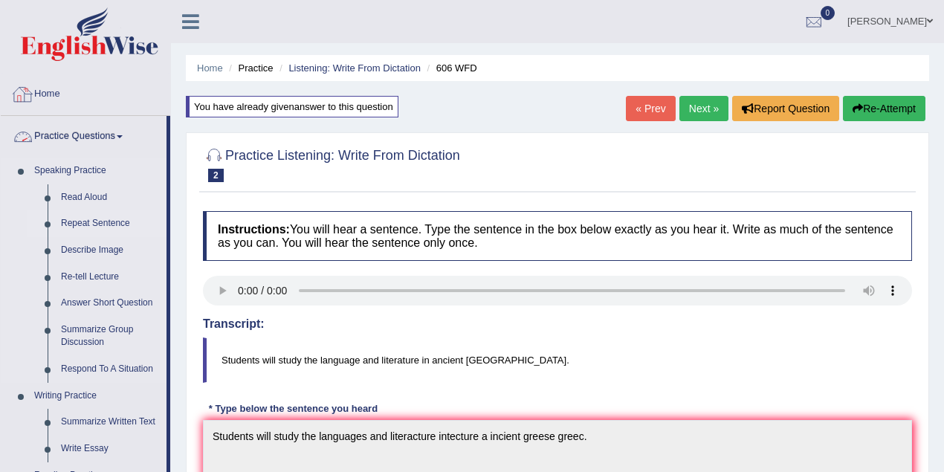
click at [112, 221] on link "Repeat Sentence" at bounding box center [110, 223] width 112 height 27
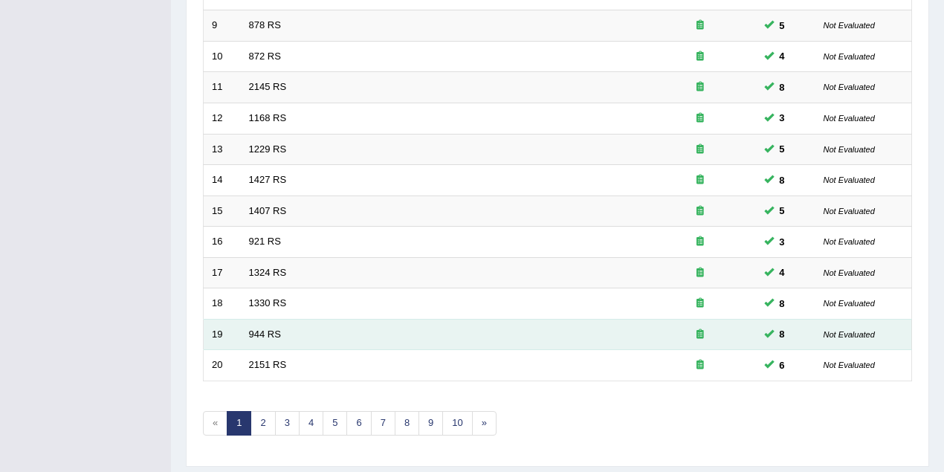
scroll to position [505, 0]
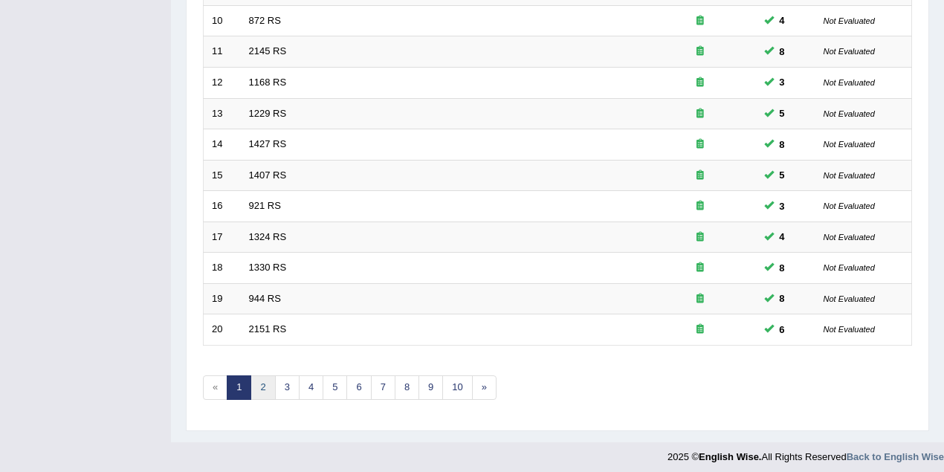
click at [266, 380] on link "2" at bounding box center [262, 387] width 25 height 25
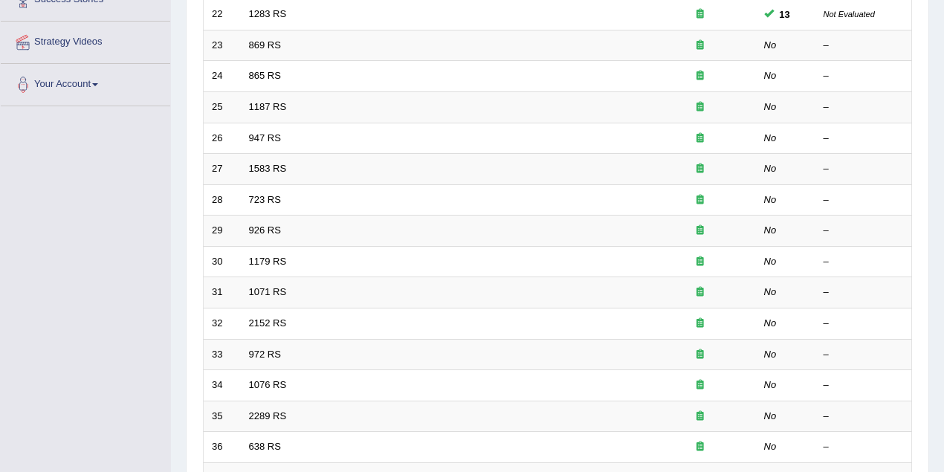
scroll to position [65, 0]
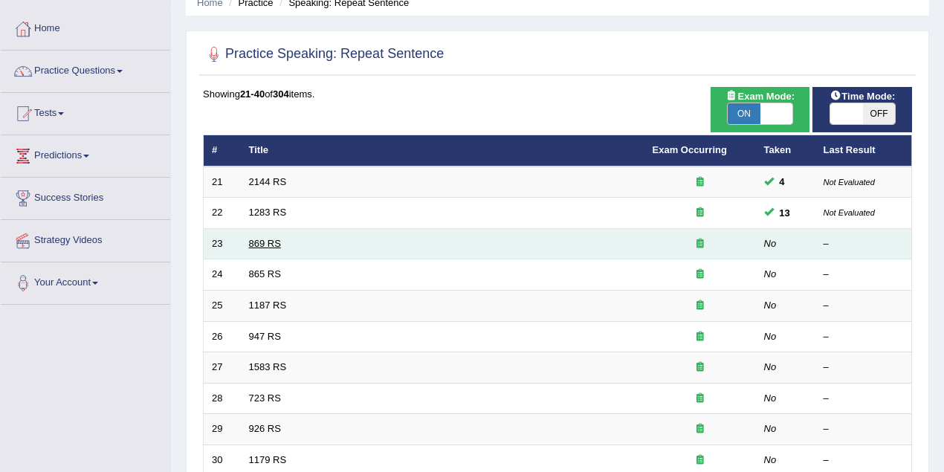
click at [273, 238] on link "869 RS" at bounding box center [265, 243] width 32 height 11
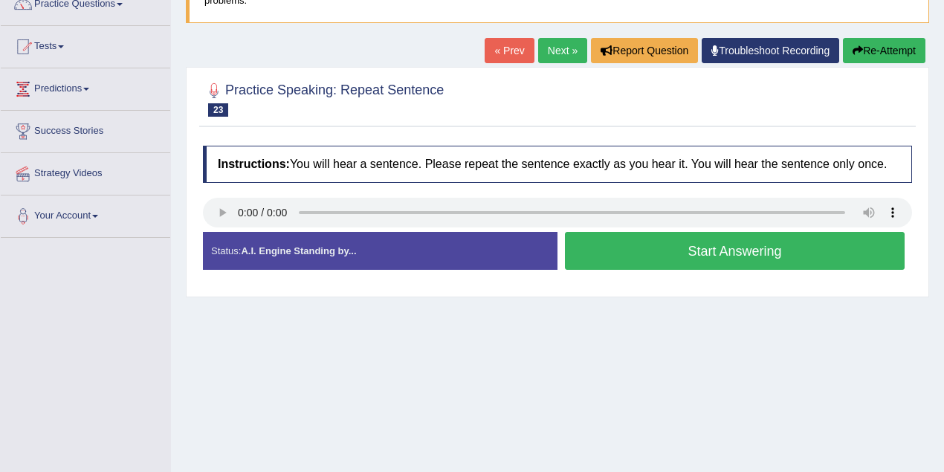
scroll to position [132, 0]
click at [716, 242] on button "Start Answering" at bounding box center [735, 251] width 340 height 38
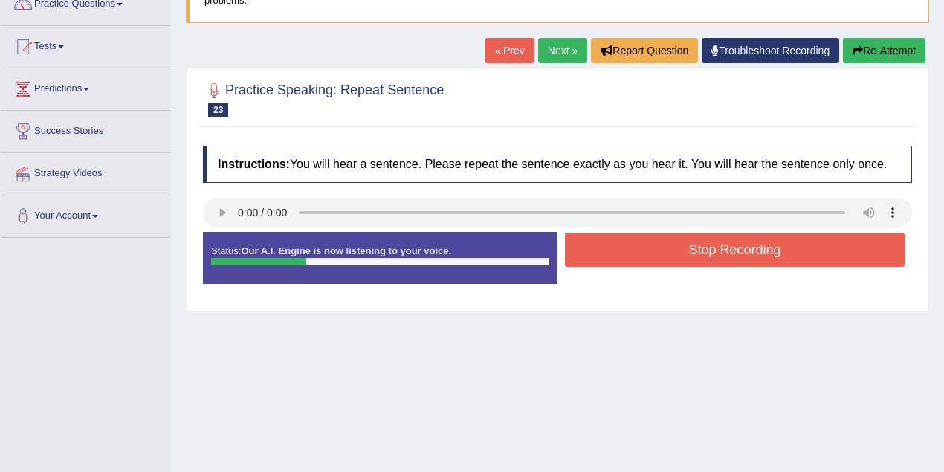
click at [718, 251] on button "Stop Recording" at bounding box center [735, 250] width 340 height 34
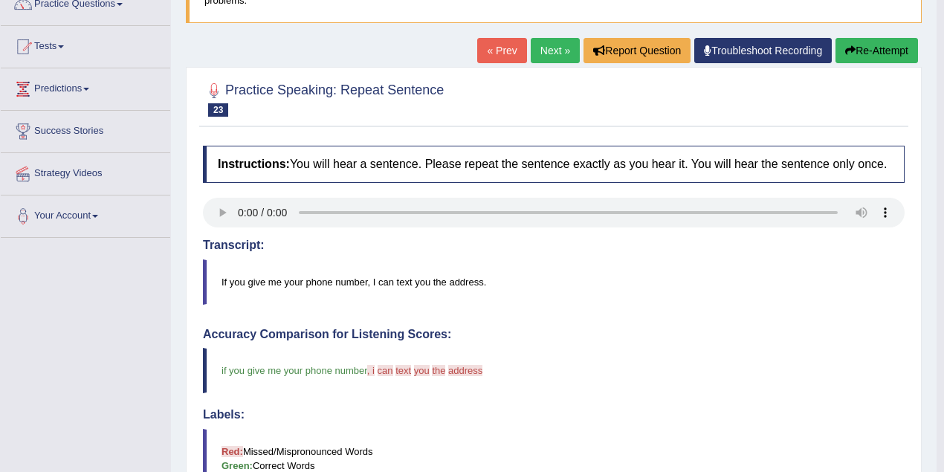
scroll to position [0, 0]
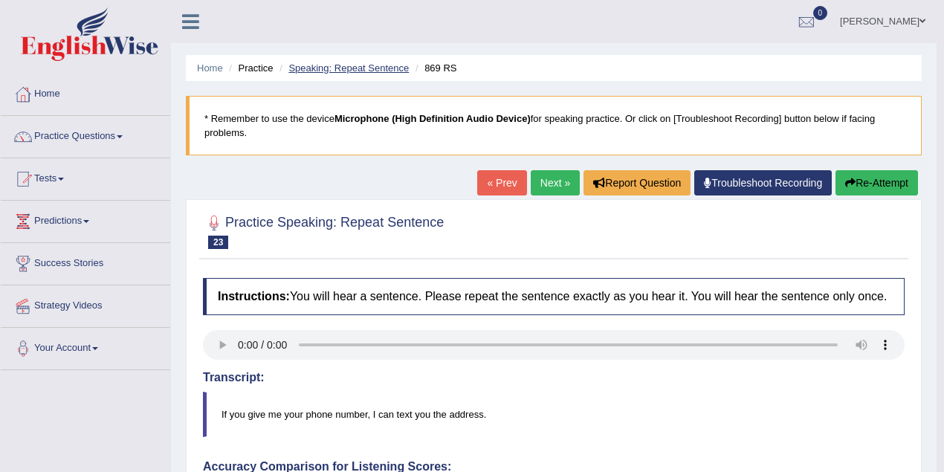
click at [360, 68] on link "Speaking: Repeat Sentence" at bounding box center [348, 67] width 120 height 11
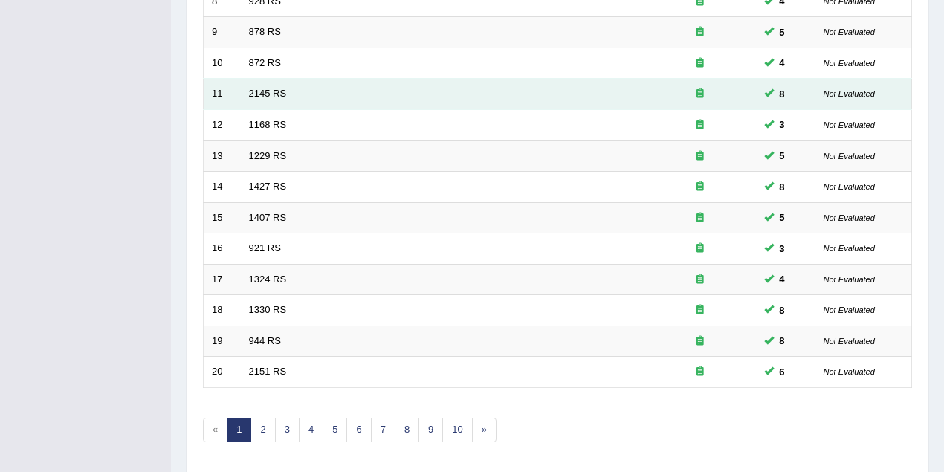
scroll to position [396, 0]
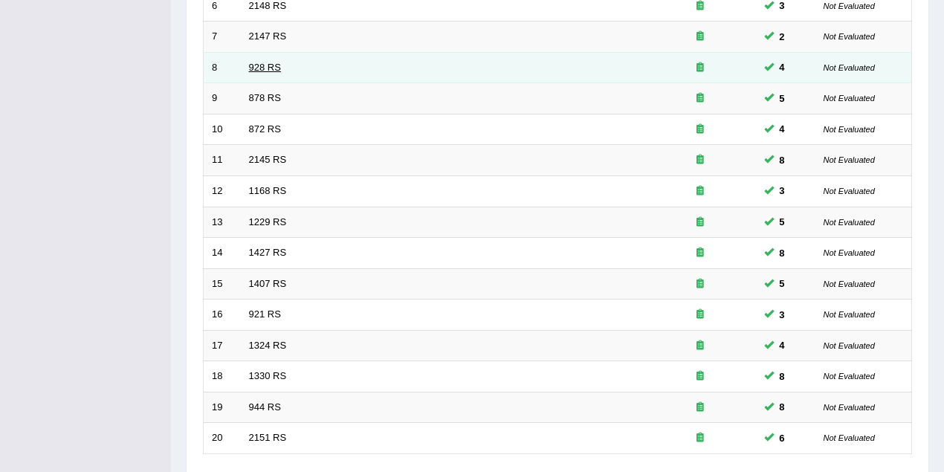
click at [263, 66] on link "928 RS" at bounding box center [265, 67] width 32 height 11
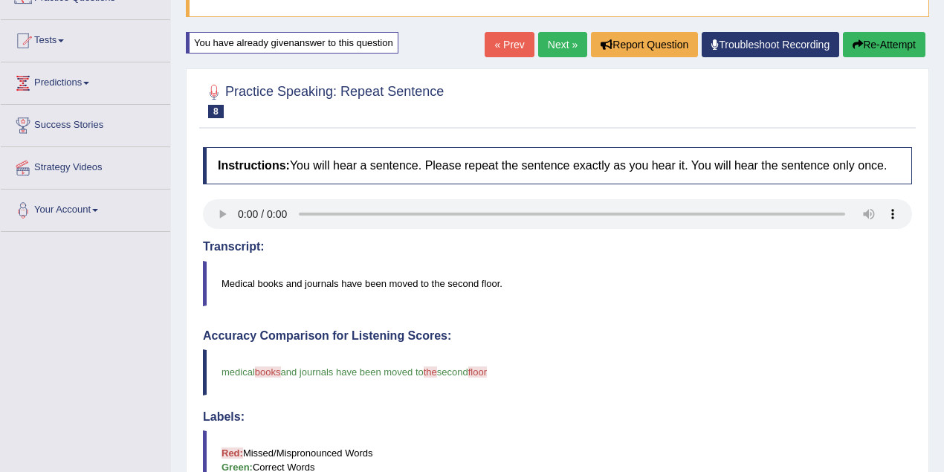
scroll to position [65, 0]
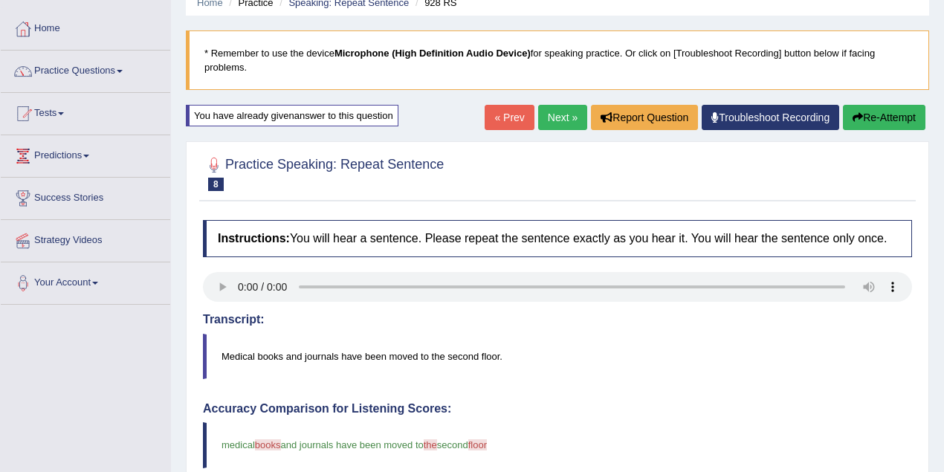
click at [555, 113] on link "Next »" at bounding box center [562, 117] width 49 height 25
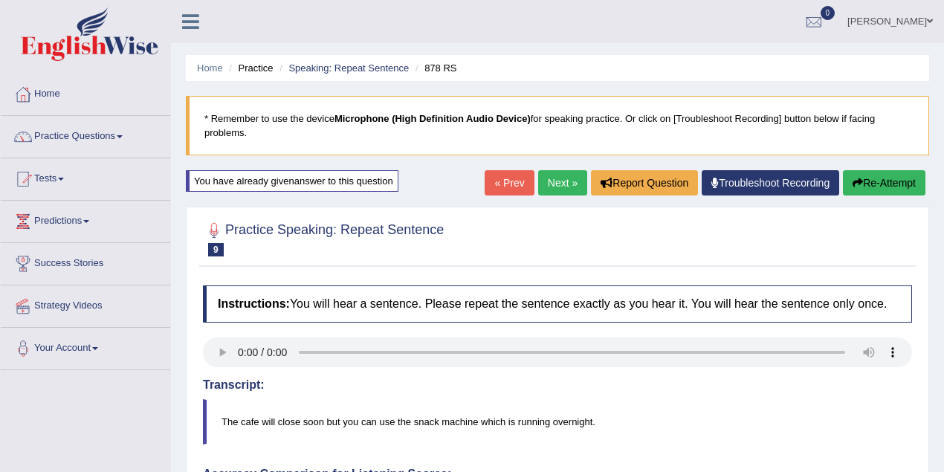
click at [554, 184] on link "Next »" at bounding box center [562, 182] width 49 height 25
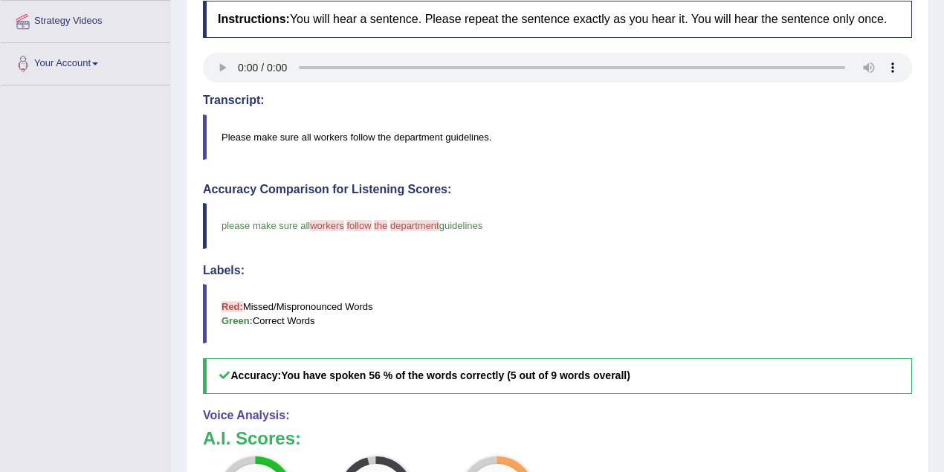
scroll to position [462, 0]
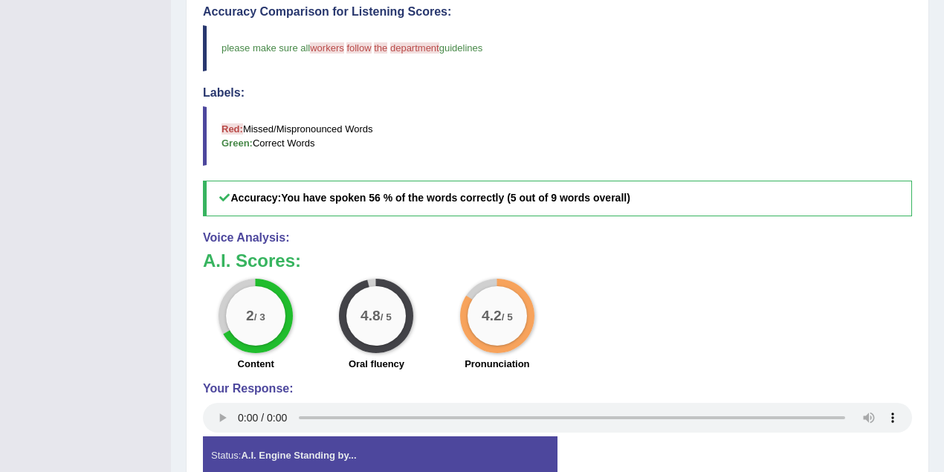
drag, startPoint x: 214, startPoint y: 45, endPoint x: 364, endPoint y: 43, distance: 150.1
click at [364, 43] on blockquote "please make sure all workers work follow has the followed department that one g…" at bounding box center [557, 47] width 709 height 45
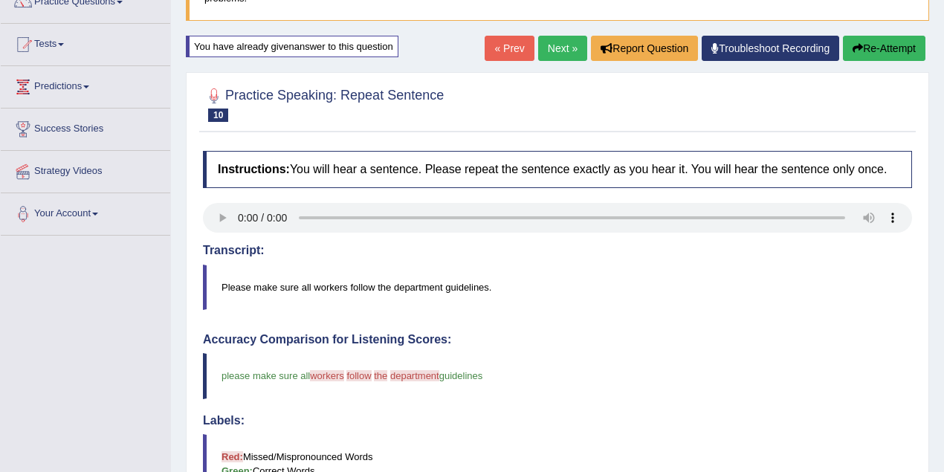
scroll to position [0, 0]
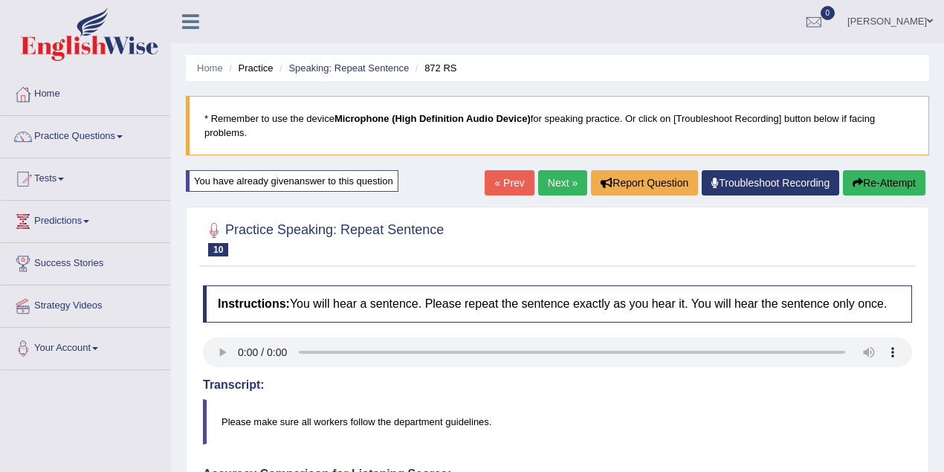
click at [543, 187] on link "Next »" at bounding box center [562, 182] width 49 height 25
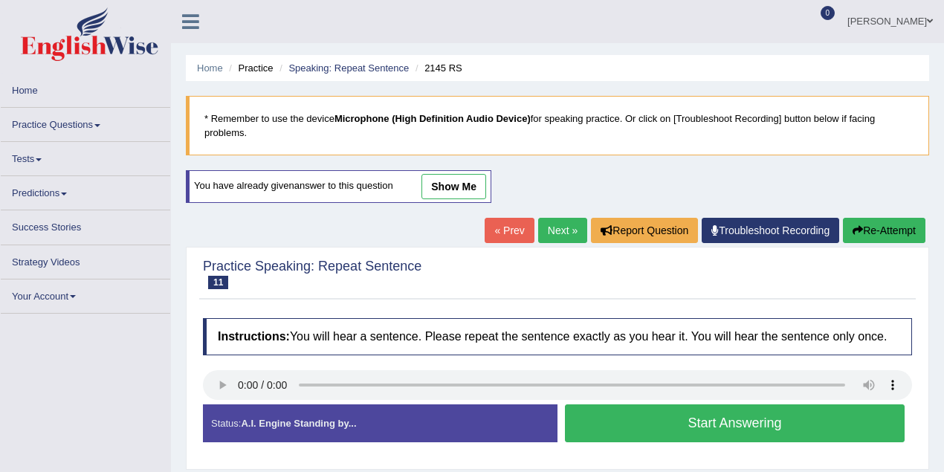
click at [455, 187] on link "show me" at bounding box center [453, 186] width 65 height 25
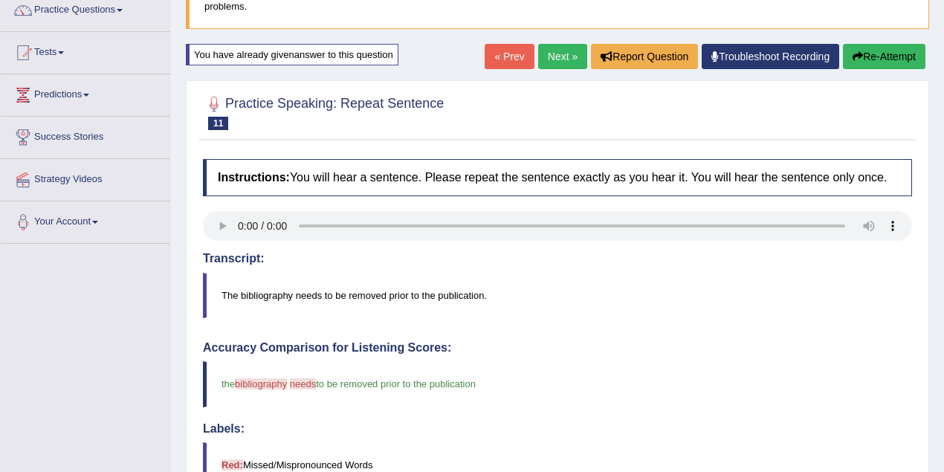
scroll to position [65, 0]
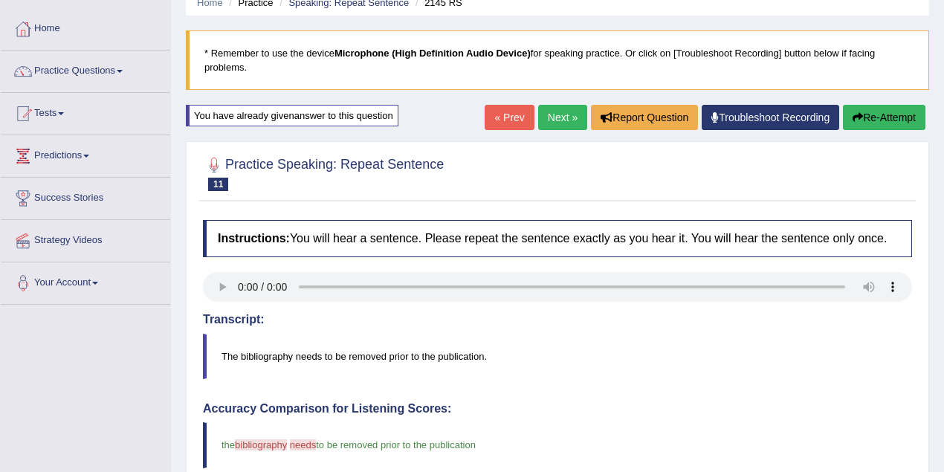
drag, startPoint x: 886, startPoint y: 117, endPoint x: 873, endPoint y: 128, distance: 16.8
click at [884, 117] on button "Re-Attempt" at bounding box center [884, 117] width 82 height 25
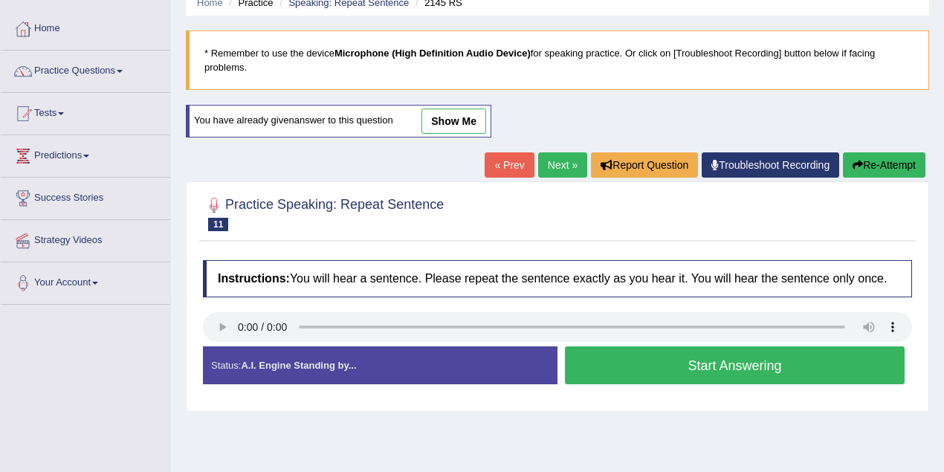
click at [699, 370] on button "Start Answering" at bounding box center [735, 365] width 340 height 38
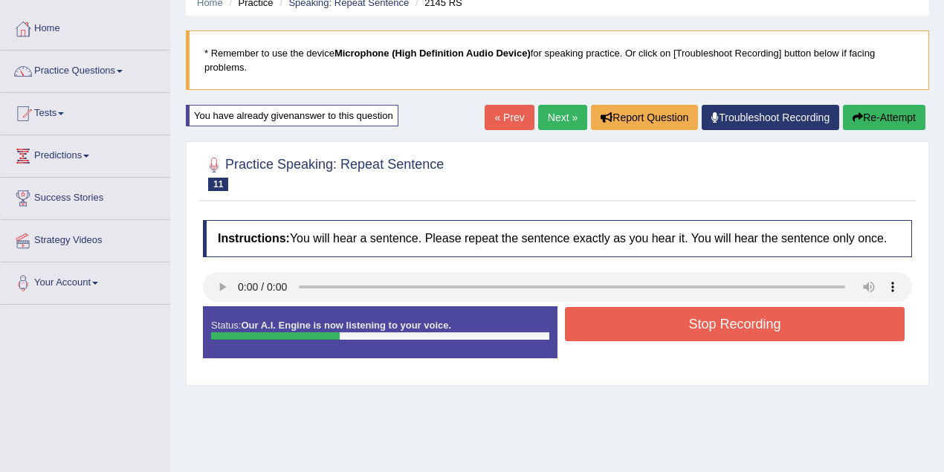
click at [688, 318] on button "Stop Recording" at bounding box center [735, 324] width 340 height 34
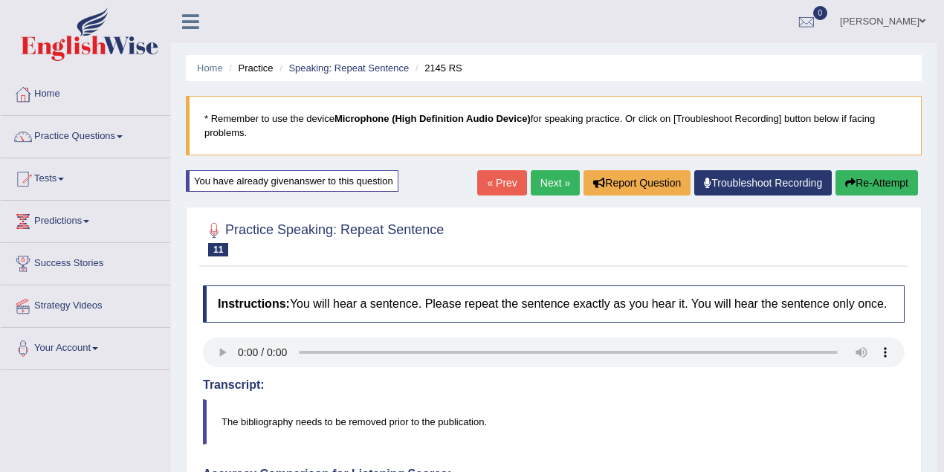
click at [91, 137] on link "Practice Questions" at bounding box center [85, 134] width 169 height 37
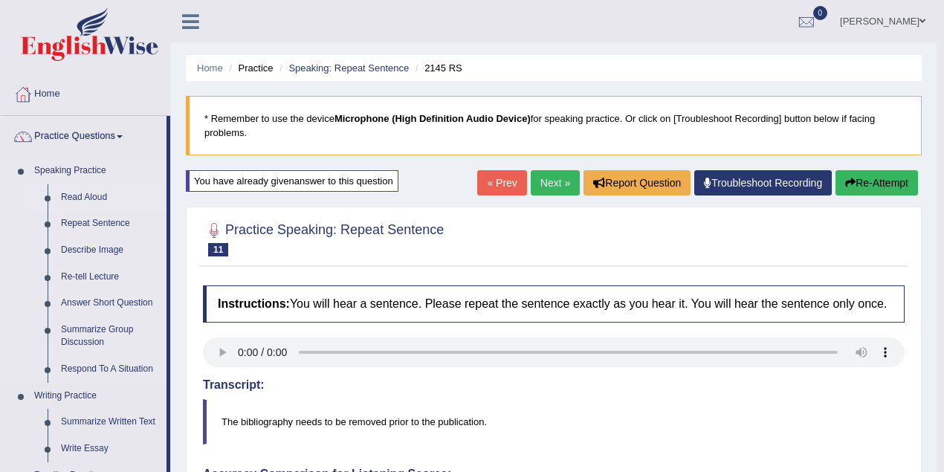
click at [91, 193] on link "Read Aloud" at bounding box center [110, 197] width 112 height 27
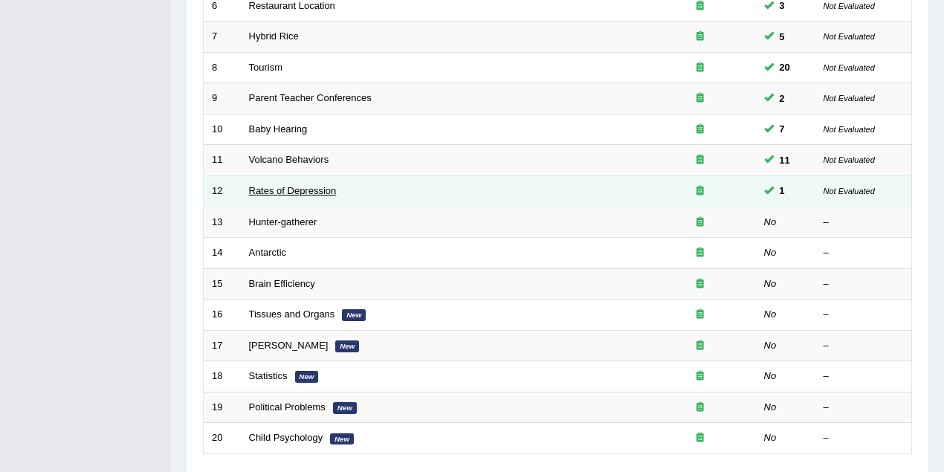
click at [312, 185] on link "Rates of Depression" at bounding box center [293, 190] width 88 height 11
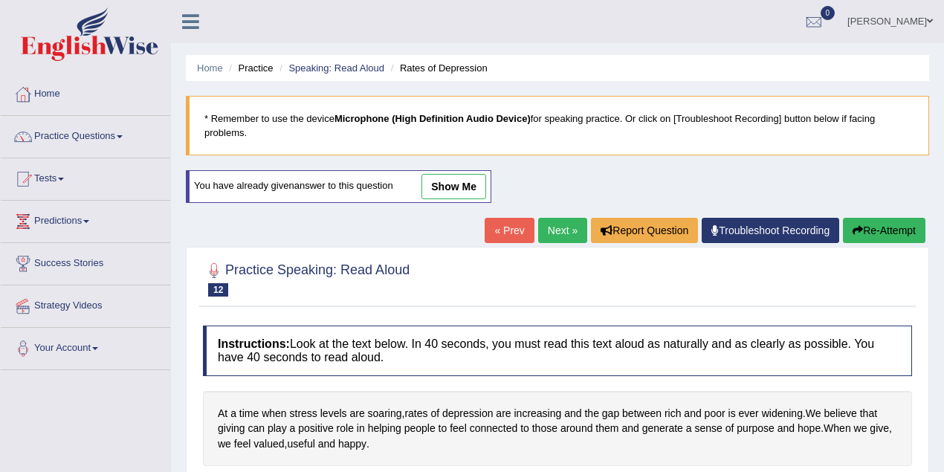
click at [455, 190] on link "show me" at bounding box center [453, 186] width 65 height 25
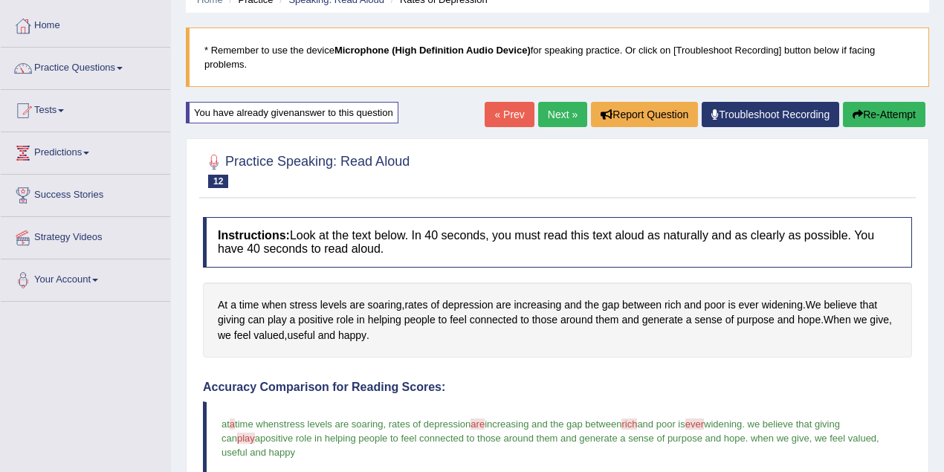
scroll to position [17, 0]
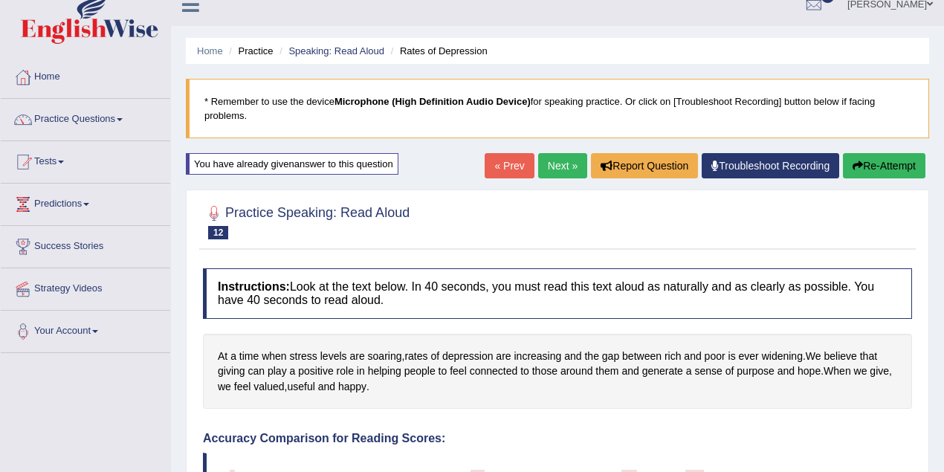
click at [864, 160] on button "Re-Attempt" at bounding box center [884, 165] width 82 height 25
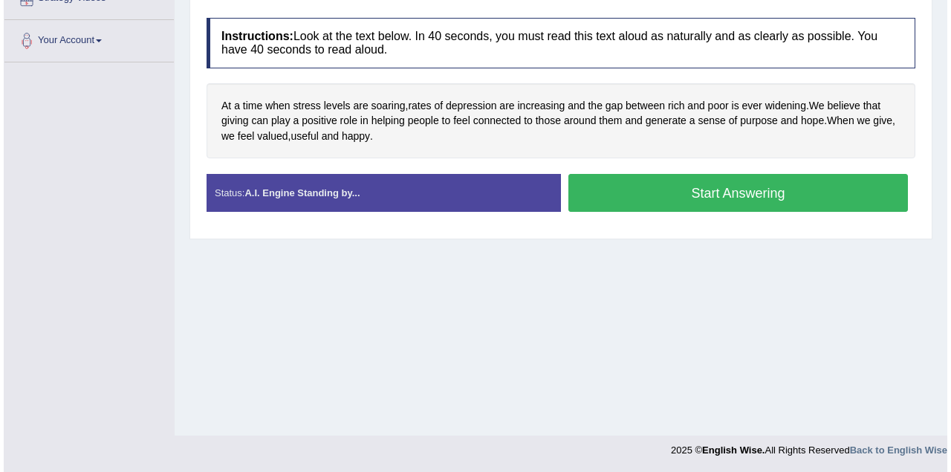
scroll to position [175, 0]
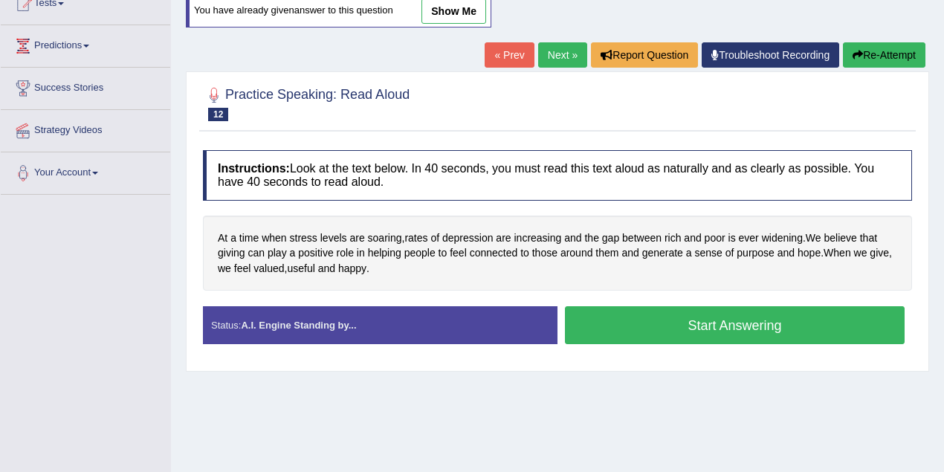
click at [704, 322] on button "Start Answering" at bounding box center [735, 325] width 340 height 38
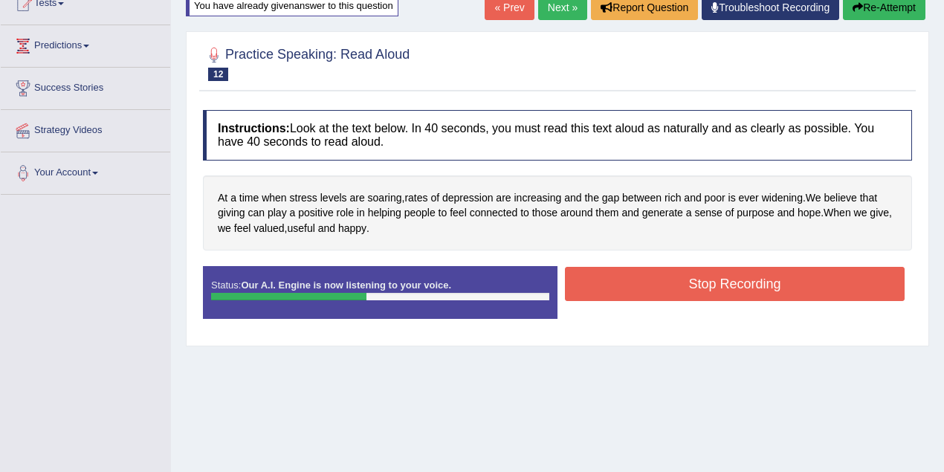
click at [731, 285] on button "Stop Recording" at bounding box center [735, 284] width 340 height 34
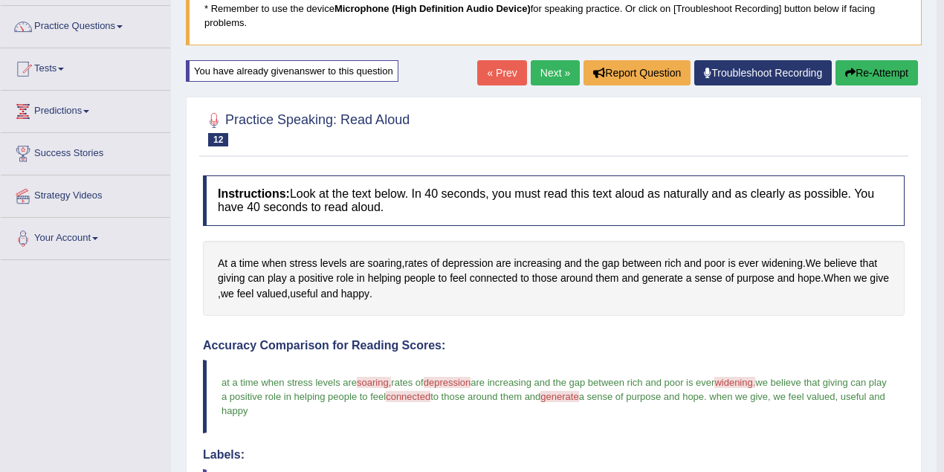
scroll to position [0, 0]
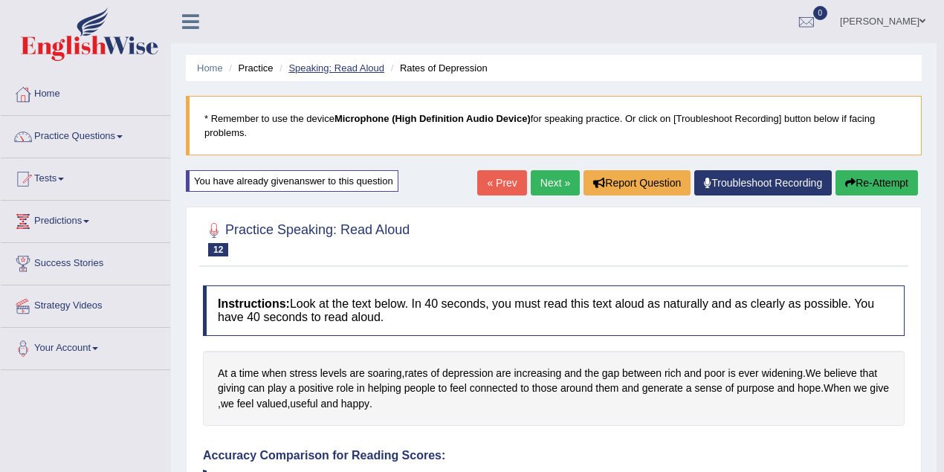
click at [354, 64] on link "Speaking: Read Aloud" at bounding box center [336, 67] width 96 height 11
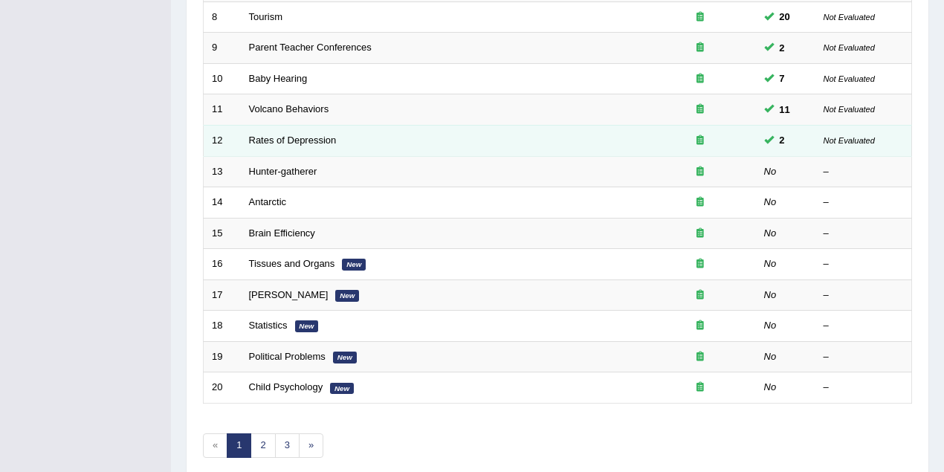
scroll to position [505, 0]
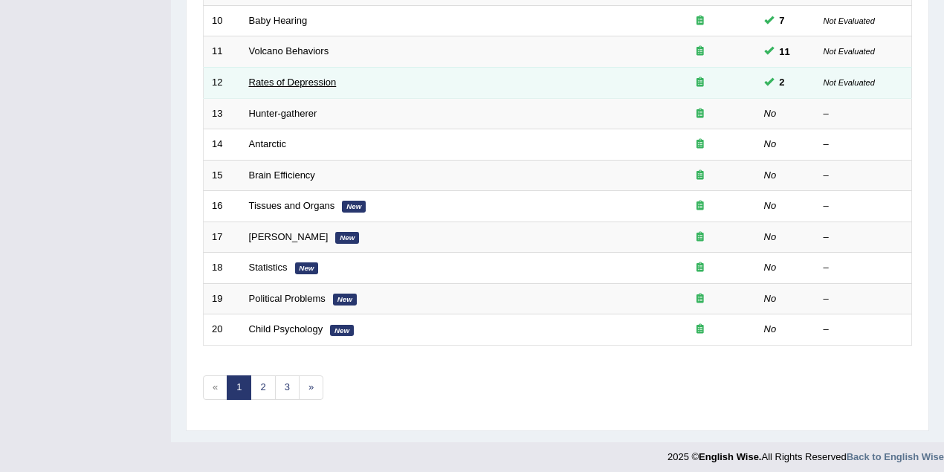
click at [303, 77] on link "Rates of Depression" at bounding box center [293, 82] width 88 height 11
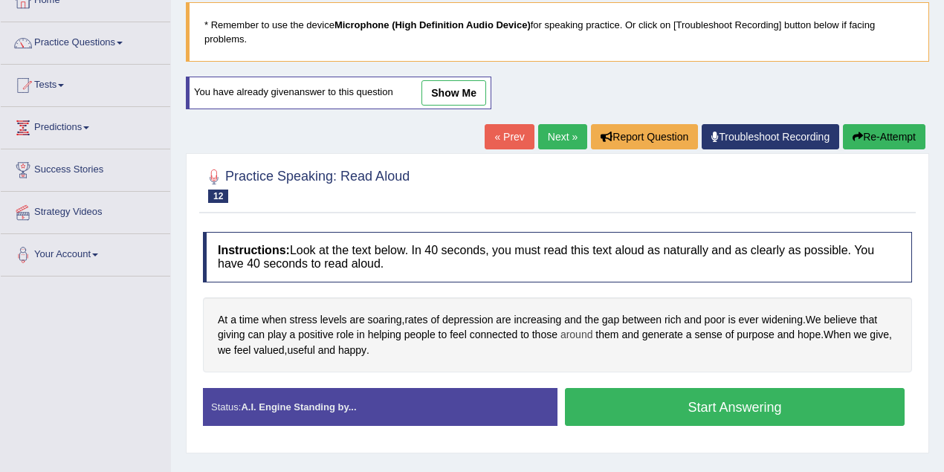
scroll to position [198, 0]
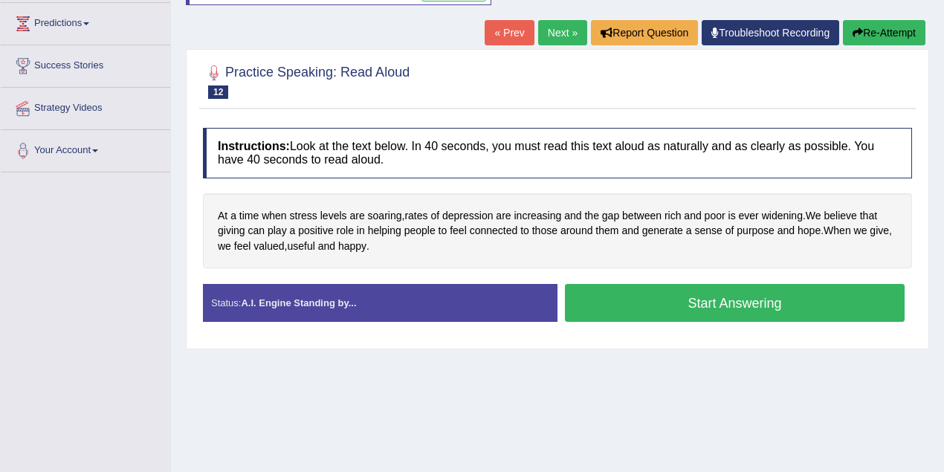
click at [545, 28] on link "Next »" at bounding box center [562, 32] width 49 height 25
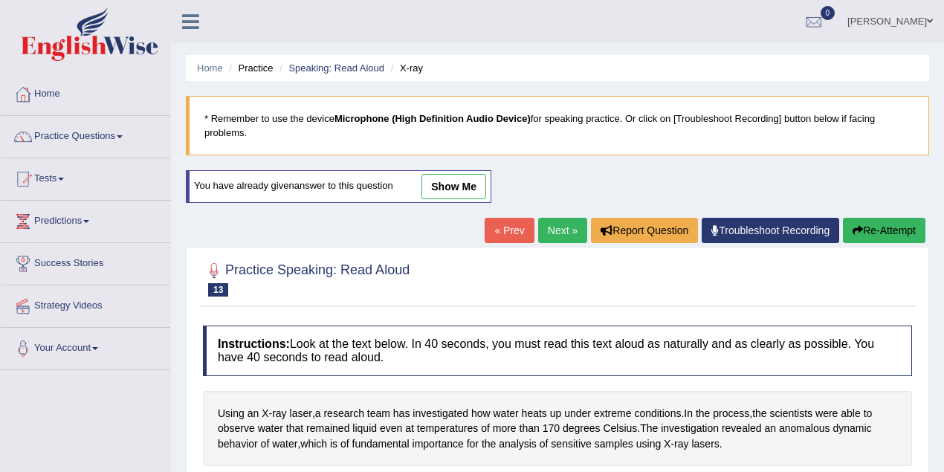
click at [554, 229] on link "Next »" at bounding box center [562, 230] width 49 height 25
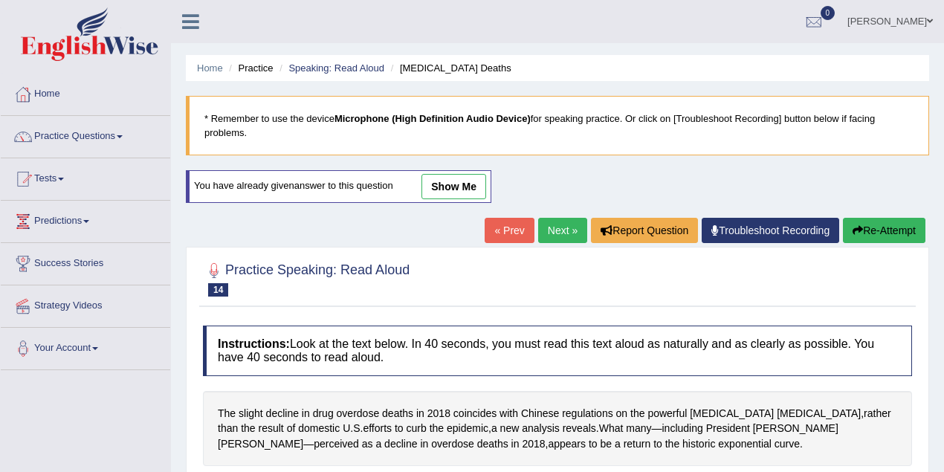
click at [454, 186] on link "show me" at bounding box center [453, 186] width 65 height 25
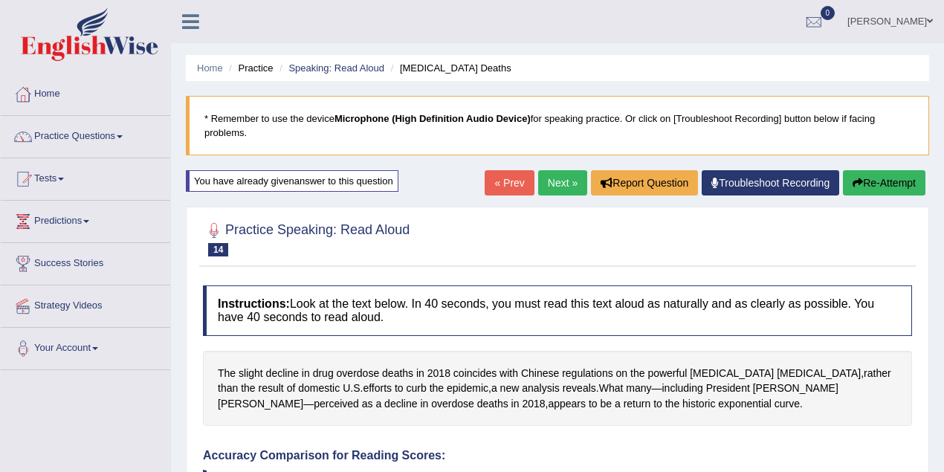
click at [872, 170] on button "Re-Attempt" at bounding box center [884, 182] width 82 height 25
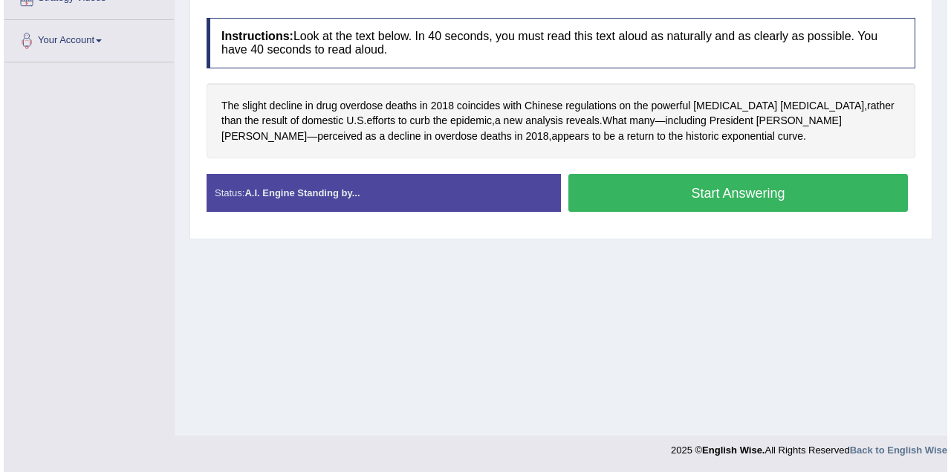
scroll to position [175, 0]
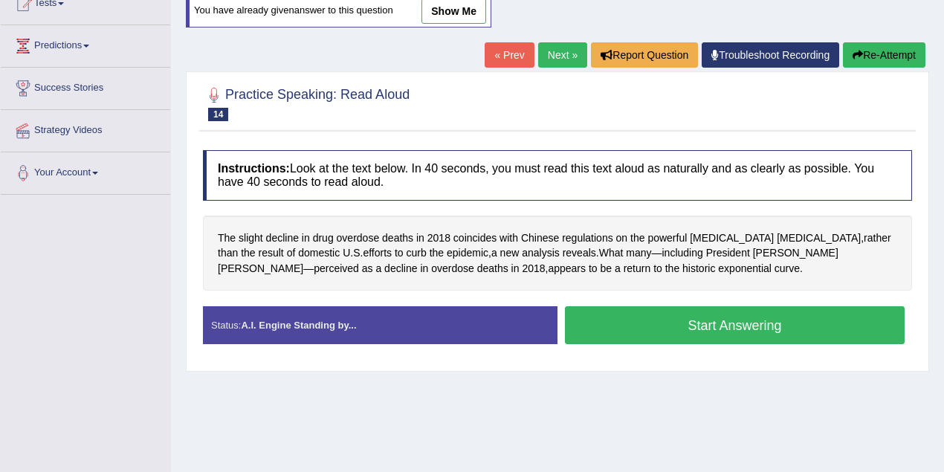
click at [682, 337] on button "Start Answering" at bounding box center [735, 325] width 340 height 38
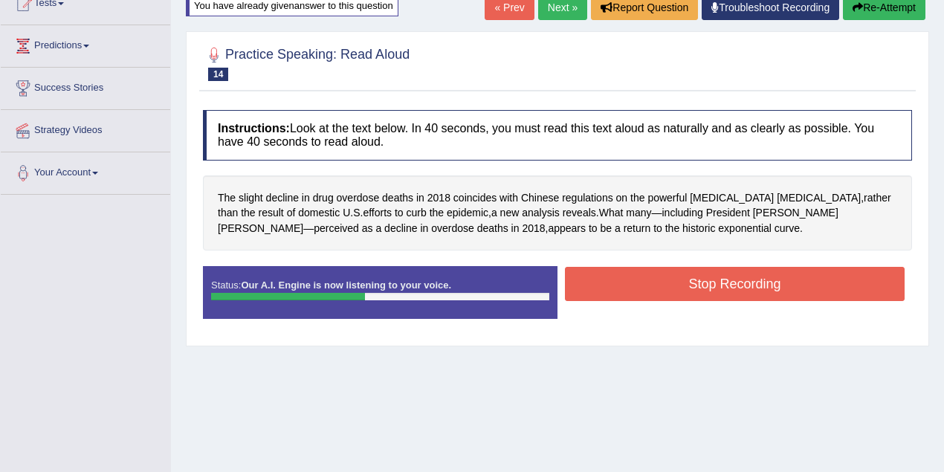
click at [707, 285] on button "Stop Recording" at bounding box center [735, 284] width 340 height 34
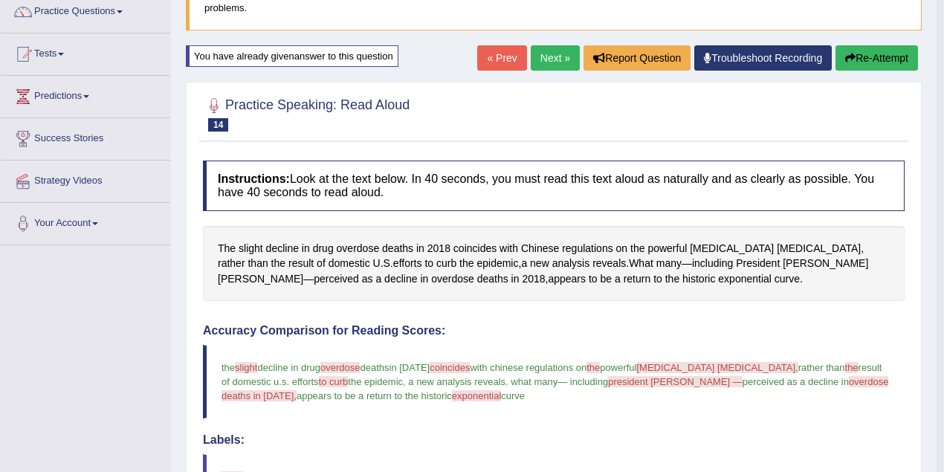
scroll to position [31, 0]
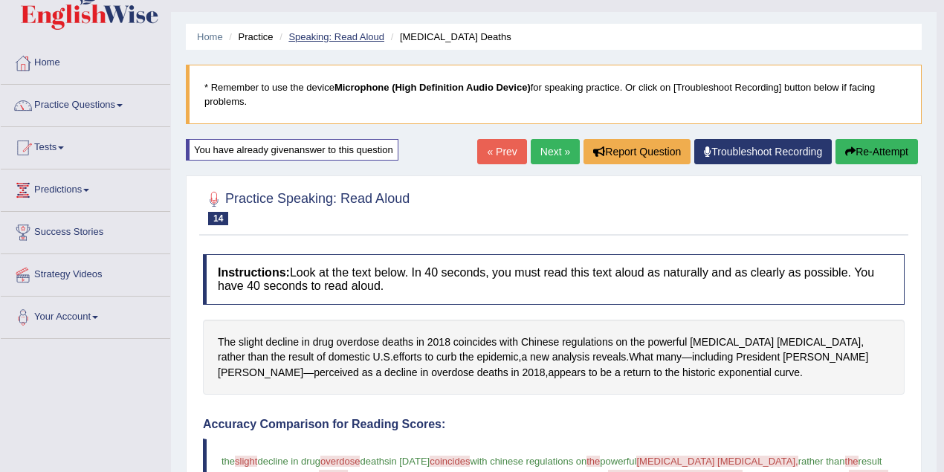
click at [336, 36] on link "Speaking: Read Aloud" at bounding box center [336, 36] width 96 height 11
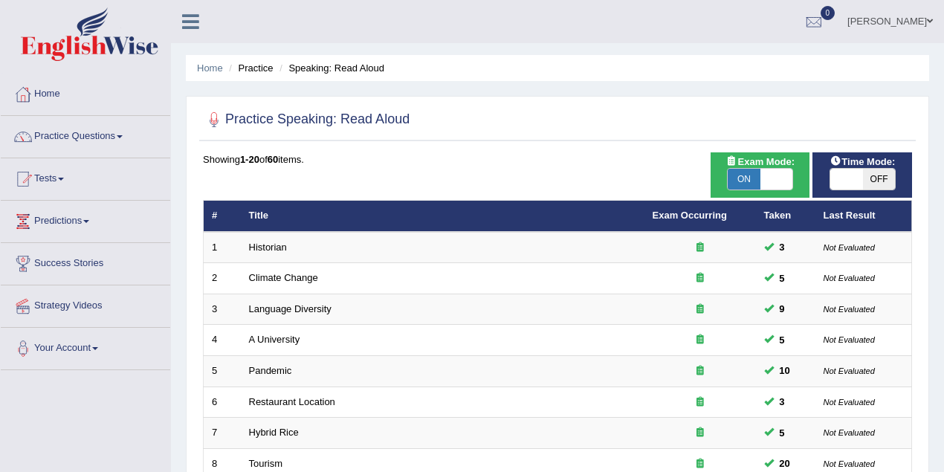
click at [911, 24] on link "[PERSON_NAME]" at bounding box center [890, 19] width 108 height 39
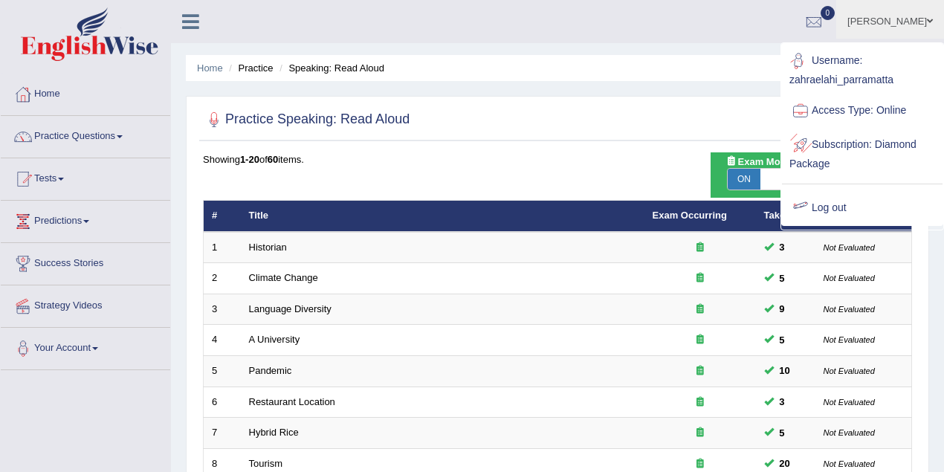
click at [830, 197] on link "Log out" at bounding box center [862, 208] width 161 height 34
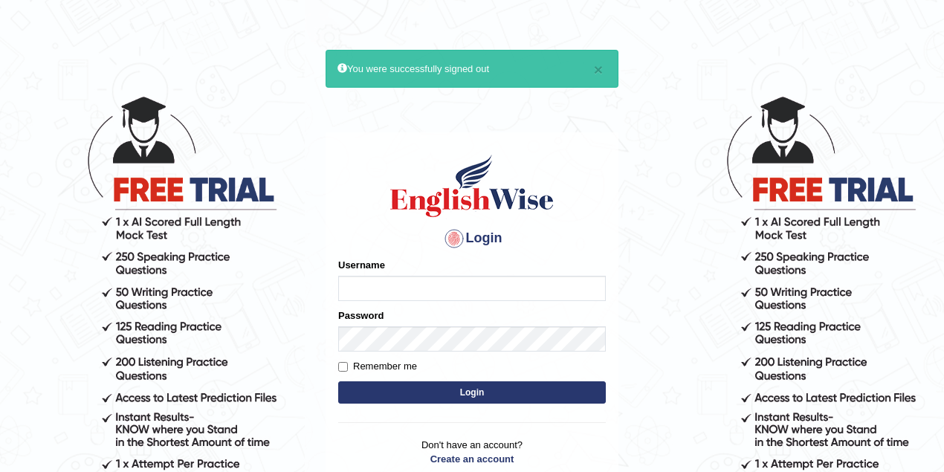
type input "Zahraelahi_parramatta"
